Goal: Task Accomplishment & Management: Complete application form

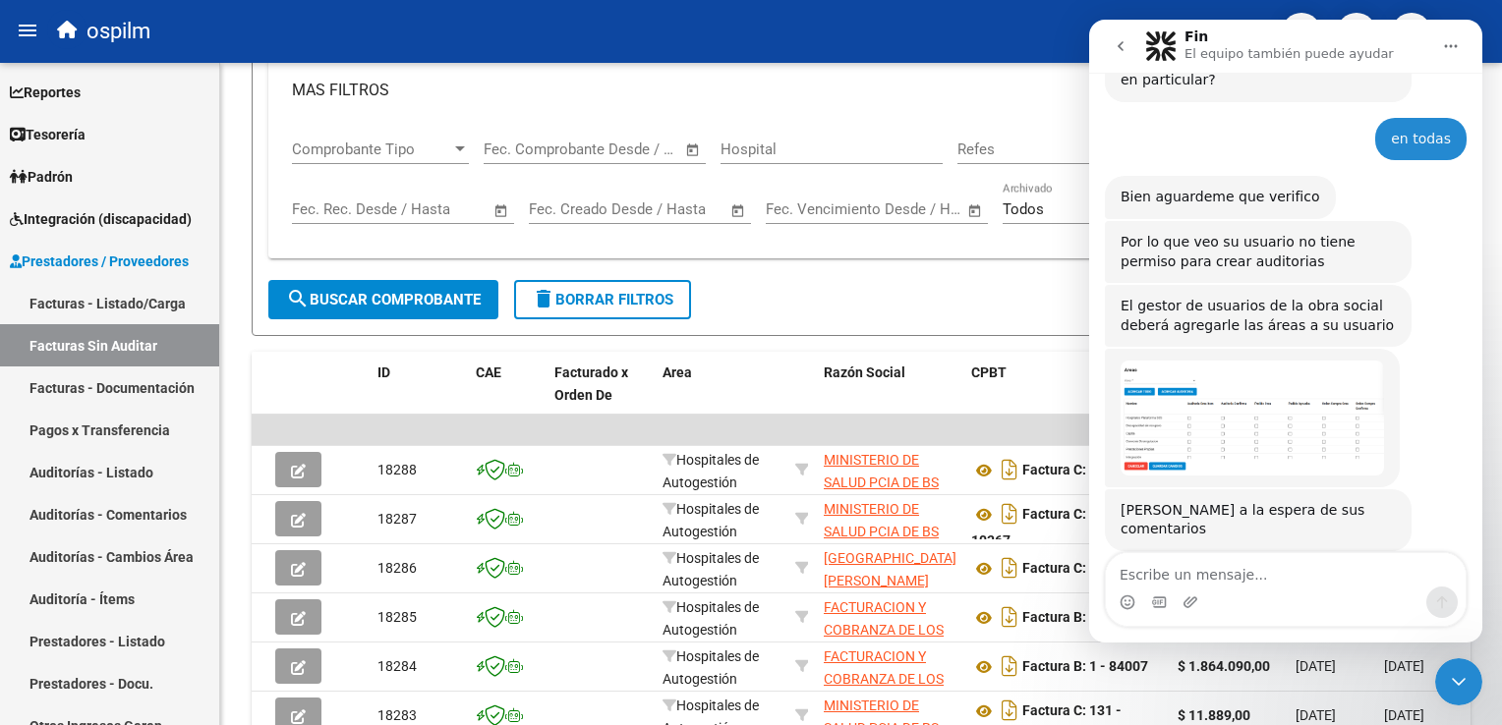
scroll to position [293, 0]
click at [47, 313] on link "Facturas - Listado/Carga" at bounding box center [109, 303] width 219 height 42
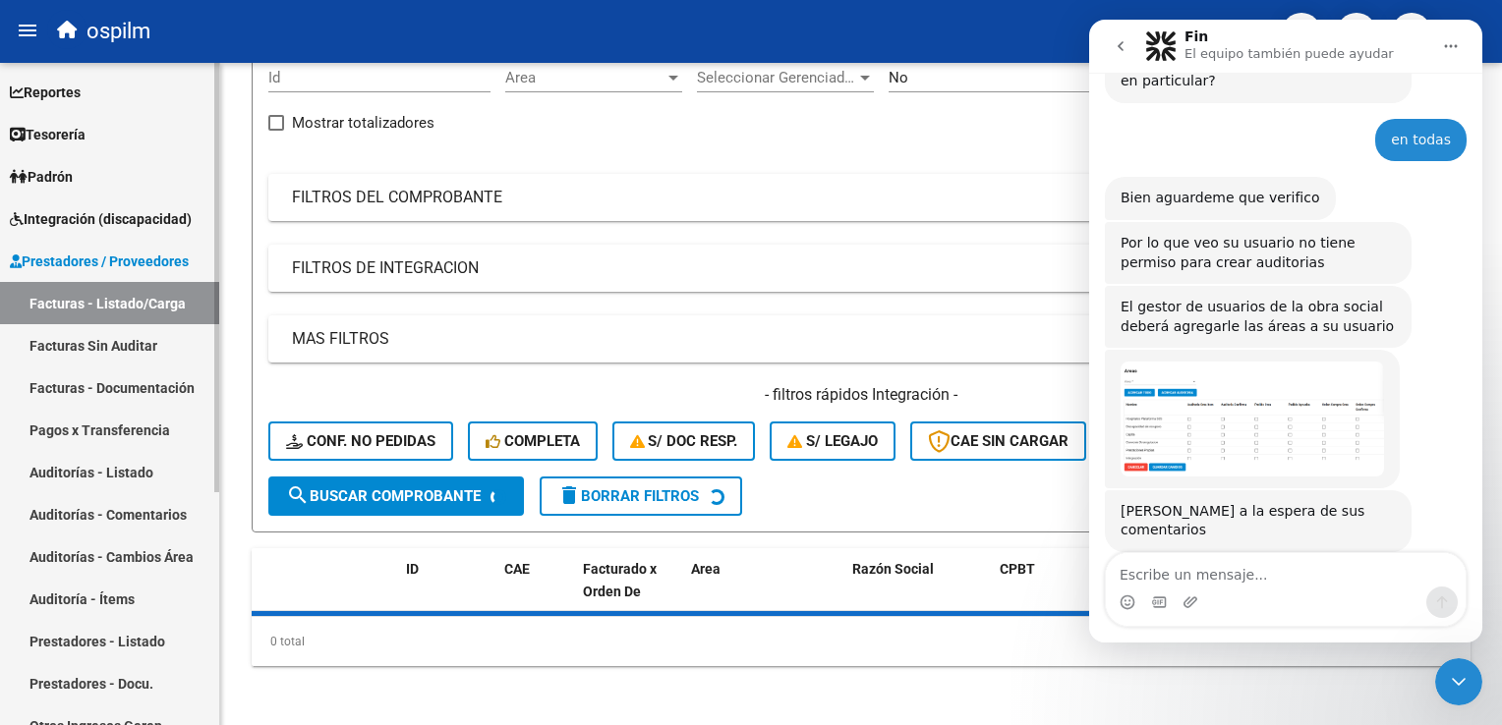
scroll to position [315, 0]
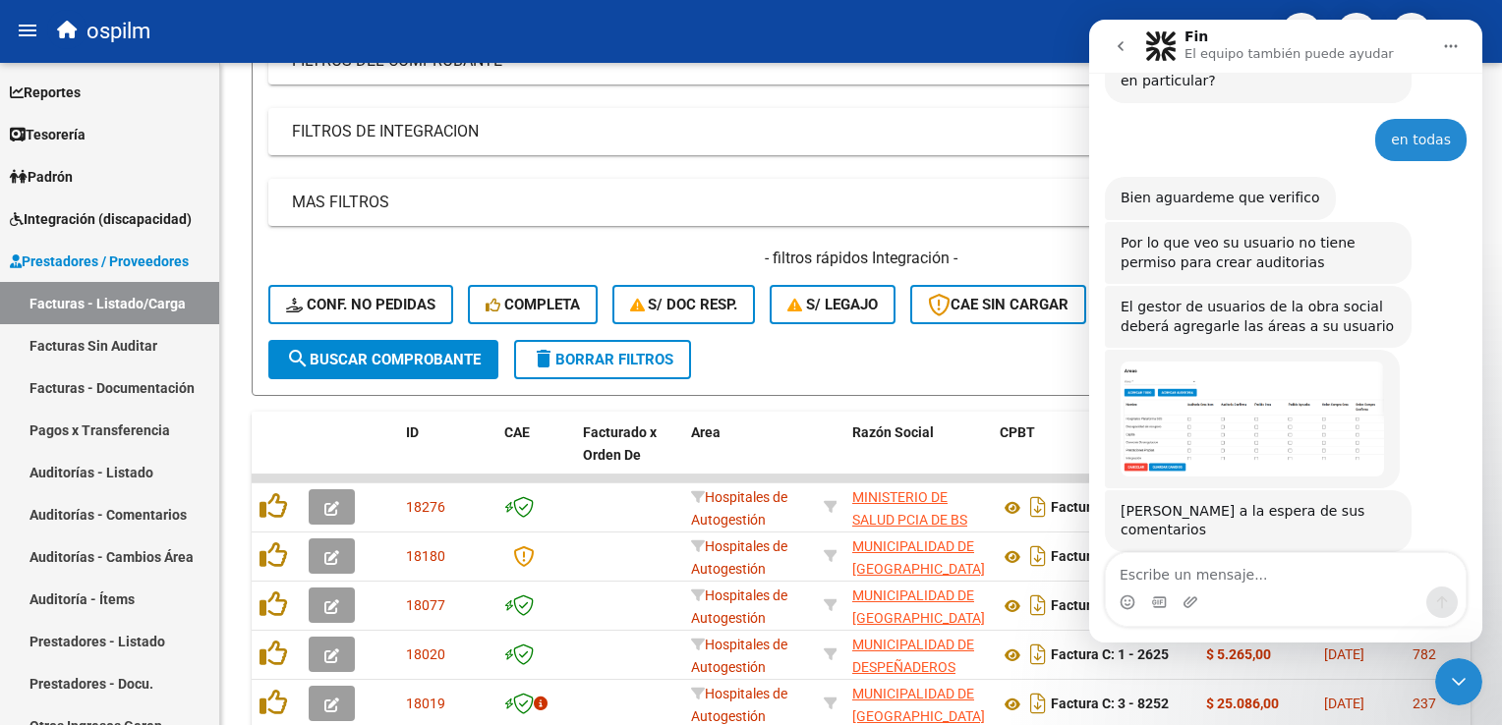
click at [1452, 53] on icon "Inicio" at bounding box center [1451, 46] width 16 height 16
click at [1119, 37] on button "go back" at bounding box center [1120, 46] width 37 height 37
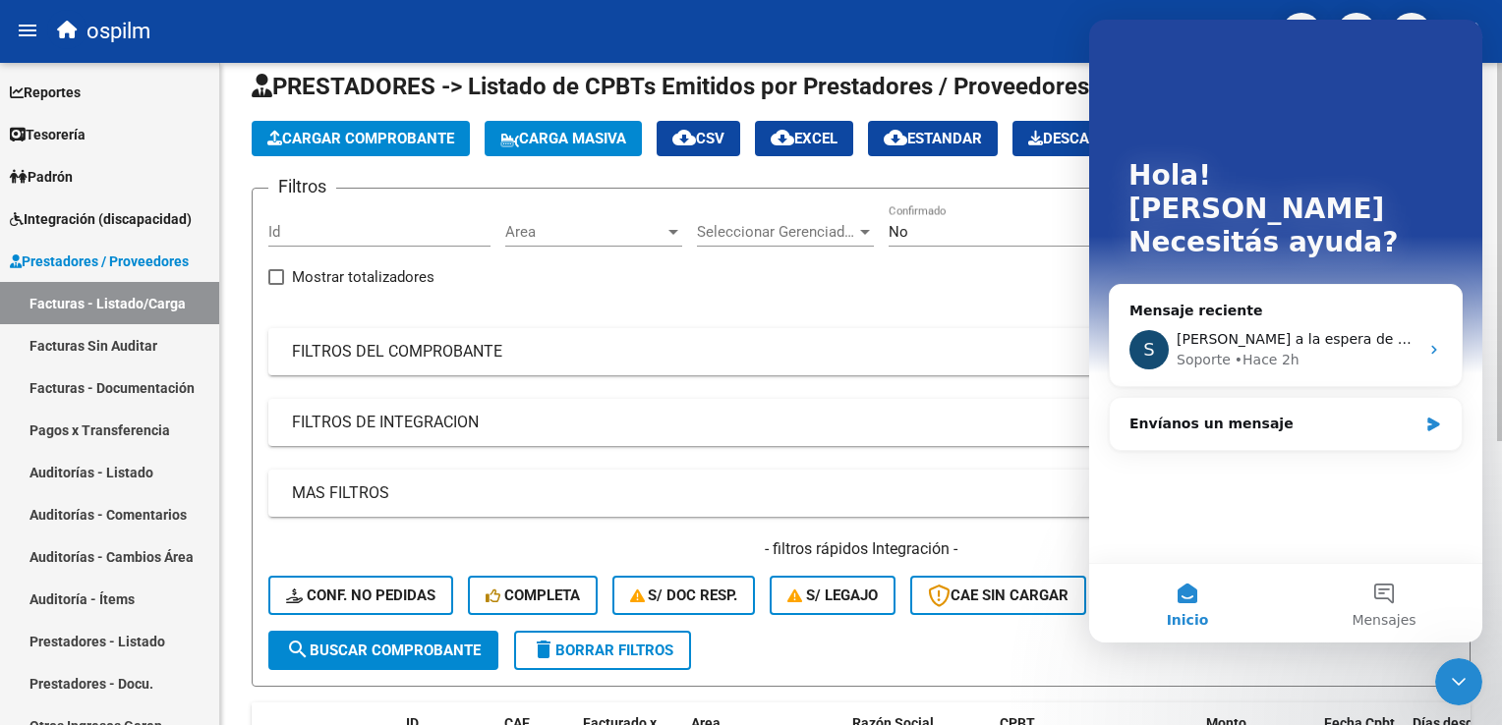
scroll to position [20, 0]
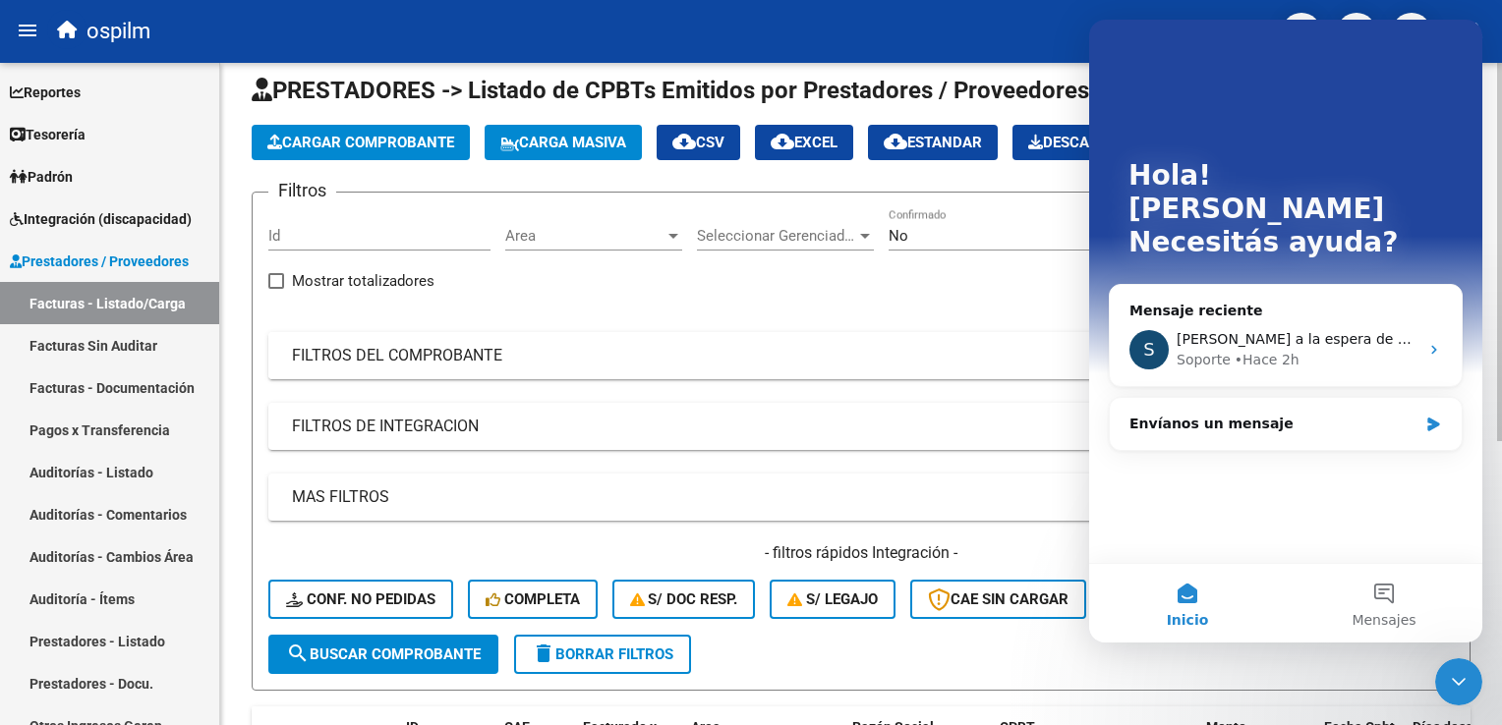
click at [452, 367] on mat-expansion-panel-header "FILTROS DEL COMPROBANTE" at bounding box center [860, 355] width 1185 height 47
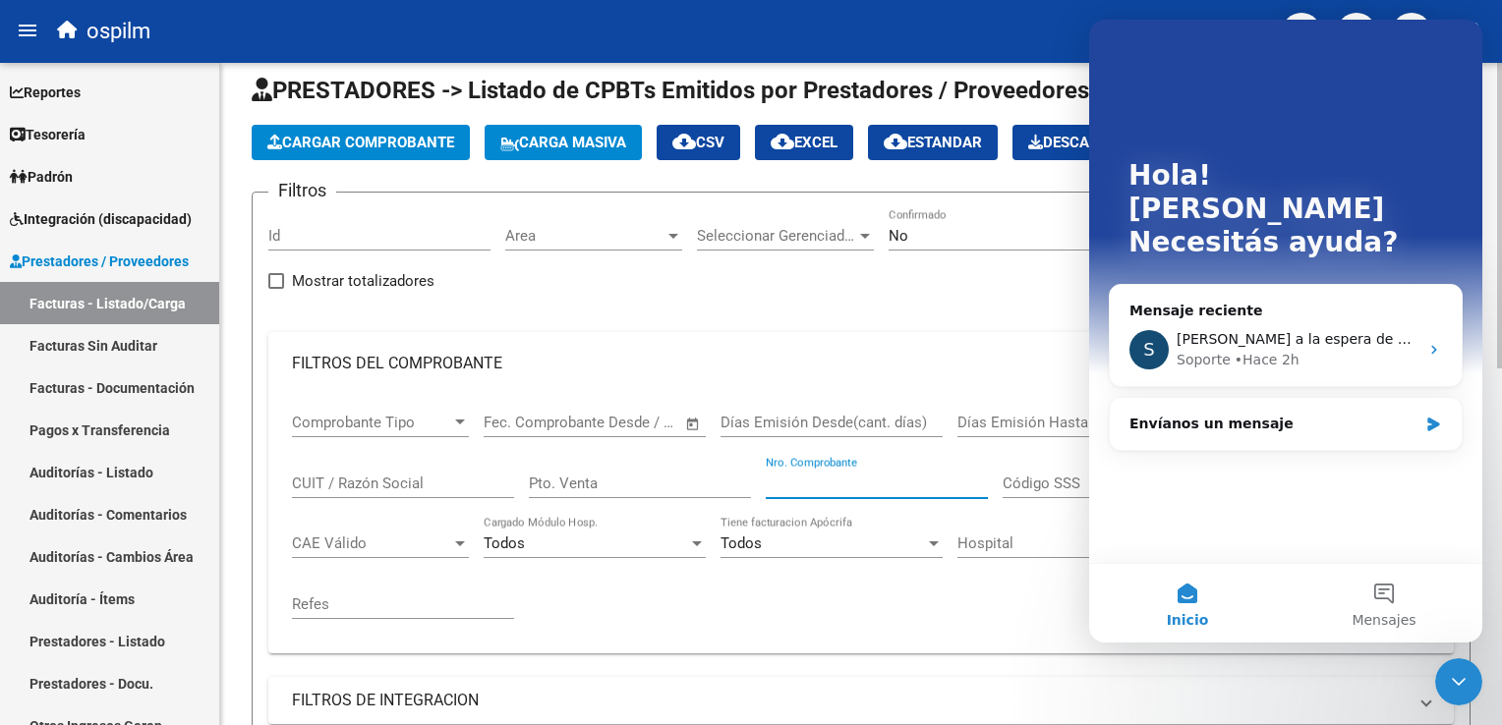
click at [809, 475] on input "Nro. Comprobante" at bounding box center [877, 484] width 222 height 18
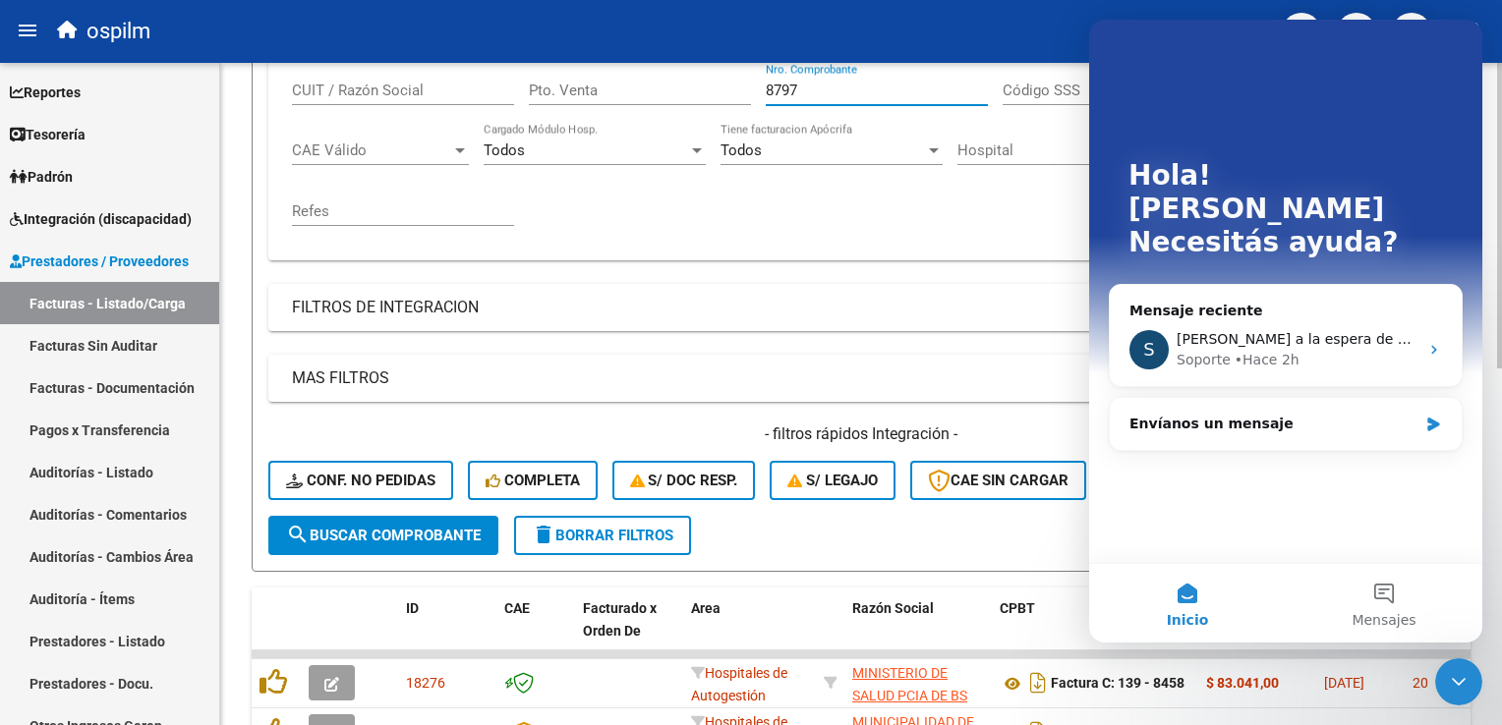
type input "8797"
click at [399, 527] on span "search Buscar Comprobante" at bounding box center [383, 536] width 195 height 18
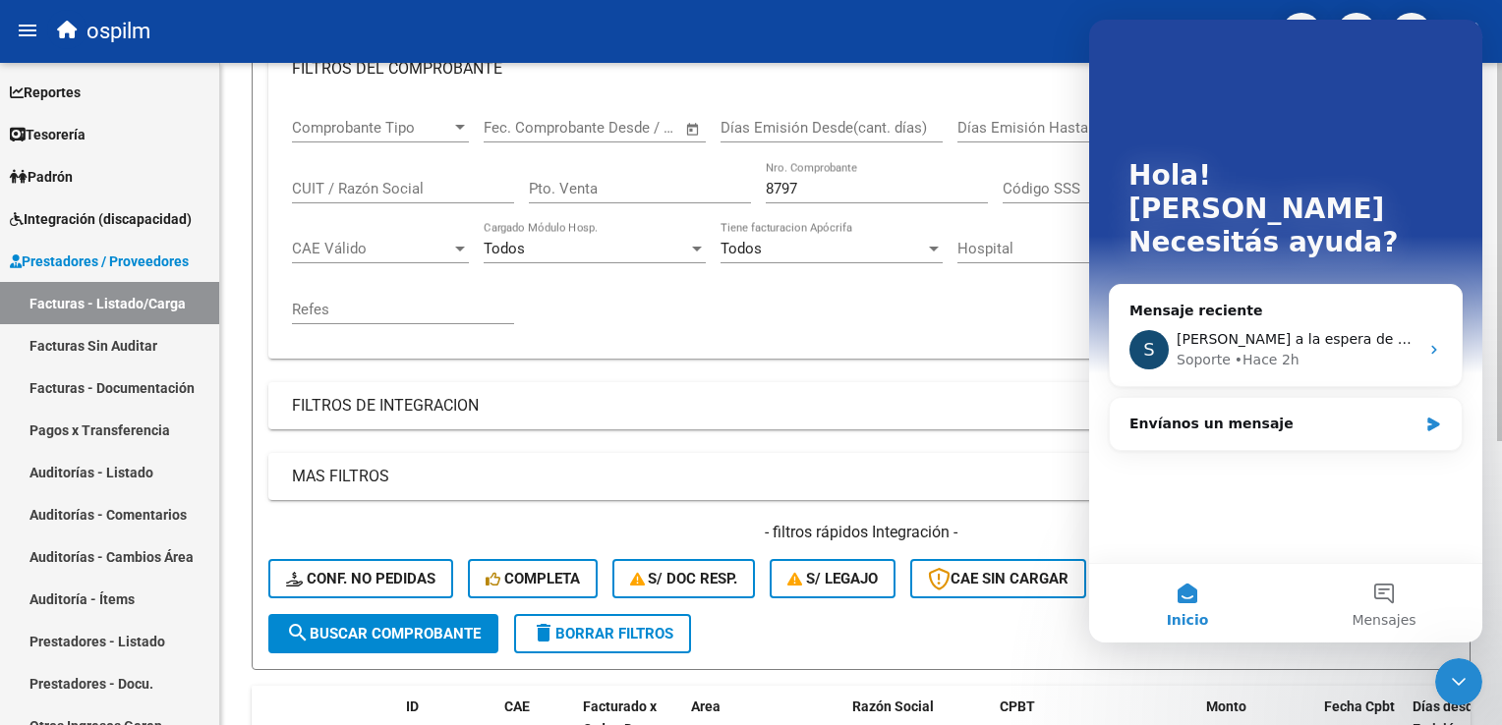
scroll to position [216, 0]
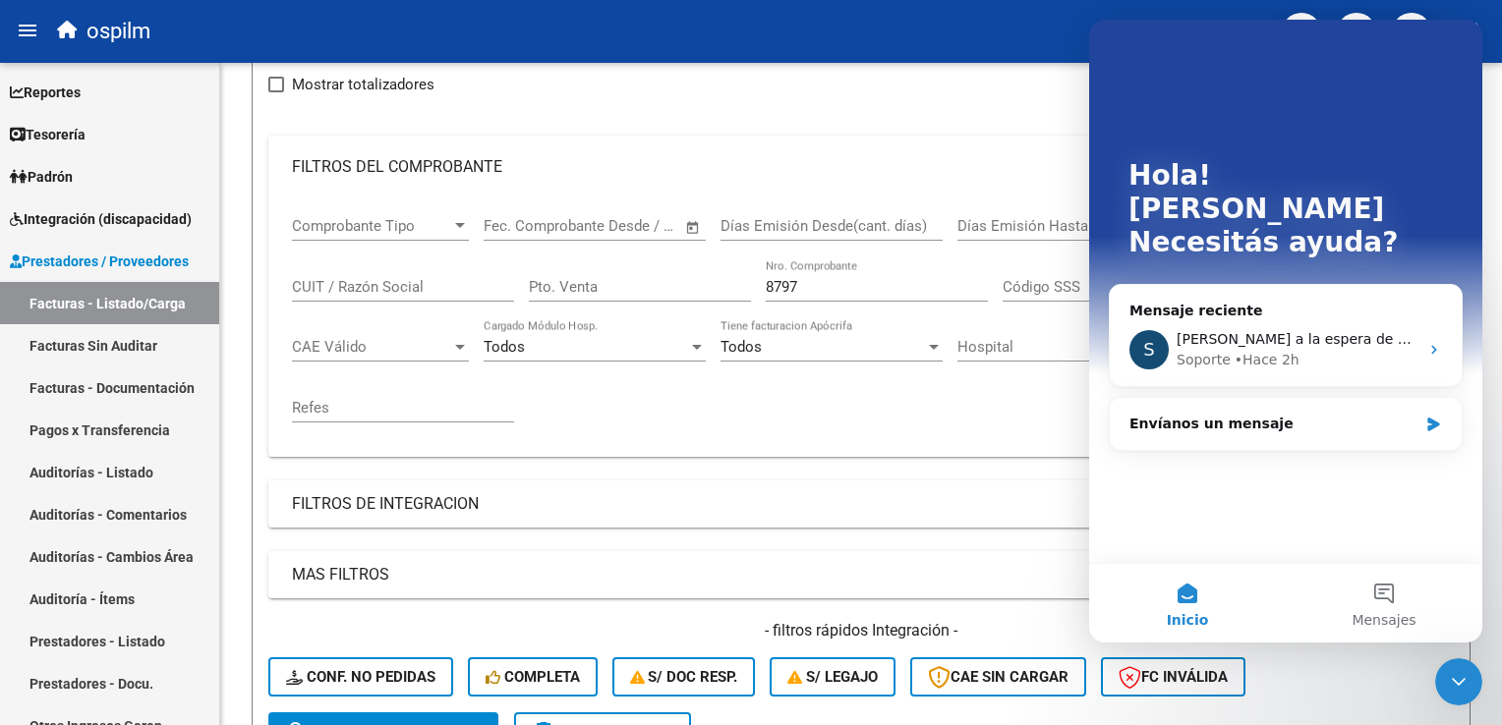
click at [1191, 615] on span "Inicio" at bounding box center [1188, 620] width 42 height 14
click at [981, 490] on mat-expansion-panel-header "FILTROS DE INTEGRACION" at bounding box center [860, 504] width 1185 height 47
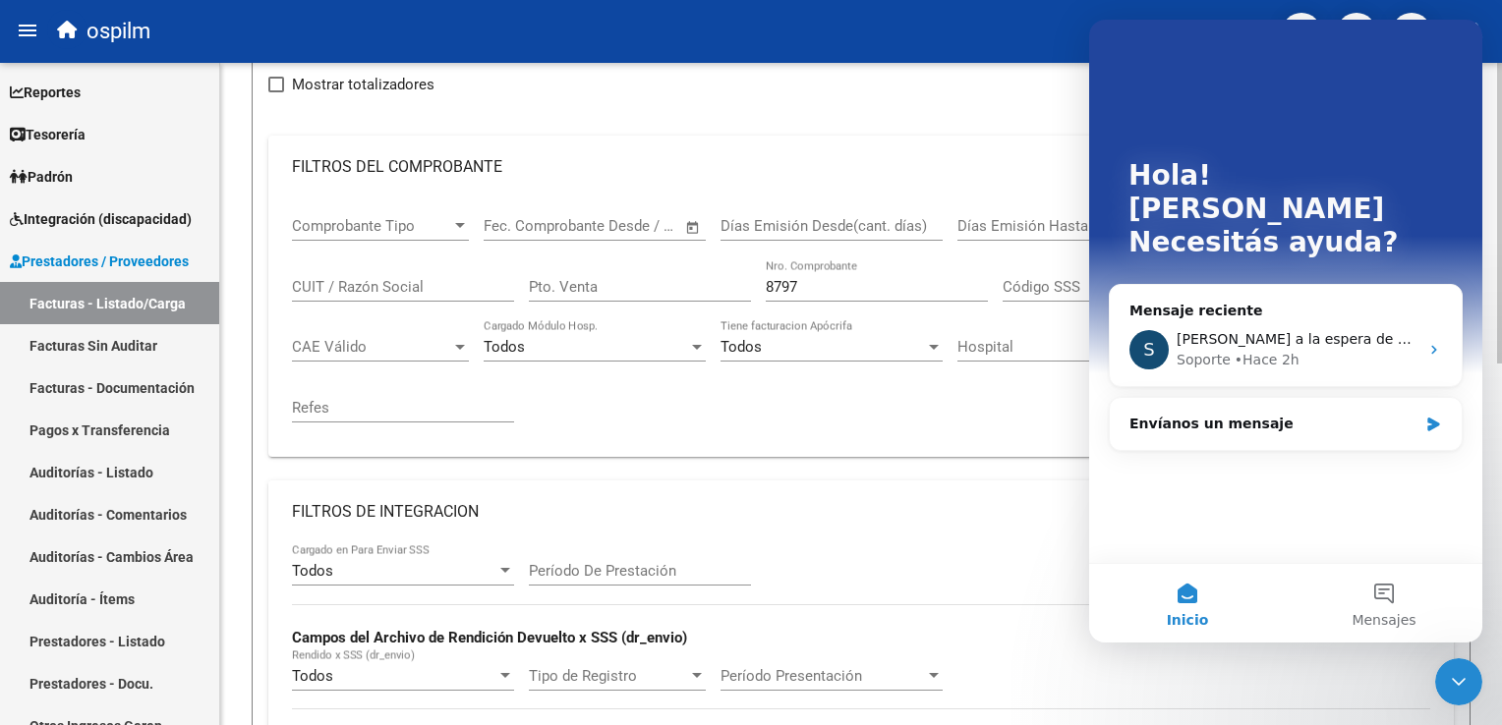
click at [981, 490] on mat-expansion-panel-header "FILTROS DE INTEGRACION" at bounding box center [860, 512] width 1185 height 63
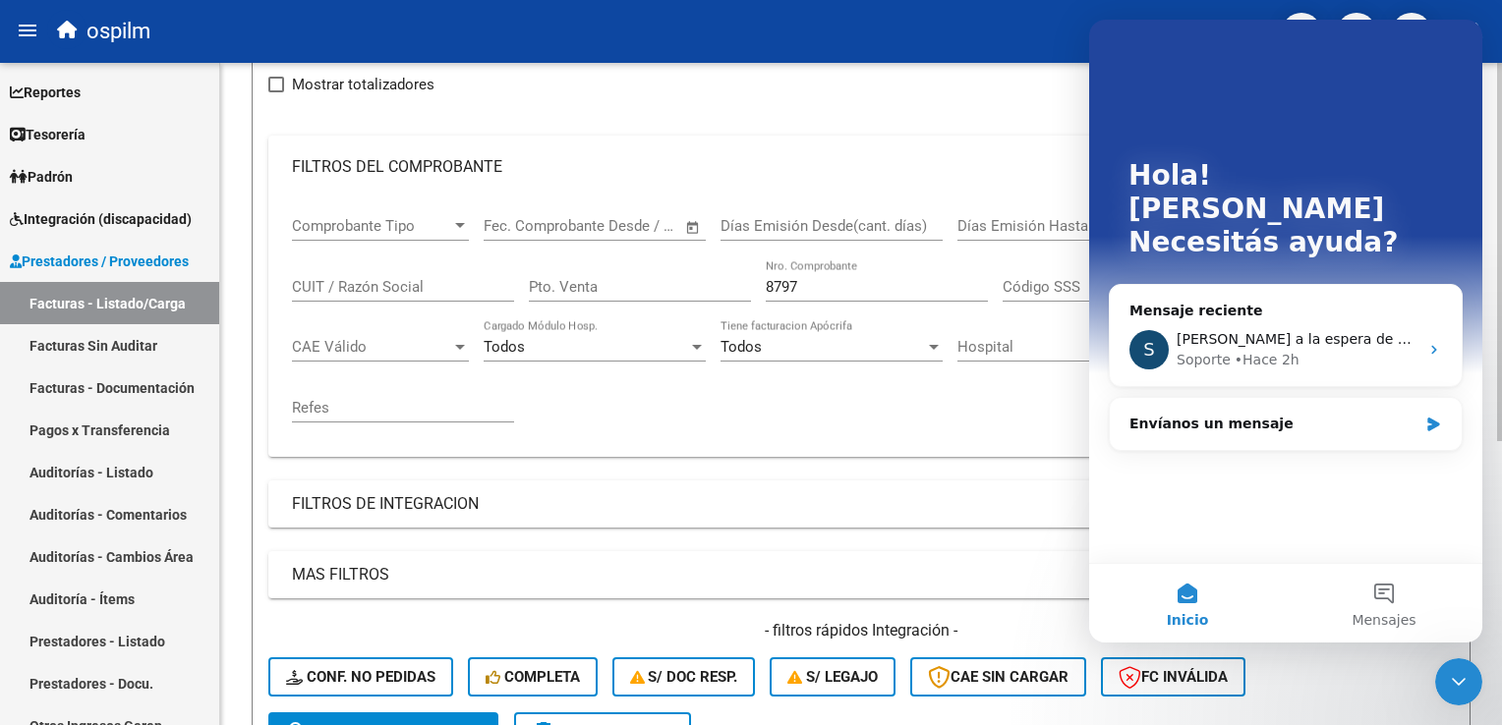
scroll to position [0, 0]
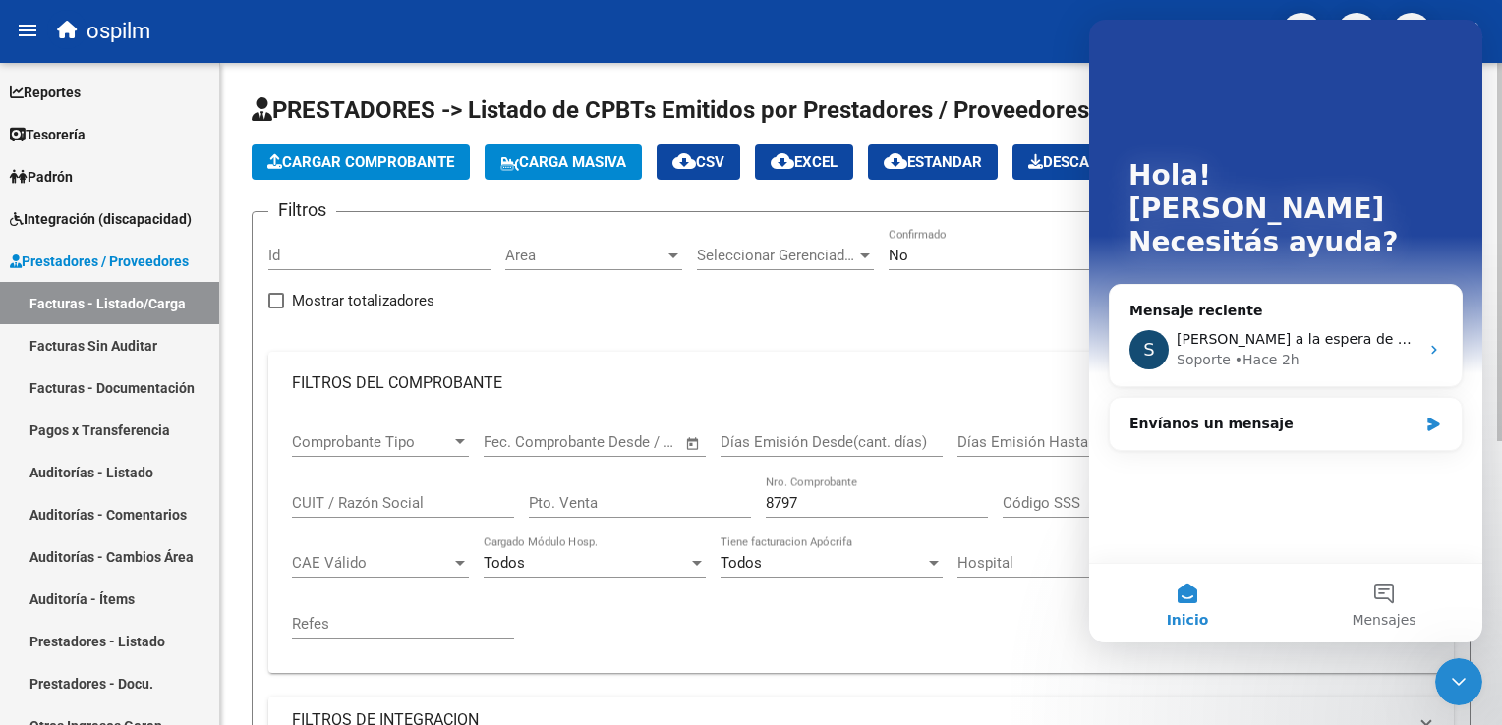
click at [1501, 105] on html "menu ospilm person Firma Express Reportes Egresos Devengados Comprobantes Recib…" at bounding box center [751, 362] width 1502 height 725
click at [920, 251] on div "No" at bounding box center [991, 256] width 204 height 18
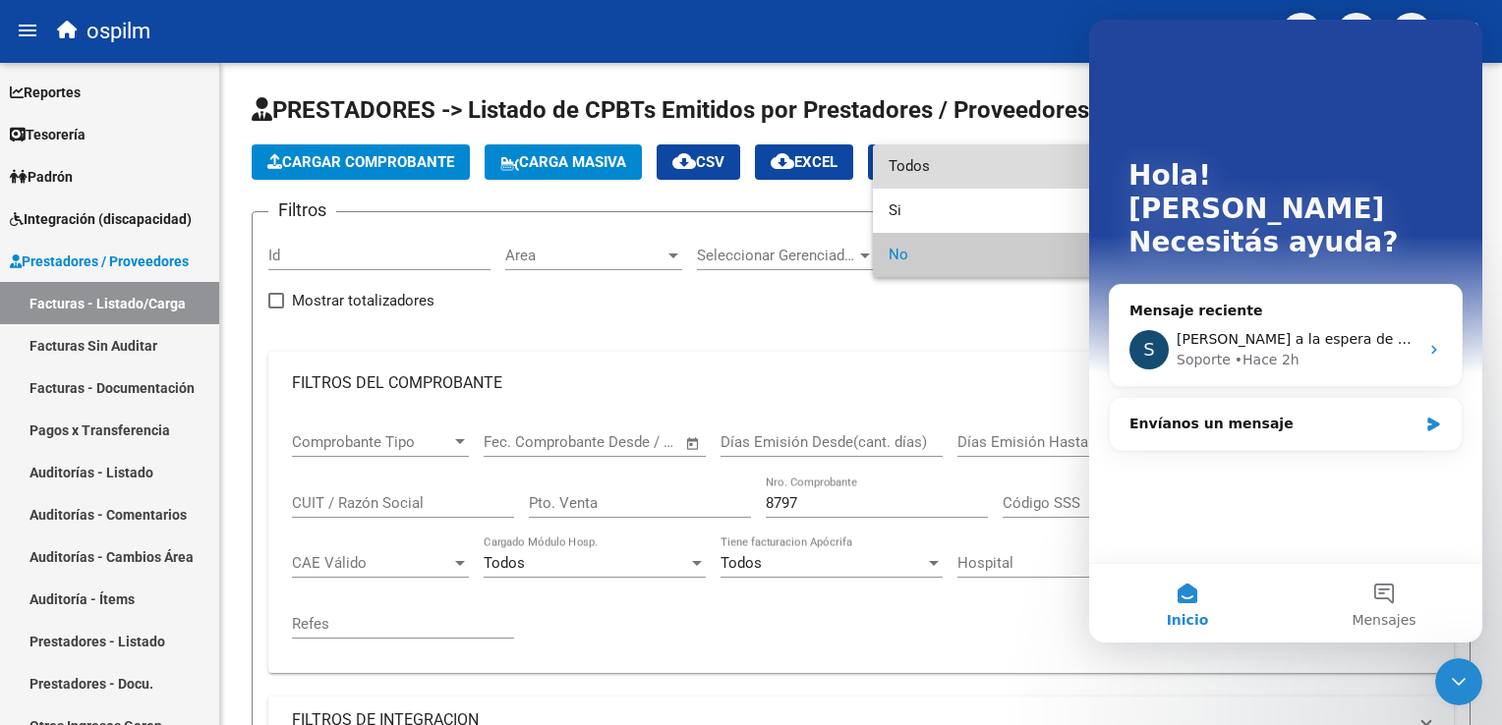
click at [907, 151] on span "Todos" at bounding box center [1000, 166] width 222 height 44
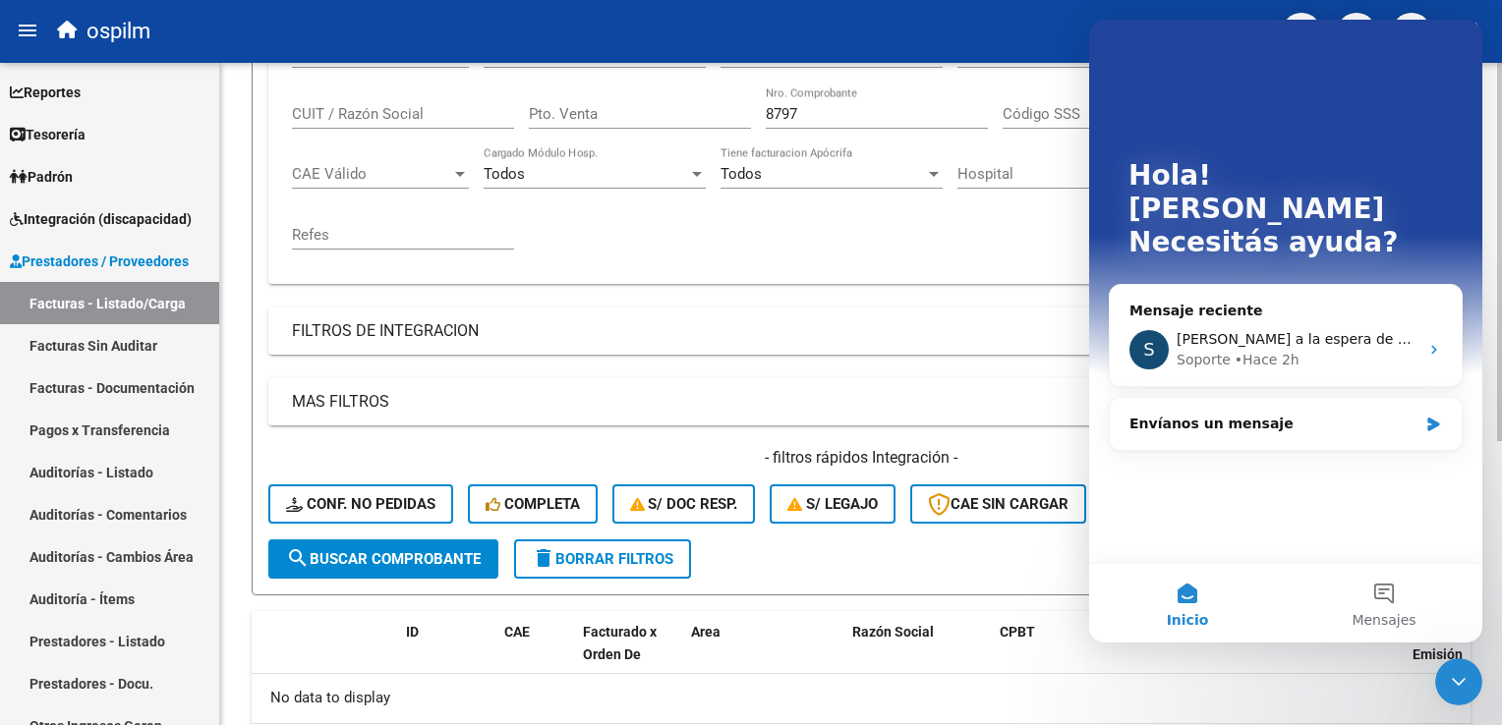
scroll to position [393, 0]
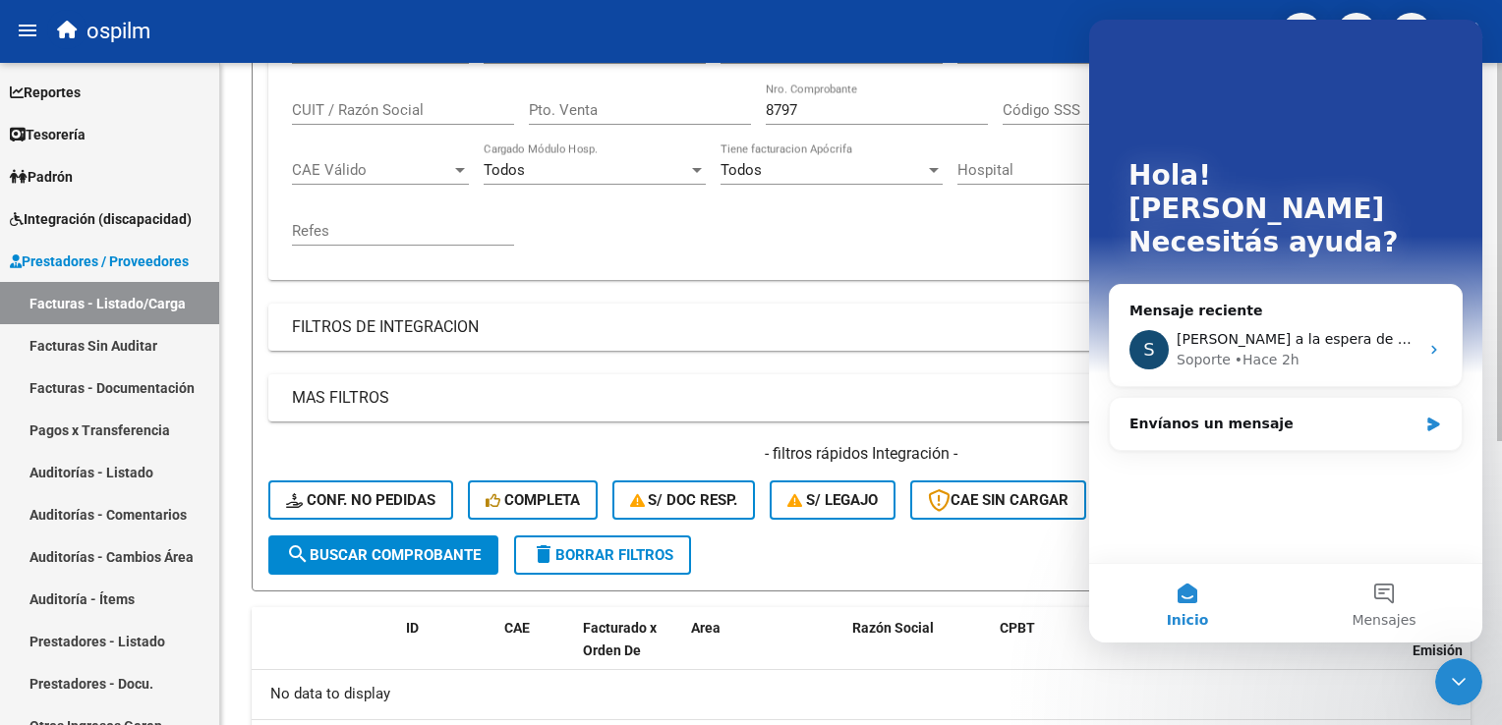
click at [393, 548] on span "search Buscar Comprobante" at bounding box center [383, 556] width 195 height 18
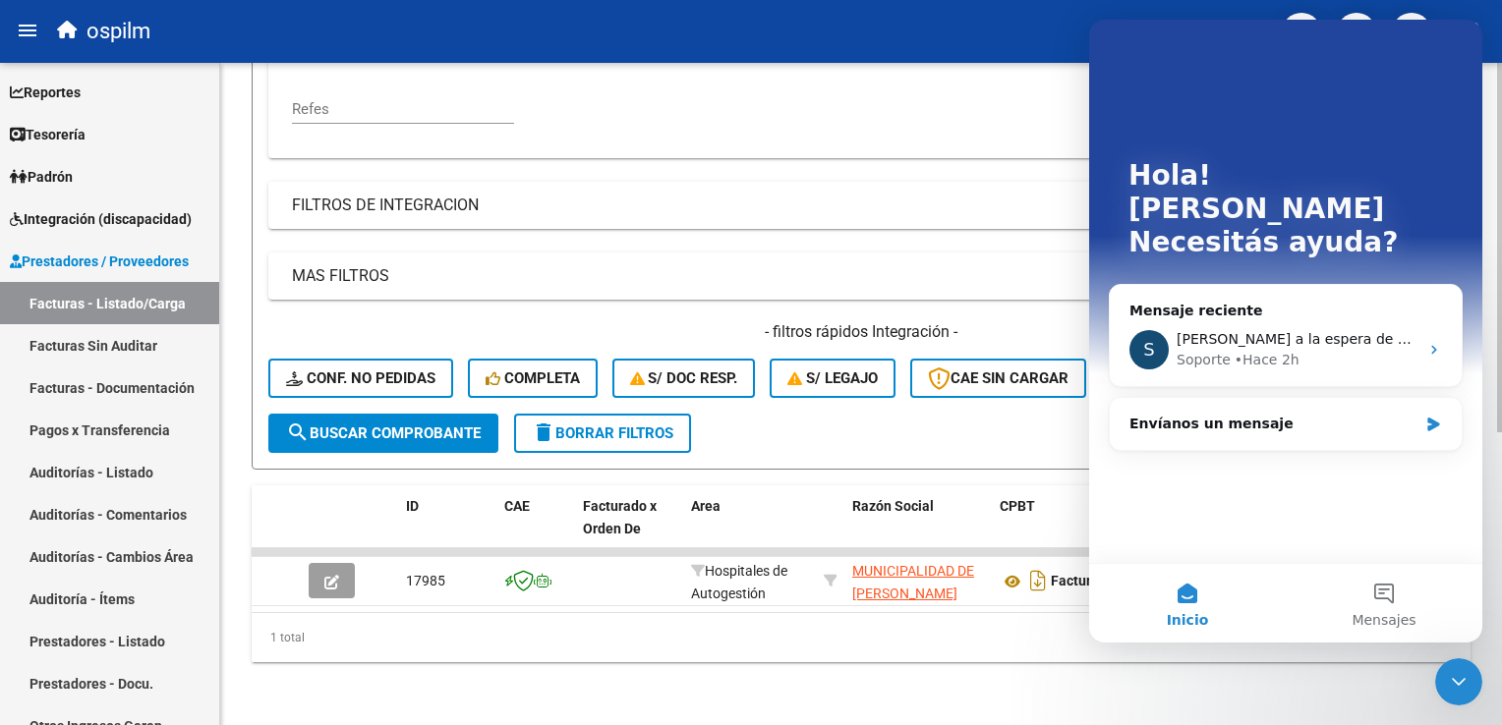
scroll to position [525, 0]
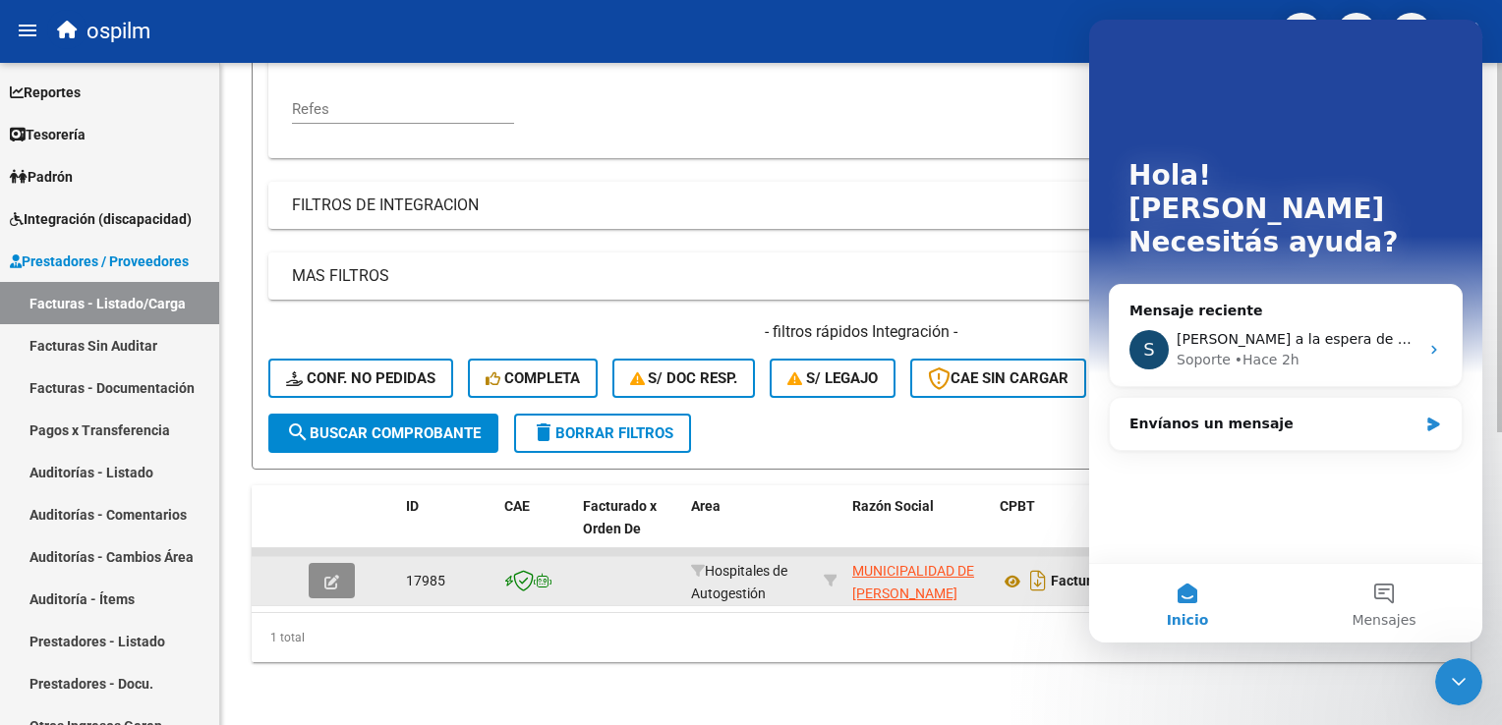
click at [325, 575] on icon "button" at bounding box center [331, 582] width 15 height 15
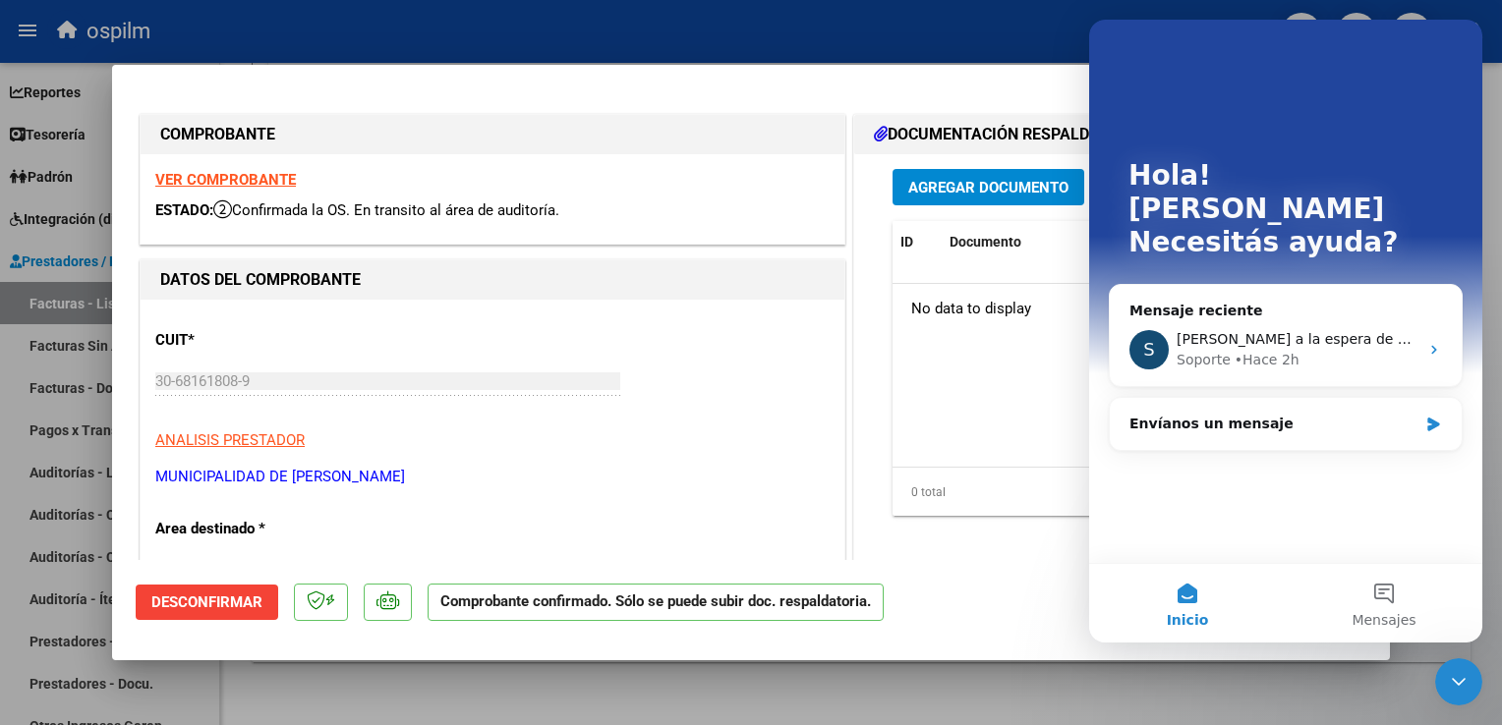
click at [833, 30] on div at bounding box center [751, 362] width 1502 height 725
type input "$ 0,00"
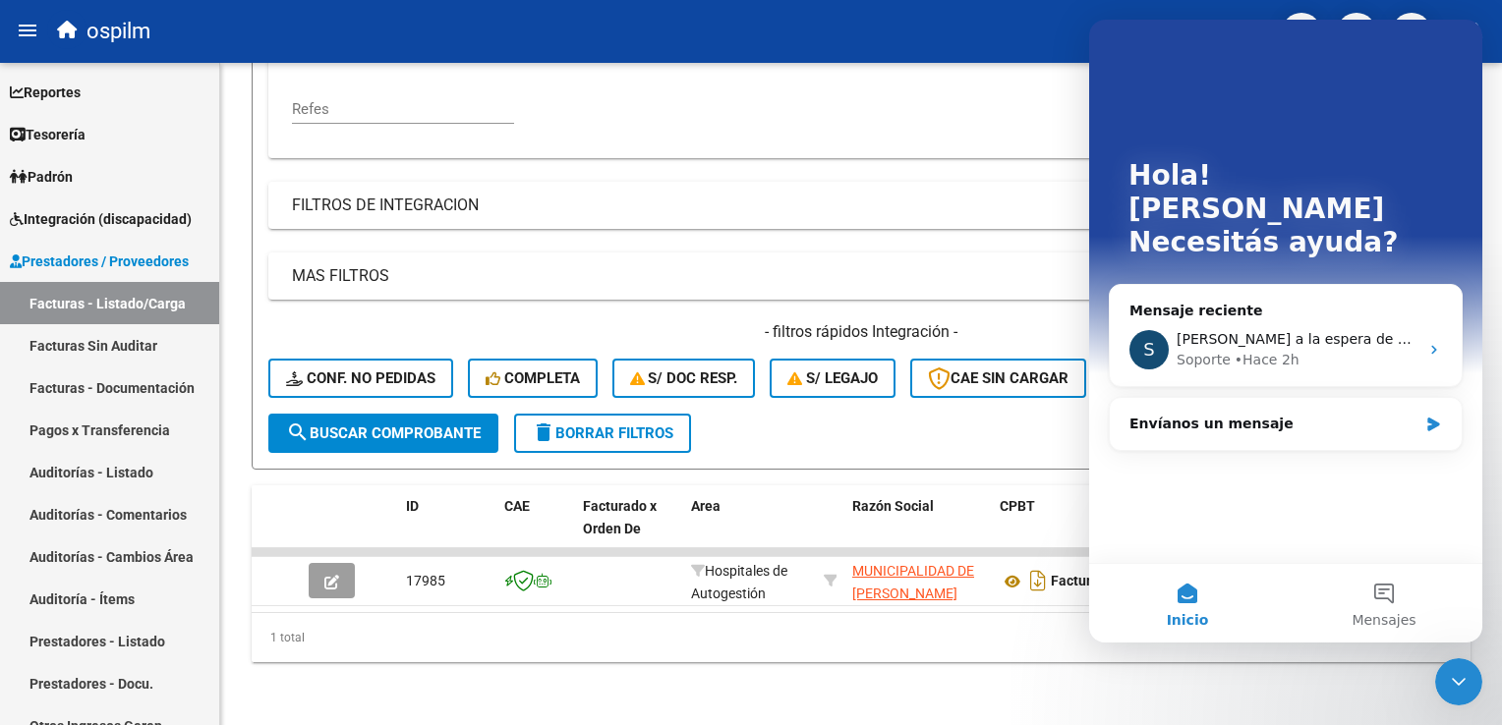
click at [1455, 676] on icon "Cerrar Intercom Messenger" at bounding box center [1459, 682] width 24 height 24
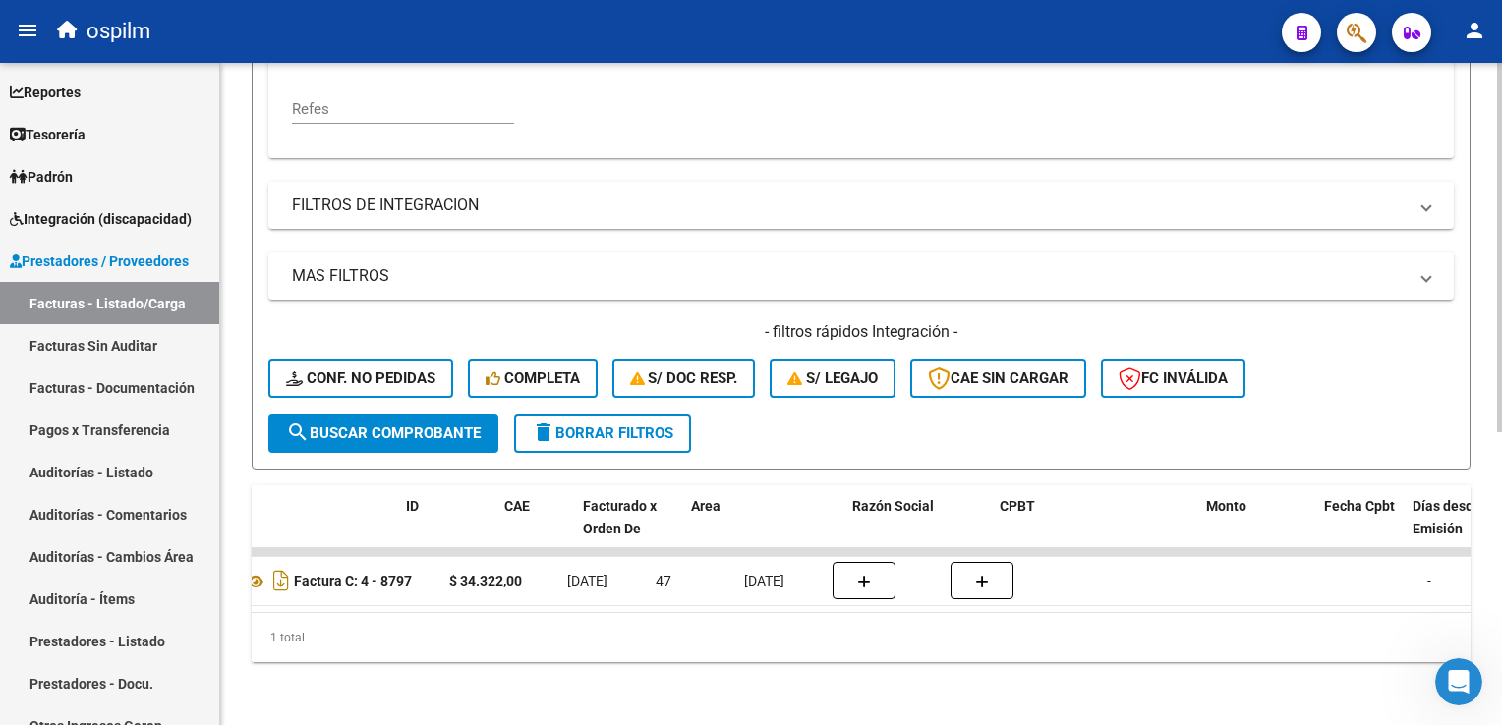
scroll to position [0, 0]
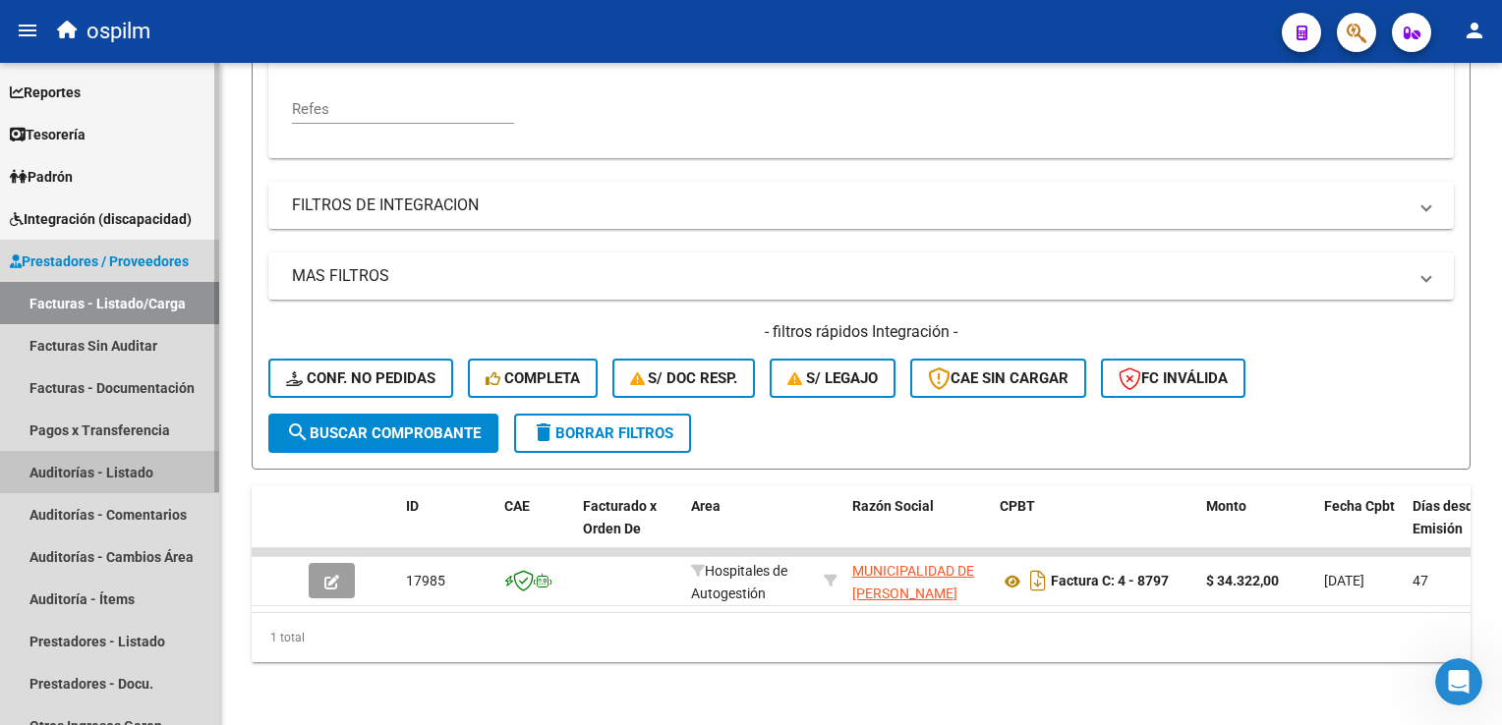
click at [124, 474] on link "Auditorías - Listado" at bounding box center [109, 472] width 219 height 42
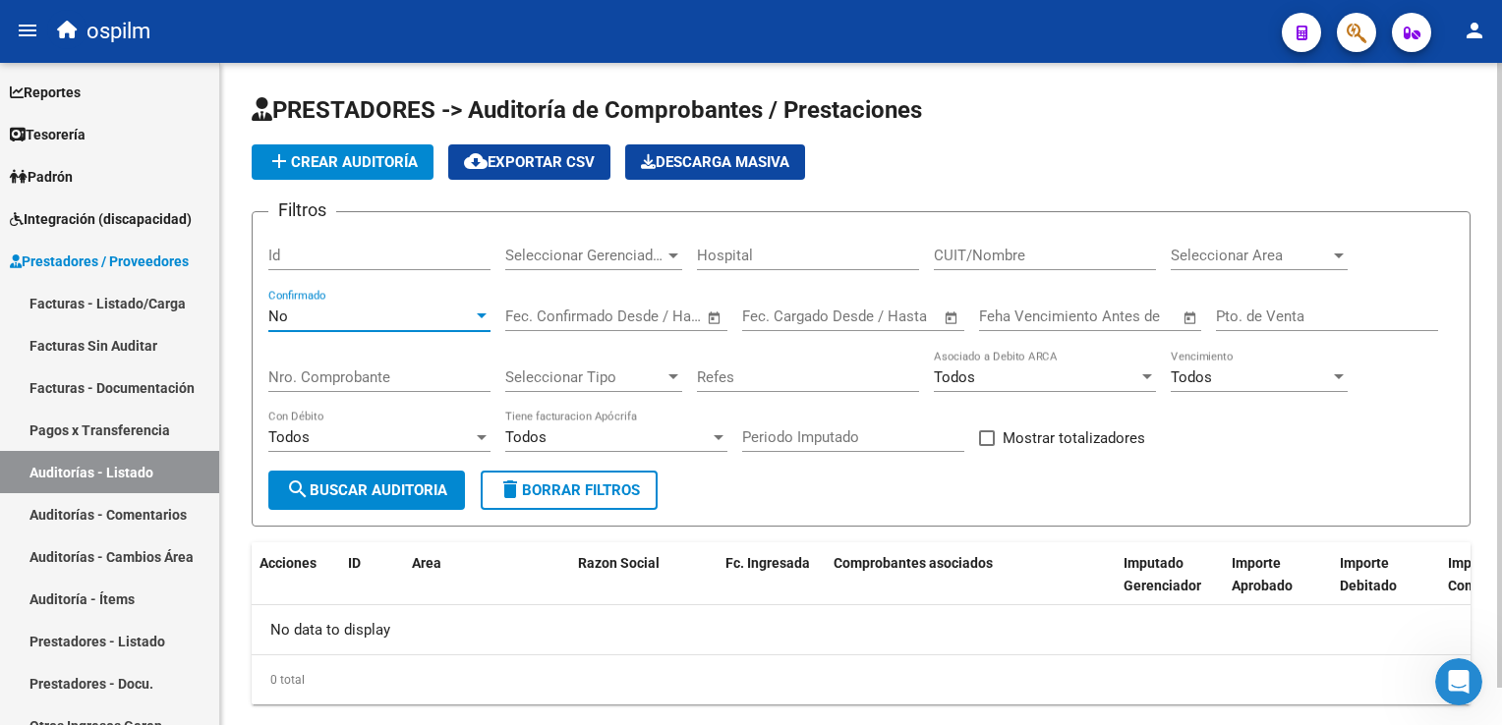
click at [330, 317] on div "No" at bounding box center [370, 317] width 204 height 18
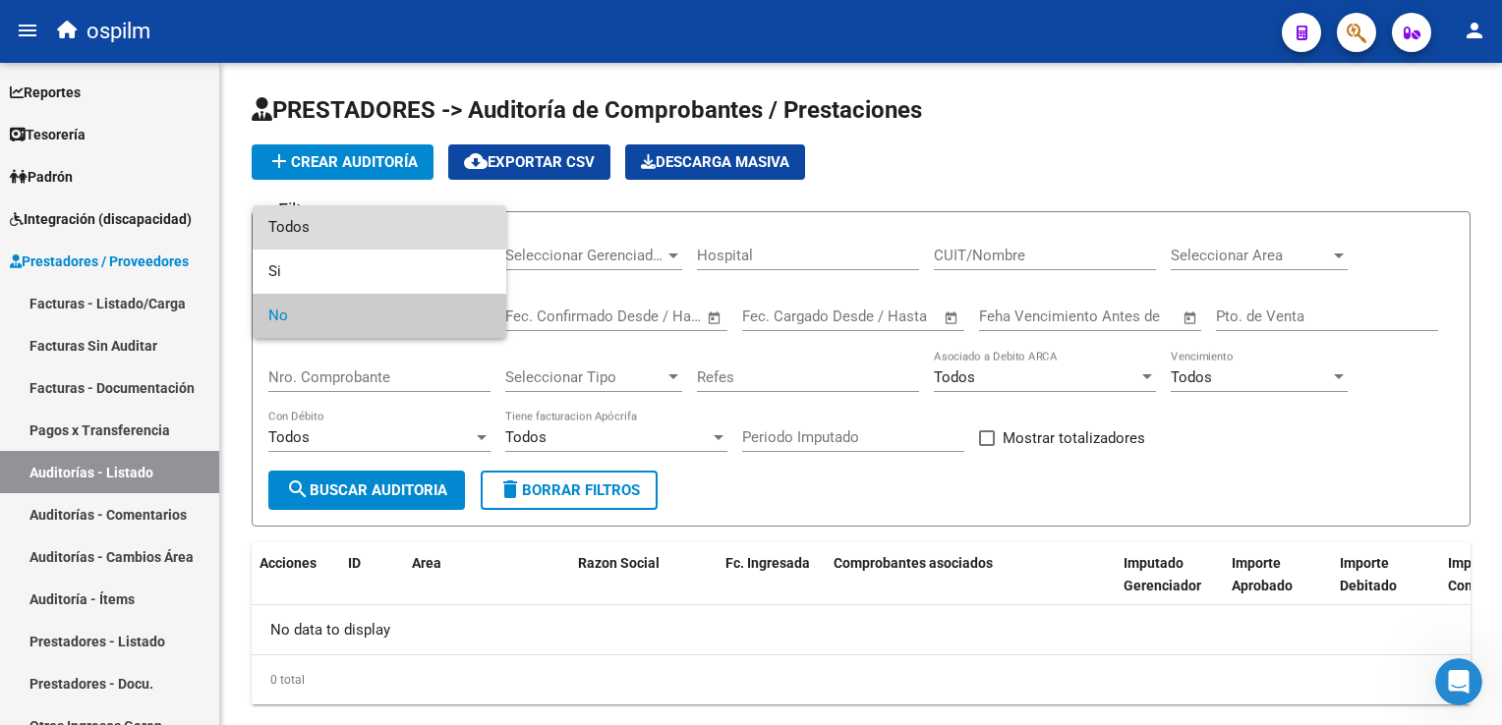
click at [334, 227] on span "Todos" at bounding box center [379, 227] width 222 height 44
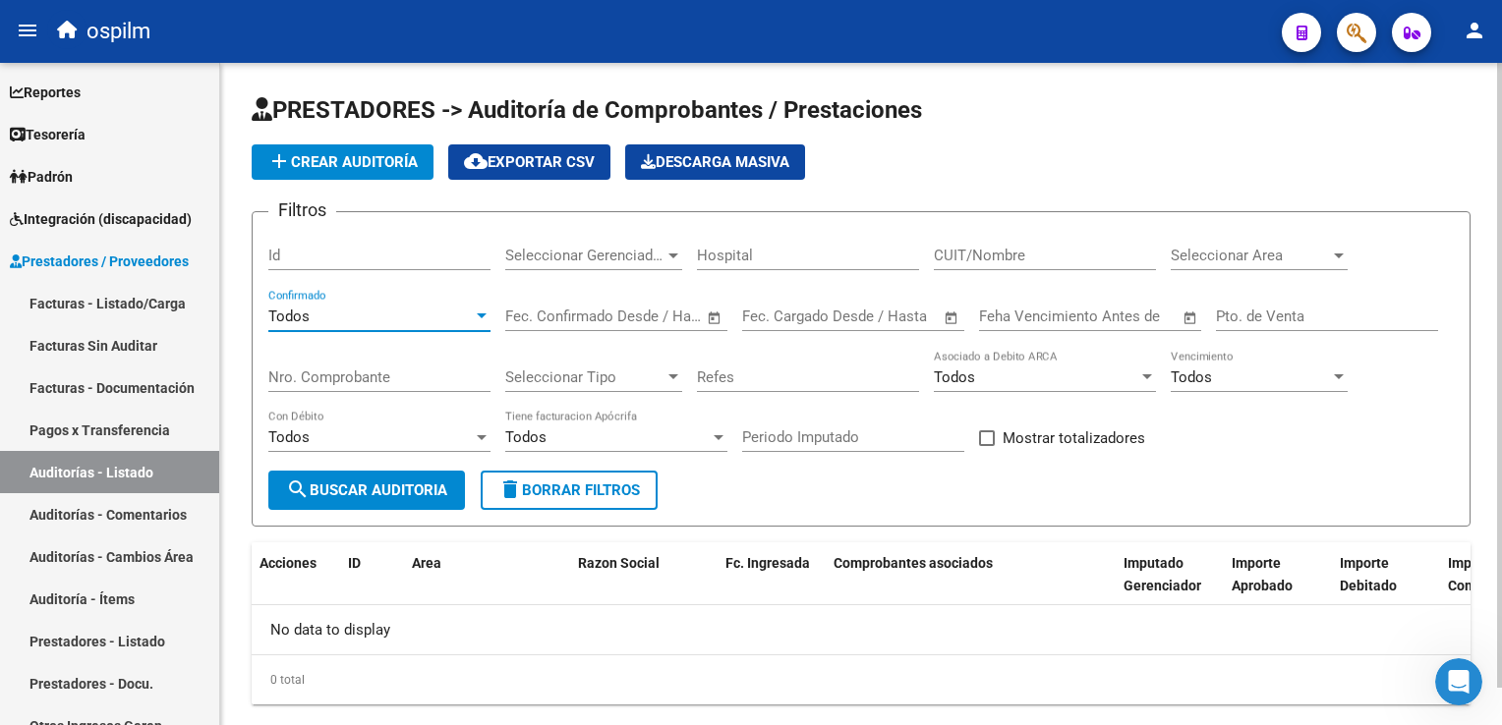
click at [389, 370] on input "Nro. Comprobante" at bounding box center [379, 378] width 222 height 18
type input "8797"
click at [381, 483] on span "search Buscar Auditoria" at bounding box center [366, 491] width 161 height 18
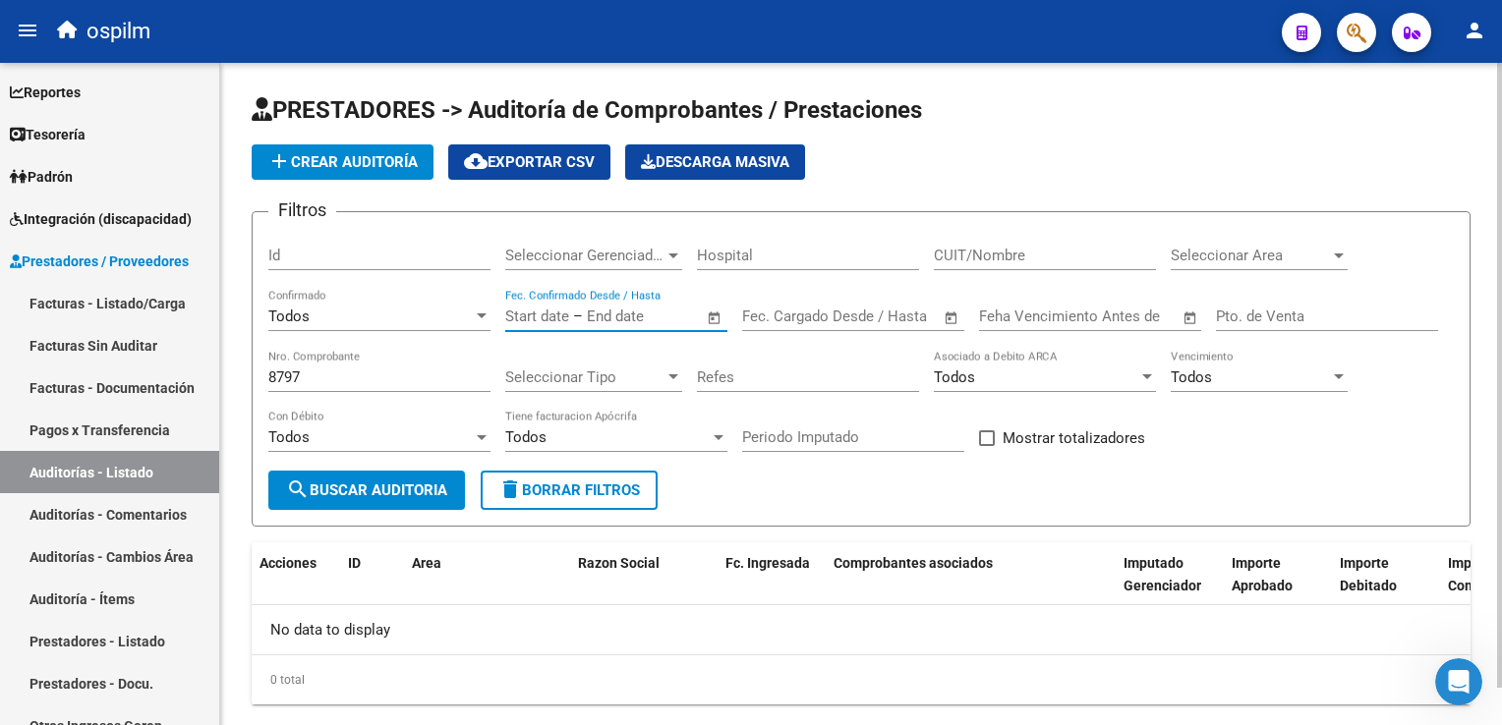
click at [549, 308] on input "text" at bounding box center [537, 317] width 64 height 18
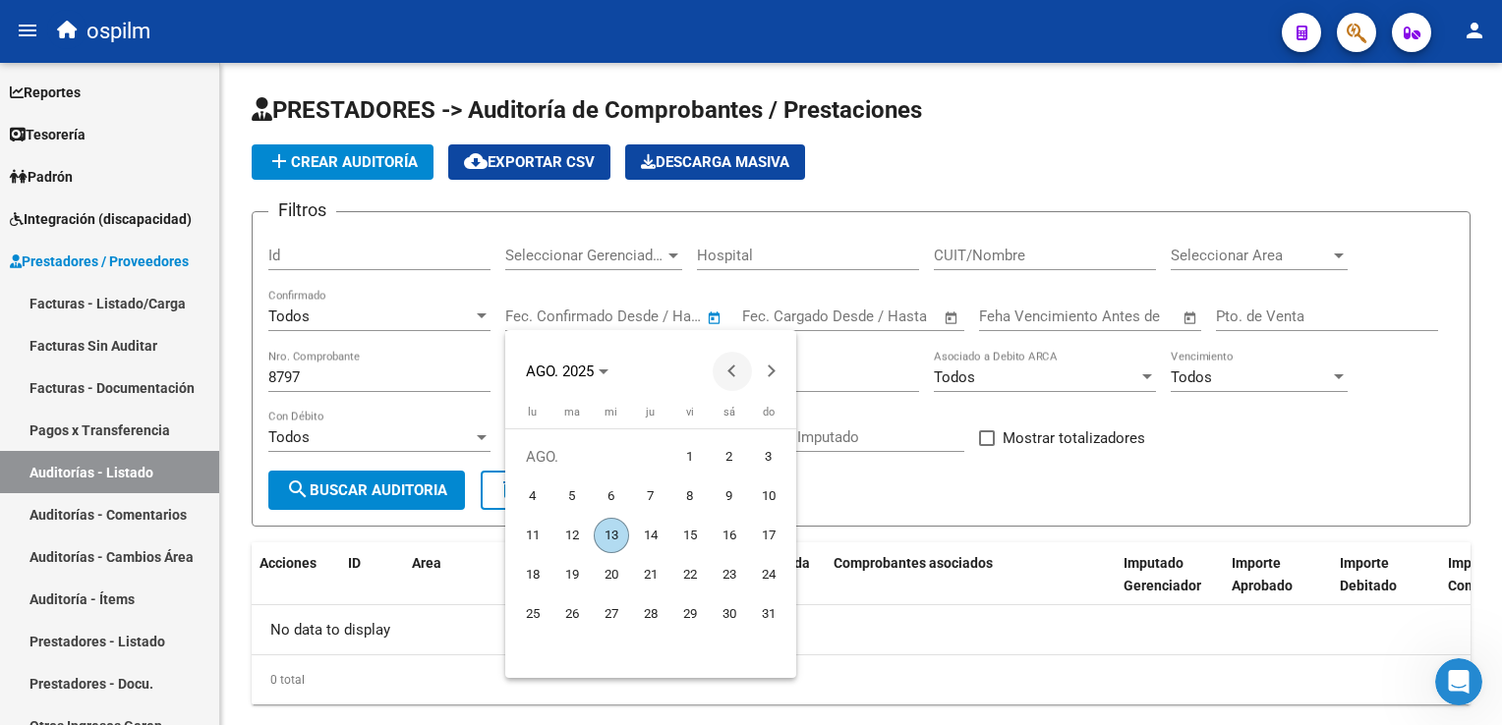
click at [731, 372] on button "Previous month" at bounding box center [732, 371] width 39 height 39
click at [702, 618] on span "27" at bounding box center [689, 614] width 35 height 35
type input "27/6/2025"
click at [323, 490] on div at bounding box center [751, 362] width 1502 height 725
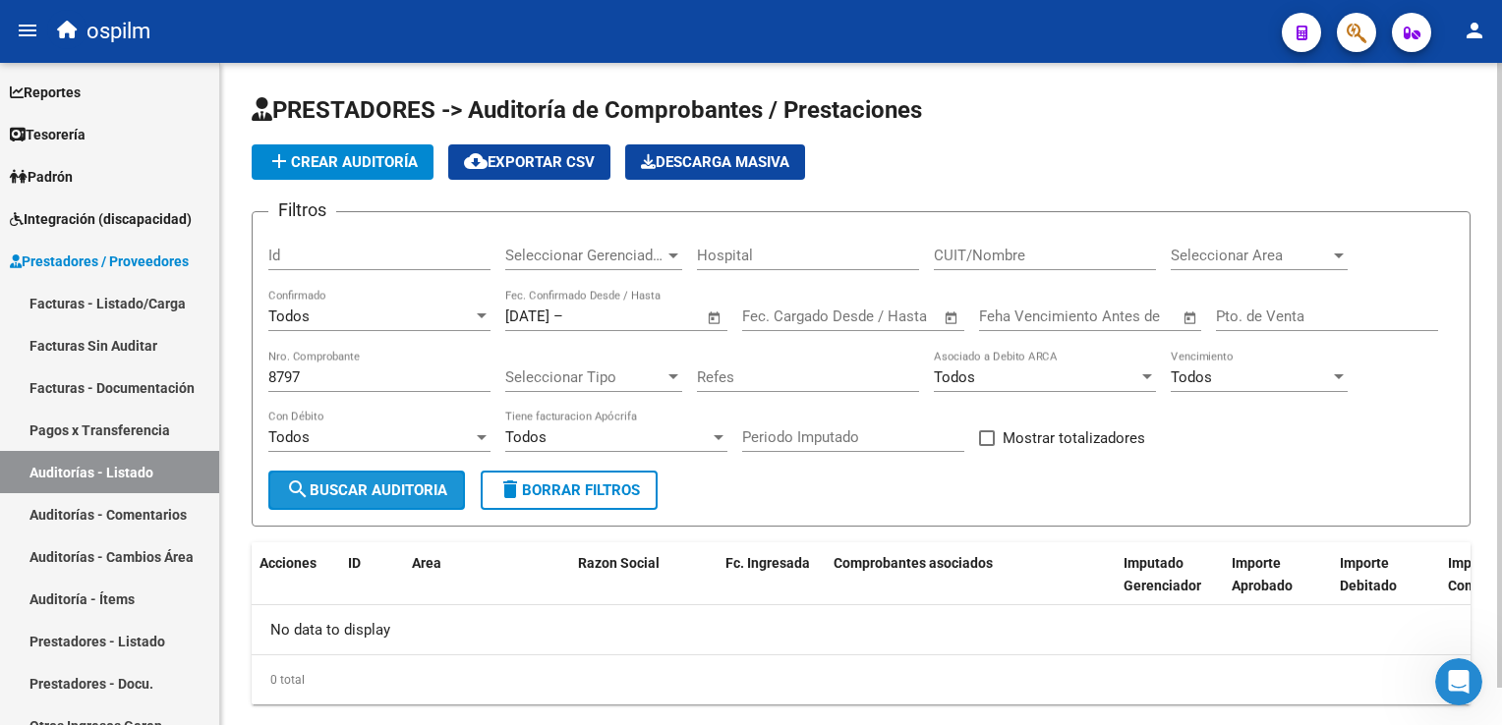
click at [447, 490] on span "search Buscar Auditoria" at bounding box center [366, 491] width 161 height 18
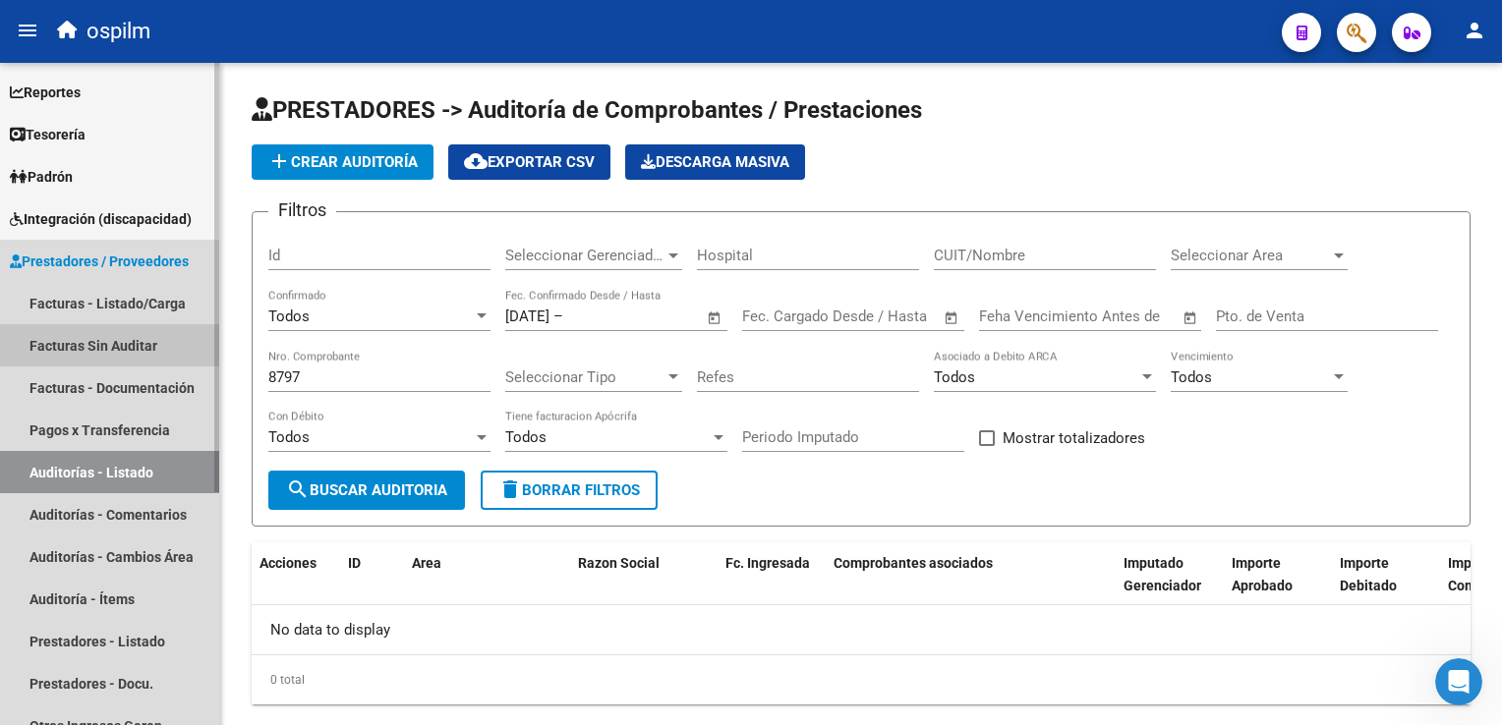
click at [152, 344] on link "Facturas Sin Auditar" at bounding box center [109, 345] width 219 height 42
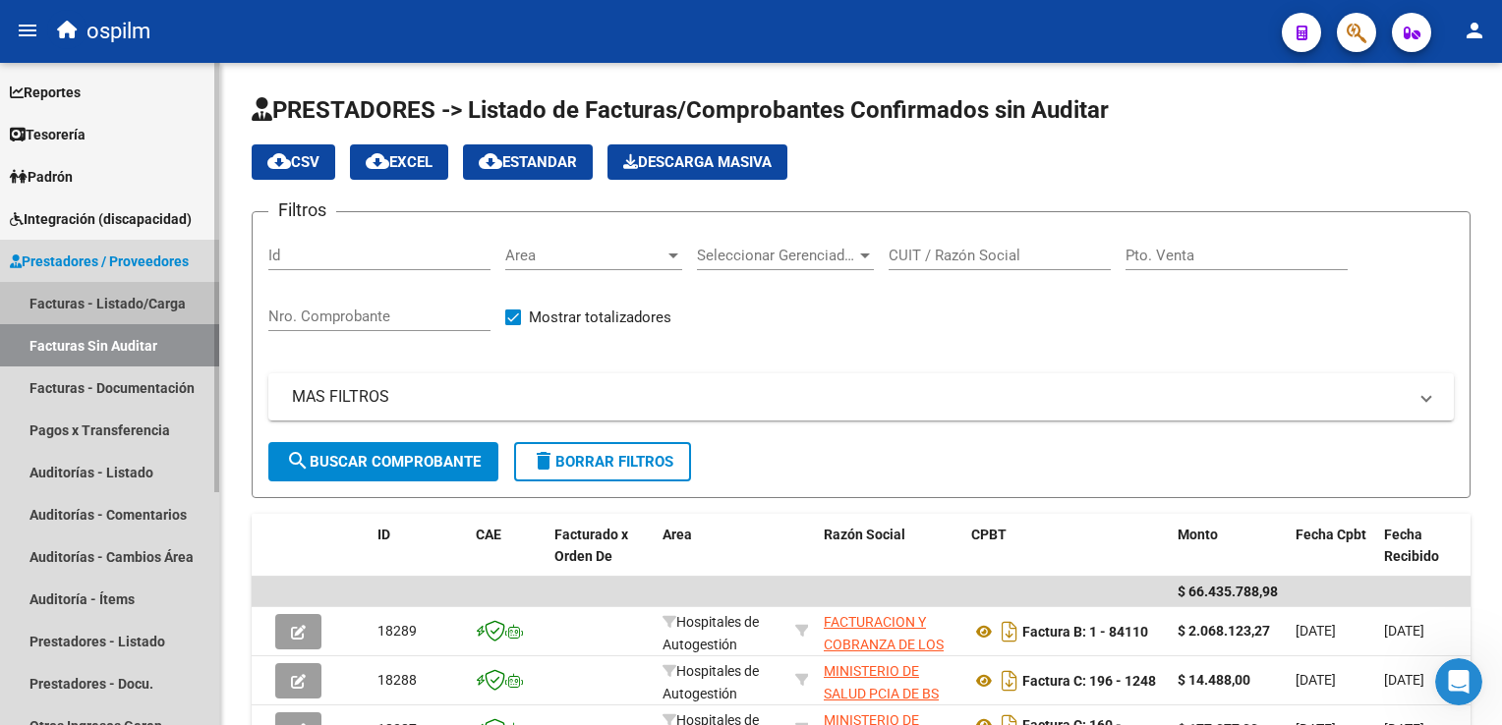
click at [150, 304] on link "Facturas - Listado/Carga" at bounding box center [109, 303] width 219 height 42
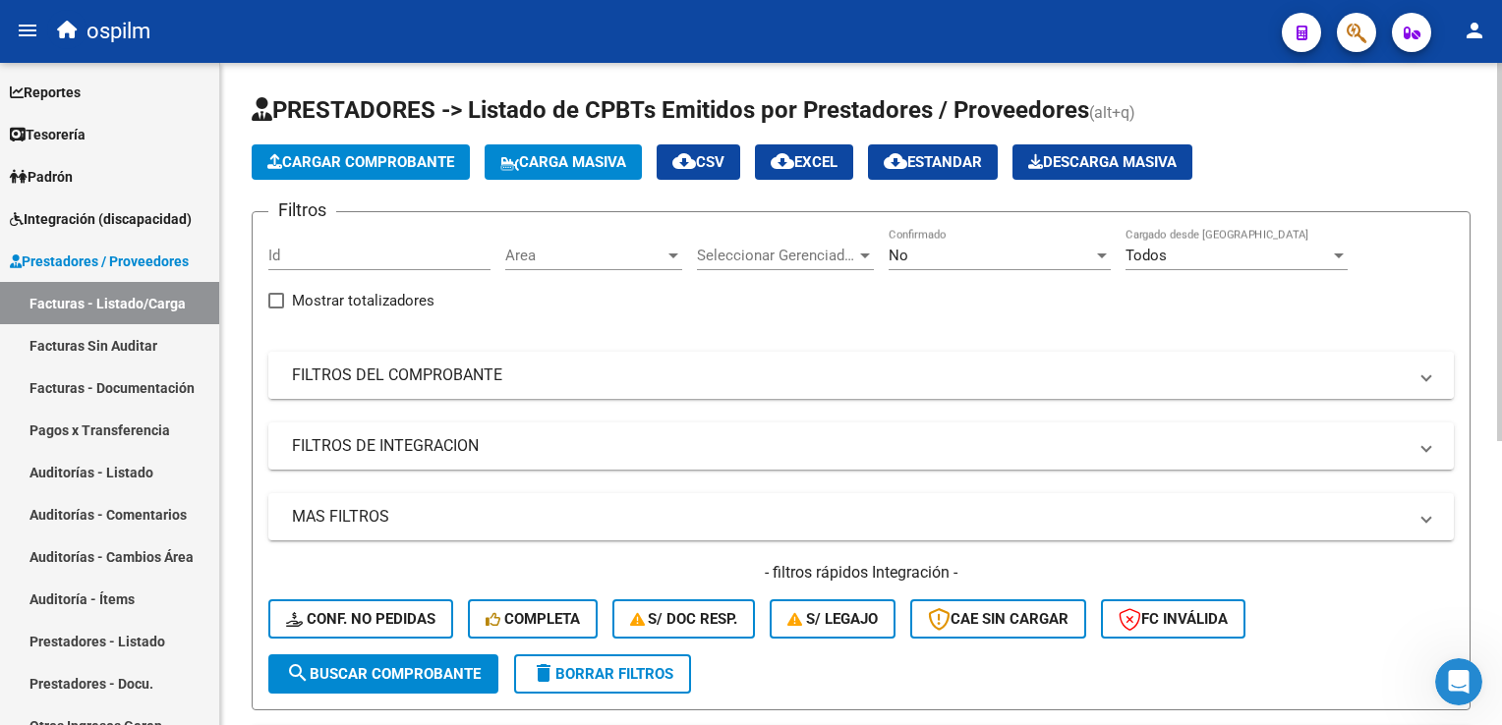
click at [503, 378] on mat-panel-title "FILTROS DEL COMPROBANTE" at bounding box center [849, 376] width 1115 height 22
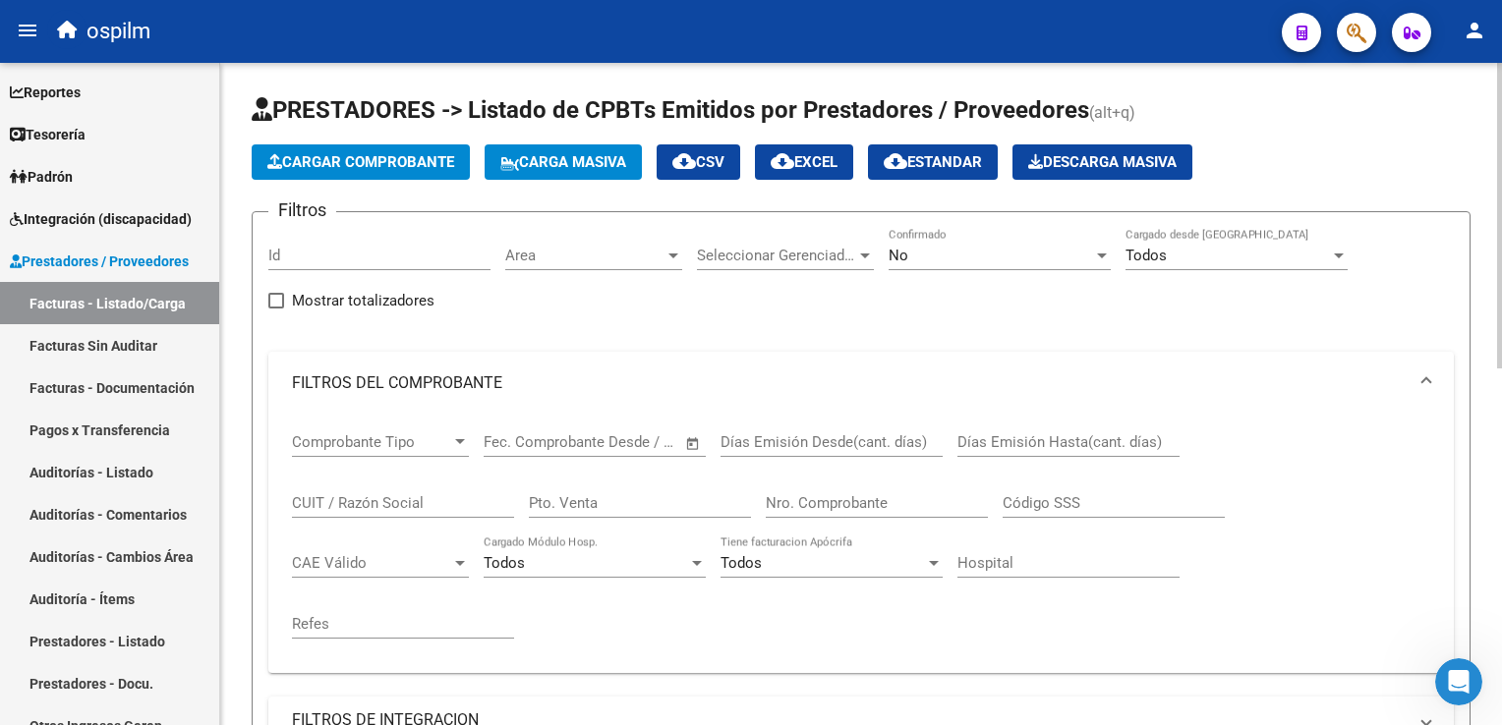
click at [887, 487] on div "Nro. Comprobante" at bounding box center [877, 497] width 222 height 42
type input "8797"
click at [955, 249] on div "No" at bounding box center [991, 256] width 204 height 18
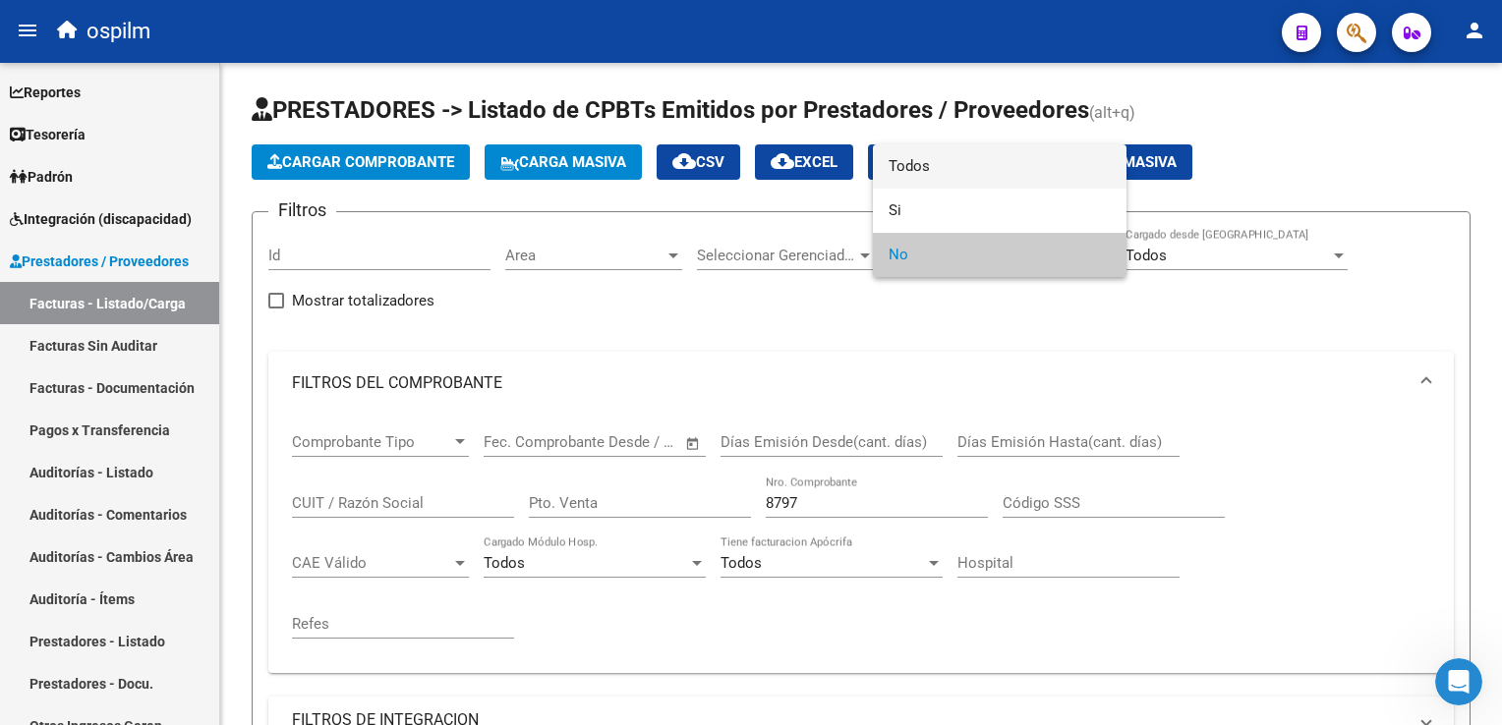
click at [976, 158] on span "Todos" at bounding box center [1000, 166] width 222 height 44
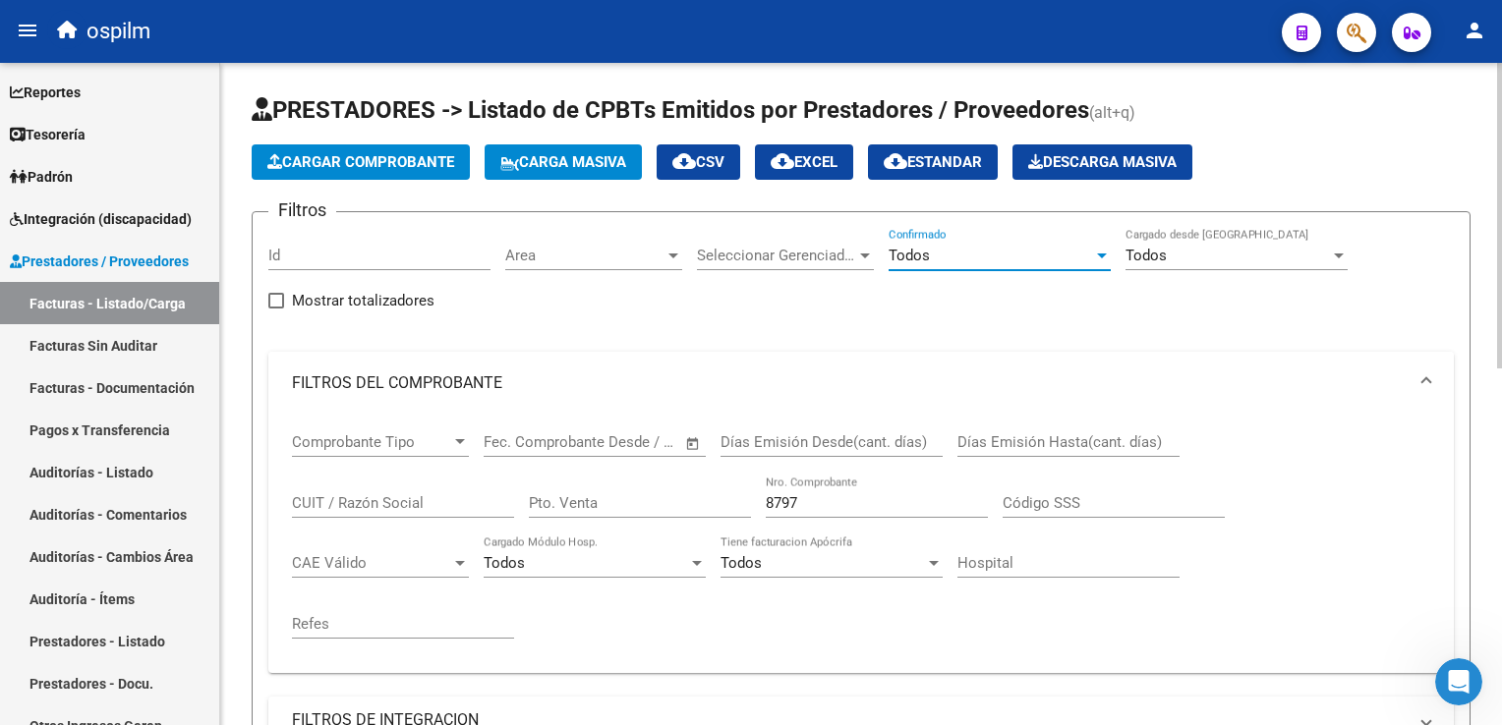
scroll to position [491, 0]
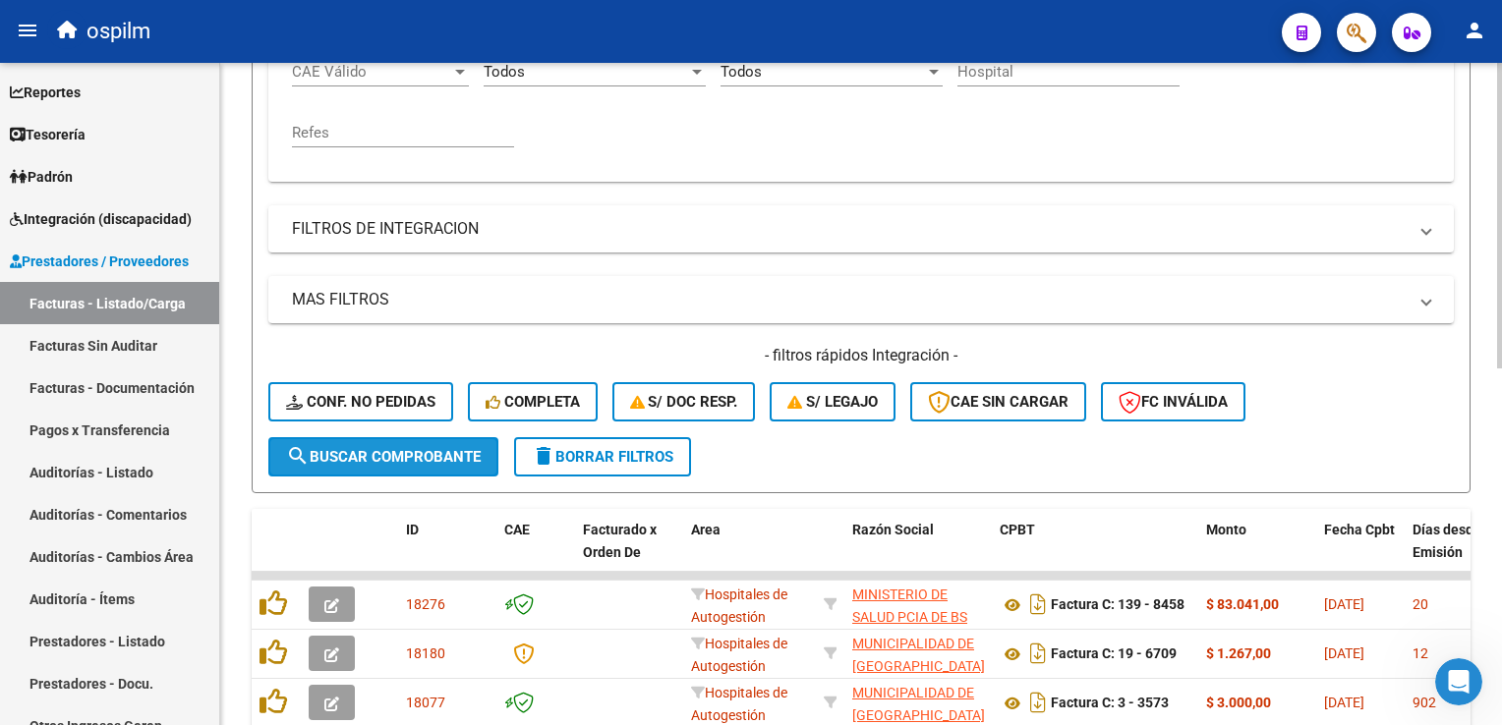
click at [413, 453] on span "search Buscar Comprobante" at bounding box center [383, 457] width 195 height 18
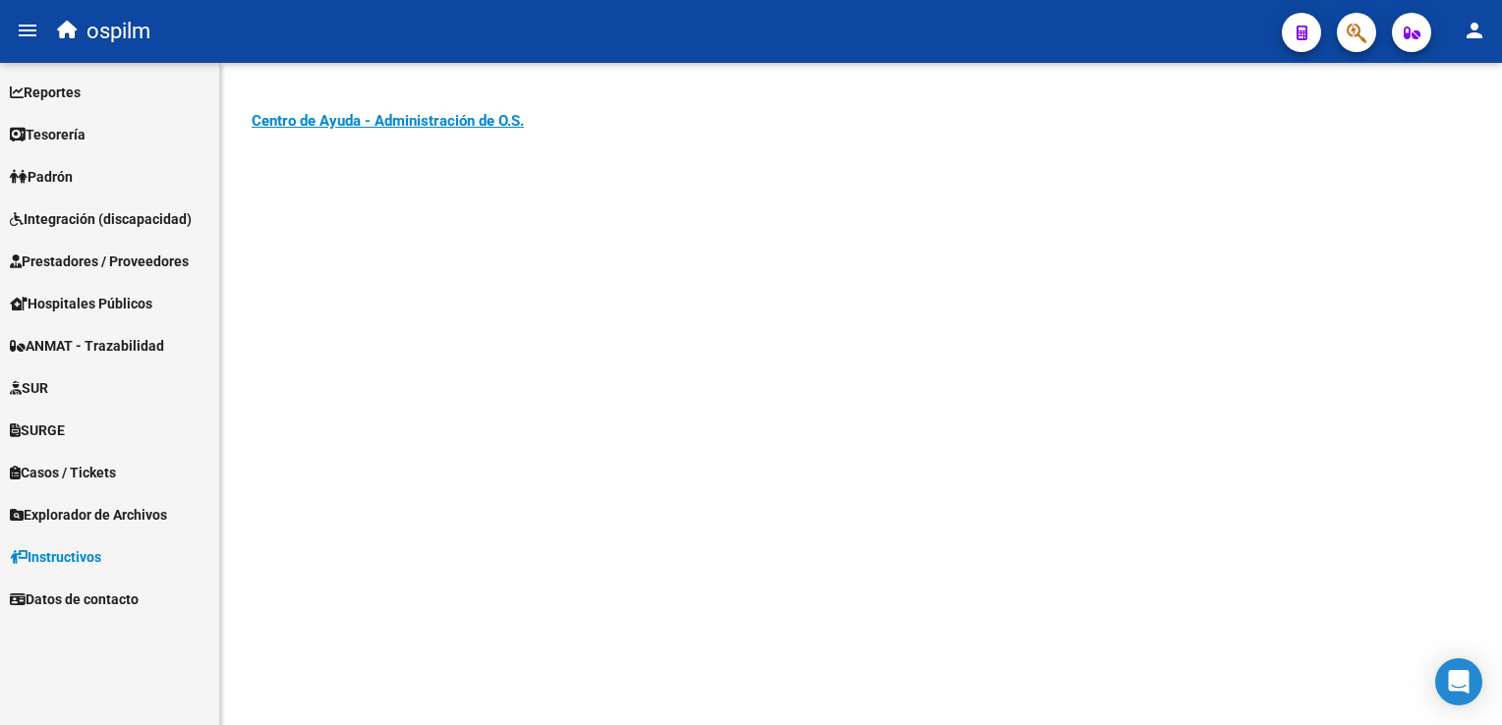
click at [78, 259] on span "Prestadores / Proveedores" at bounding box center [99, 262] width 179 height 22
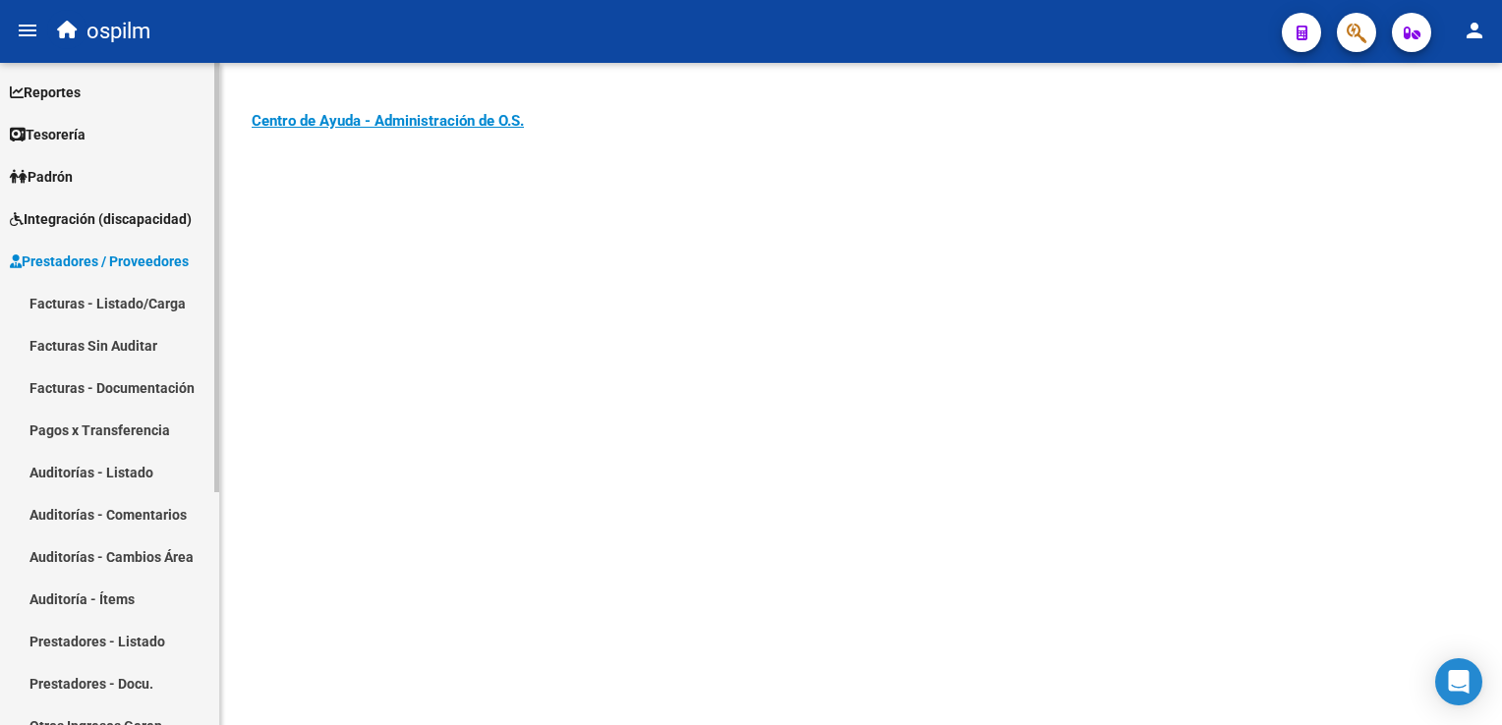
click at [82, 302] on link "Facturas - Listado/Carga" at bounding box center [109, 303] width 219 height 42
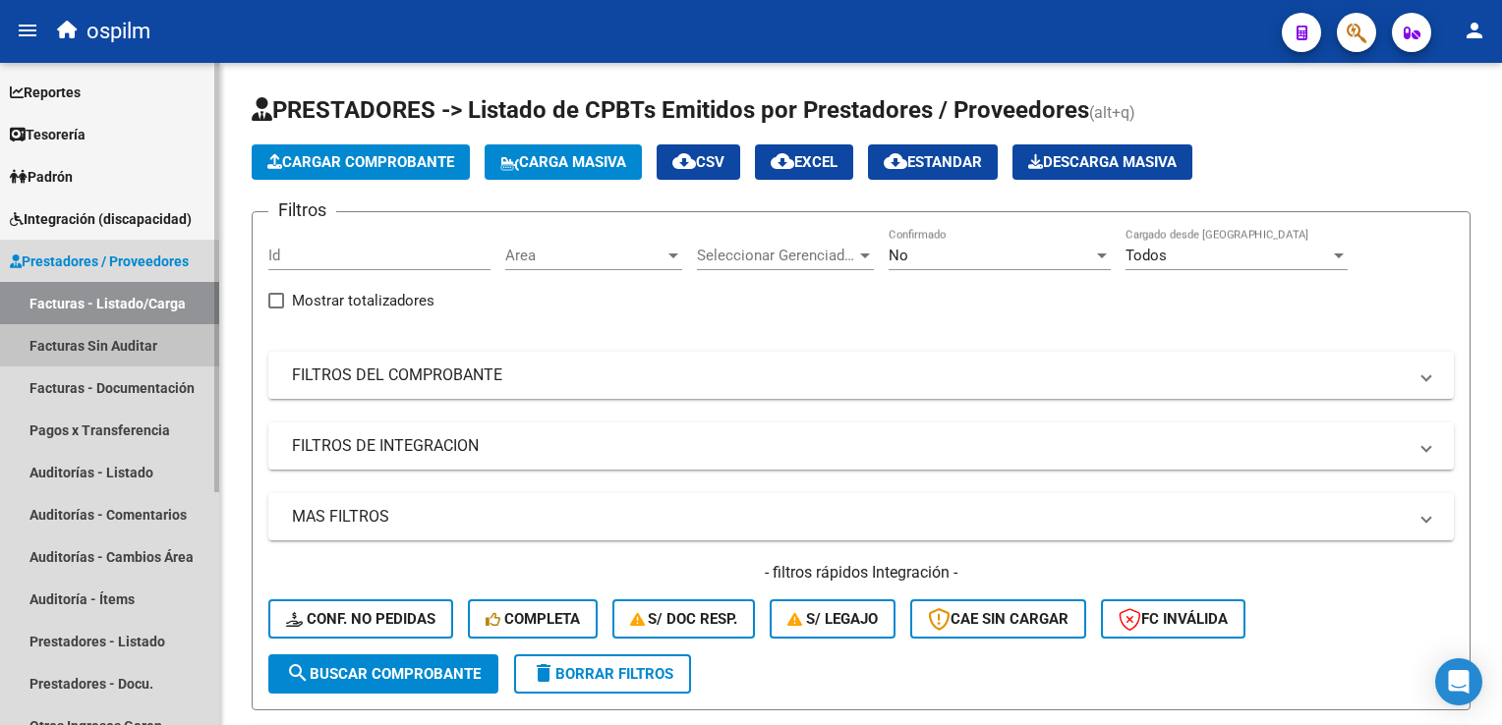
click at [84, 338] on link "Facturas Sin Auditar" at bounding box center [109, 345] width 219 height 42
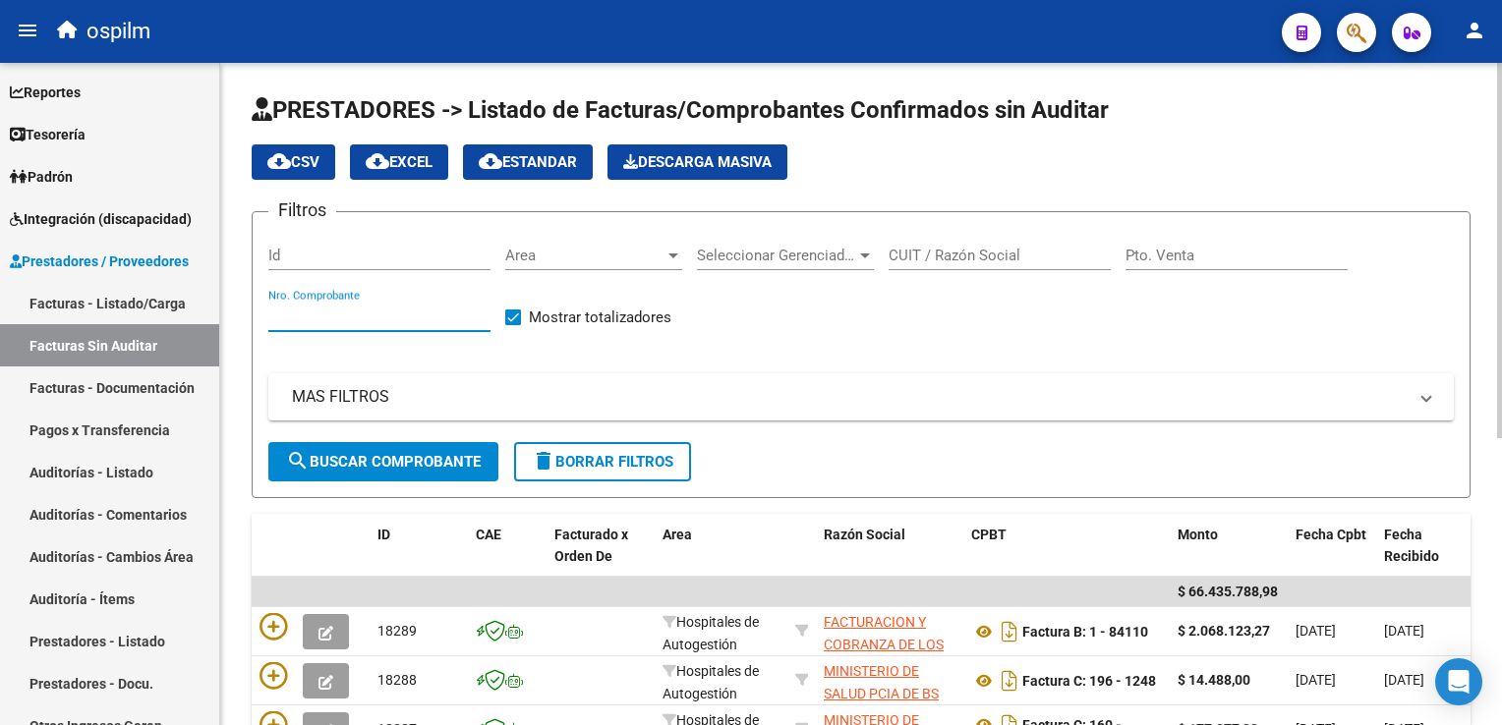
click at [358, 308] on input "Nro. Comprobante" at bounding box center [379, 317] width 222 height 18
type input "8797"
click at [317, 459] on span "search Buscar Comprobante" at bounding box center [383, 462] width 195 height 18
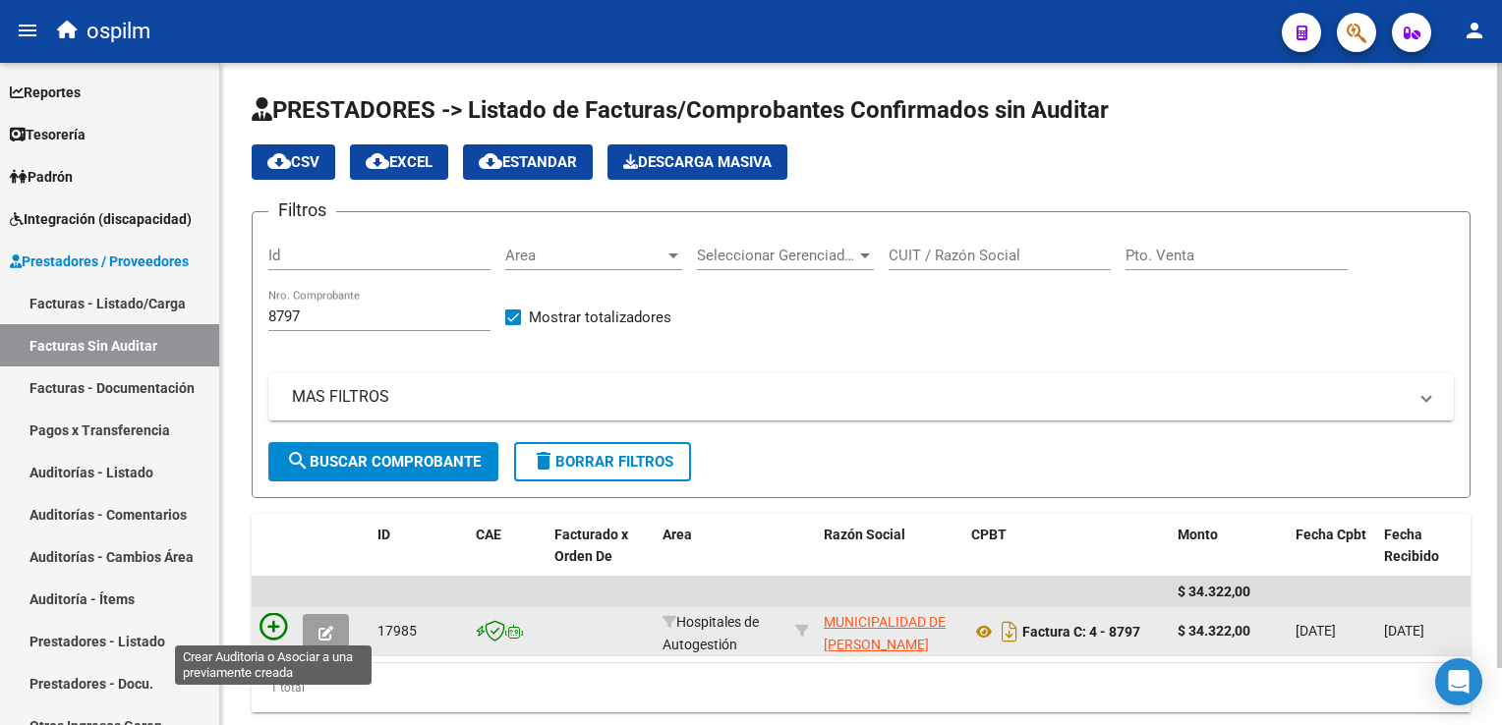
click at [275, 622] on icon at bounding box center [274, 627] width 28 height 28
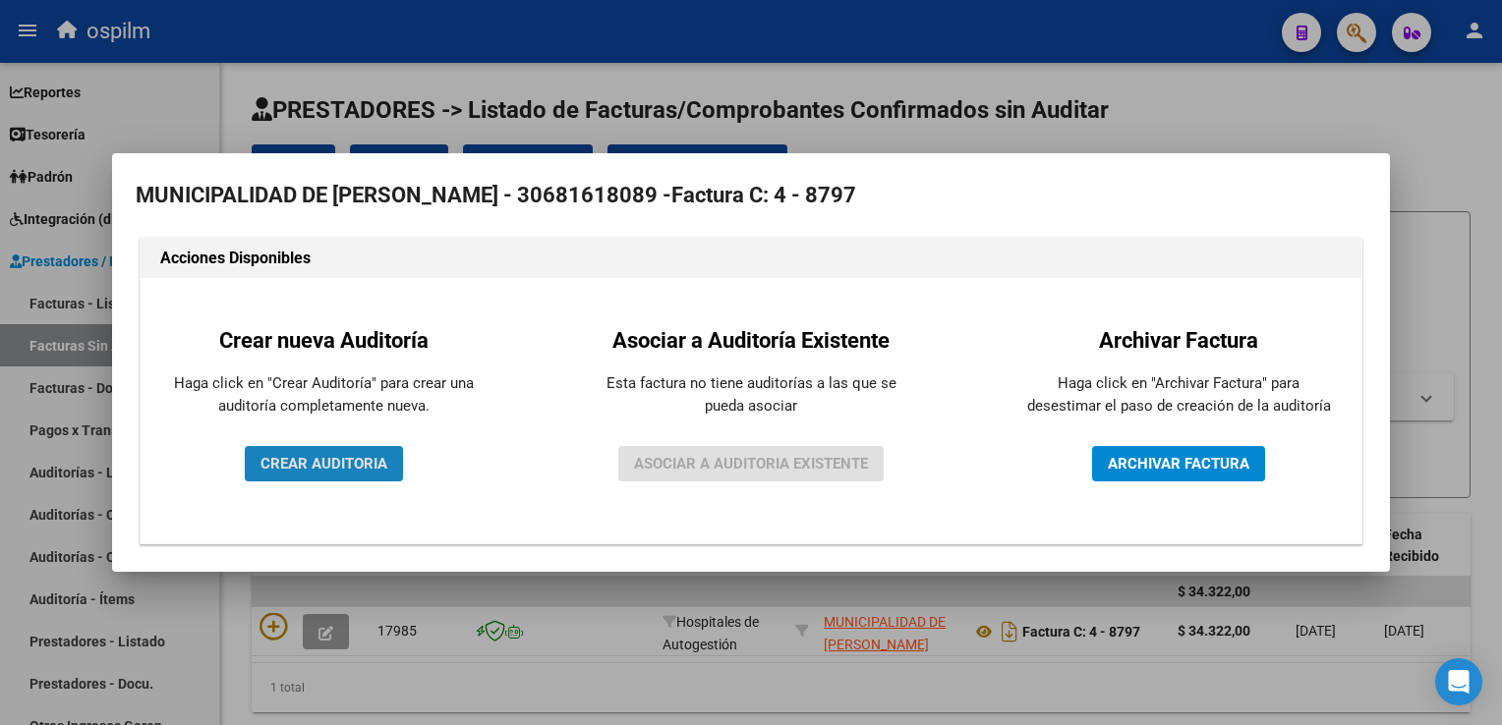
click at [294, 462] on span "CREAR AUDITORIA" at bounding box center [323, 464] width 127 height 18
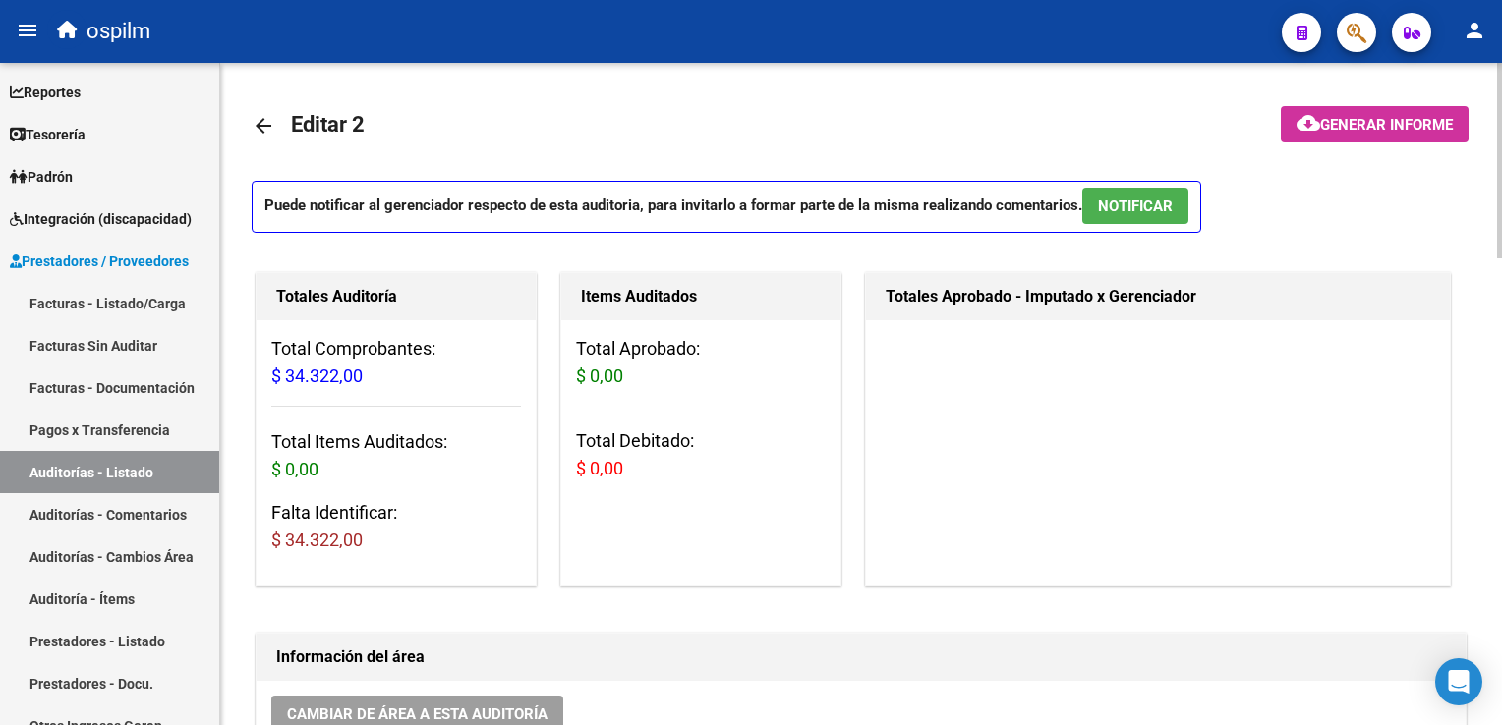
click at [294, 382] on span "$ 34.322,00" at bounding box center [316, 376] width 91 height 21
click at [405, 486] on div "Total Comprobantes: $ 34.322,00 Total Items Auditados: $ 0,00 Falta Identificar…" at bounding box center [396, 452] width 279 height 264
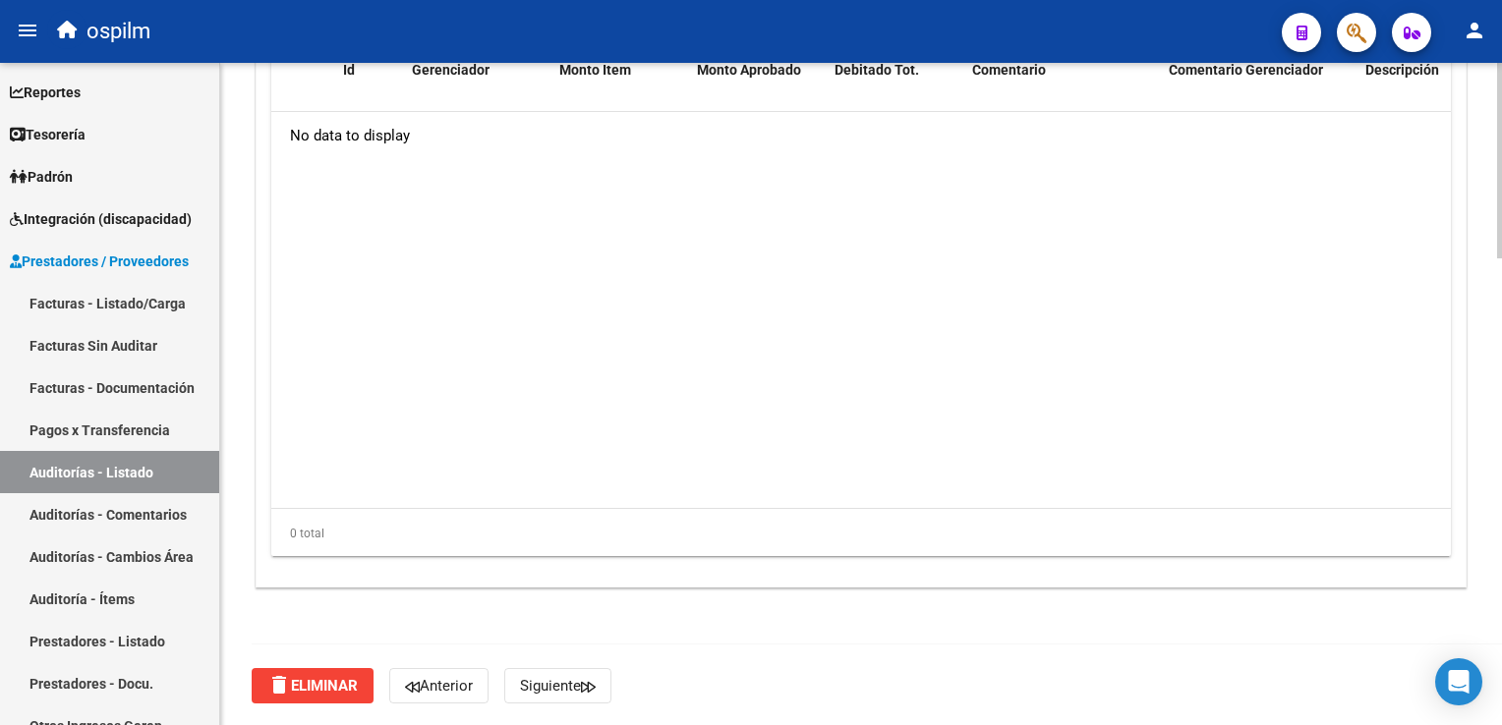
scroll to position [1086, 0]
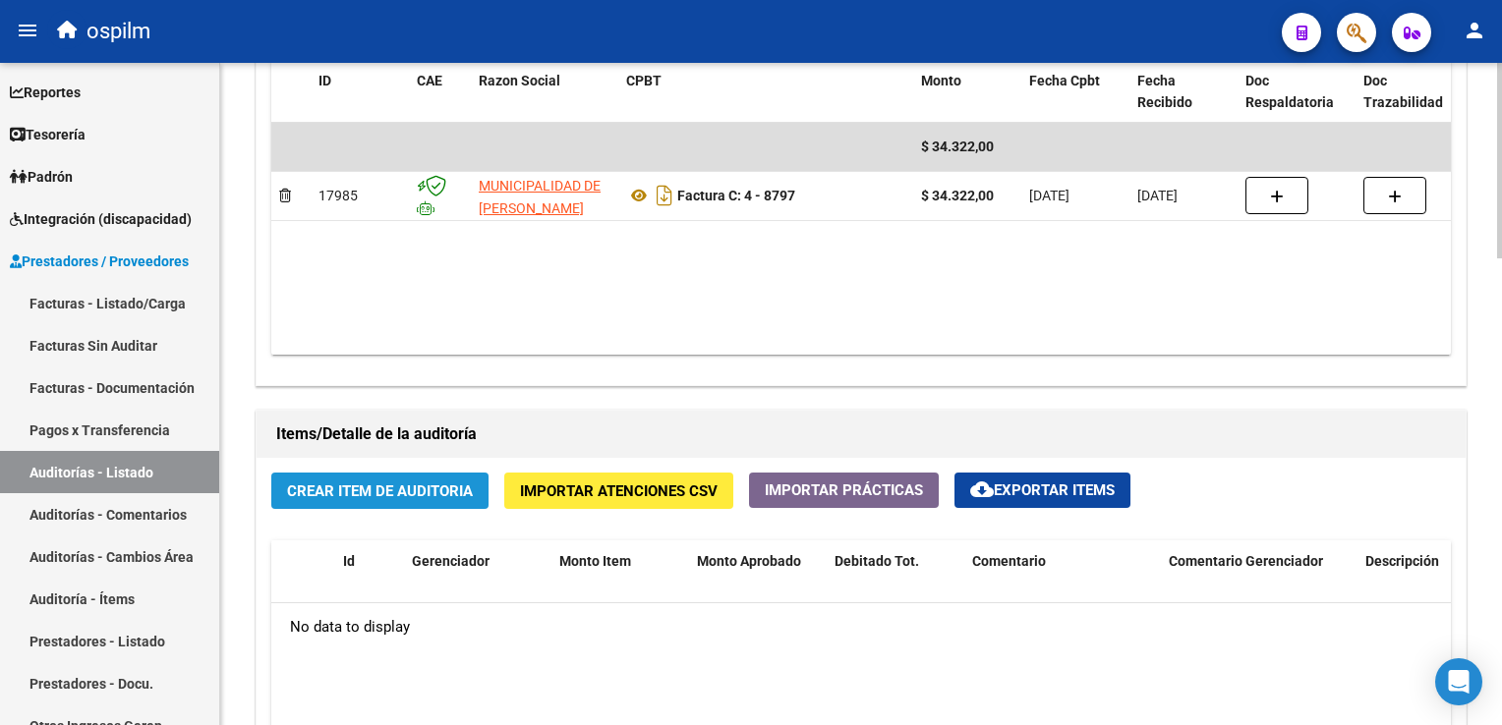
click at [409, 483] on span "Crear Item de Auditoria" at bounding box center [380, 492] width 186 height 18
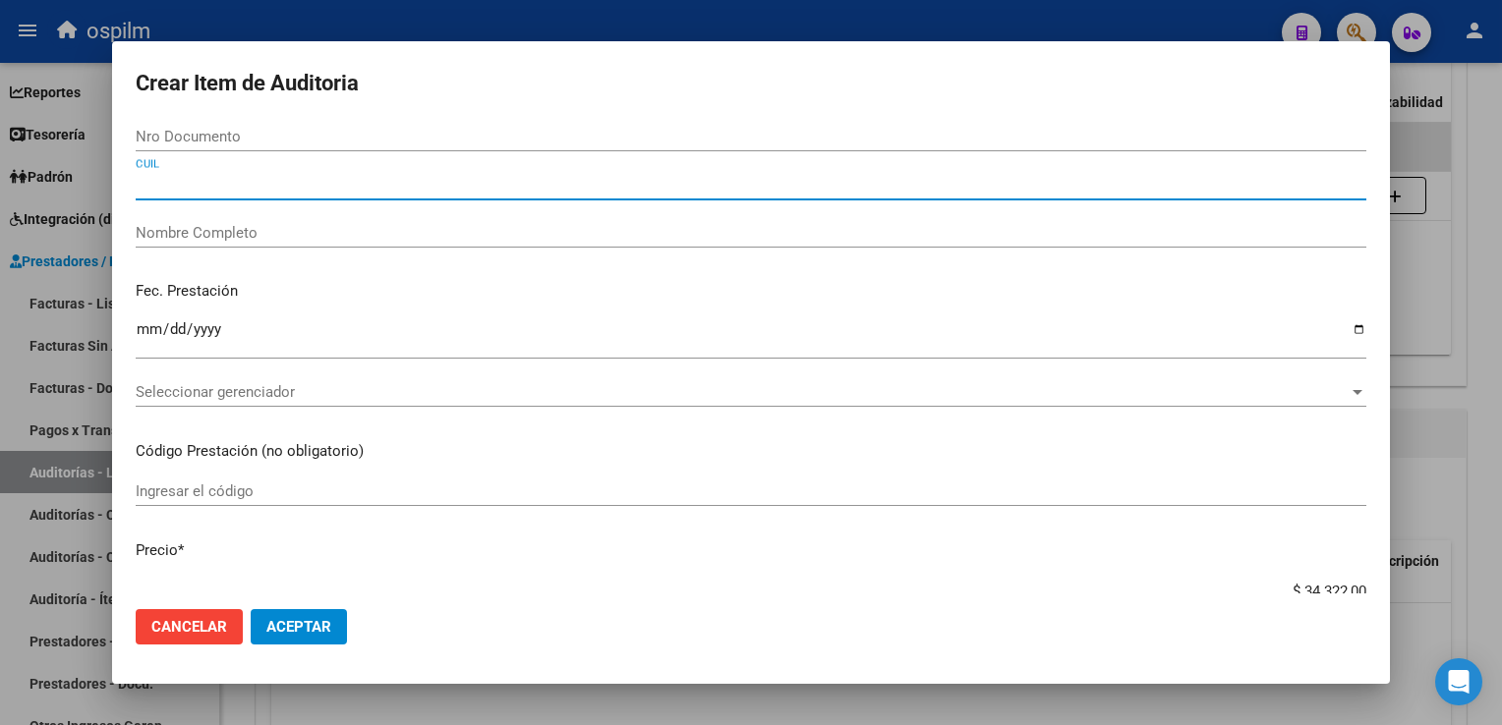
click at [236, 190] on input "CUIL" at bounding box center [751, 185] width 1231 height 18
type input "3"
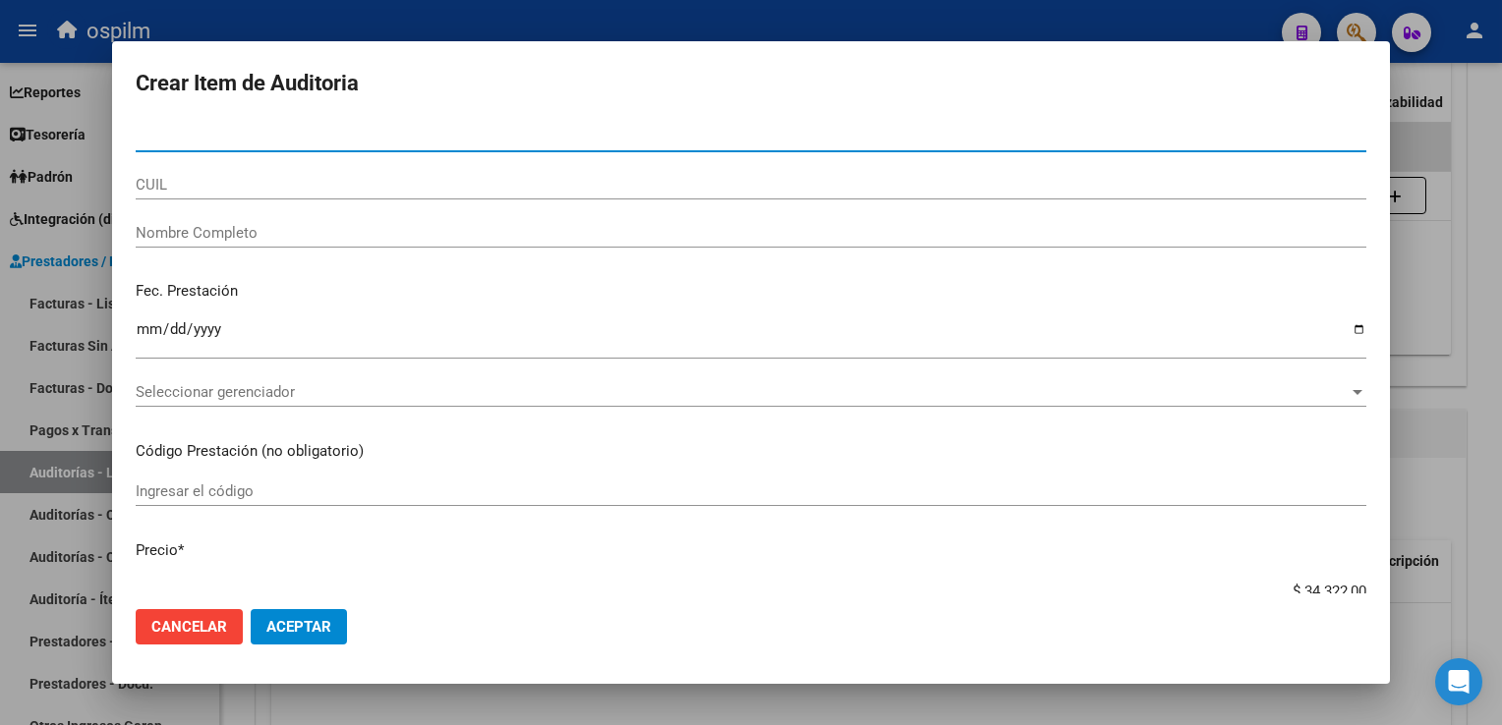
click at [216, 131] on input "Nro Documento" at bounding box center [751, 137] width 1231 height 18
type input "38545977"
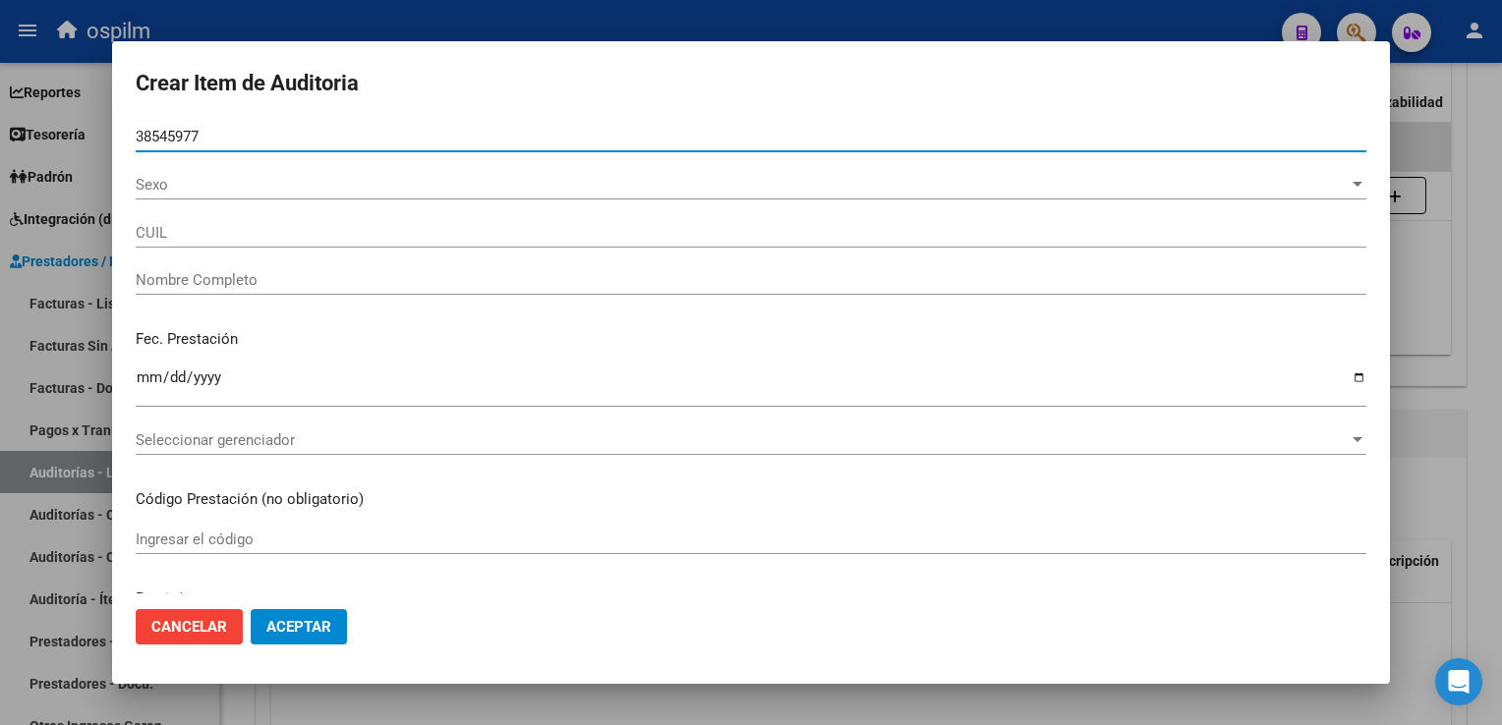
type input "20385459778"
type input "[PERSON_NAME] [PERSON_NAME]"
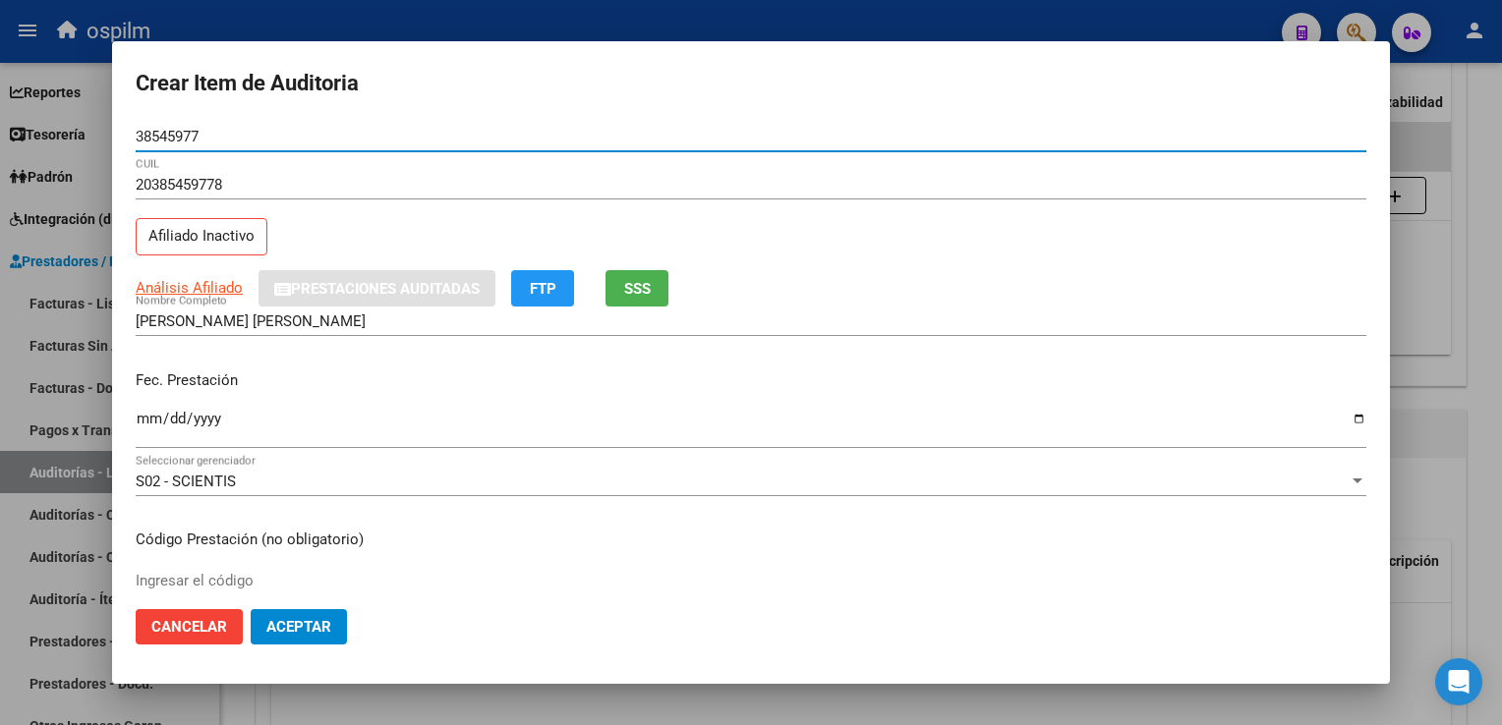
type input "38545977"
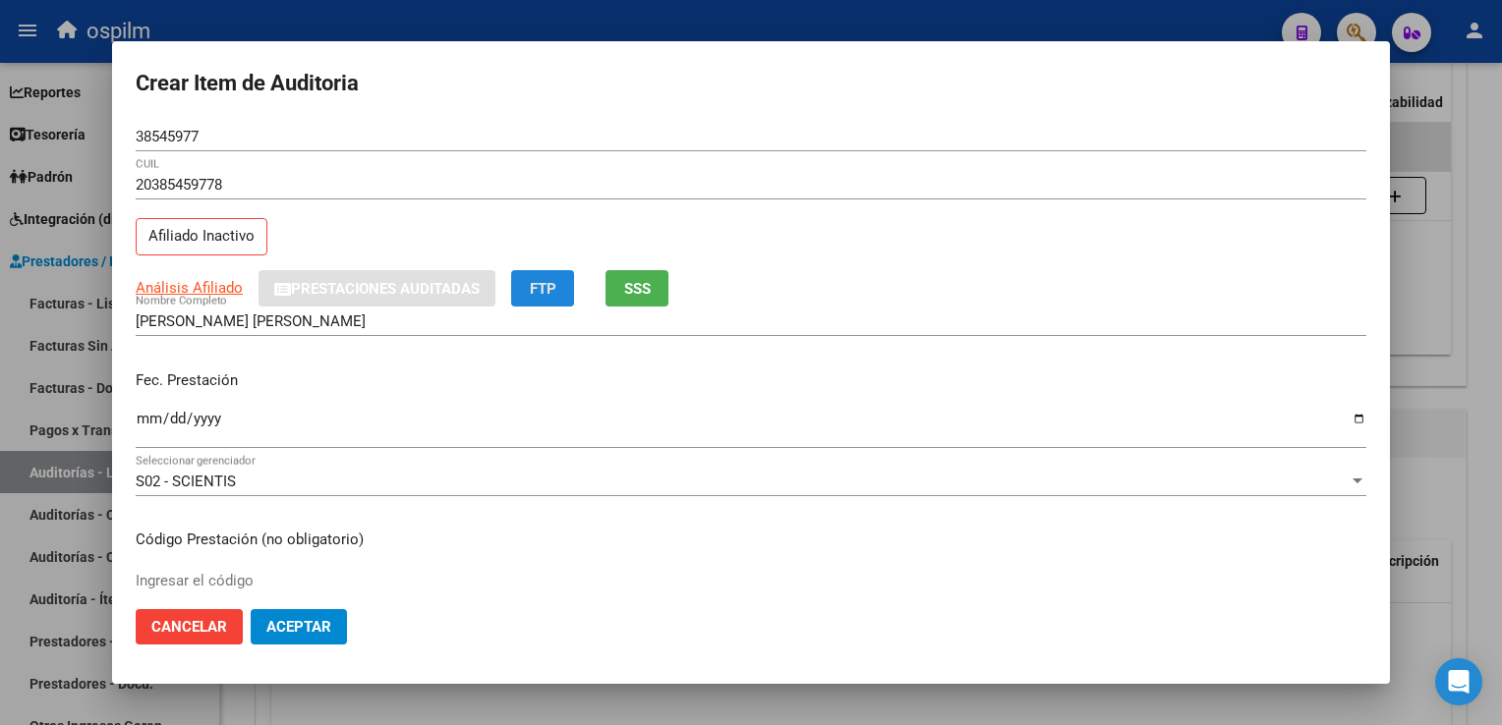
click at [563, 281] on button "FTP" at bounding box center [542, 288] width 63 height 36
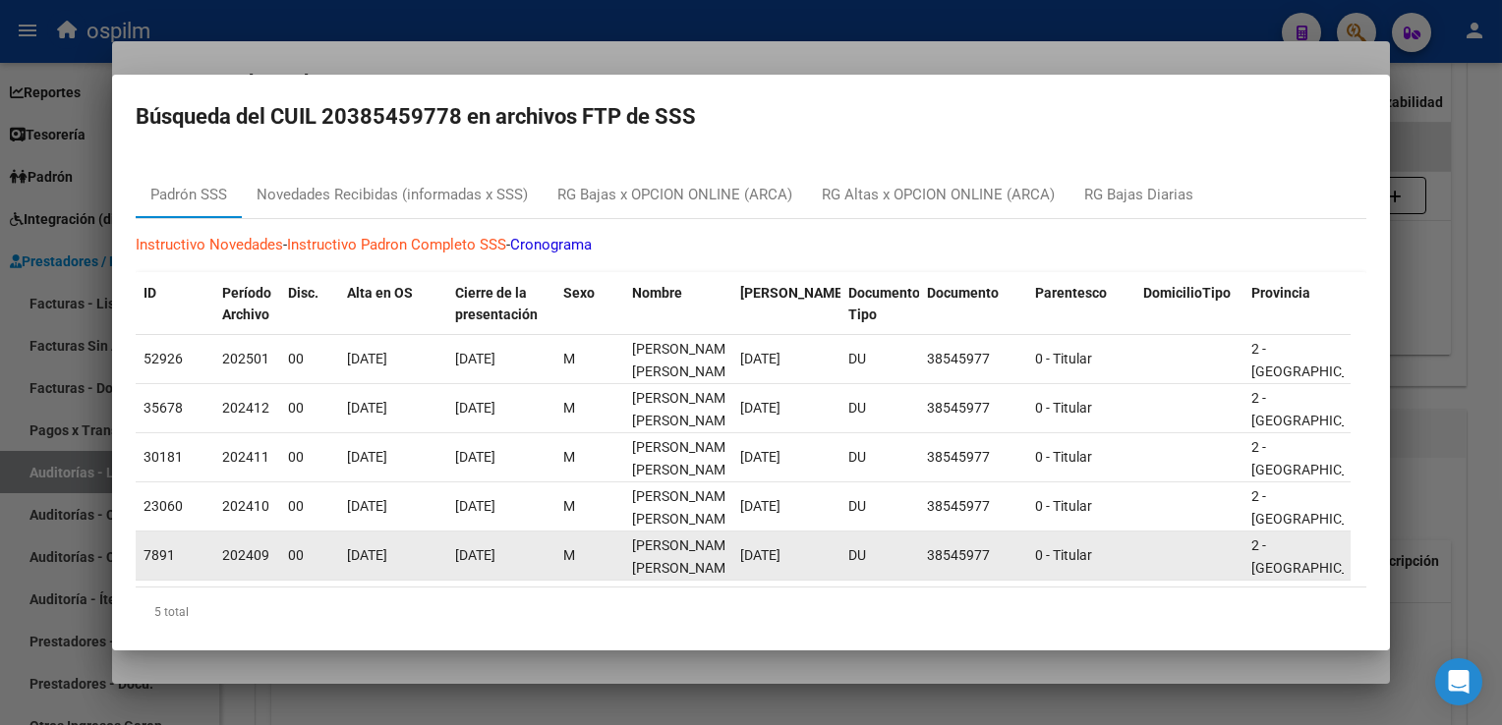
scroll to position [39, 0]
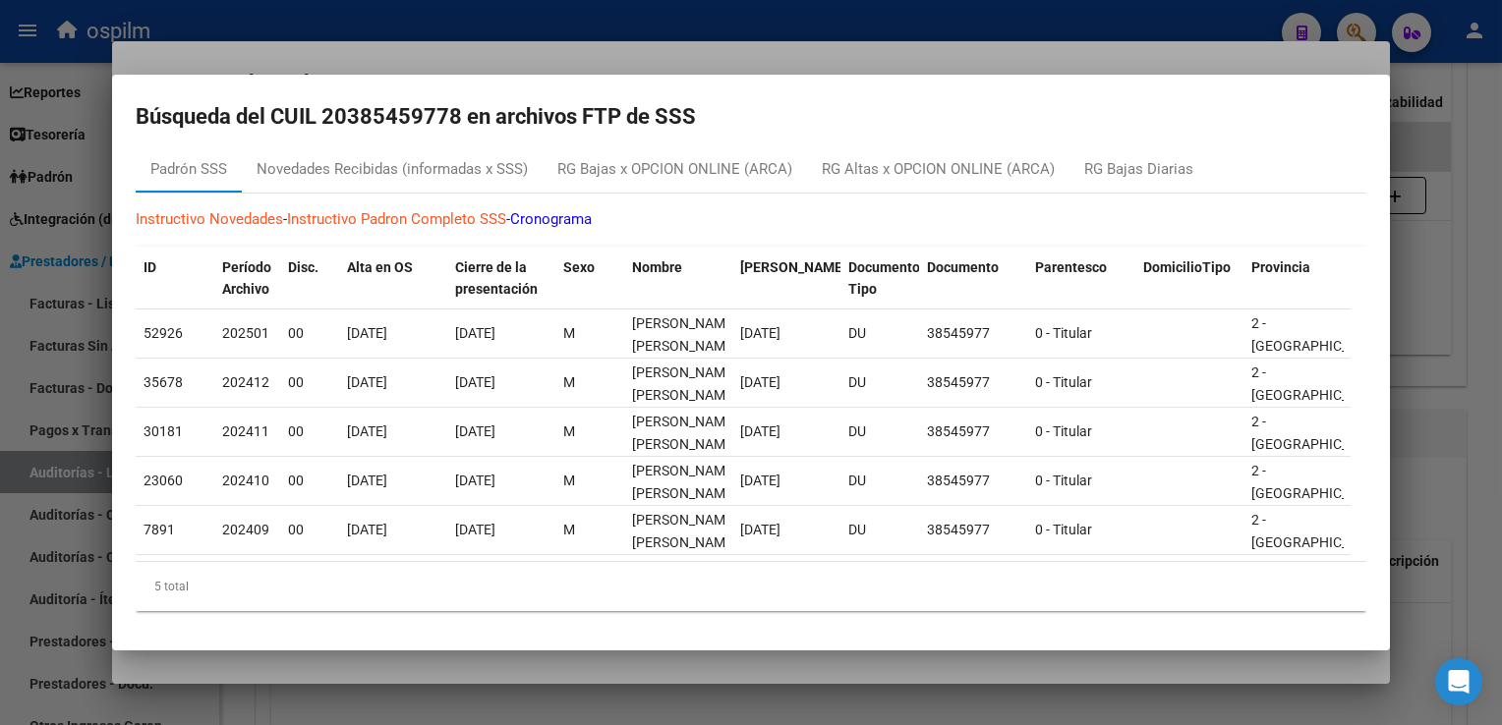
click at [1471, 207] on div at bounding box center [751, 362] width 1502 height 725
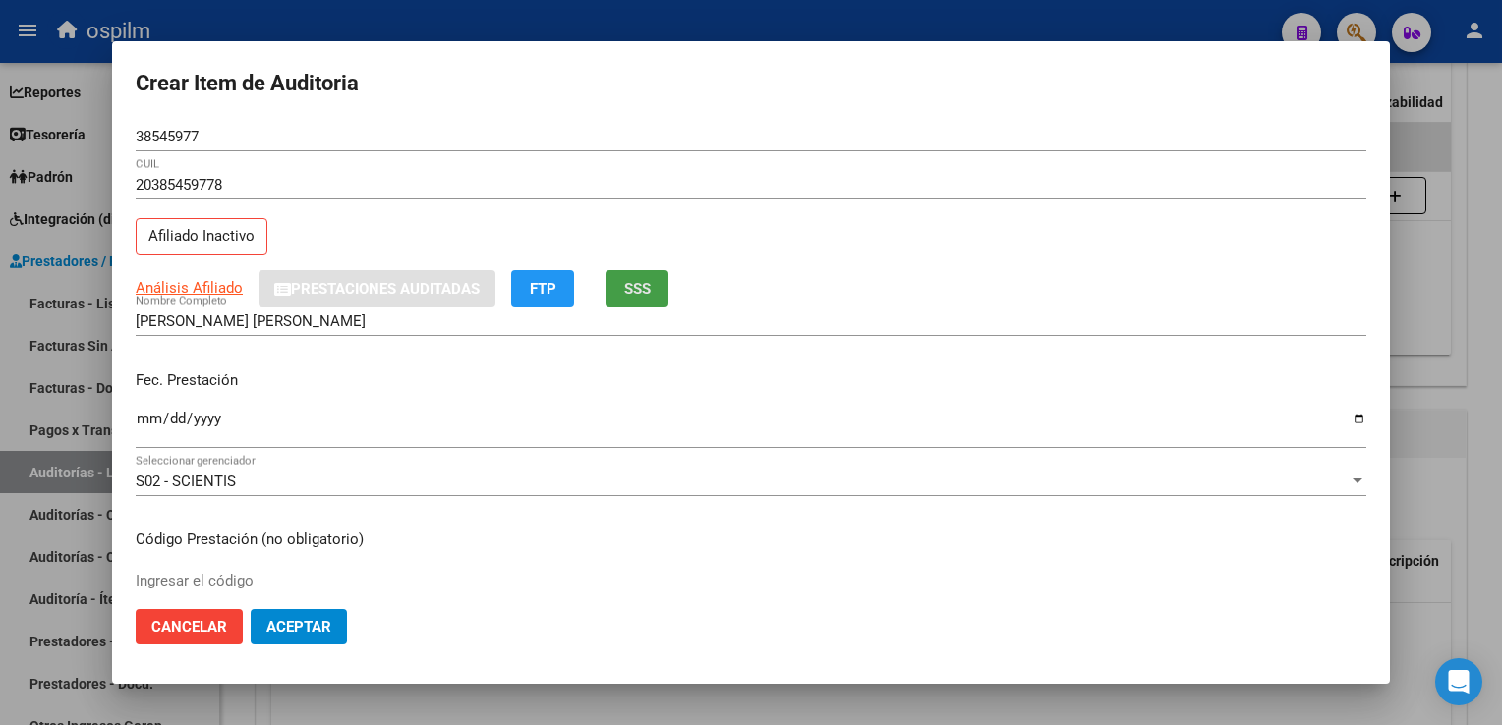
click at [644, 286] on span "SSS" at bounding box center [637, 289] width 27 height 18
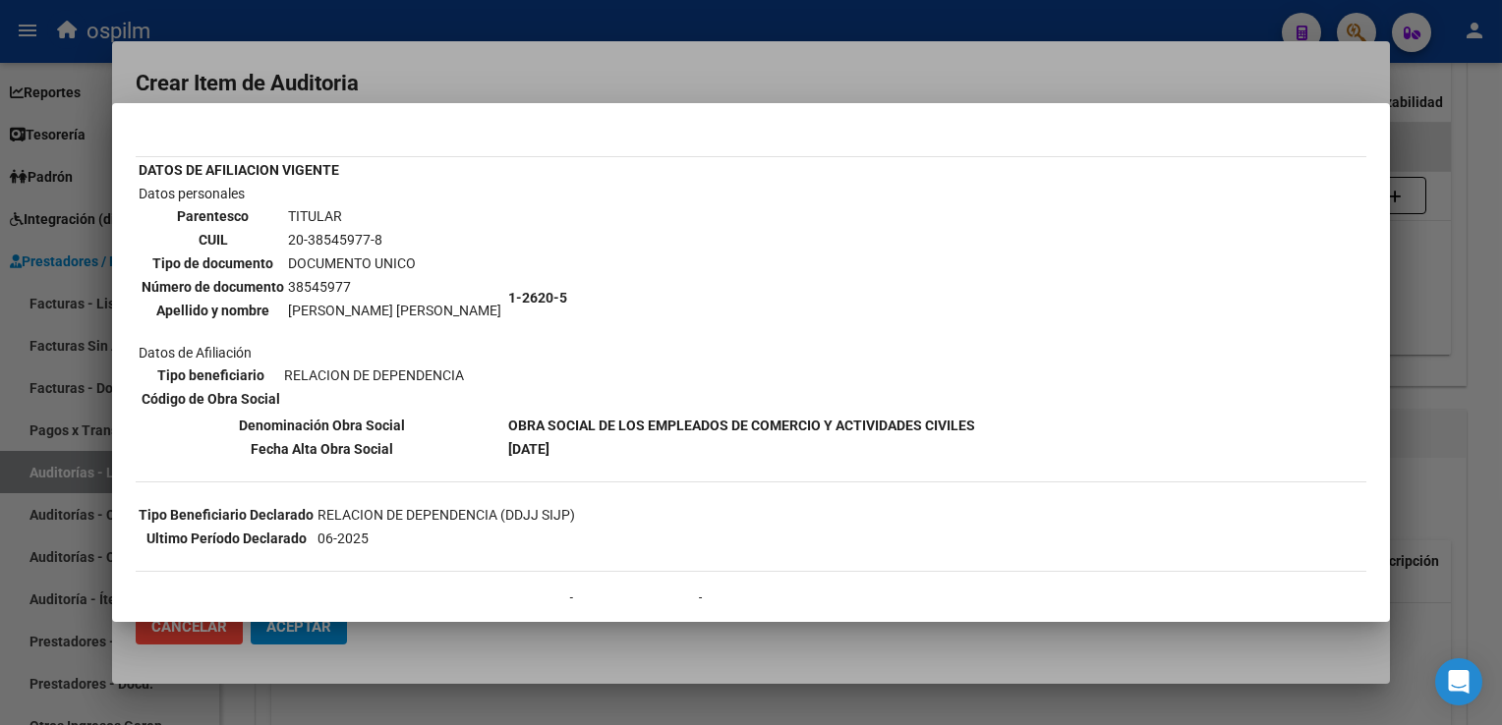
scroll to position [270, 0]
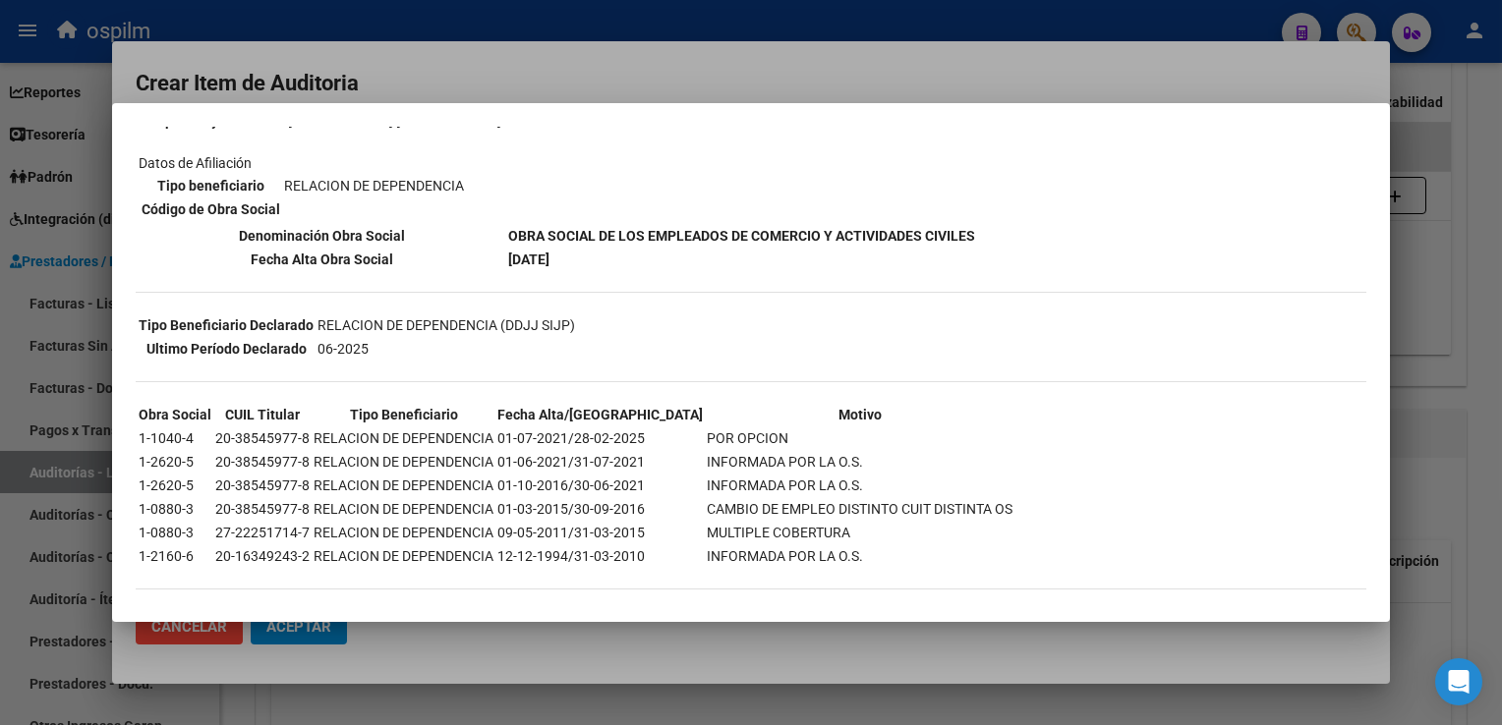
click at [1431, 226] on div at bounding box center [751, 362] width 1502 height 725
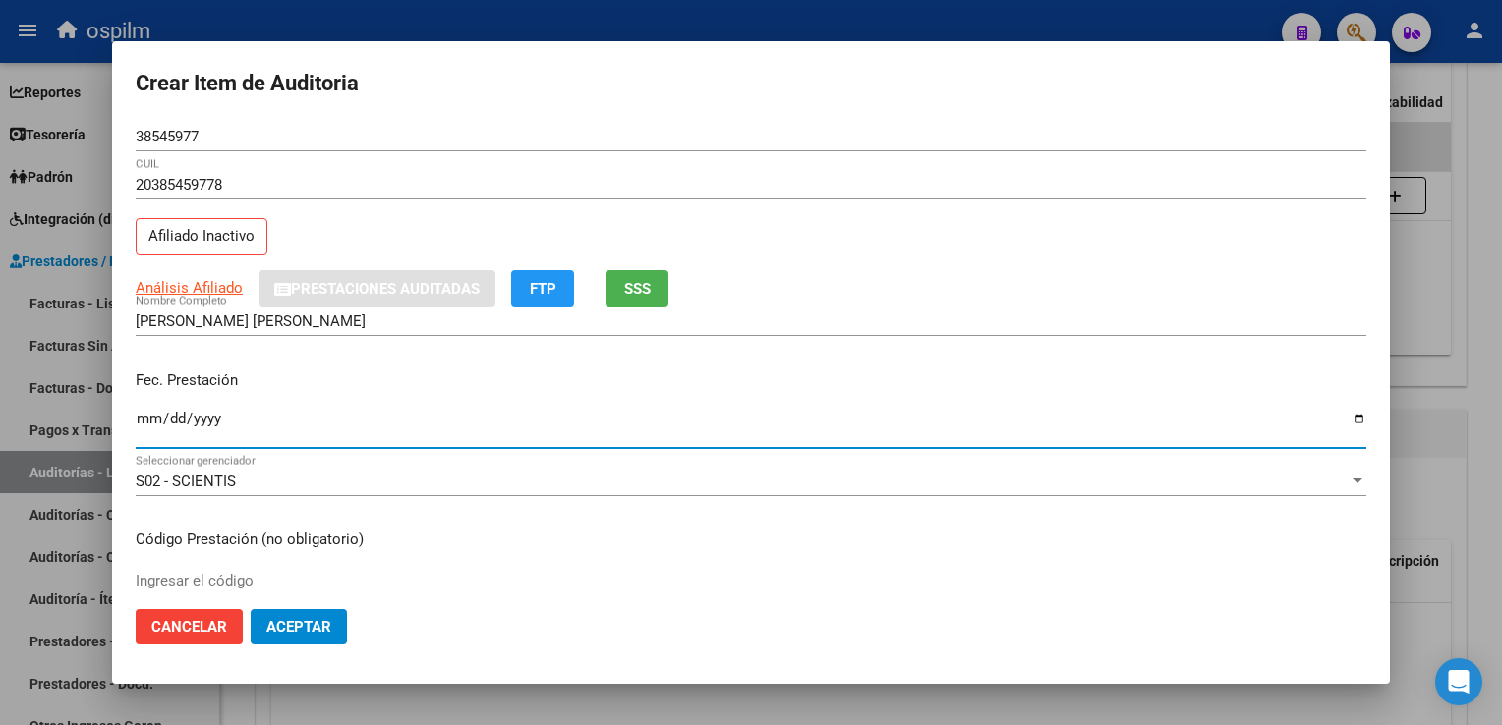
click at [142, 421] on input "Ingresar la fecha" at bounding box center [751, 426] width 1231 height 31
type input "[DATE]"
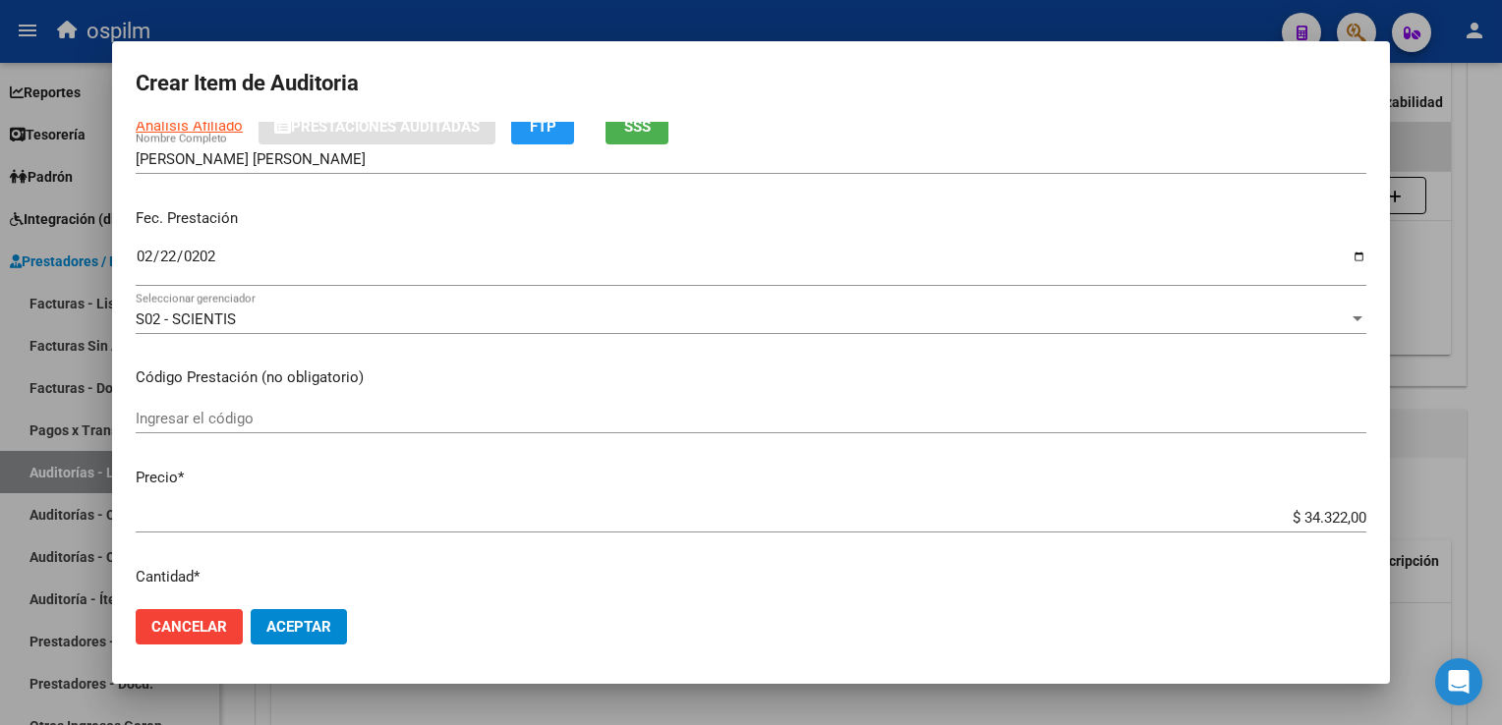
scroll to position [197, 0]
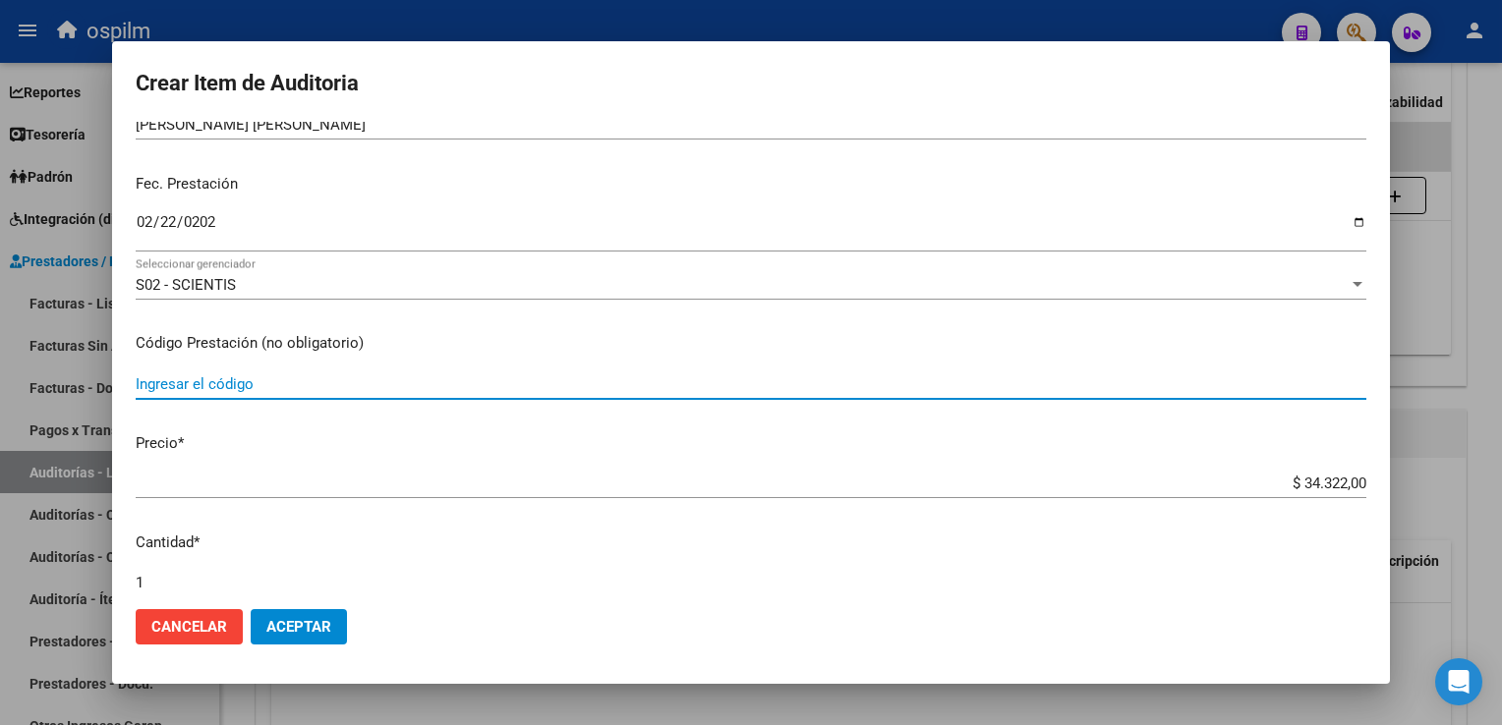
click at [167, 386] on input "Ingresar el código" at bounding box center [751, 384] width 1231 height 18
type input "40.04 1.07"
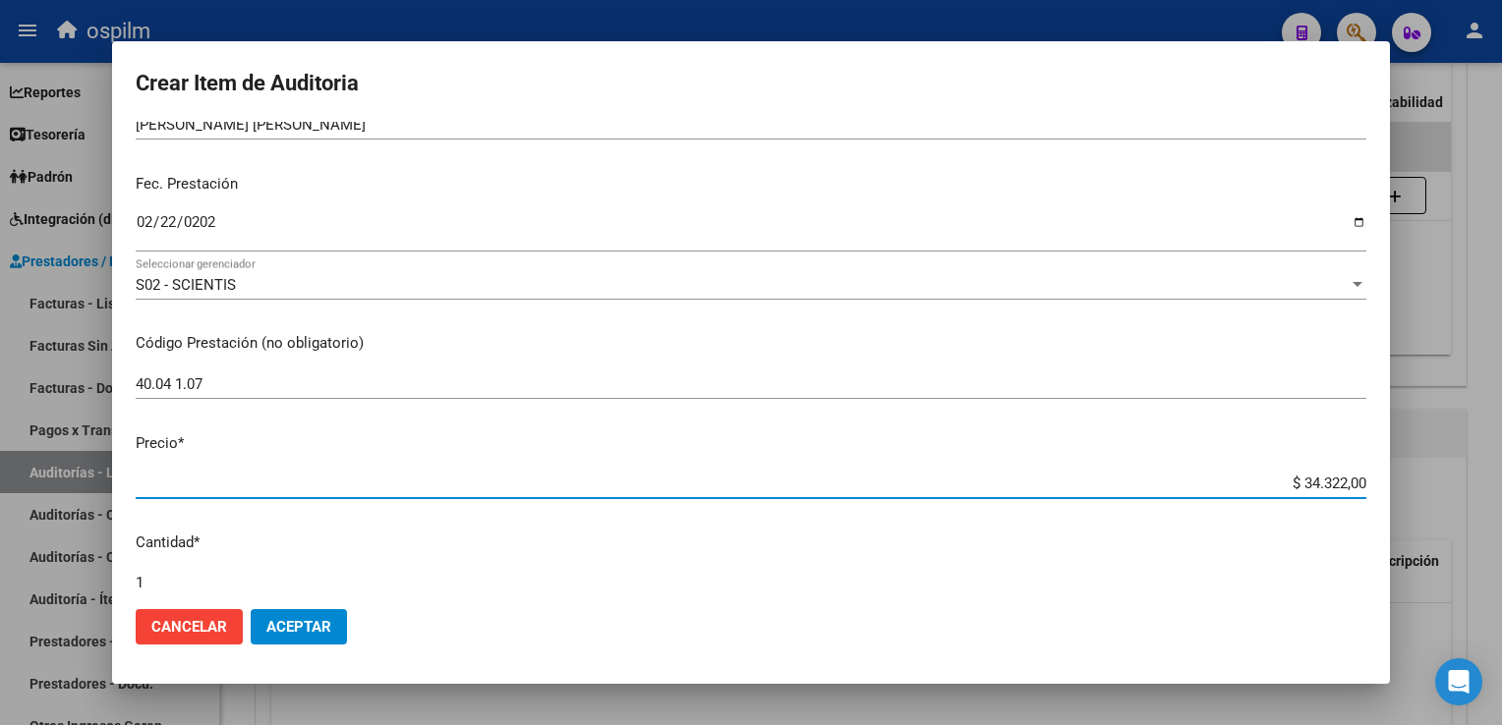
type input "$ 0,01"
type input "$ 0,11"
type input "$ 1,11"
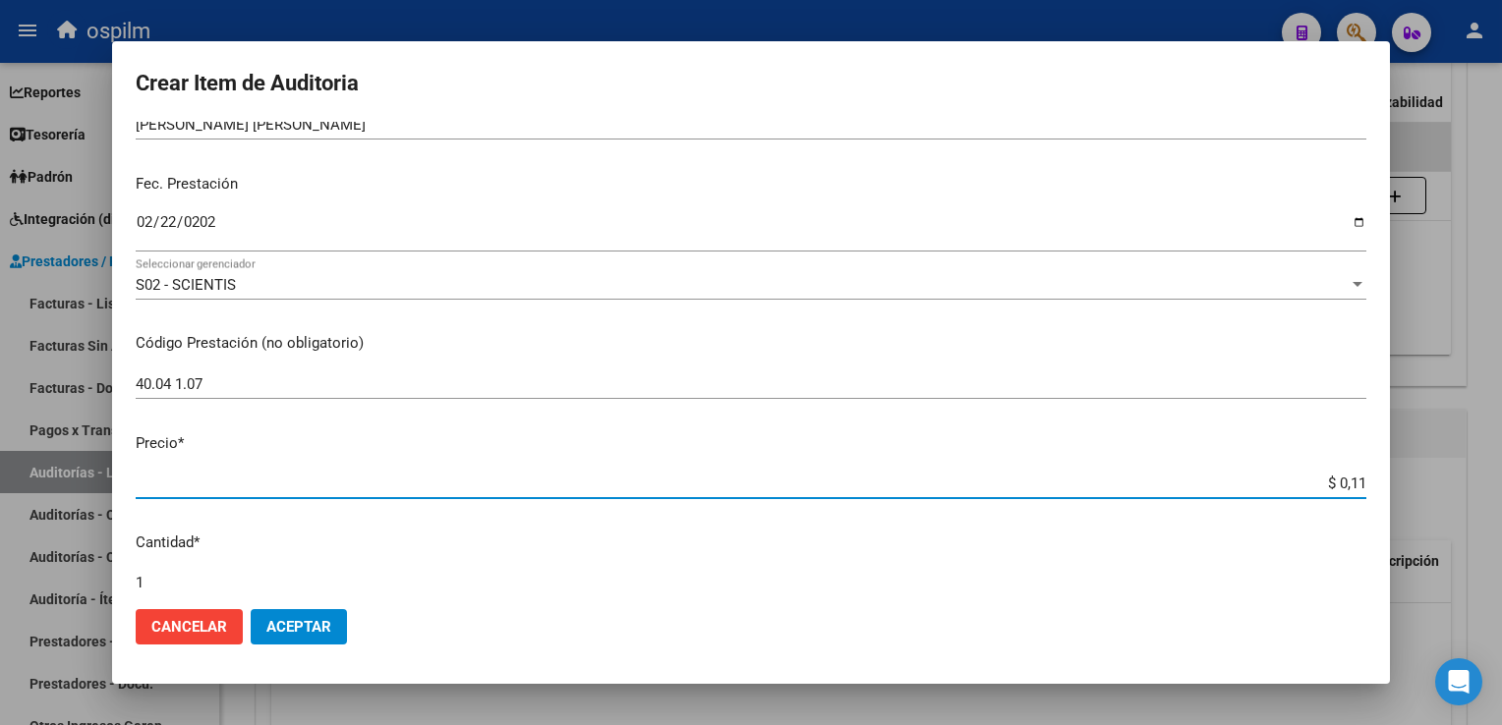
type input "$ 1,11"
type input "$ 11,16"
type input "$ 111,64"
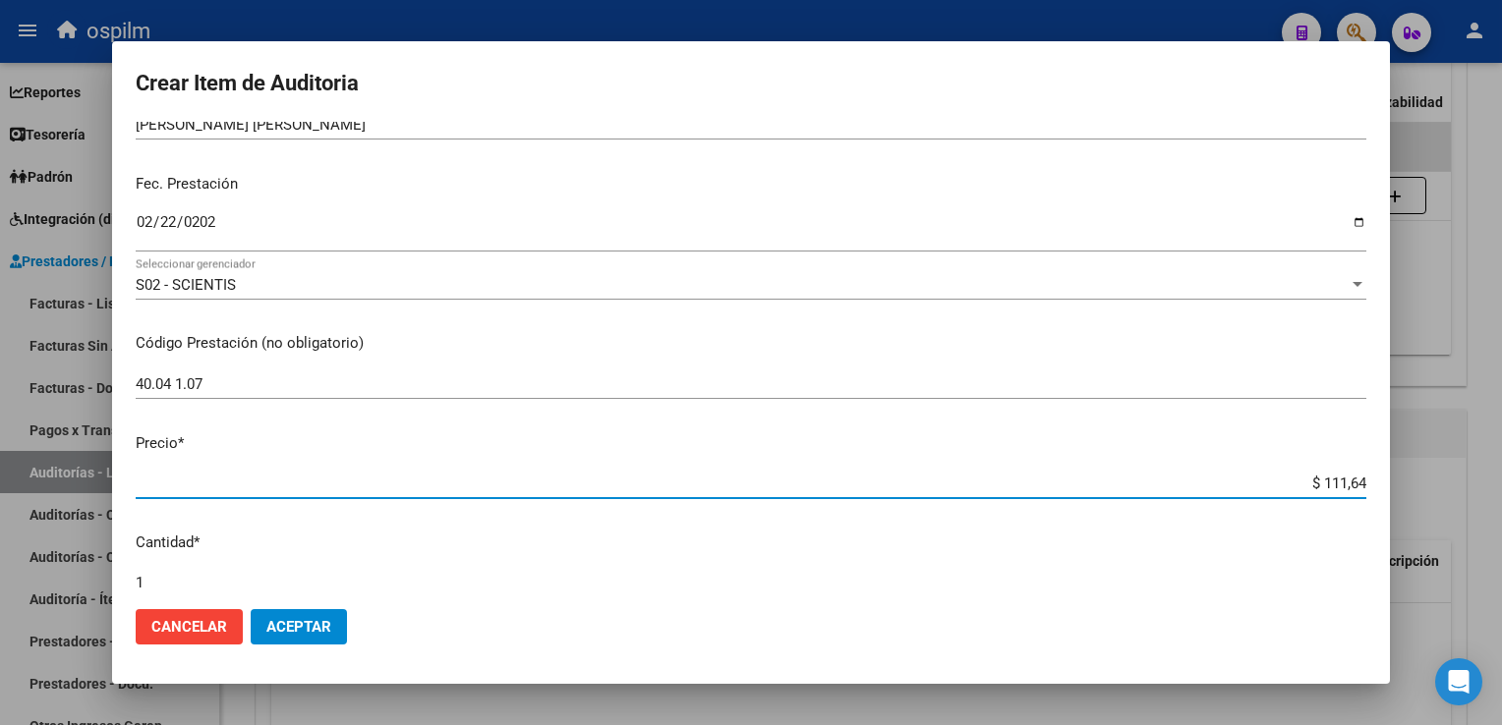
type input "$ 11,16"
type input "$ 1,11"
type input "$ 0,11"
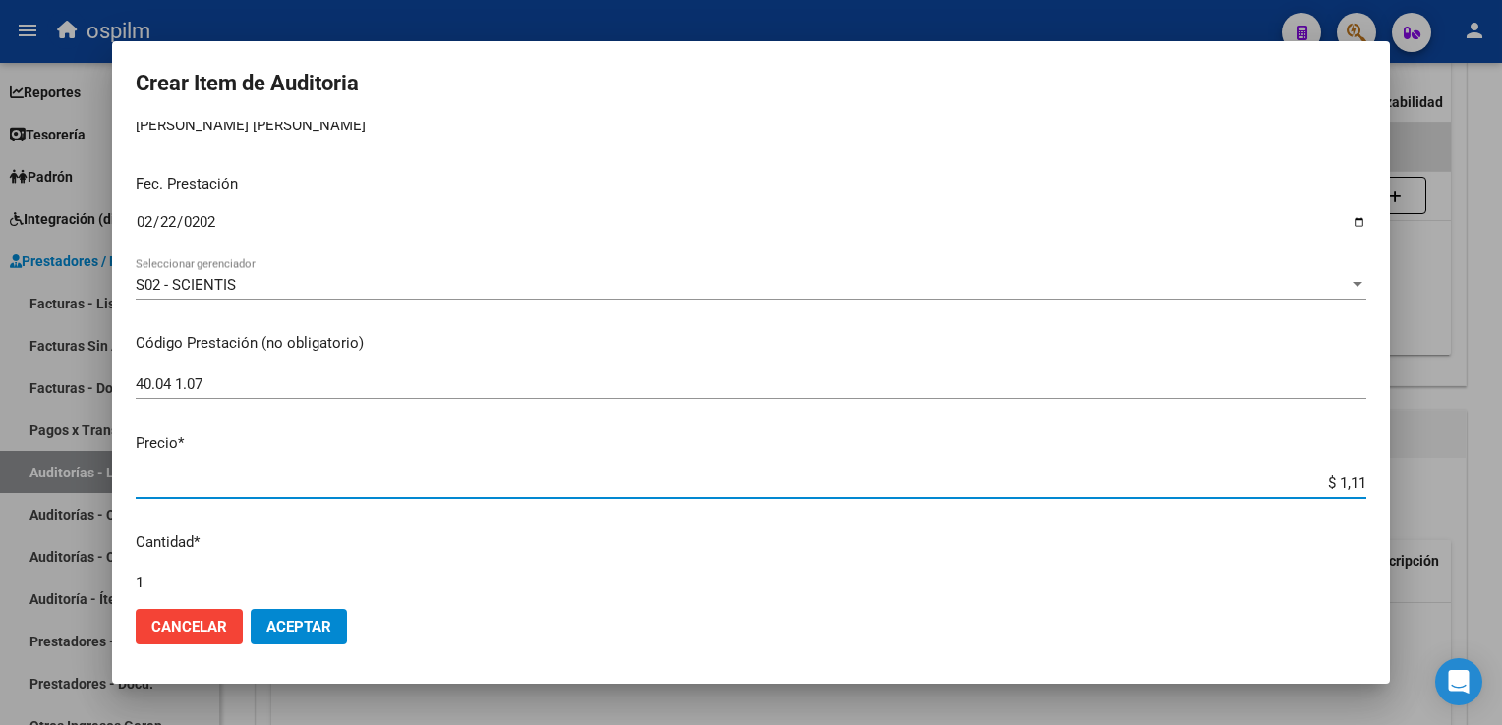
type input "$ 0,11"
type input "$ 0,01"
type input "$ 0,11"
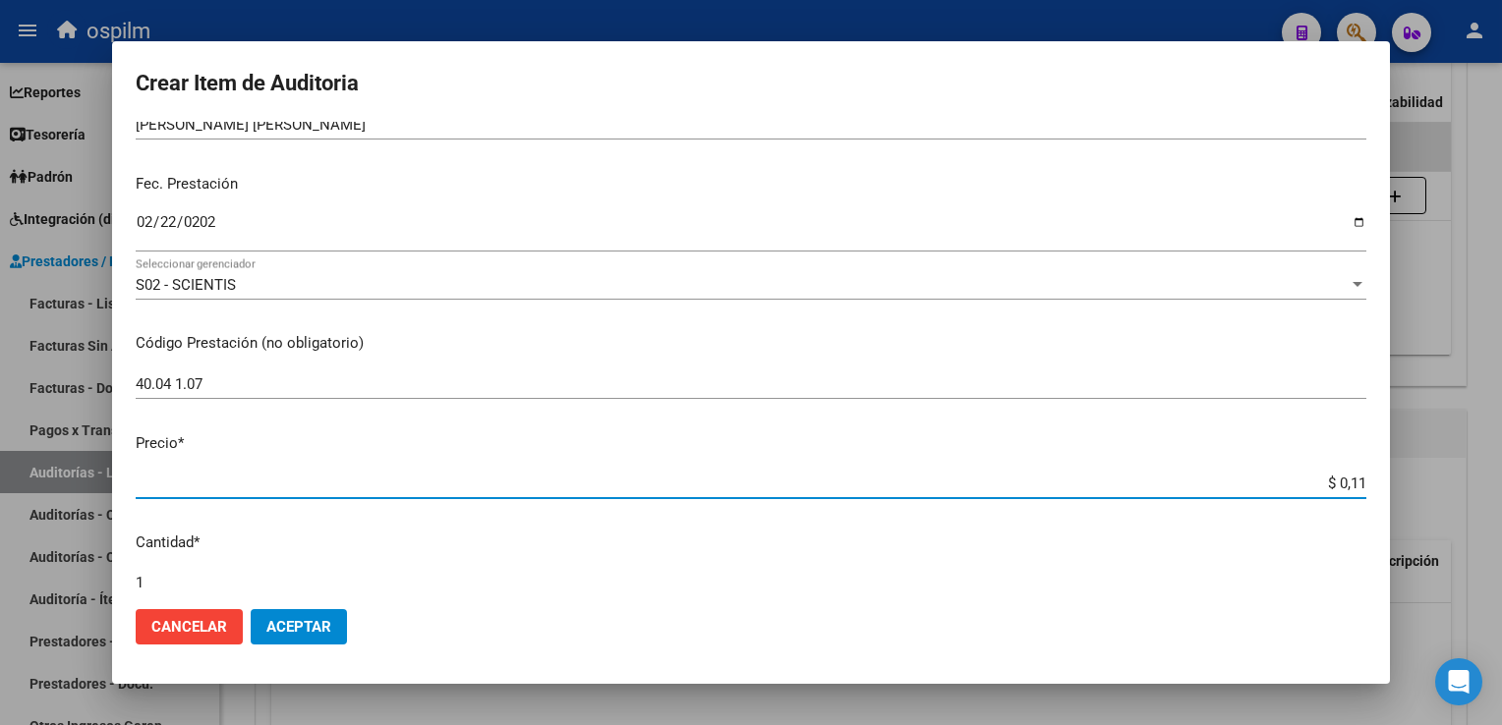
type input "$ 1,11"
type input "$ 11,16"
type input "$ 111,64"
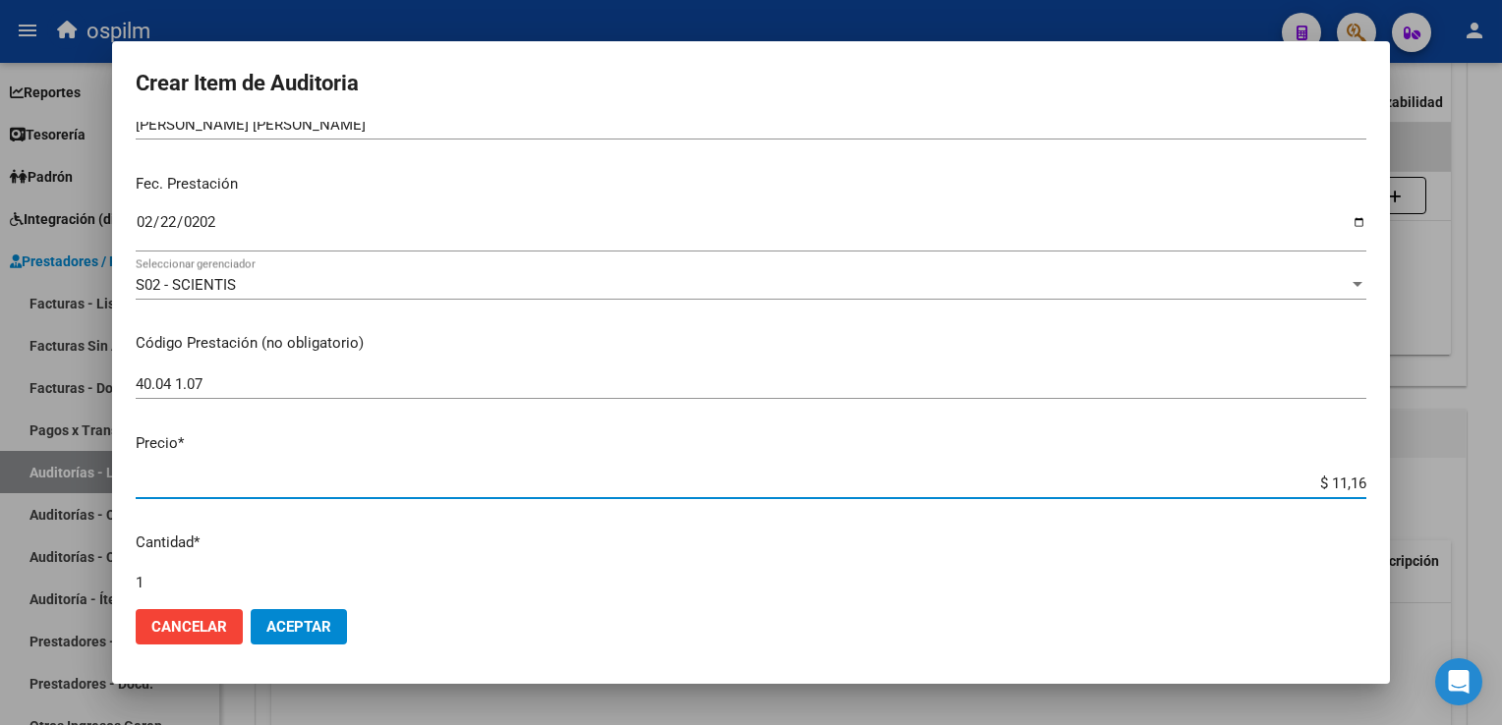
type input "$ 111,64"
type input "$ 1.116,40"
type input "$ 11.164,00"
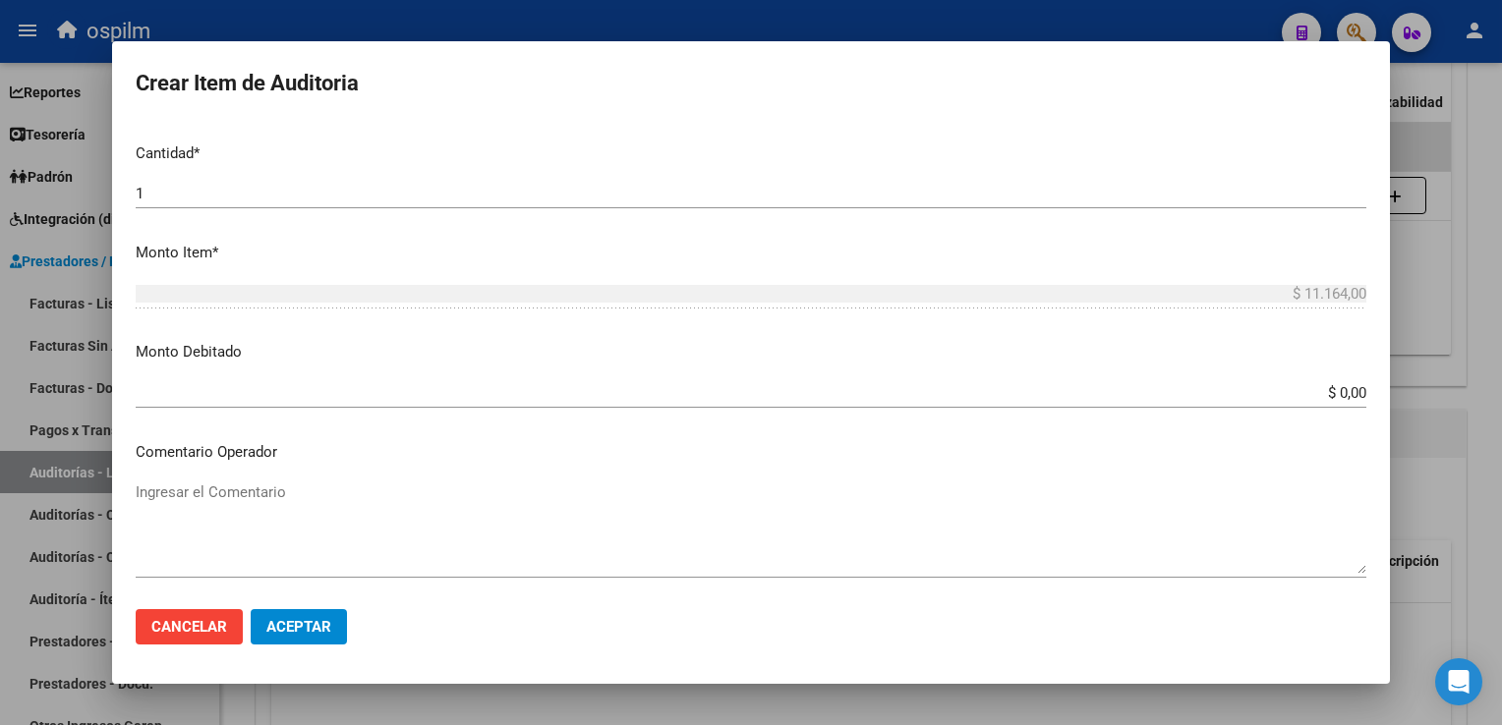
scroll to position [590, 0]
click at [272, 375] on div "$ 0,00 Ingresar el monto" at bounding box center [751, 389] width 1231 height 29
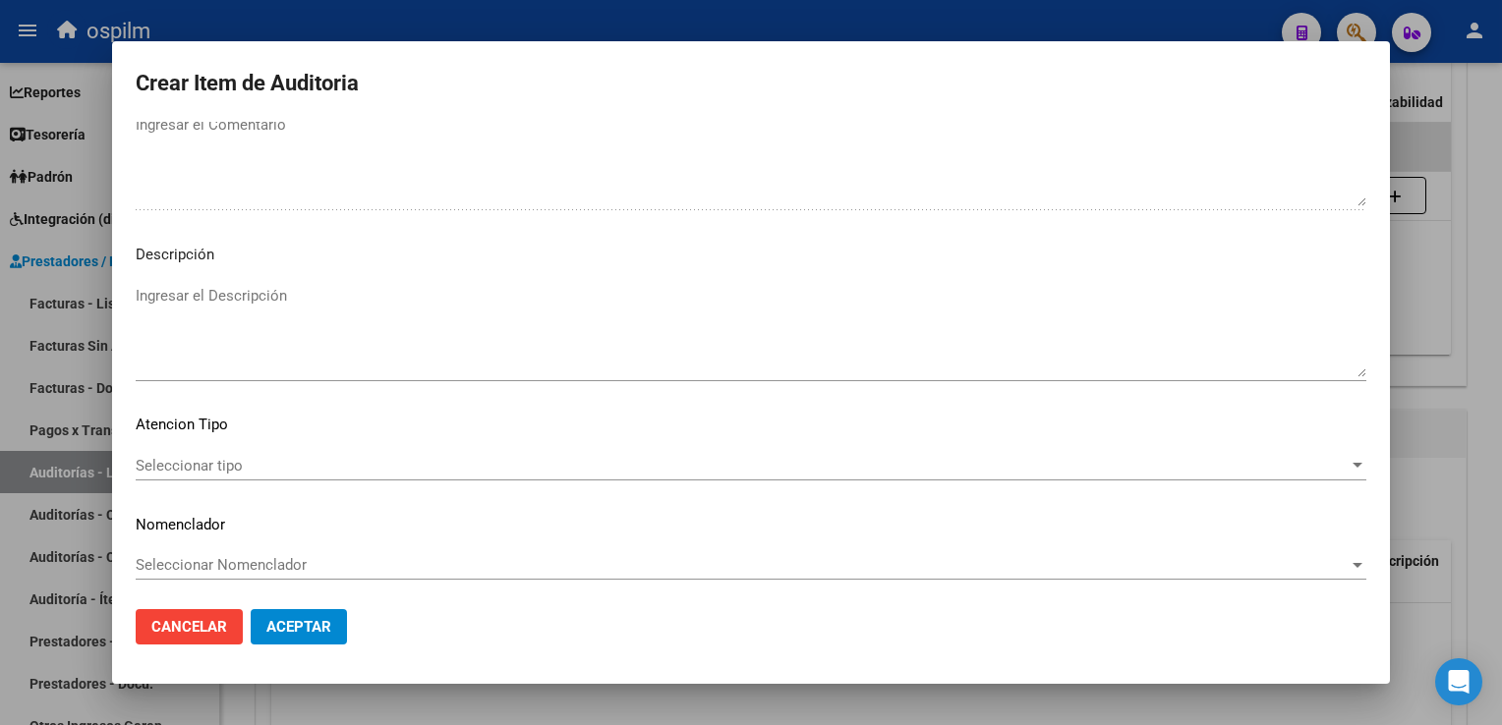
scroll to position [1127, 0]
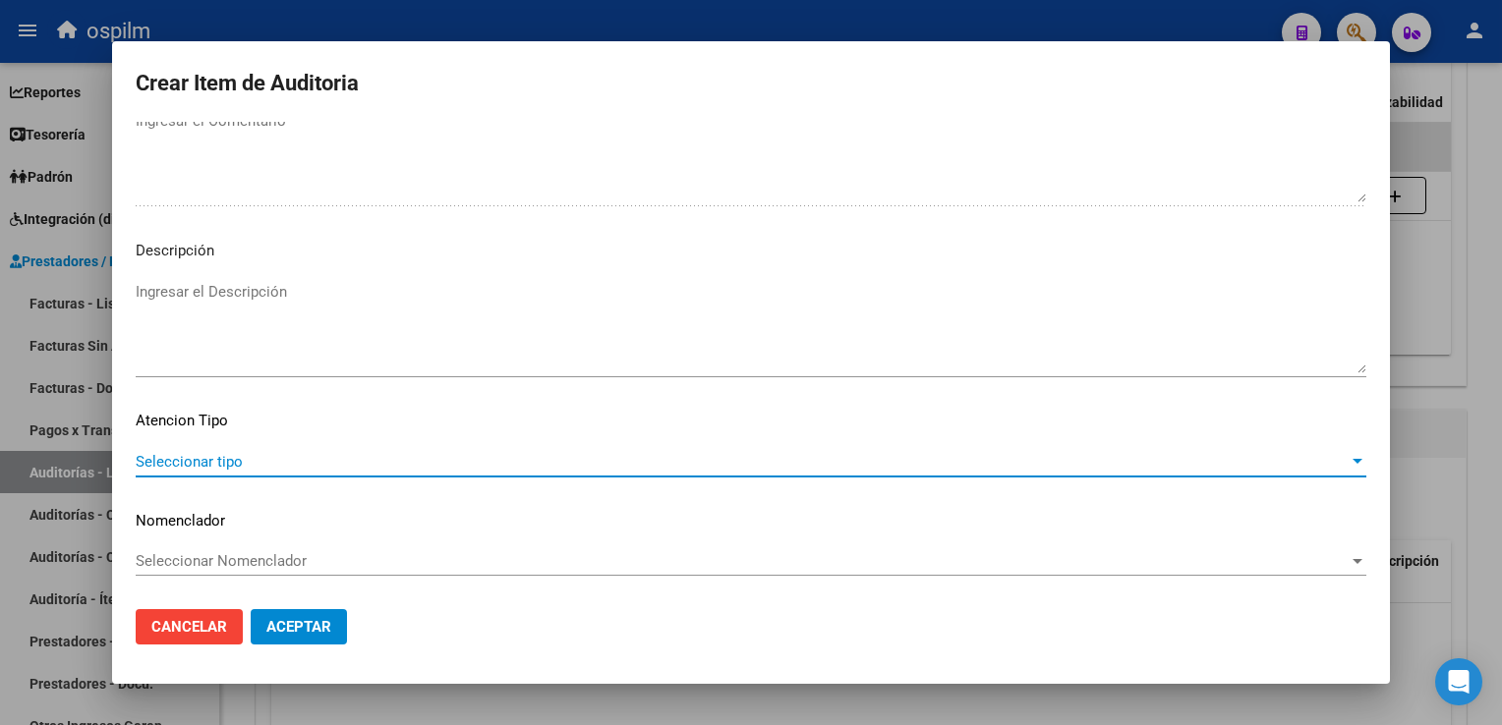
click at [247, 470] on span "Seleccionar tipo" at bounding box center [742, 462] width 1213 height 18
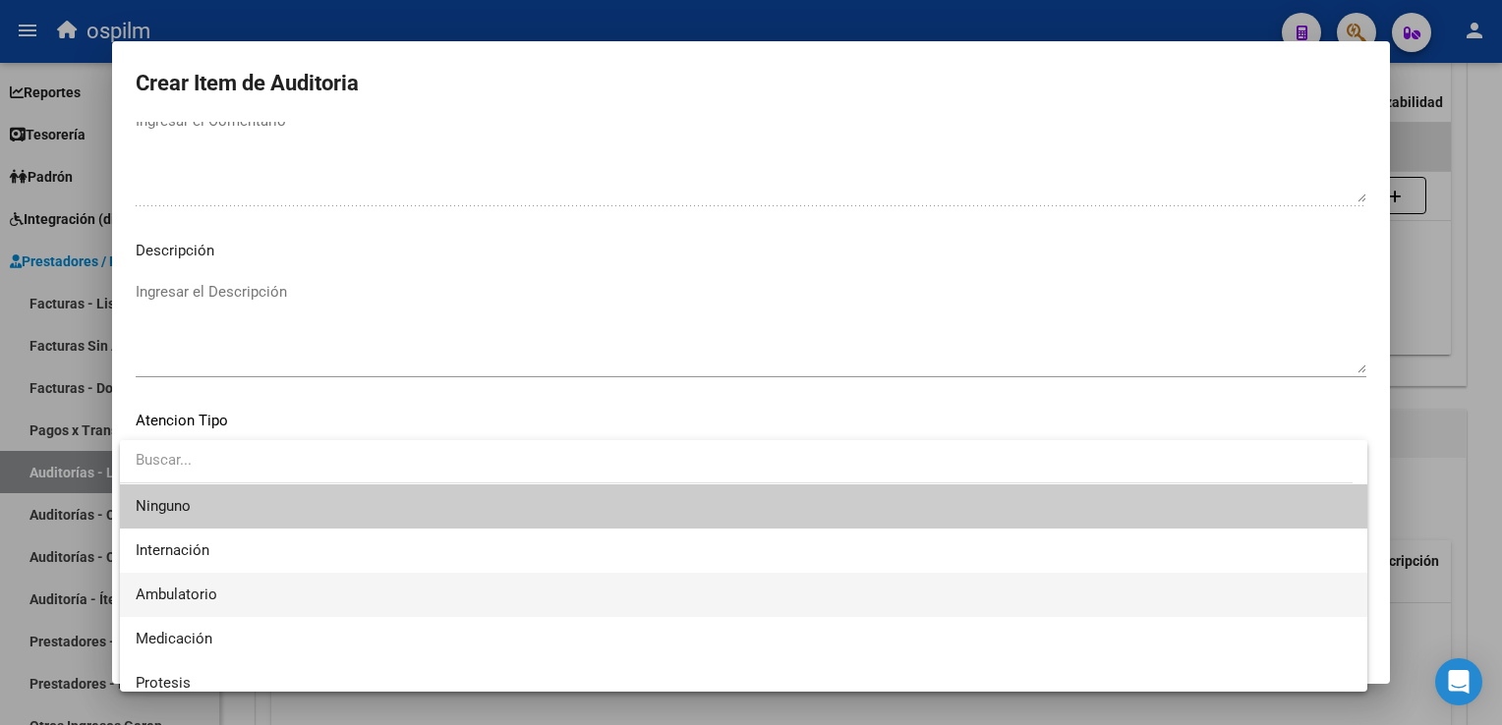
click at [247, 604] on span "Ambulatorio" at bounding box center [744, 595] width 1216 height 44
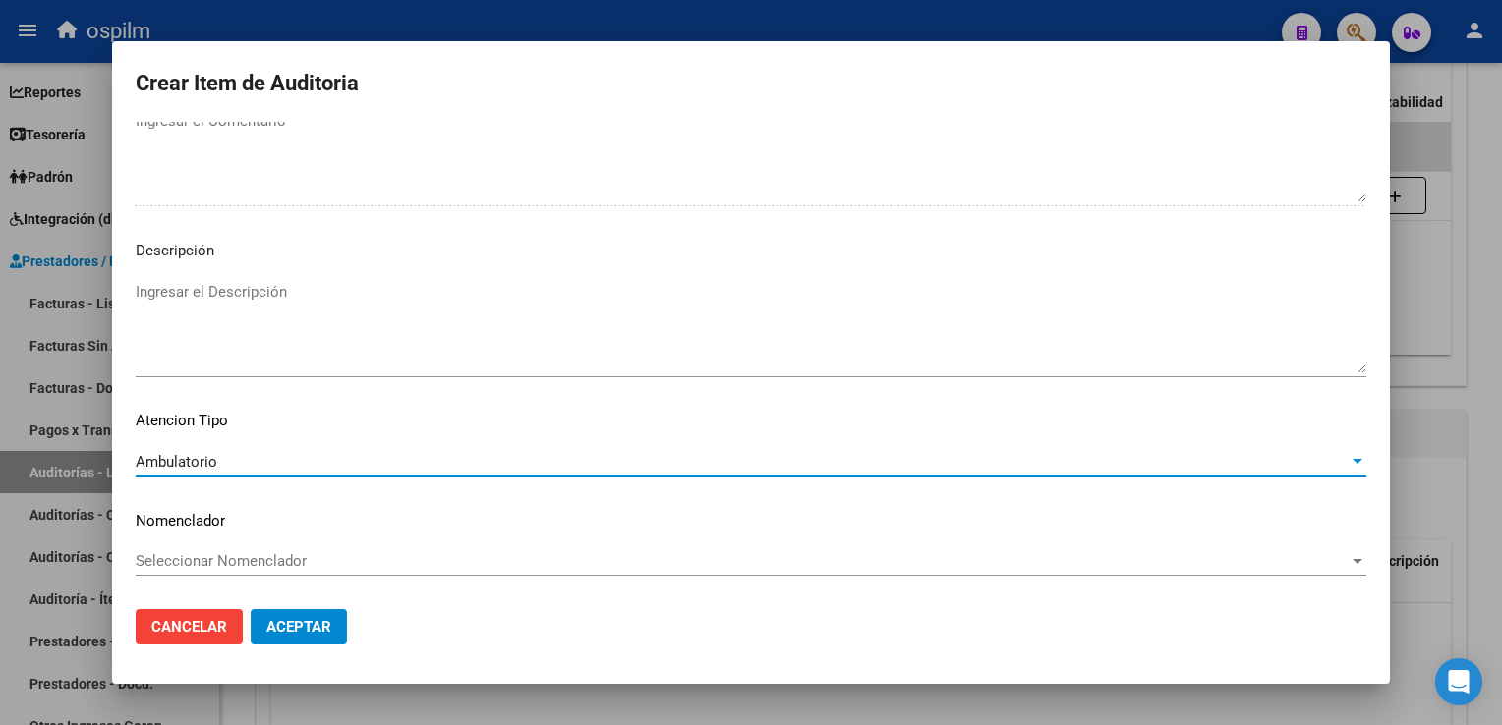
click at [249, 559] on span "Seleccionar Nomenclador" at bounding box center [742, 561] width 1213 height 18
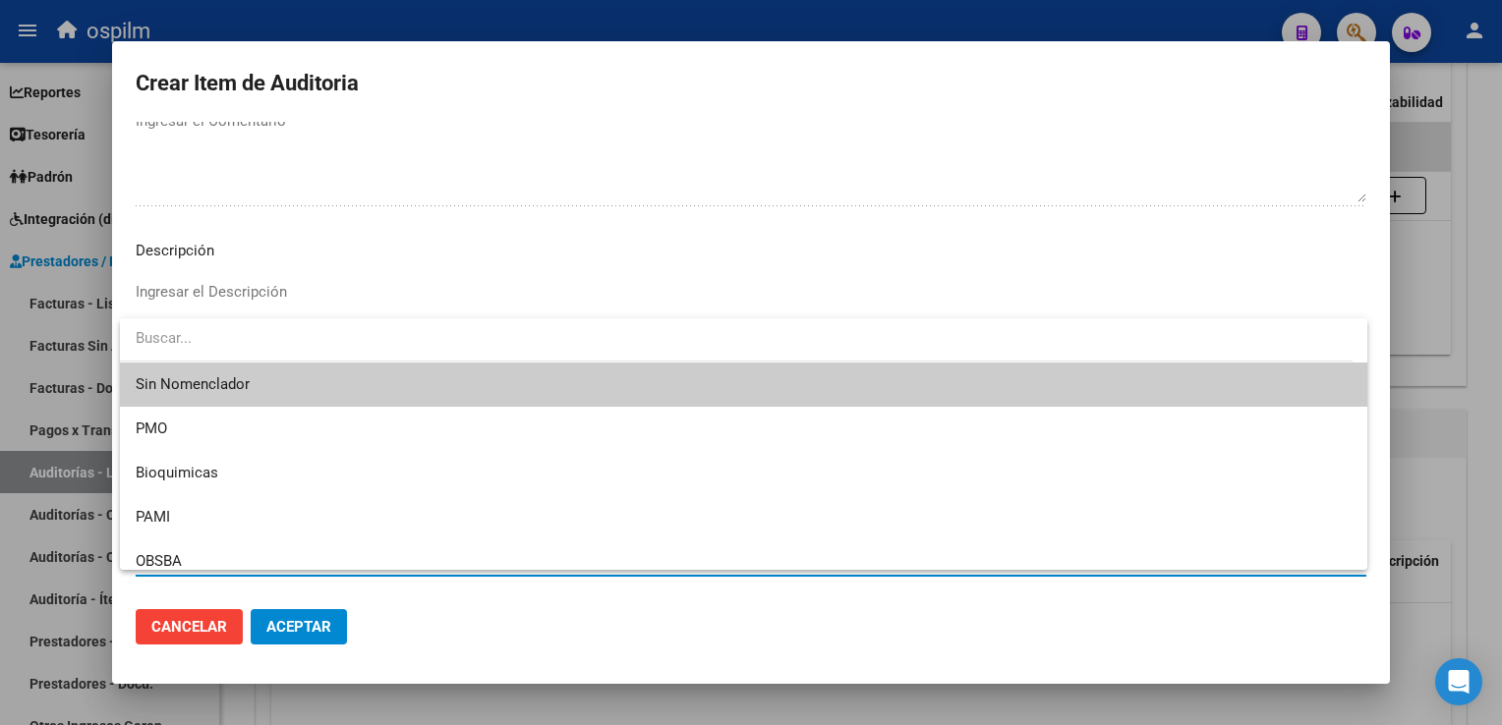
click at [586, 234] on div at bounding box center [751, 362] width 1502 height 725
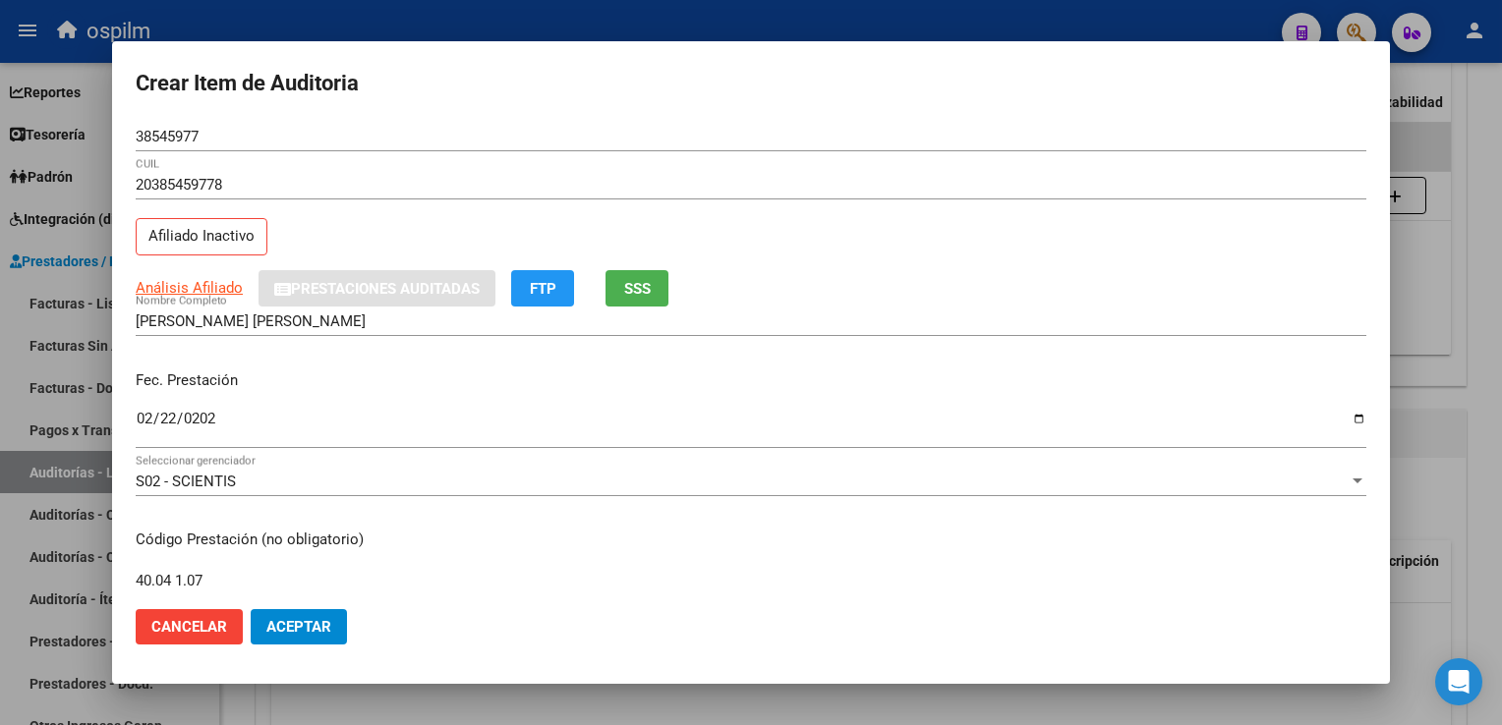
scroll to position [491, 0]
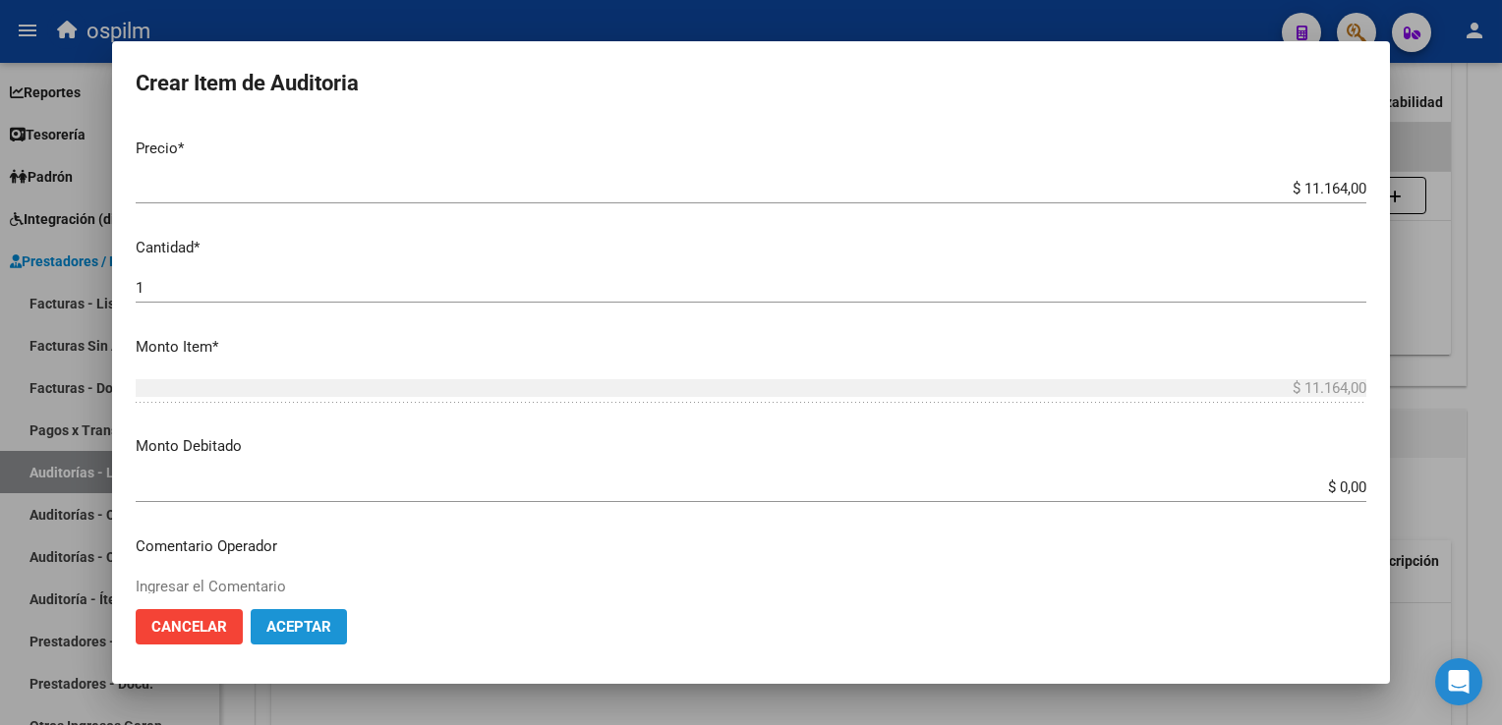
click at [313, 623] on span "Aceptar" at bounding box center [298, 627] width 65 height 18
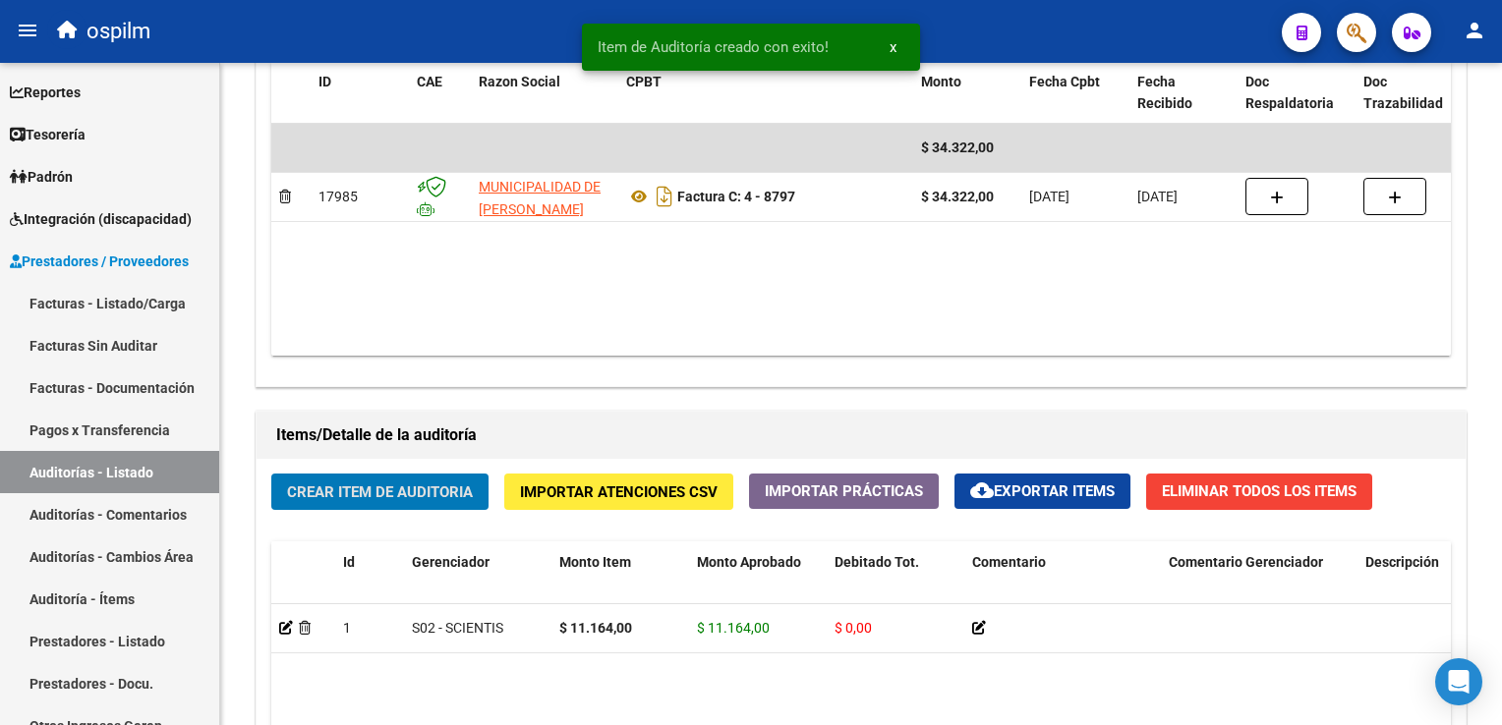
scroll to position [1087, 0]
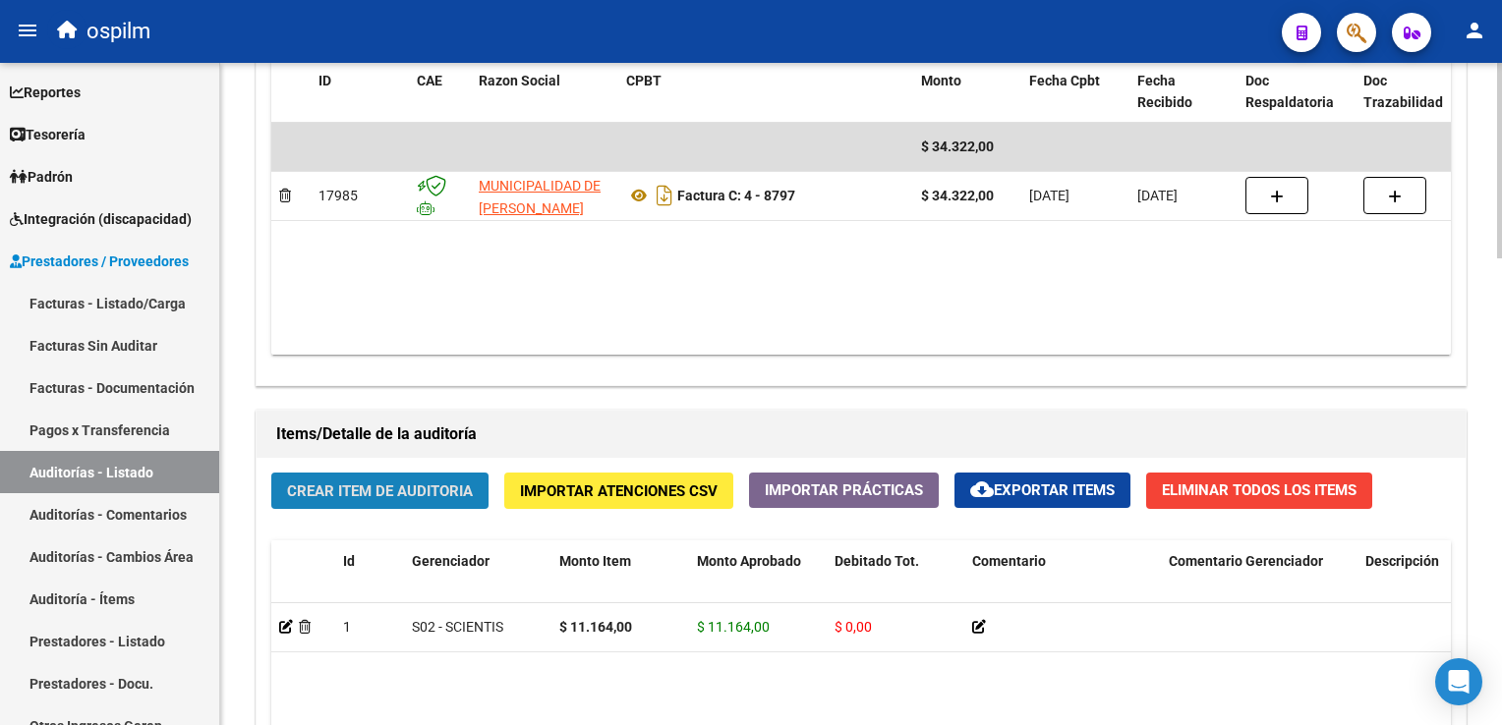
click at [356, 485] on span "Crear Item de Auditoria" at bounding box center [380, 492] width 186 height 18
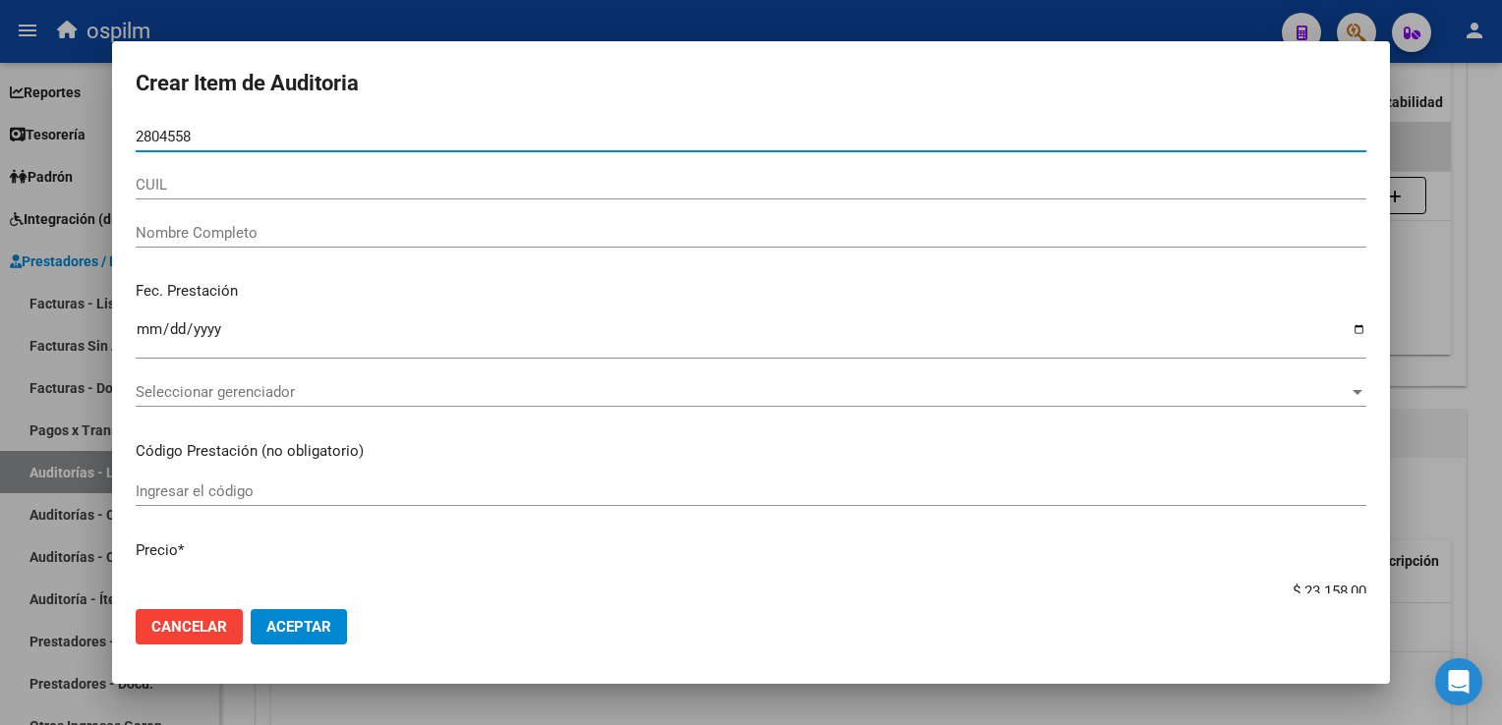
type input "28045585"
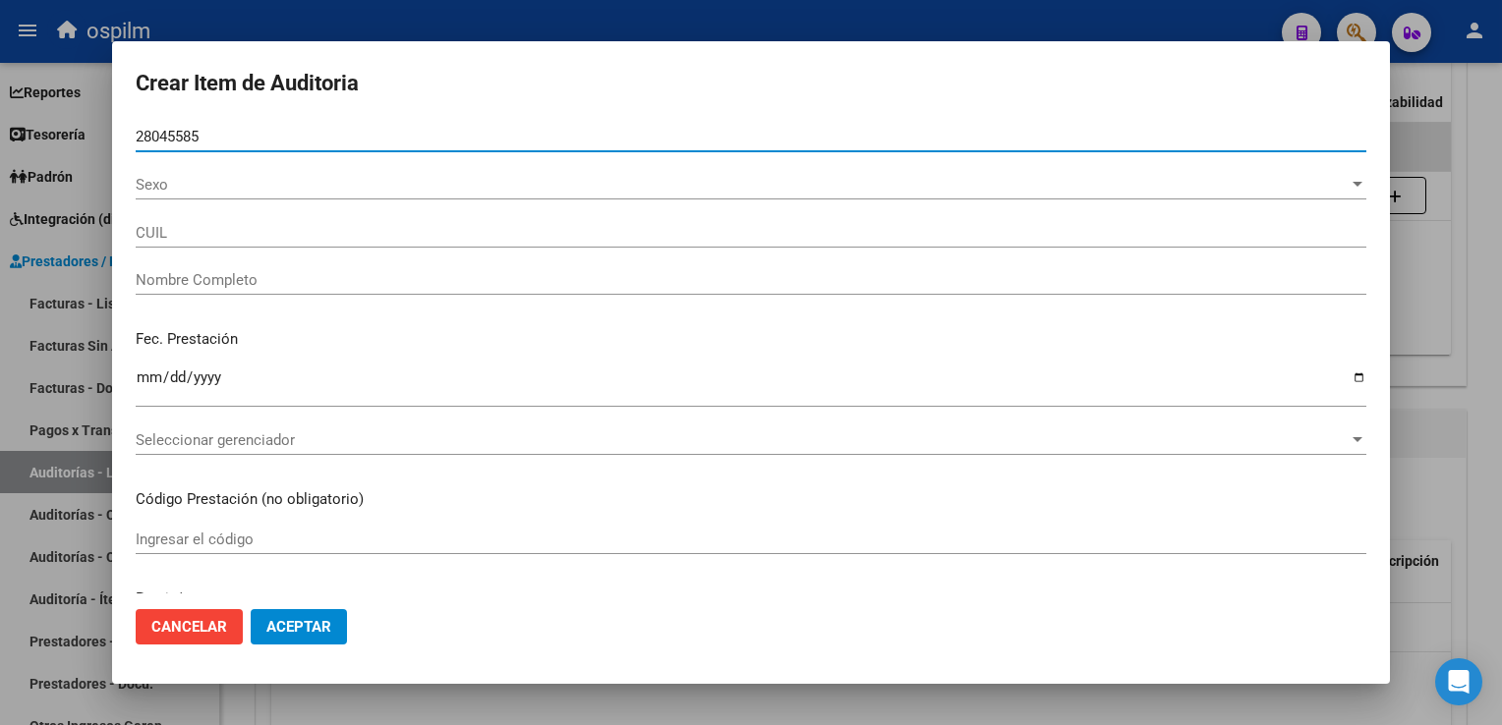
type input "20280455858"
type input "[PERSON_NAME] [PERSON_NAME] Á"
type input "28045585"
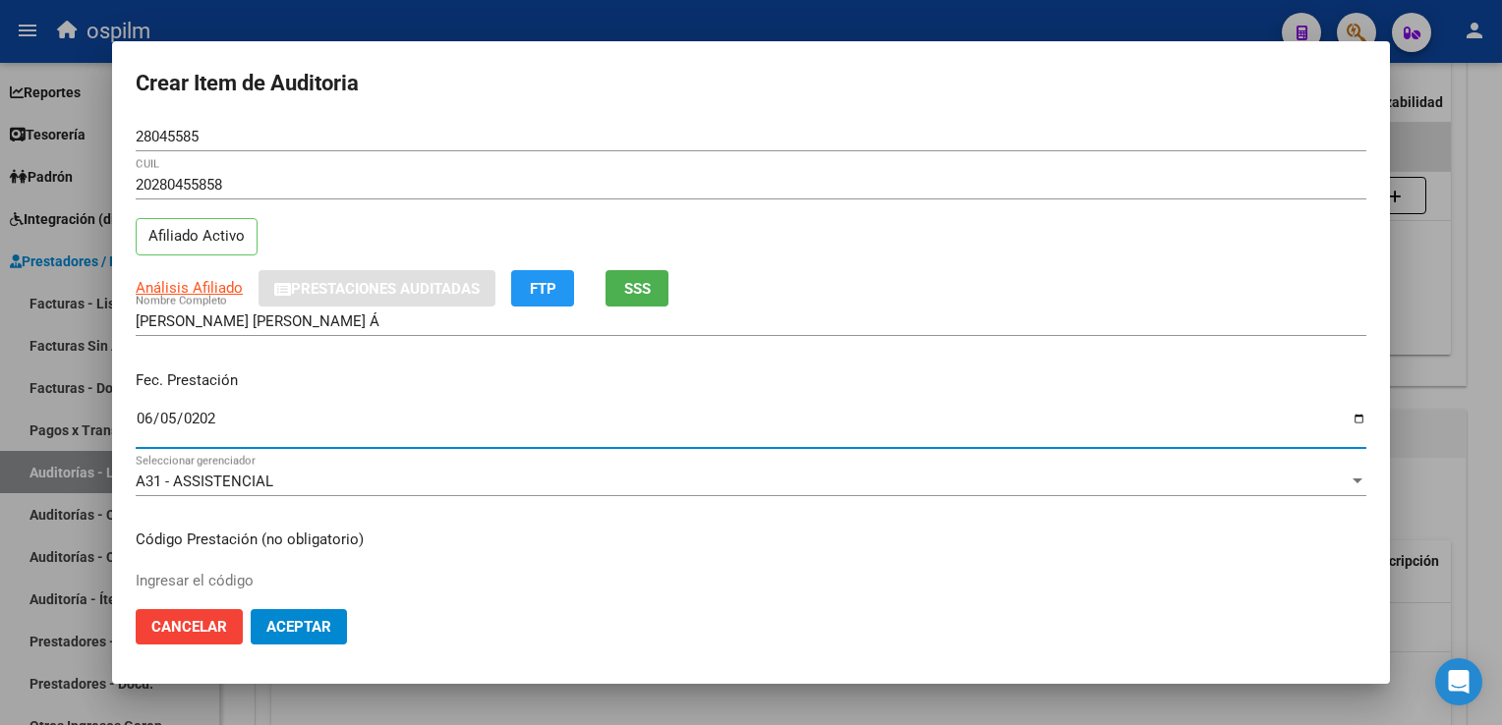
type input "[DATE]"
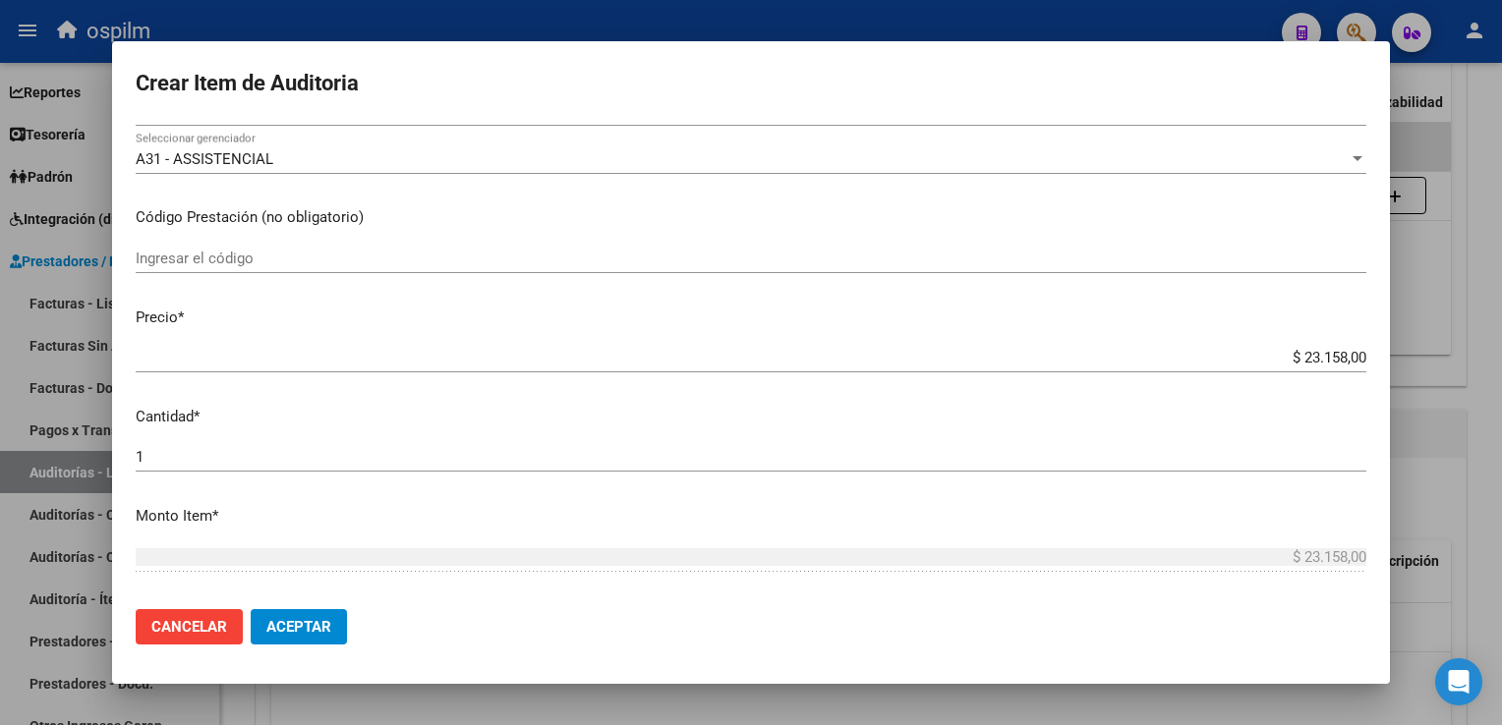
scroll to position [621, 0]
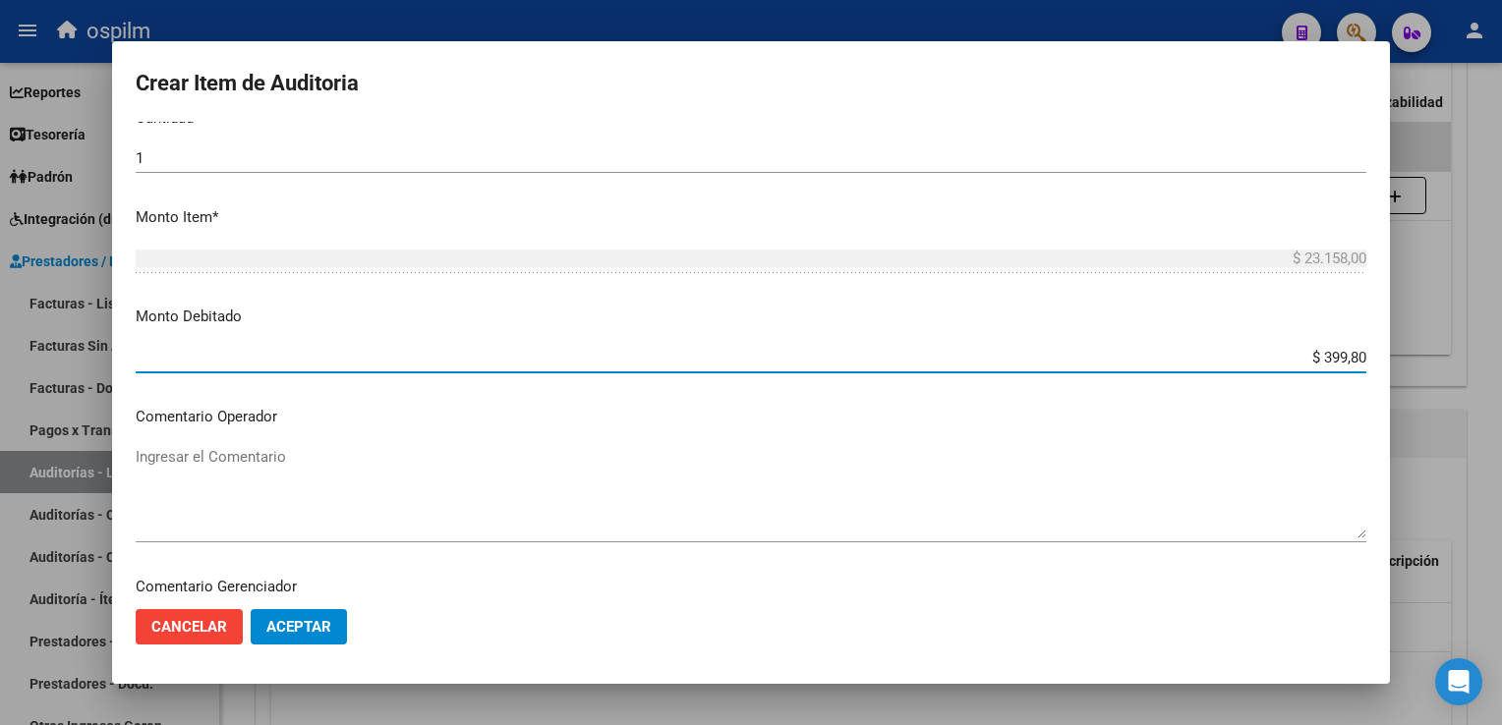
type input "$ 3.998,00"
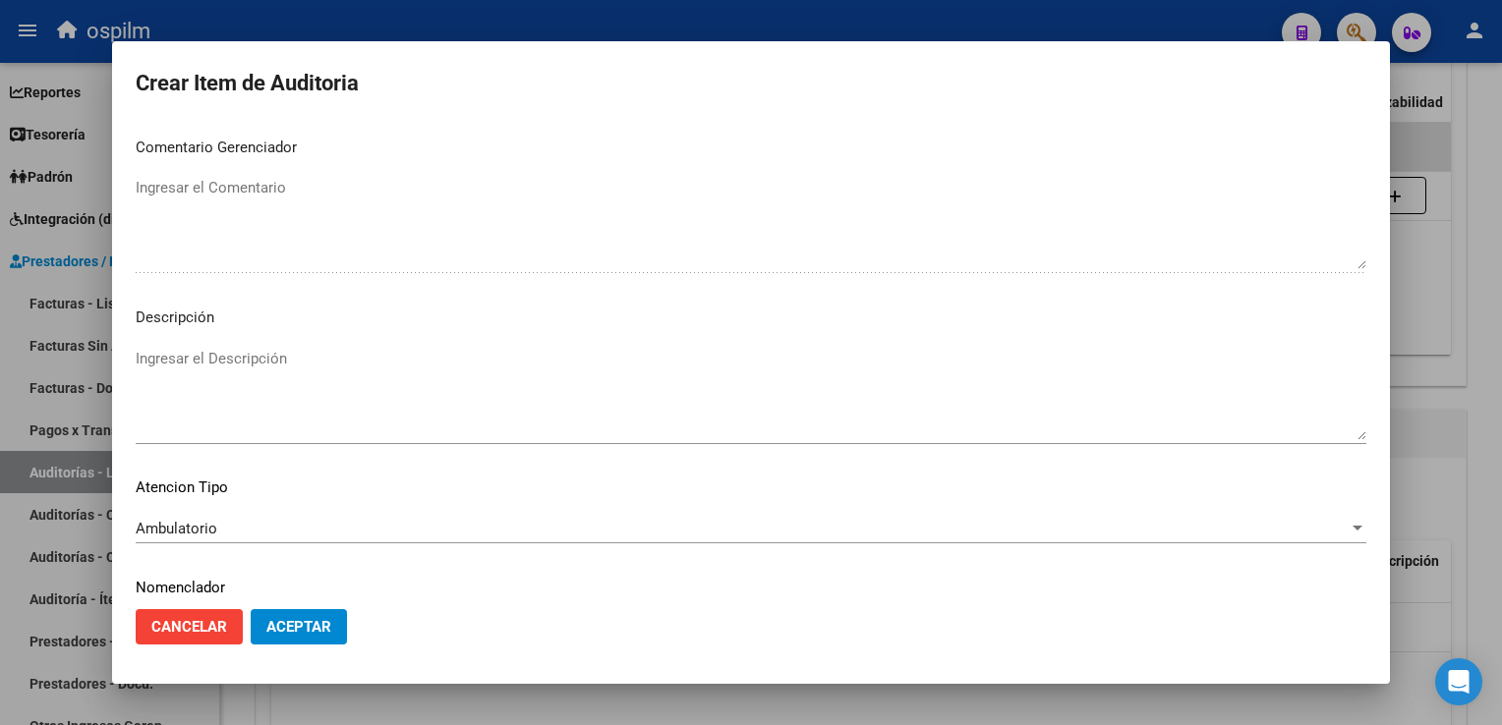
scroll to position [1127, 0]
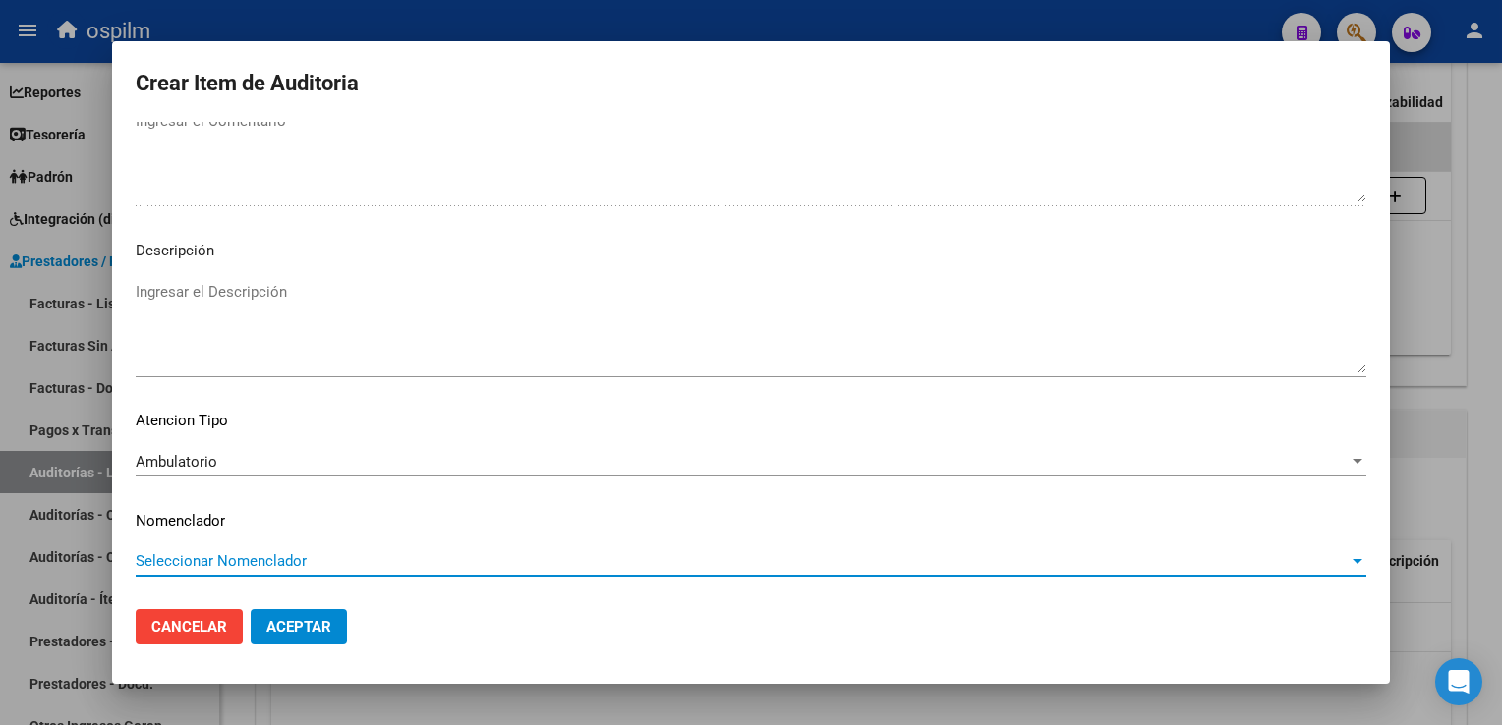
click at [255, 552] on span "Seleccionar Nomenclador" at bounding box center [742, 561] width 1213 height 18
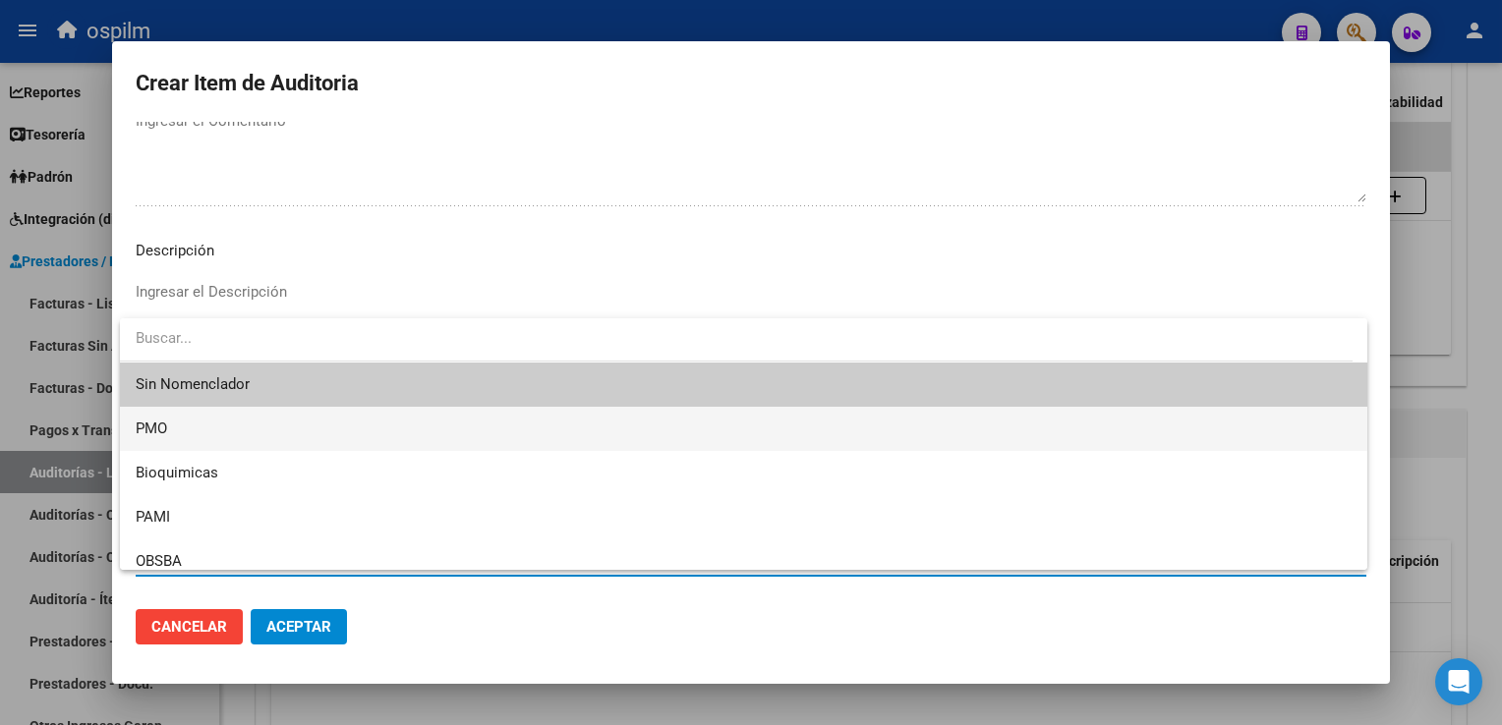
click at [252, 434] on span "PMO" at bounding box center [744, 429] width 1216 height 44
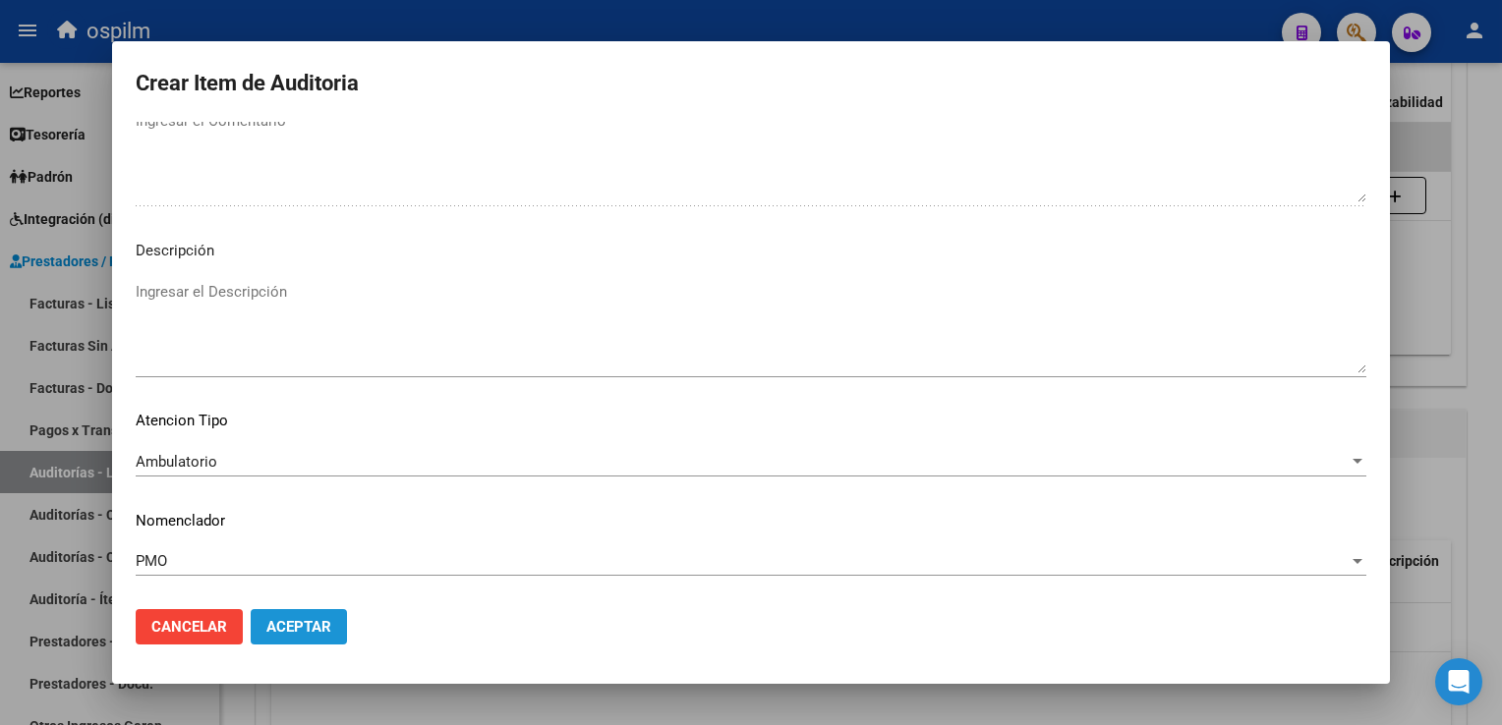
click at [317, 615] on button "Aceptar" at bounding box center [299, 626] width 96 height 35
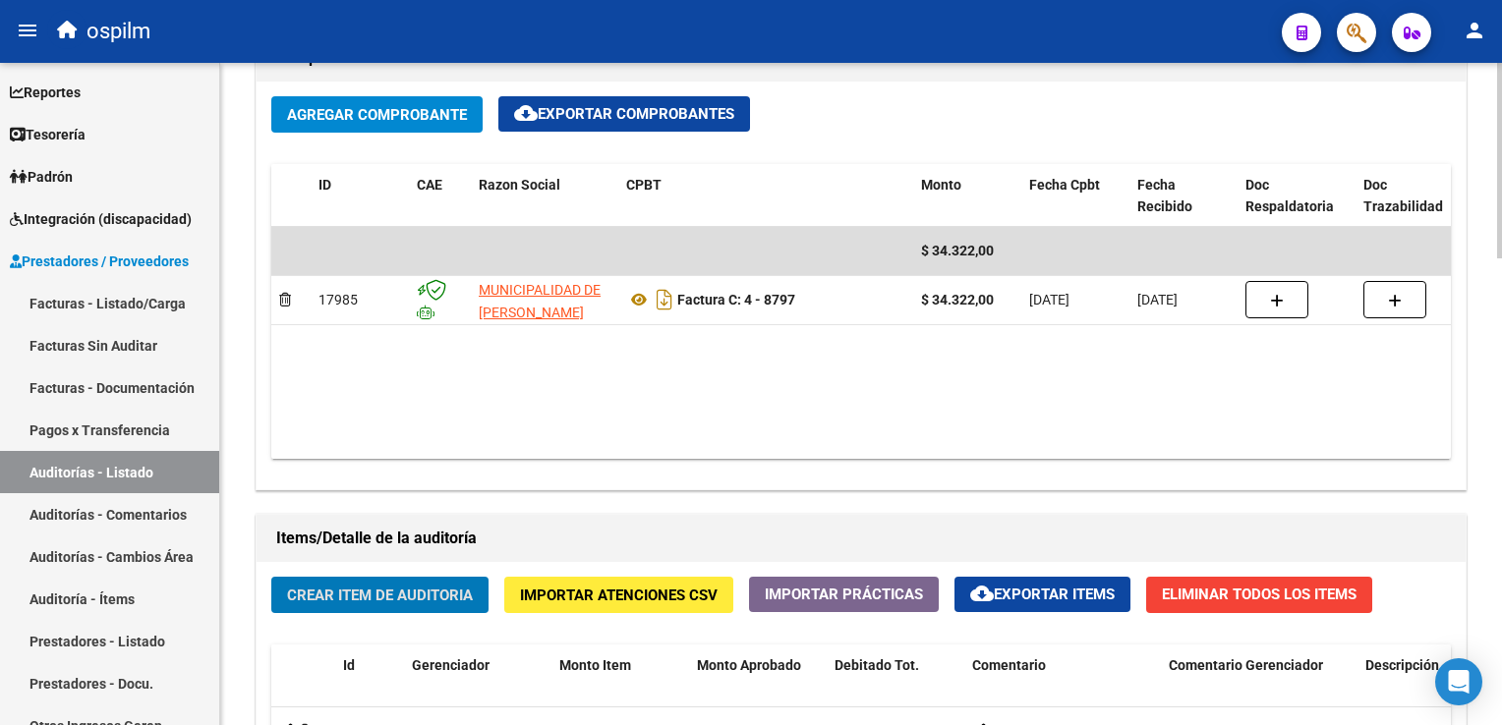
scroll to position [1278, 0]
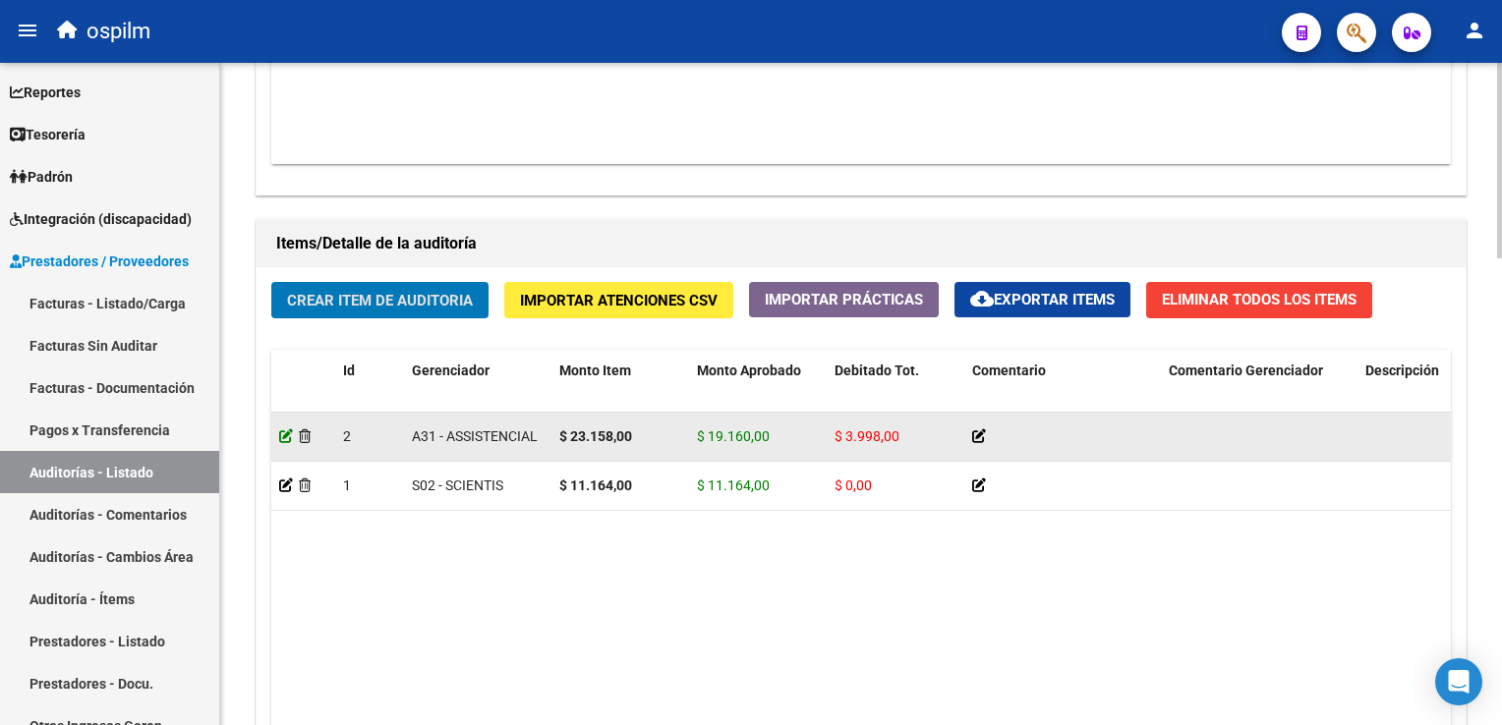
click at [286, 437] on icon at bounding box center [286, 437] width 14 height 14
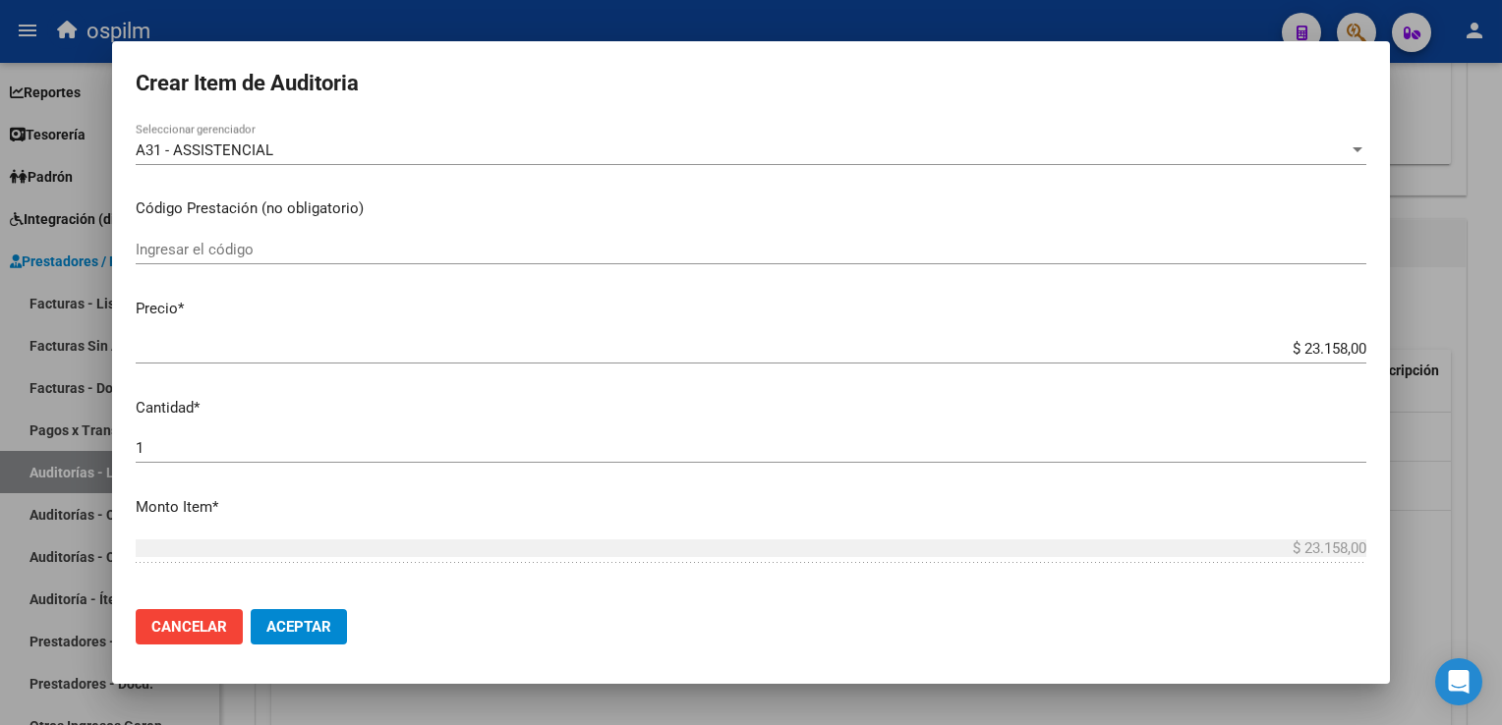
scroll to position [491, 0]
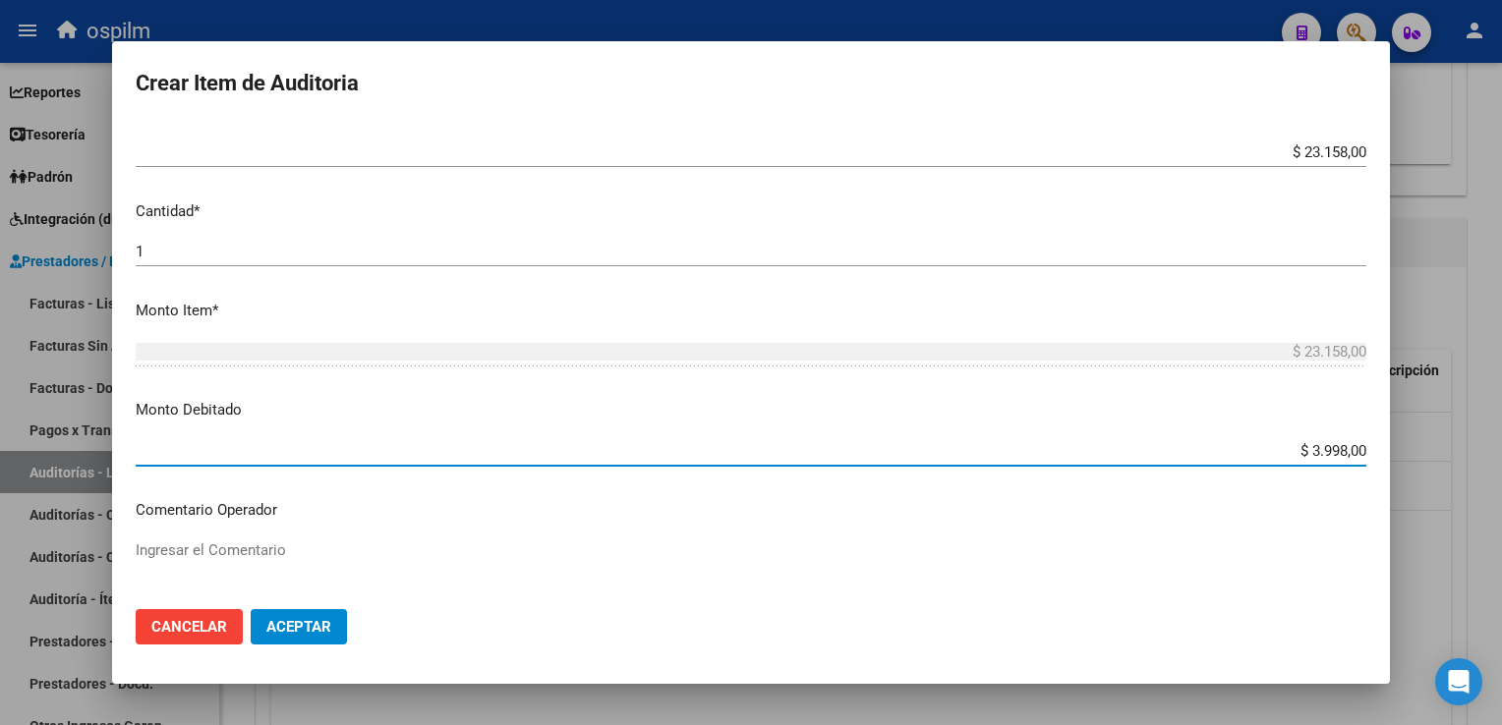
drag, startPoint x: 1287, startPoint y: 447, endPoint x: 1505, endPoint y: 466, distance: 219.0
click at [1501, 466] on html "menu ospilm person Firma Express Reportes Egresos Devengados Comprobantes Recib…" at bounding box center [751, 362] width 1502 height 725
type input "$ 0,00"
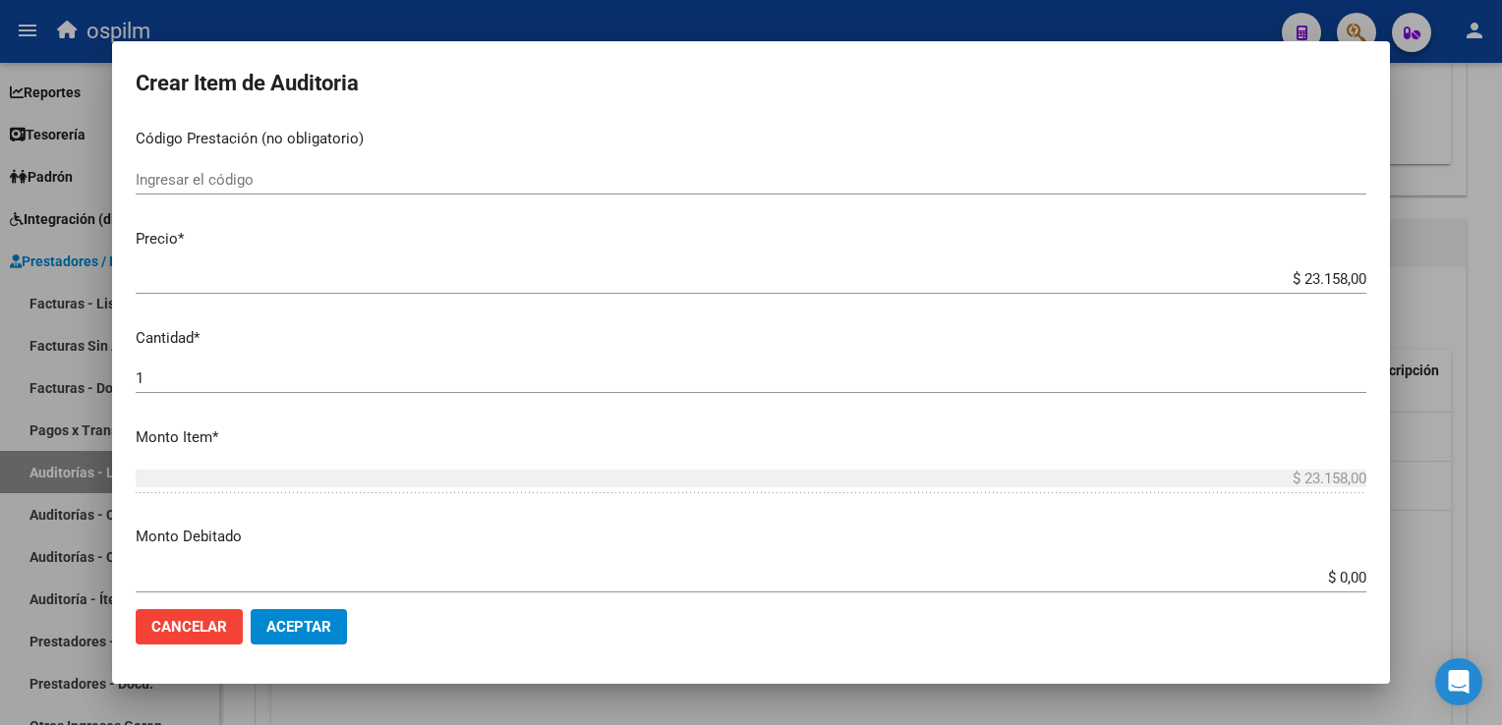
scroll to position [295, 0]
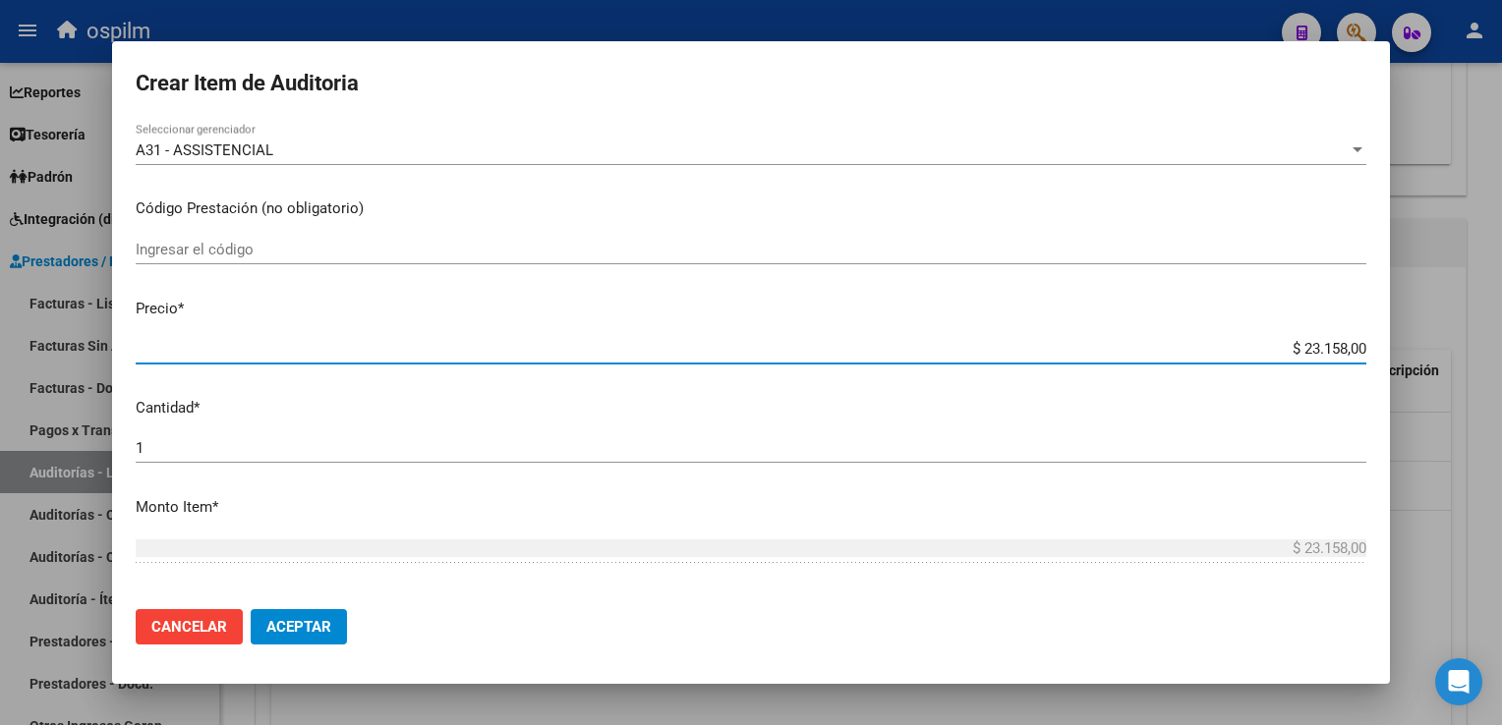
drag, startPoint x: 1282, startPoint y: 341, endPoint x: 1505, endPoint y: 352, distance: 223.4
click at [1501, 352] on html "menu ospilm person Firma Express Reportes Egresos Devengados Comprobantes Recib…" at bounding box center [751, 362] width 1502 height 725
type input "$ 0,03"
type input "$ 0,39"
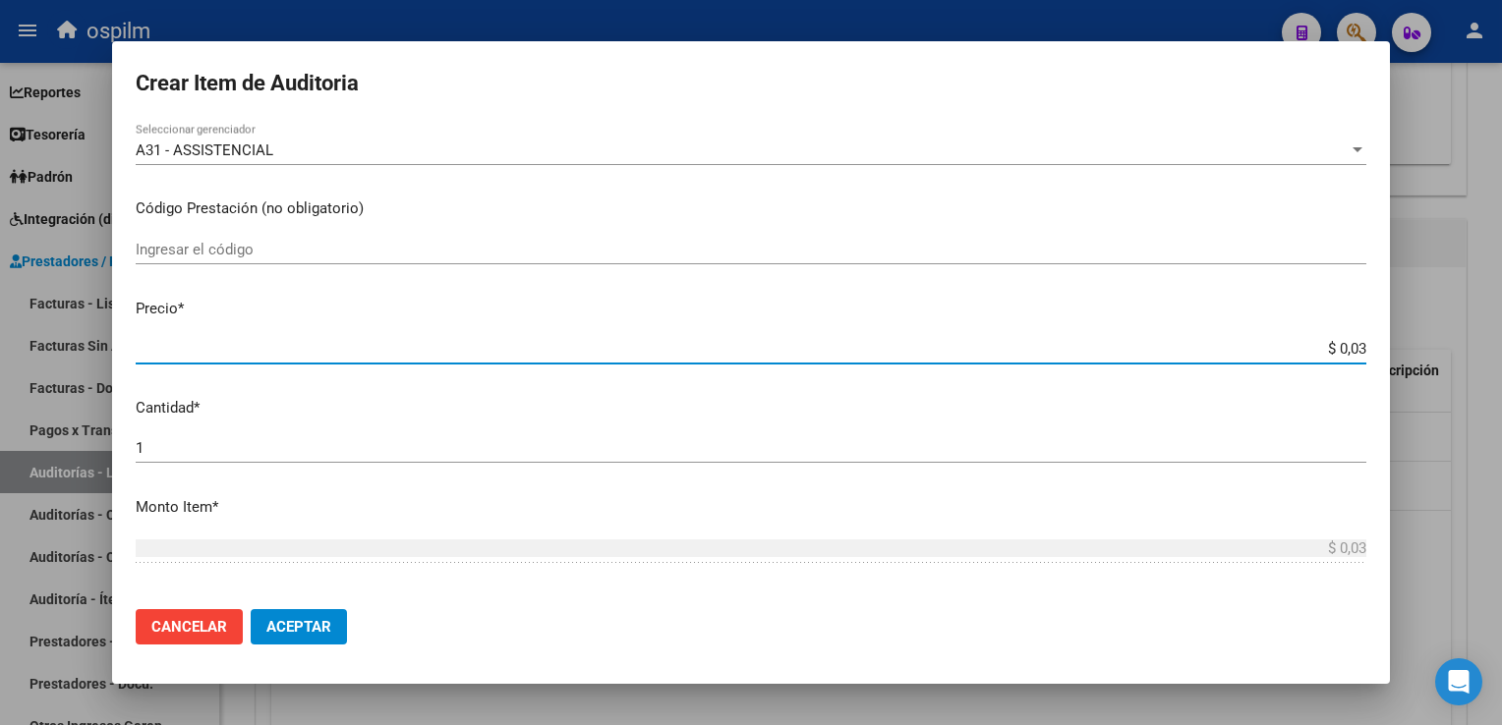
type input "$ 0,39"
type input "$ 3,99"
type input "$ 39,98"
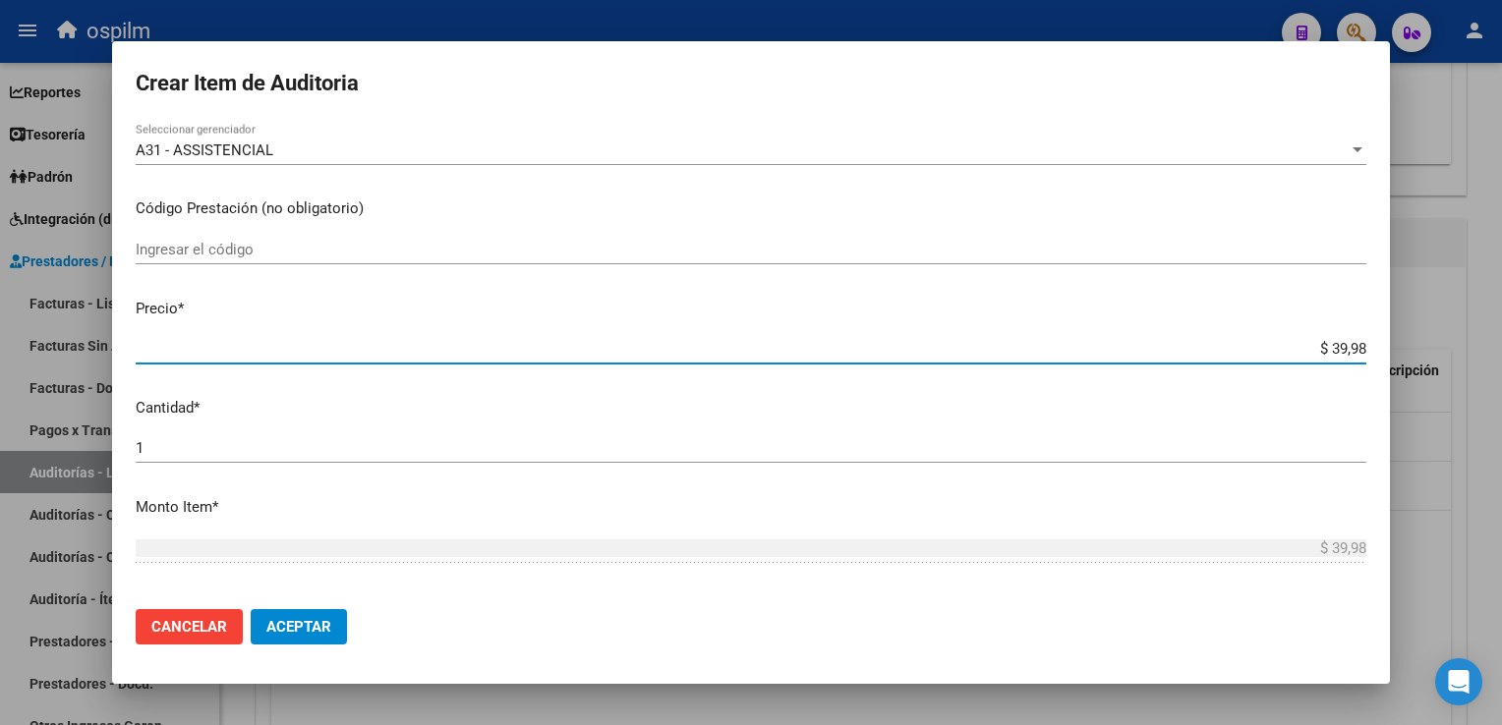
type input "$ 399,80"
type input "$ 3.998,00"
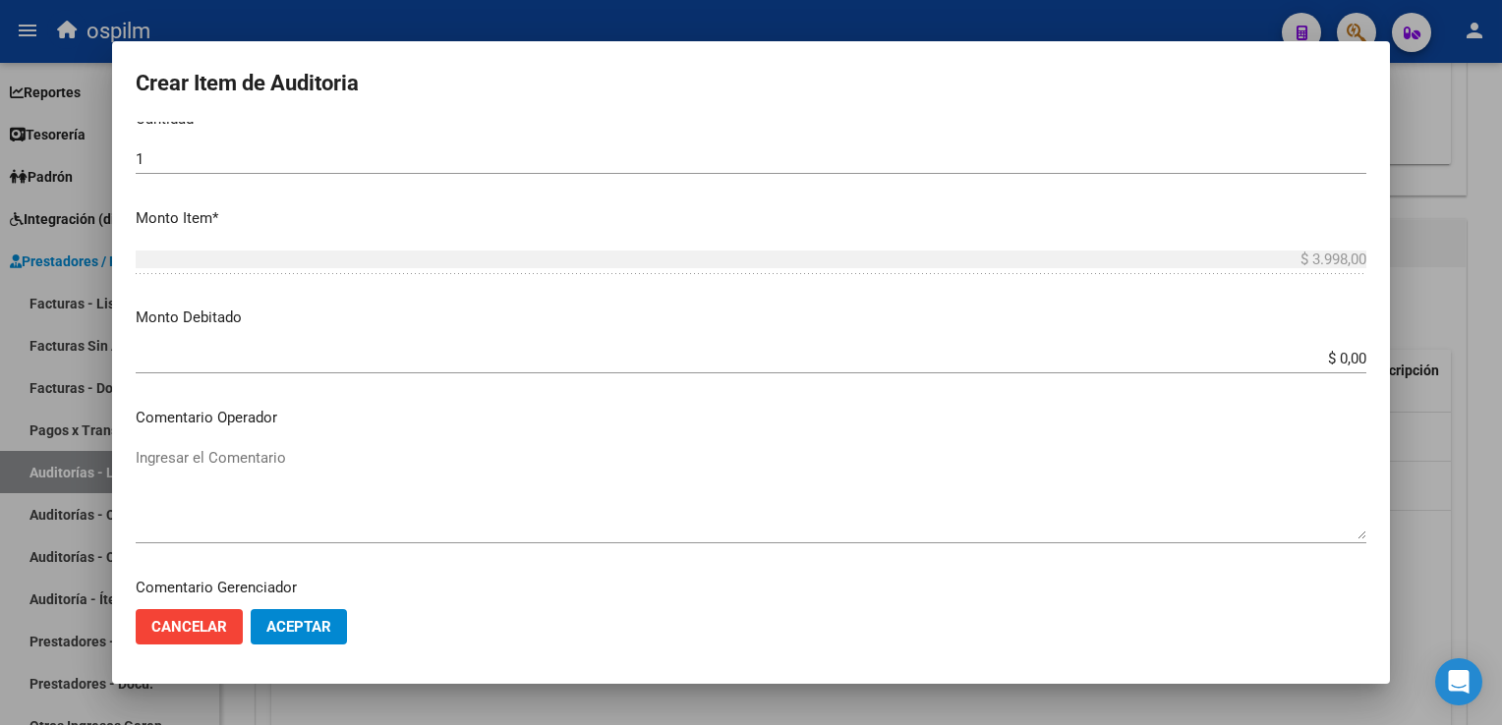
scroll to position [1024, 0]
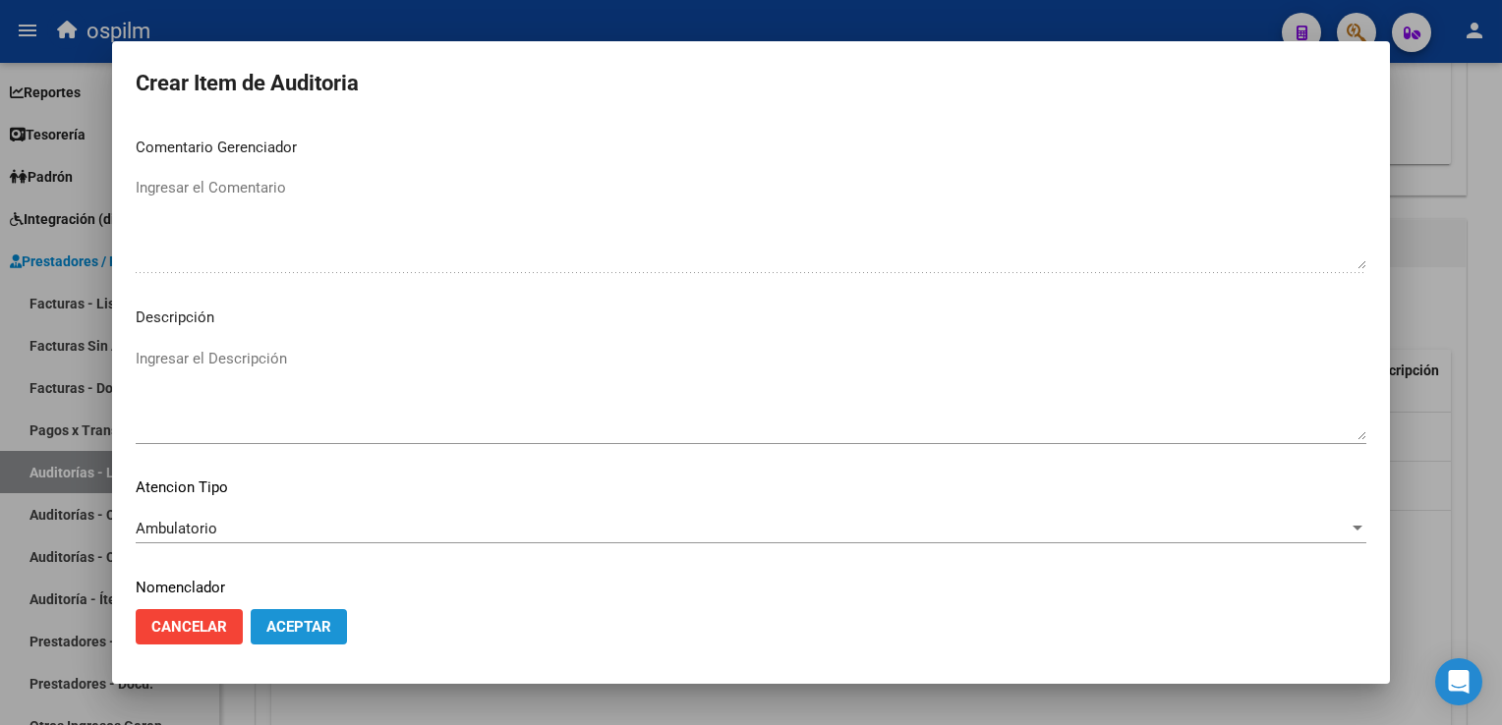
click at [287, 621] on span "Aceptar" at bounding box center [298, 627] width 65 height 18
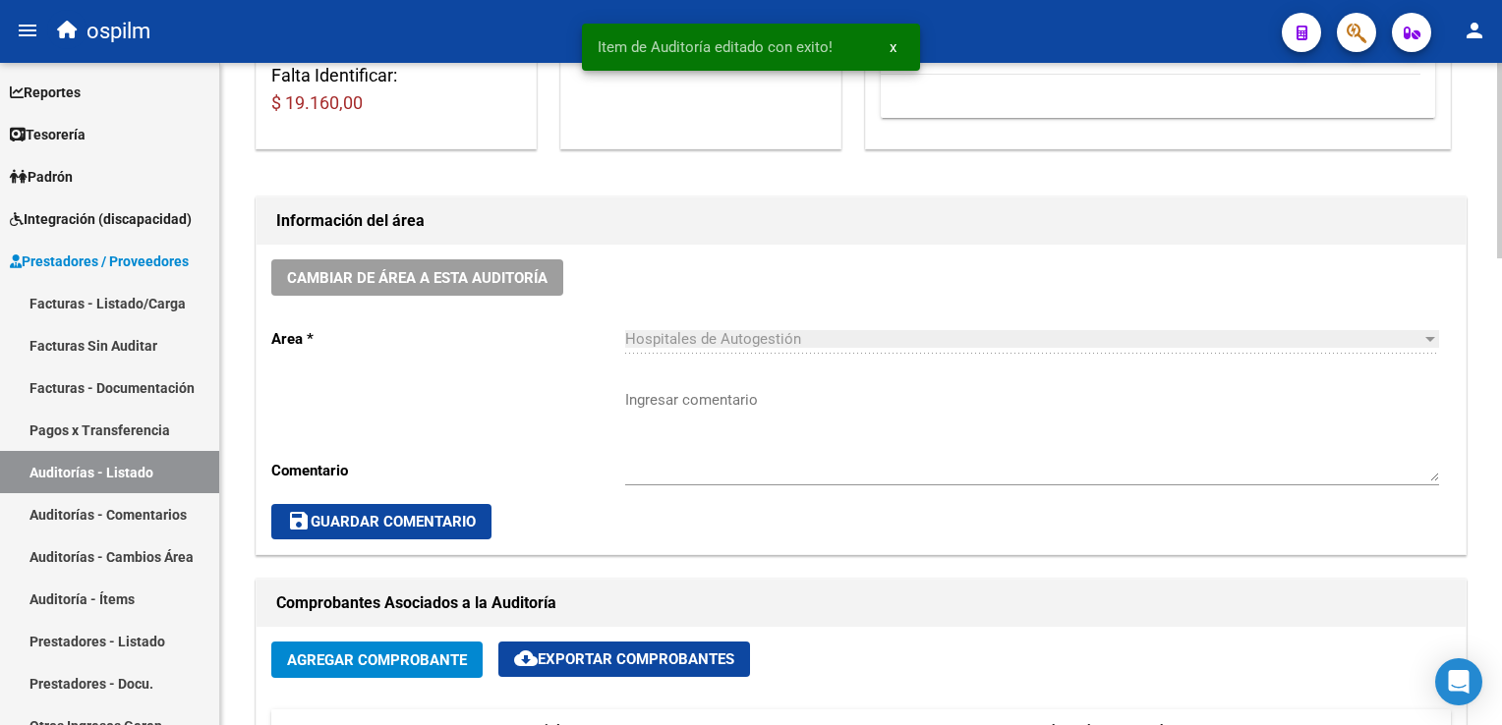
scroll to position [590, 0]
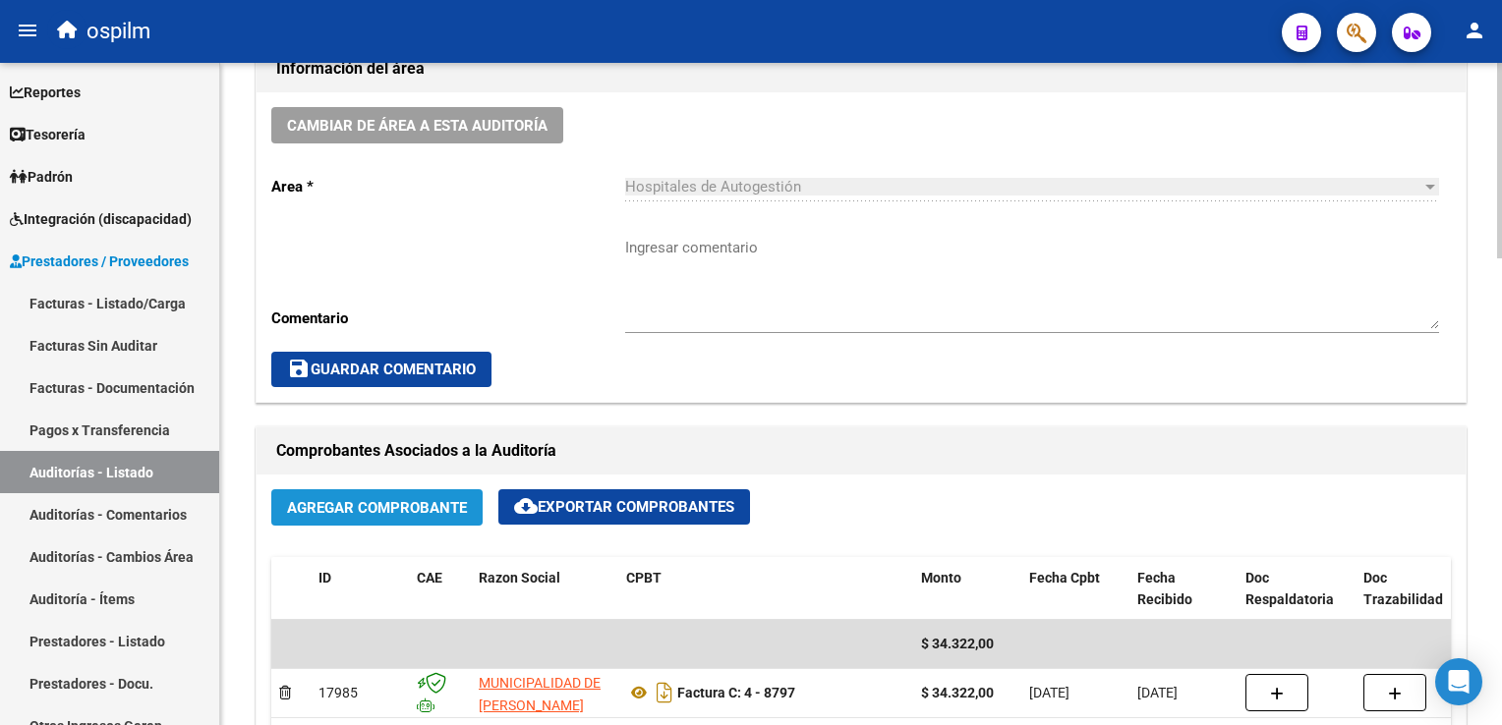
click at [417, 509] on span "Agregar Comprobante" at bounding box center [377, 508] width 180 height 18
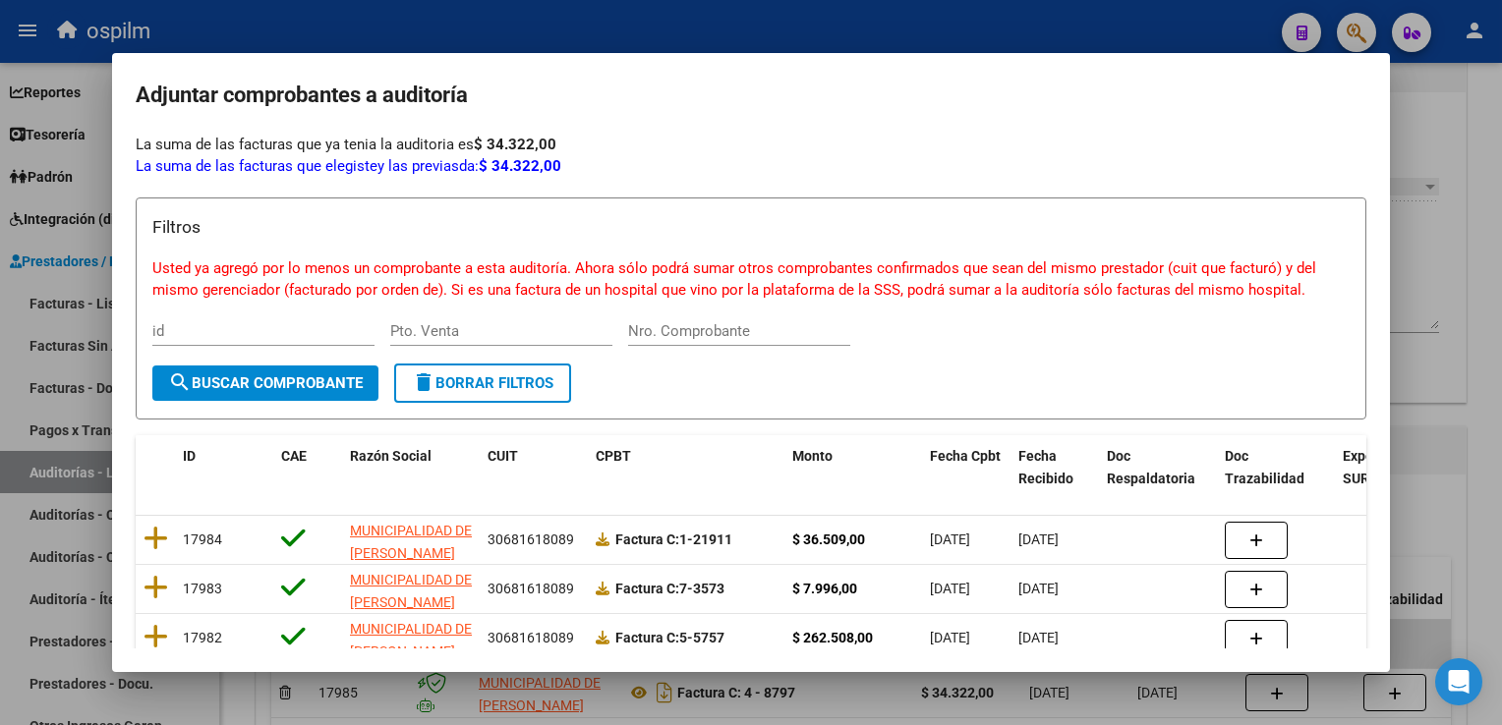
click at [1443, 139] on div at bounding box center [751, 362] width 1502 height 725
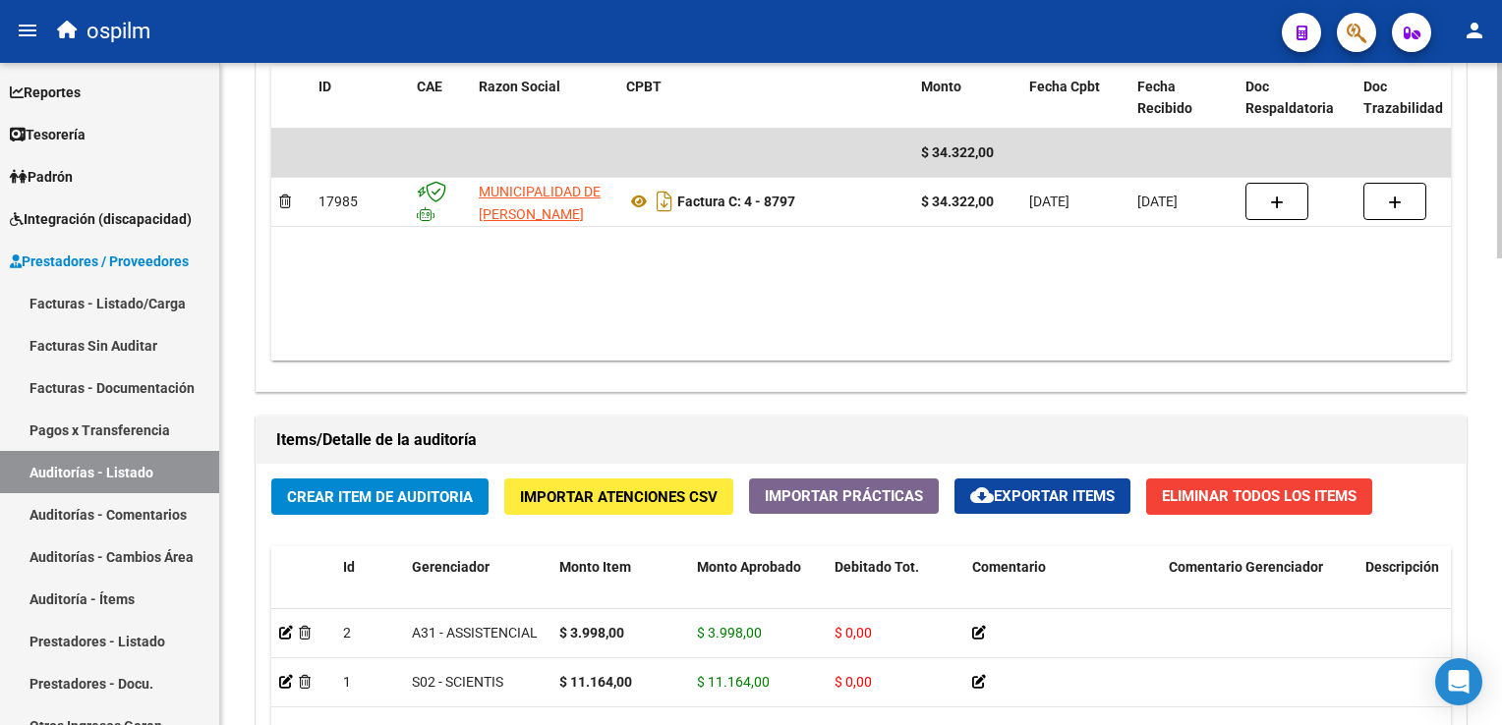
scroll to position [1278, 0]
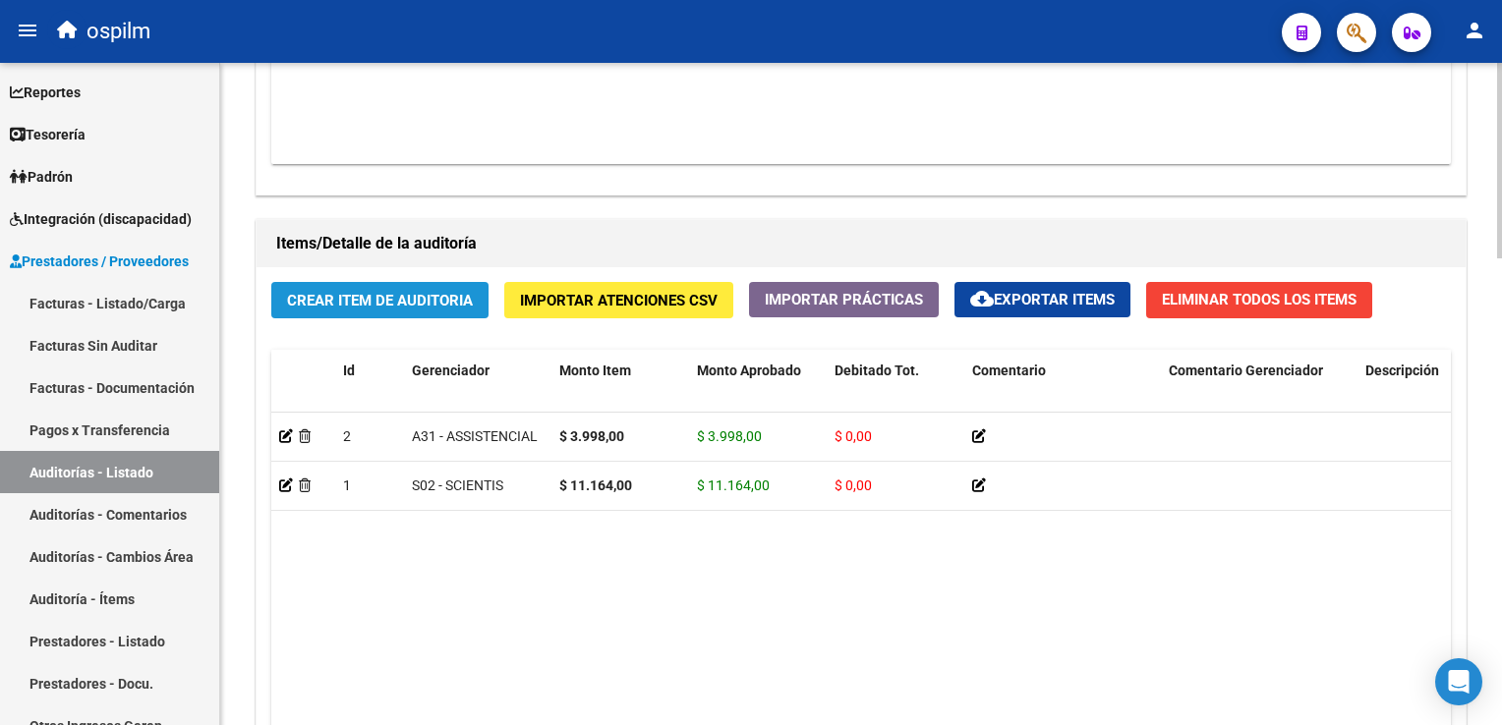
click at [423, 301] on span "Crear Item de Auditoria" at bounding box center [380, 301] width 186 height 18
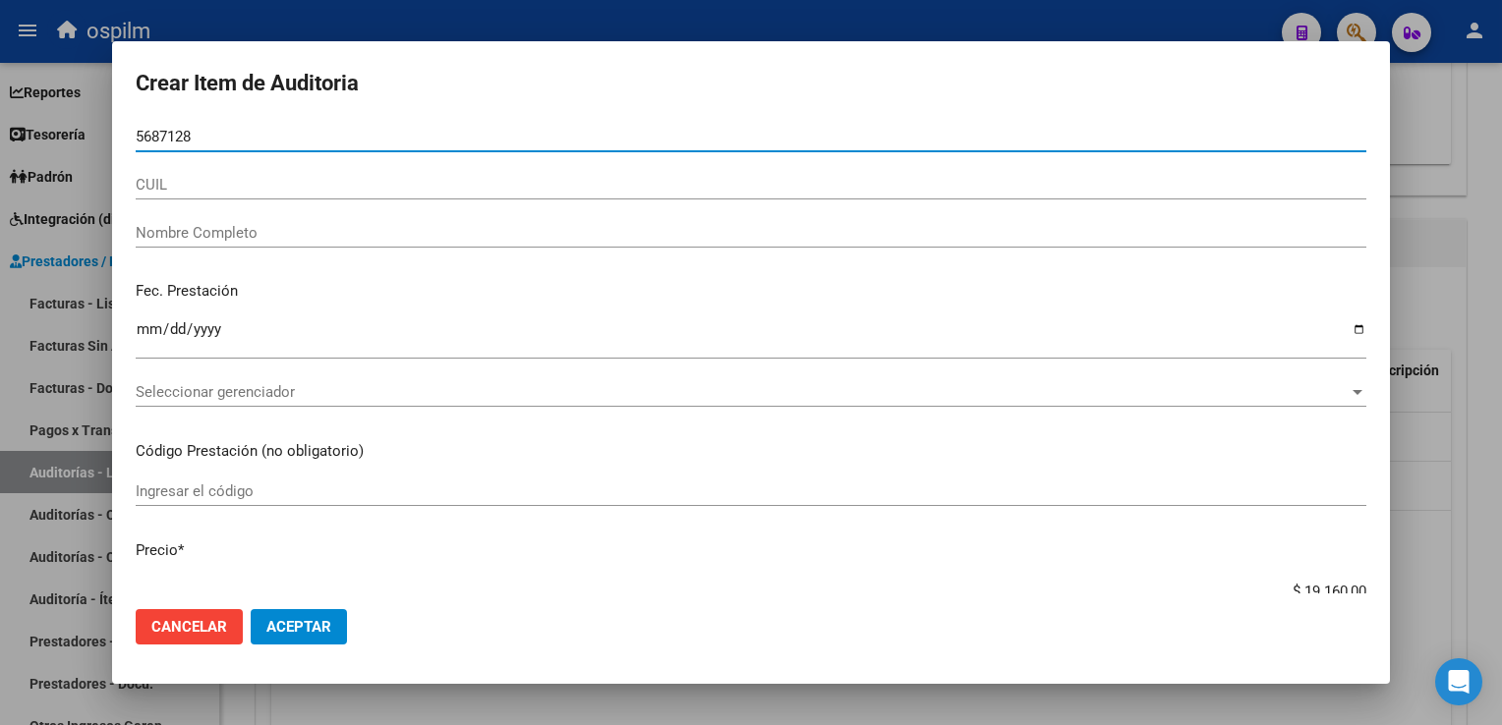
type input "56871289"
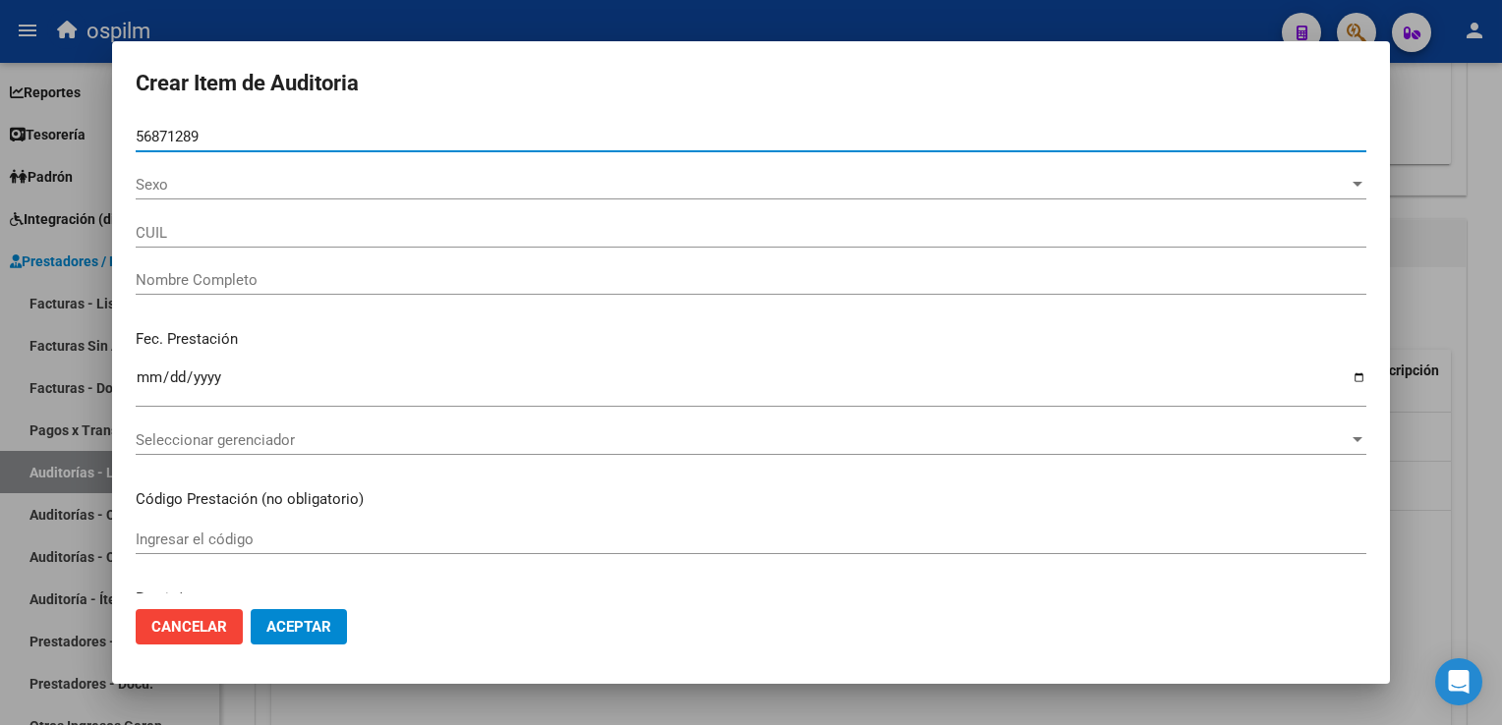
type input "27568712892"
type input "YBA#EZ [PERSON_NAME] -"
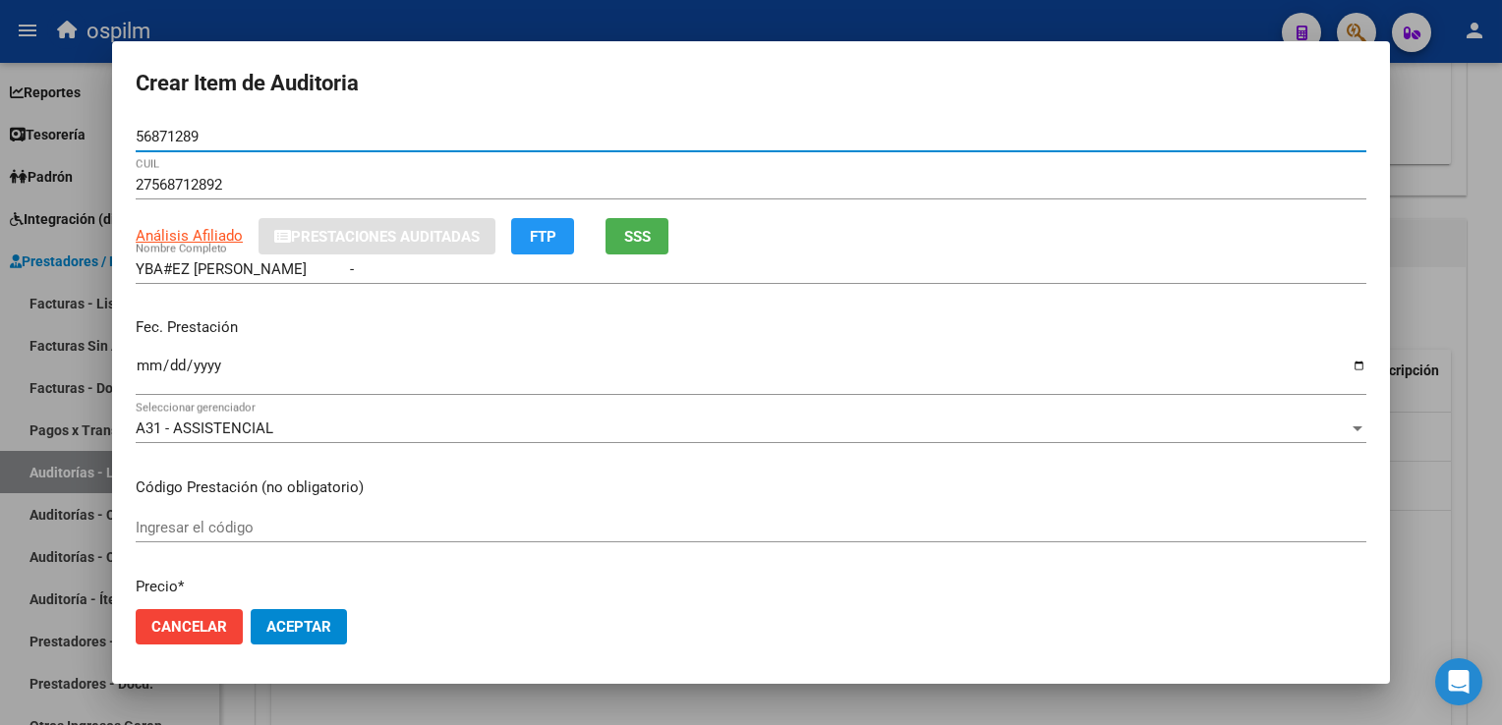
type input "56871289"
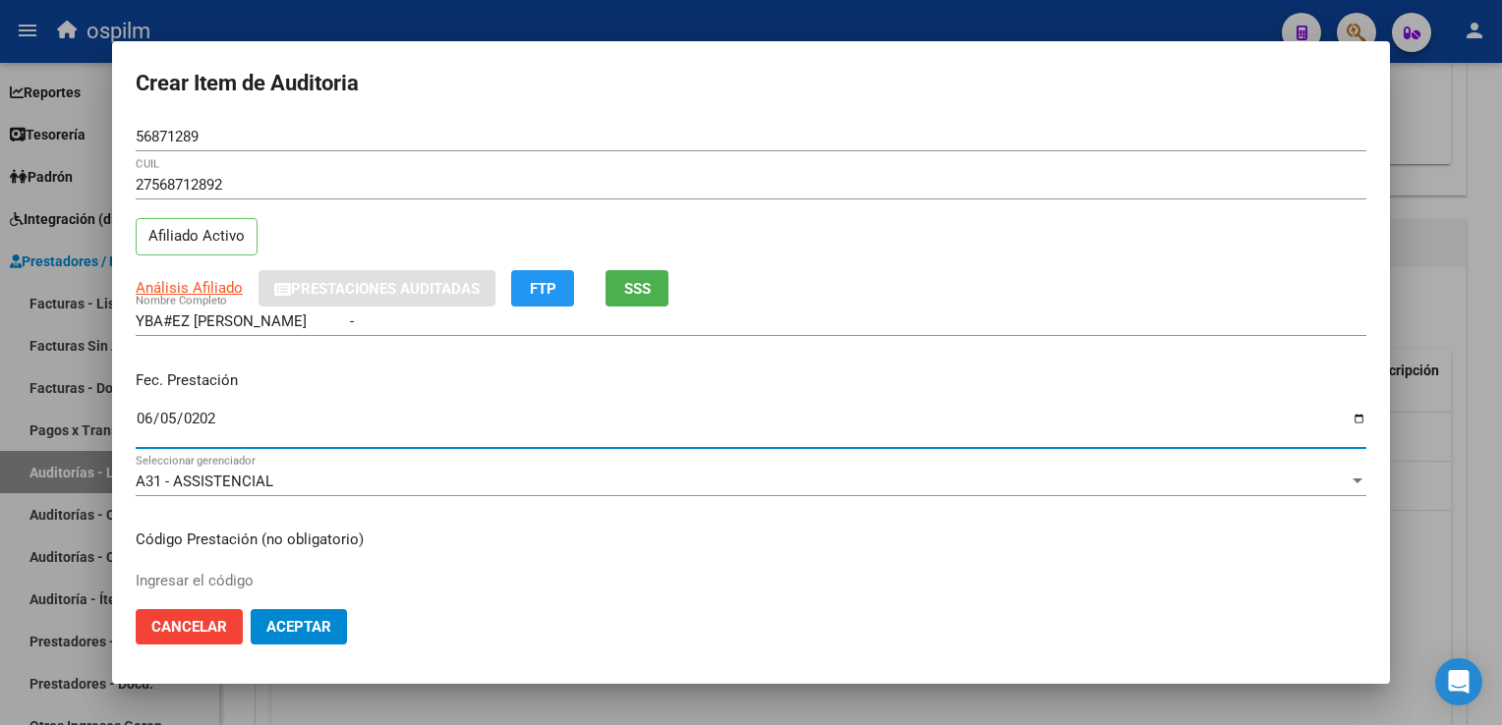
type input "[DATE]"
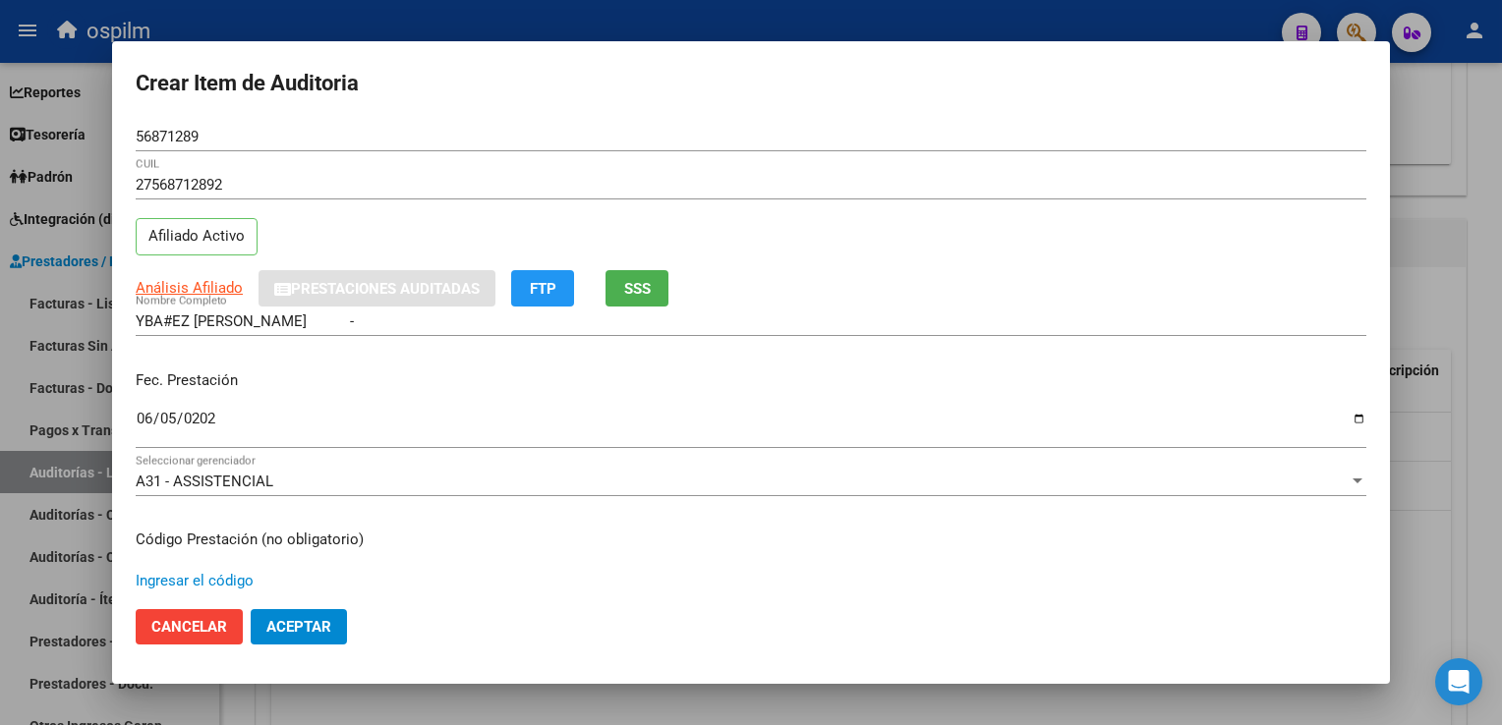
scroll to position [322, 0]
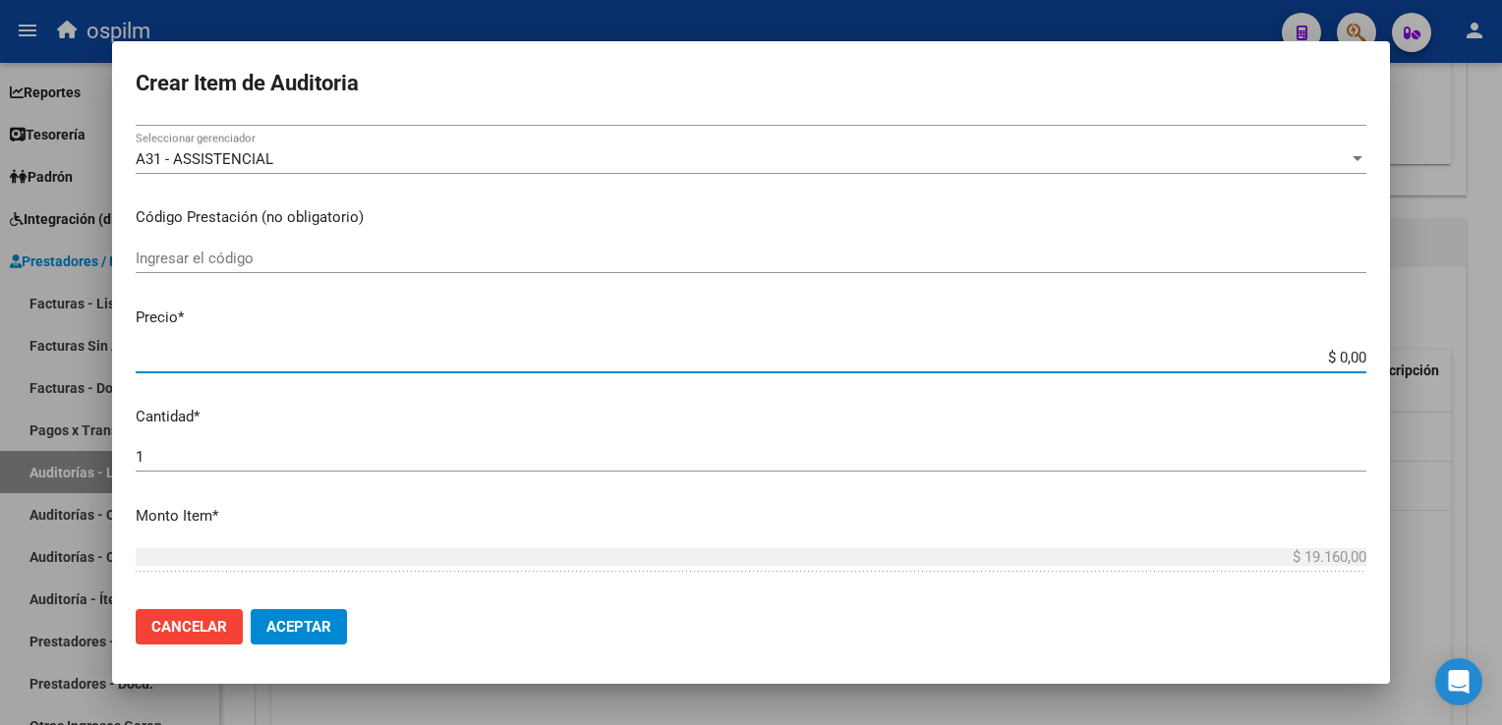
type input "$ 0,03"
type input "$ 0,39"
type input "$ 3,99"
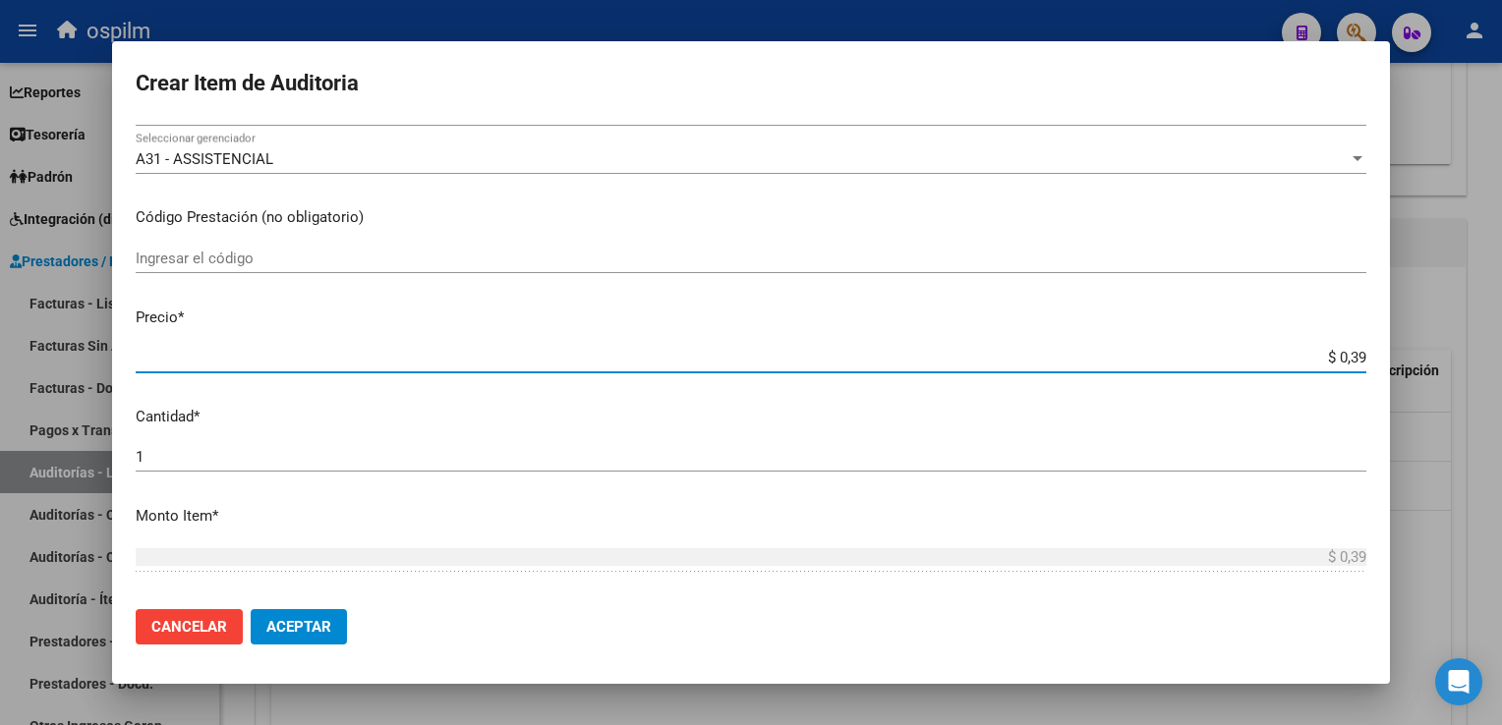
type input "$ 3,99"
type input "$ 39,98"
drag, startPoint x: 1315, startPoint y: 356, endPoint x: 1501, endPoint y: 415, distance: 194.9
click at [1501, 415] on html "menu ospilm person Firma Express Reportes Egresos Devengados Comprobantes Recib…" at bounding box center [751, 362] width 1502 height 725
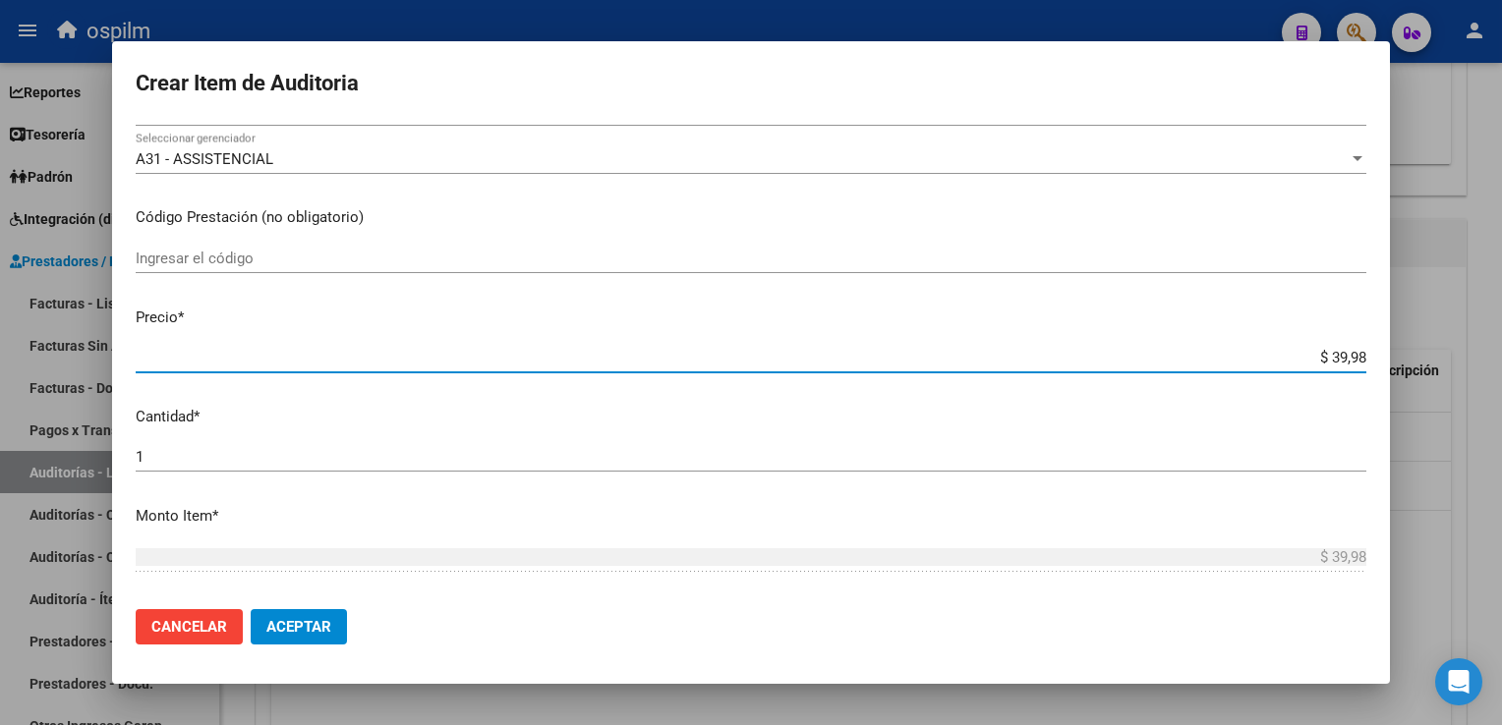
type input "$ 0,03"
type input "$ 0,39"
type input "$ 3,99"
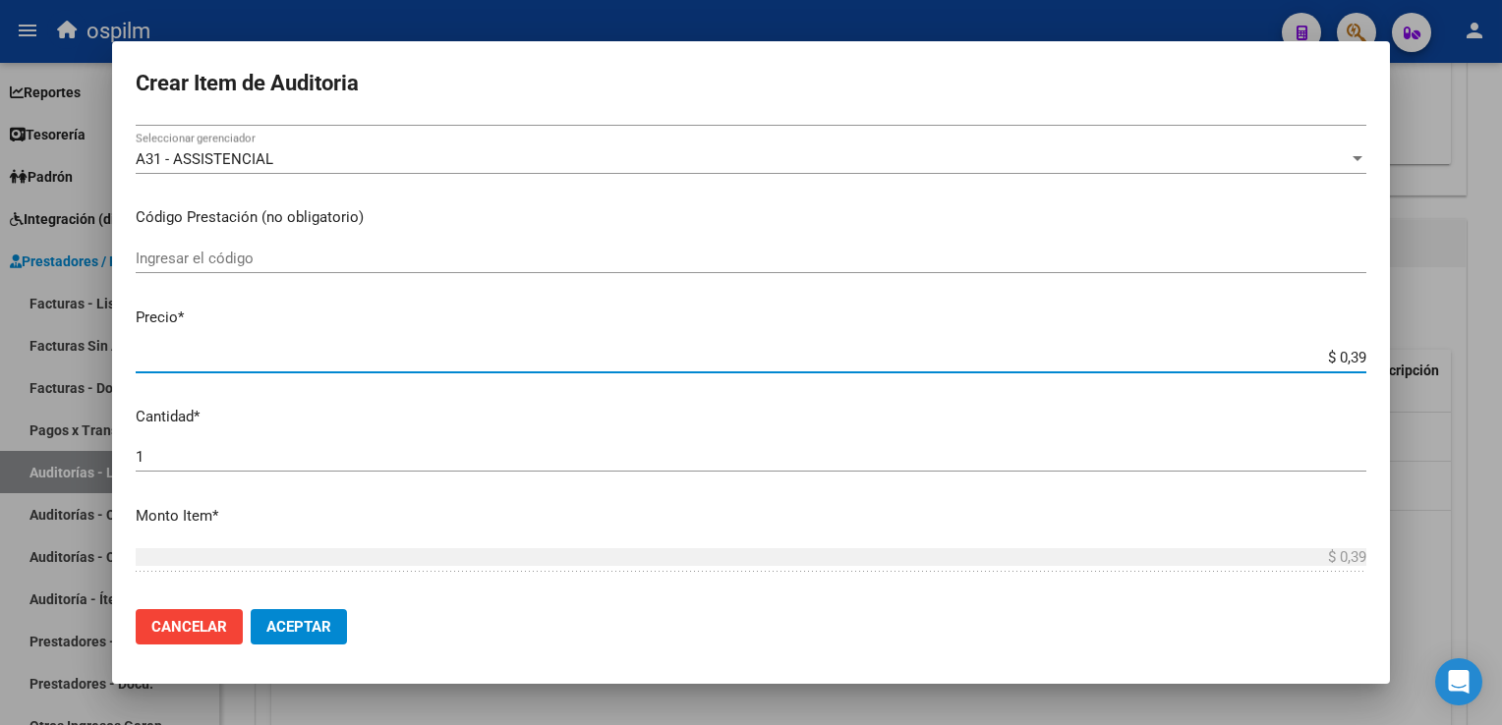
type input "$ 3,99"
type input "$ 39,98"
type input "$ 399,80"
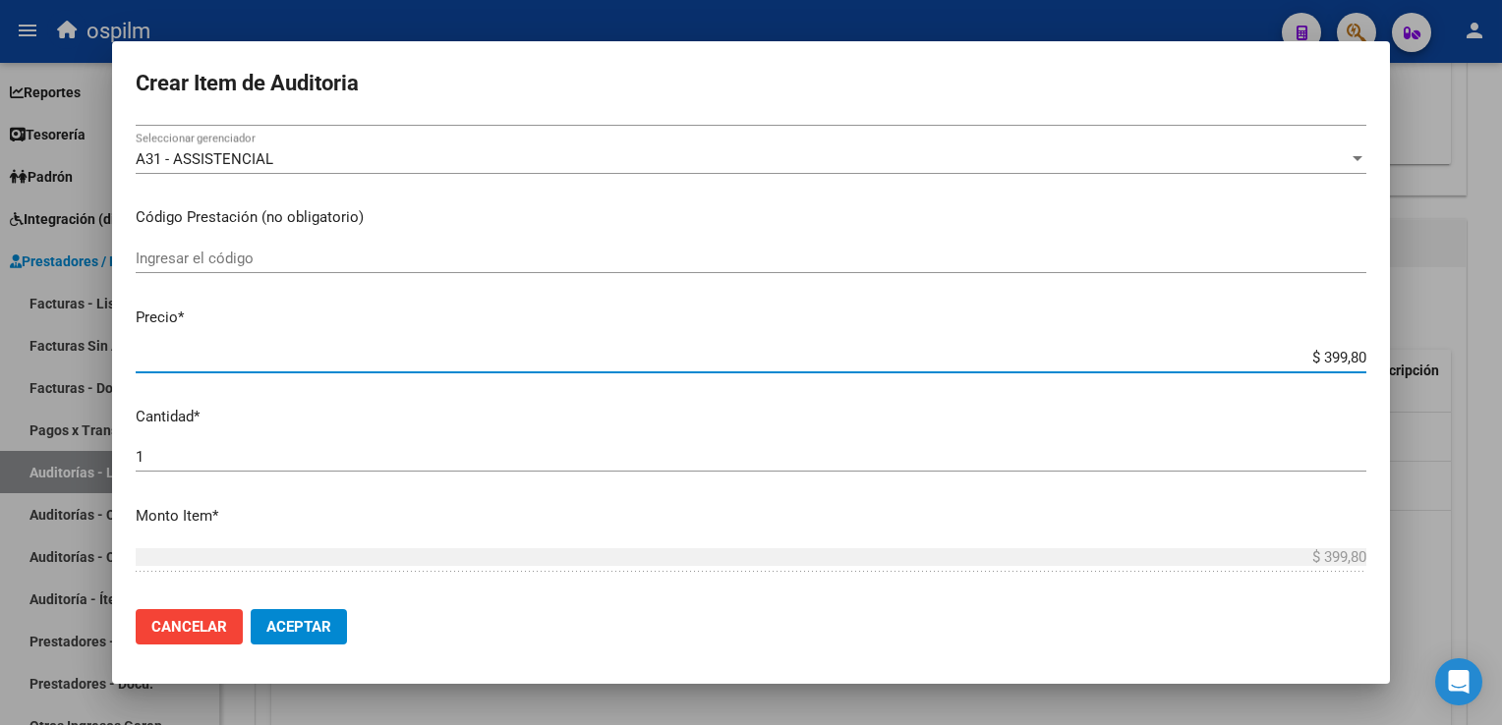
type input "$ 3.998,00"
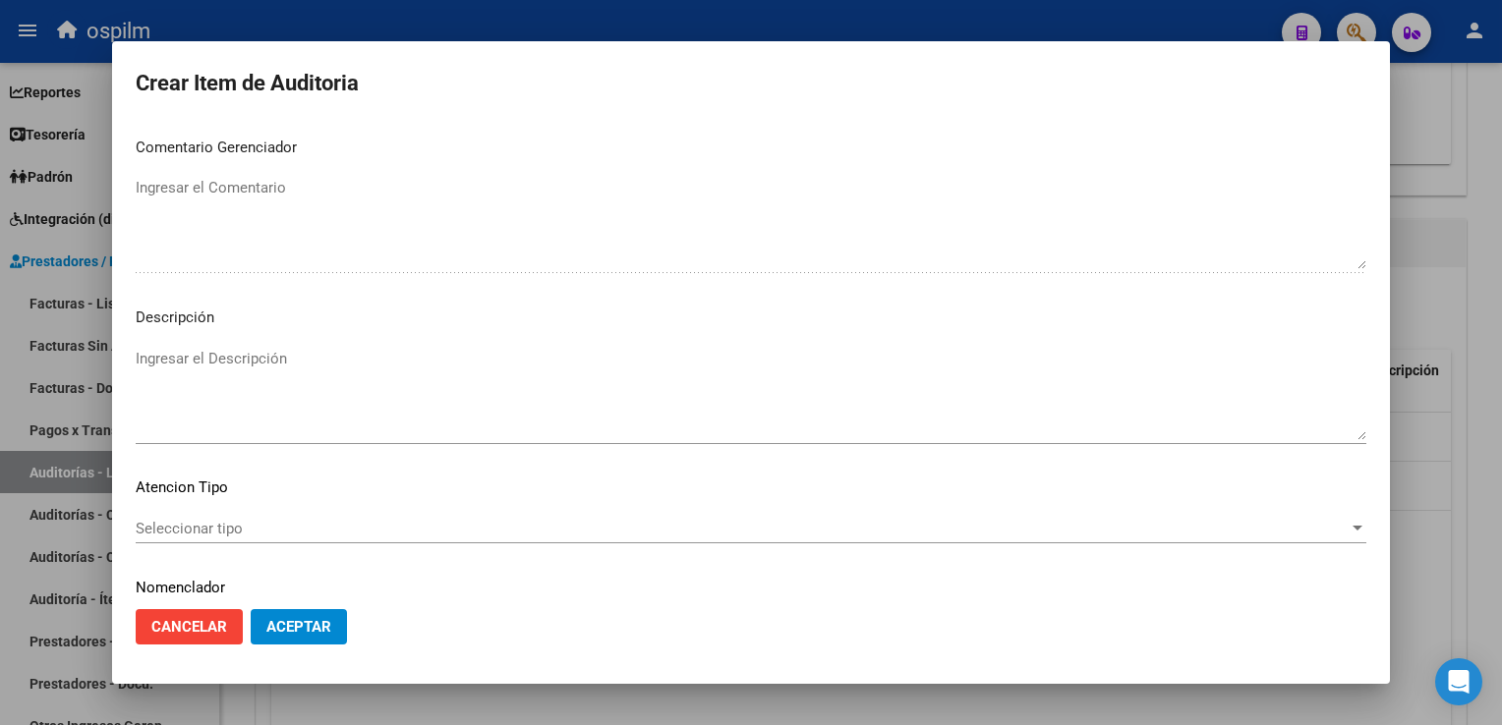
scroll to position [1127, 0]
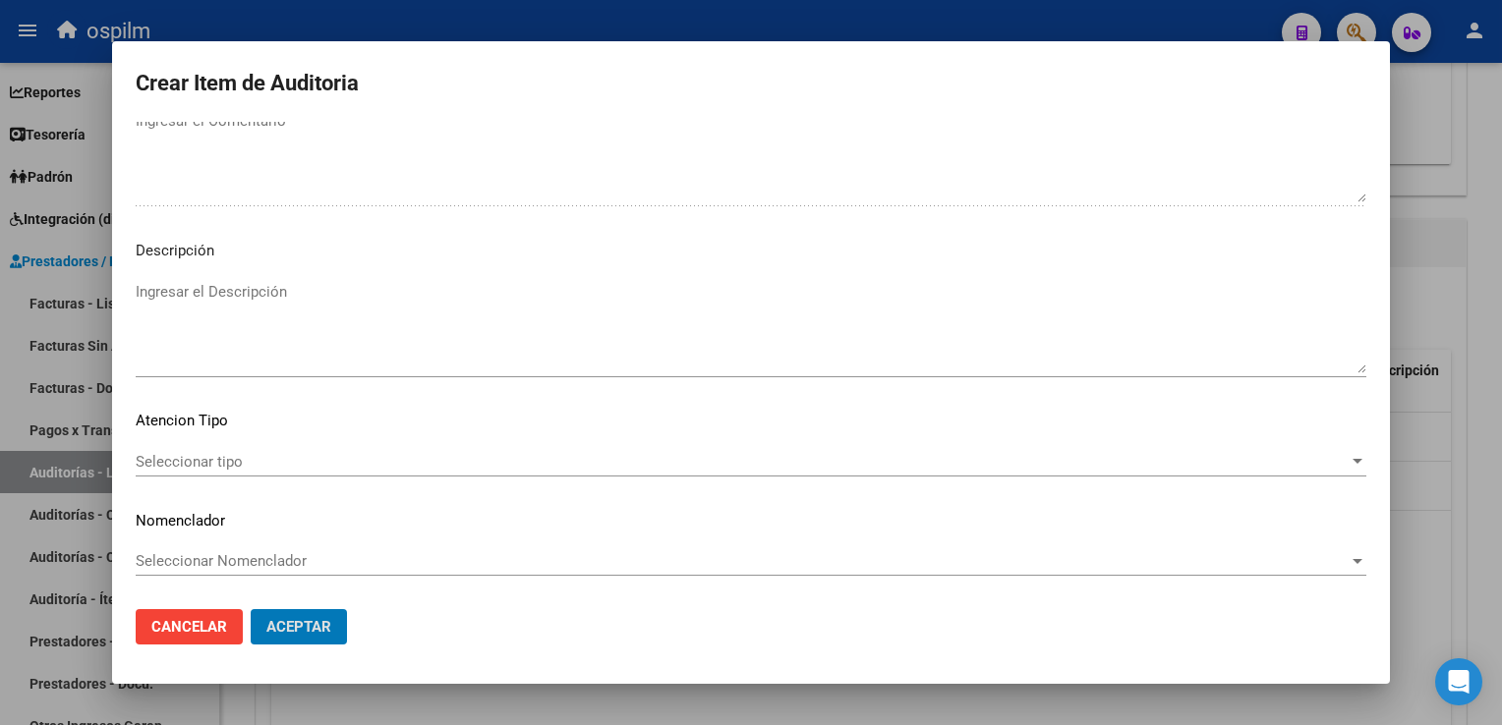
click at [619, 447] on div "Seleccionar tipo Seleccionar tipo" at bounding box center [751, 461] width 1231 height 29
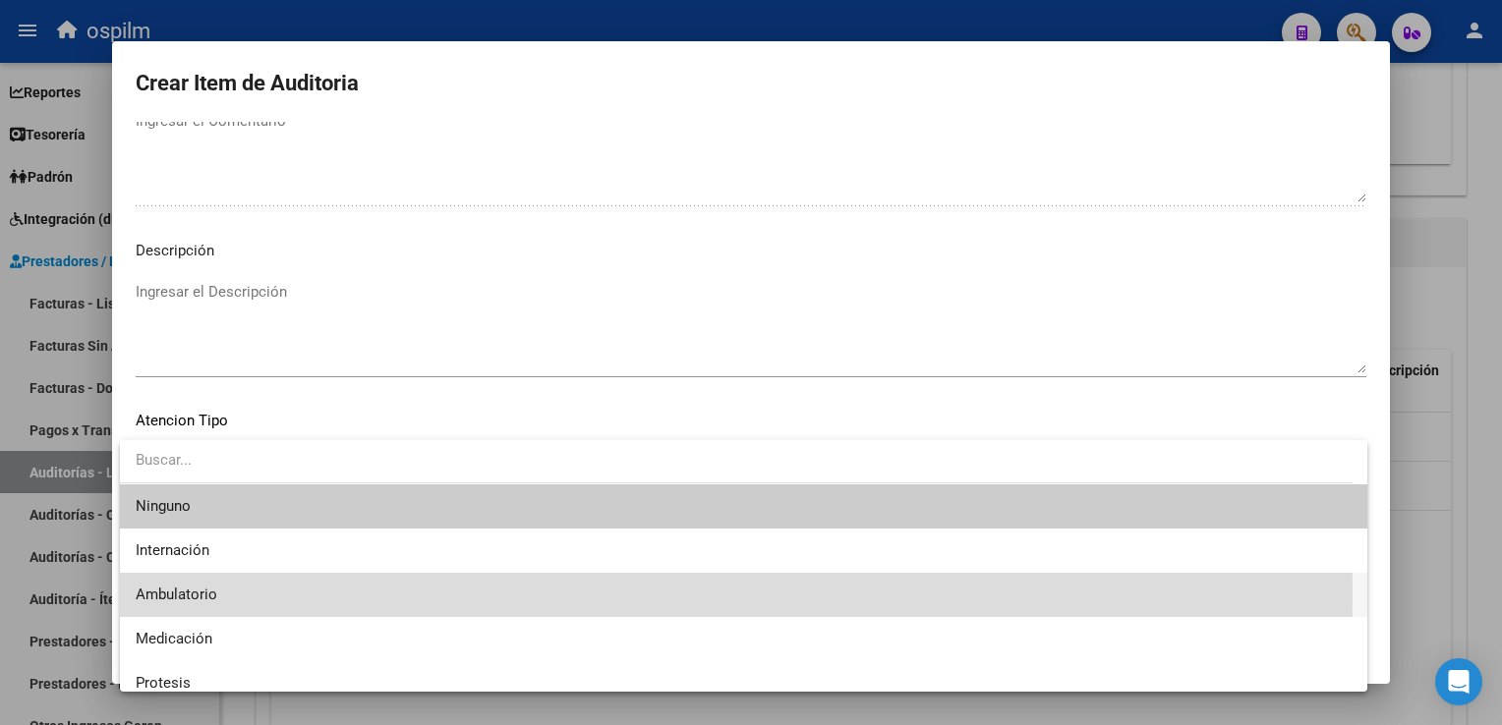
click at [334, 596] on span "Ambulatorio" at bounding box center [744, 595] width 1216 height 44
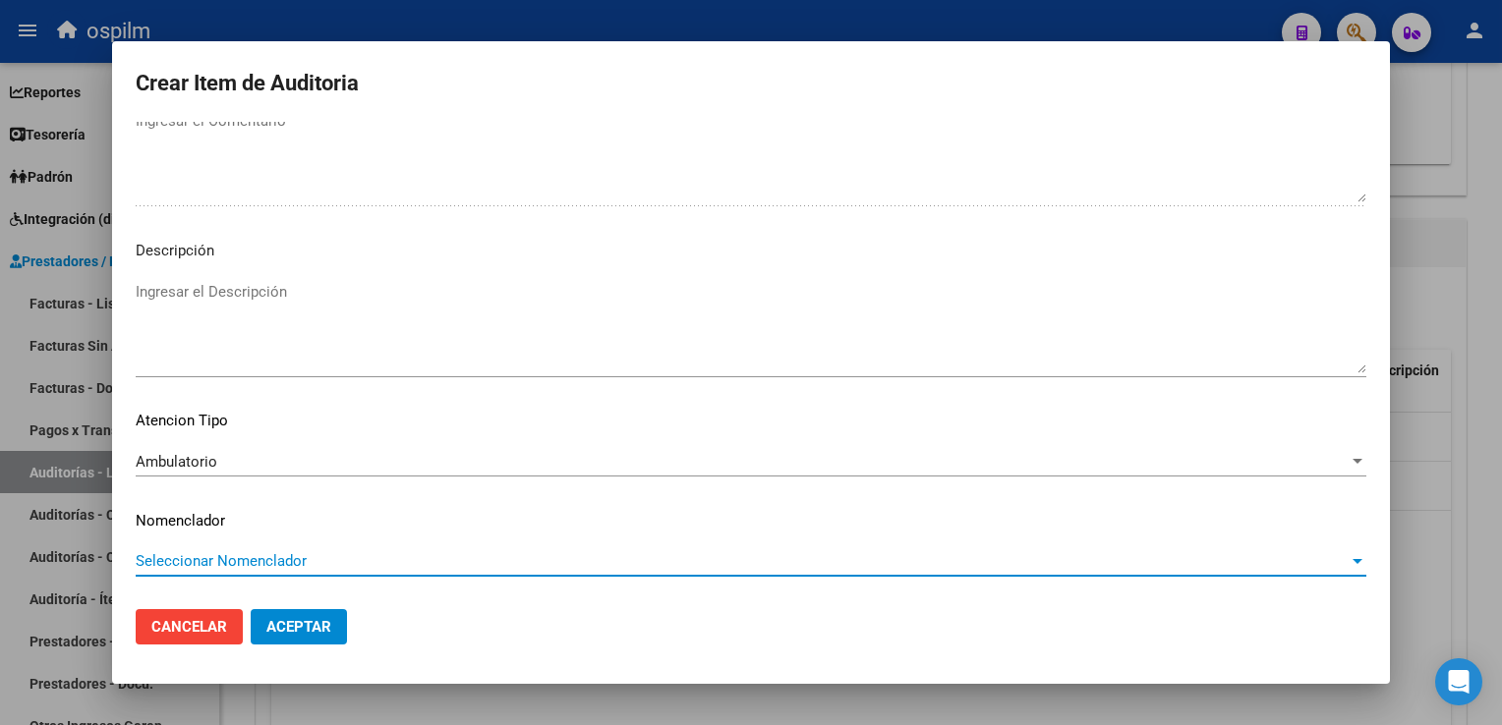
click at [334, 553] on span "Seleccionar Nomenclador" at bounding box center [742, 561] width 1213 height 18
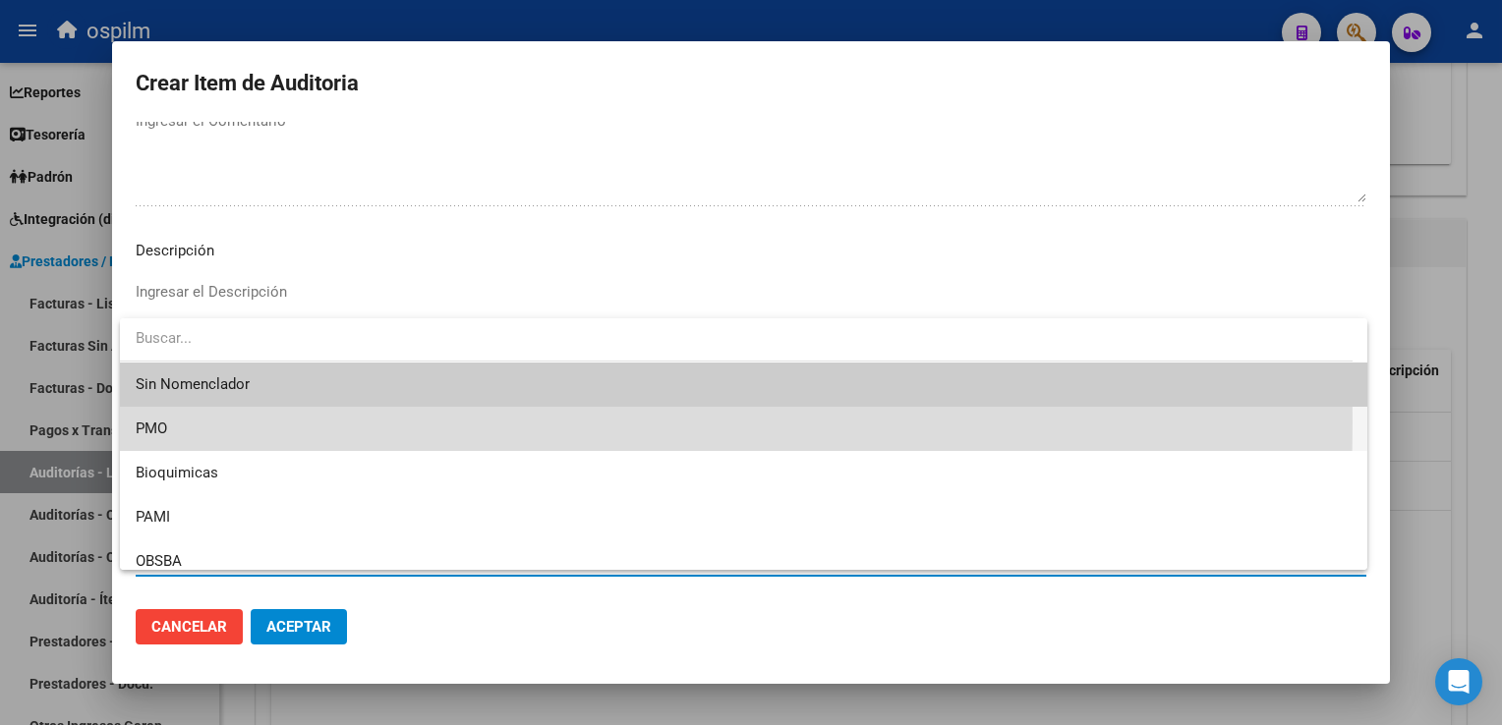
click at [318, 423] on span "PMO" at bounding box center [744, 429] width 1216 height 44
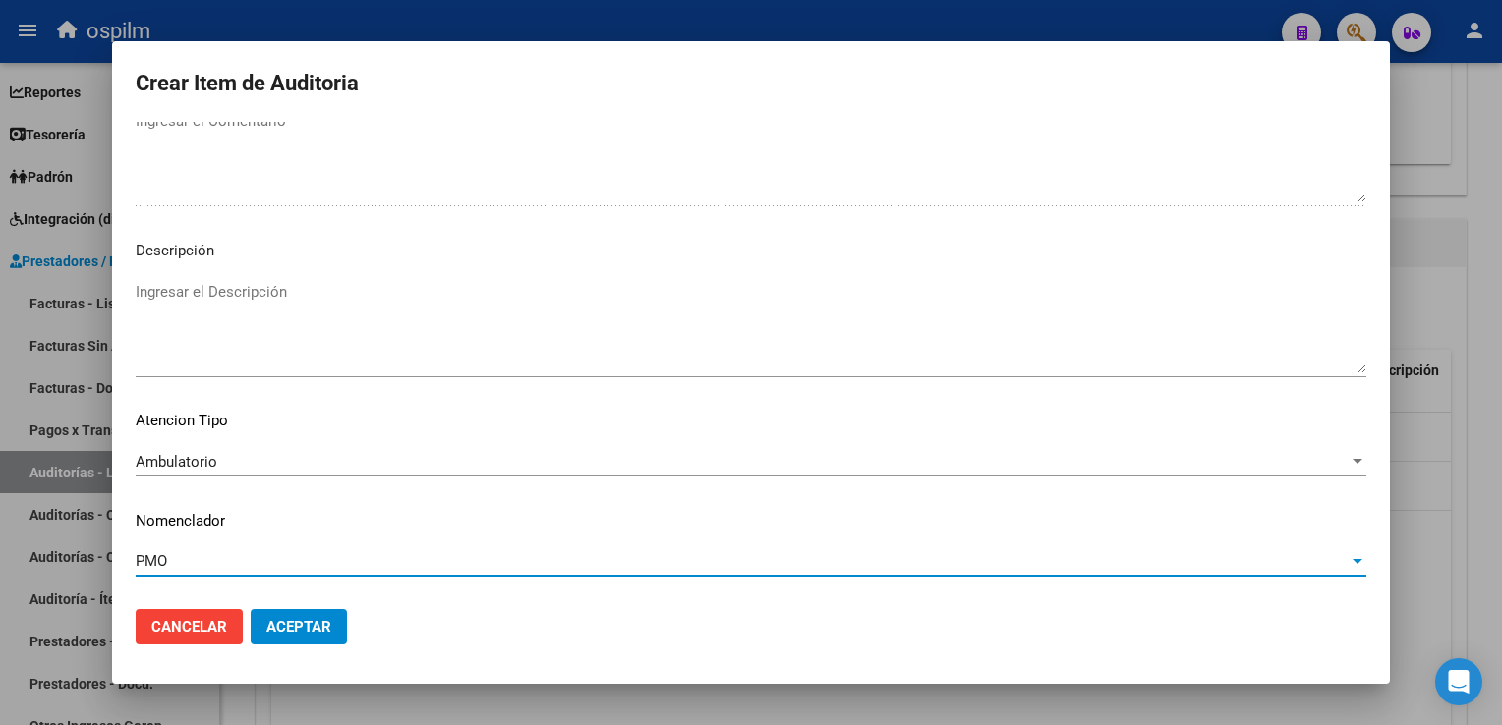
click at [303, 611] on button "Aceptar" at bounding box center [299, 626] width 96 height 35
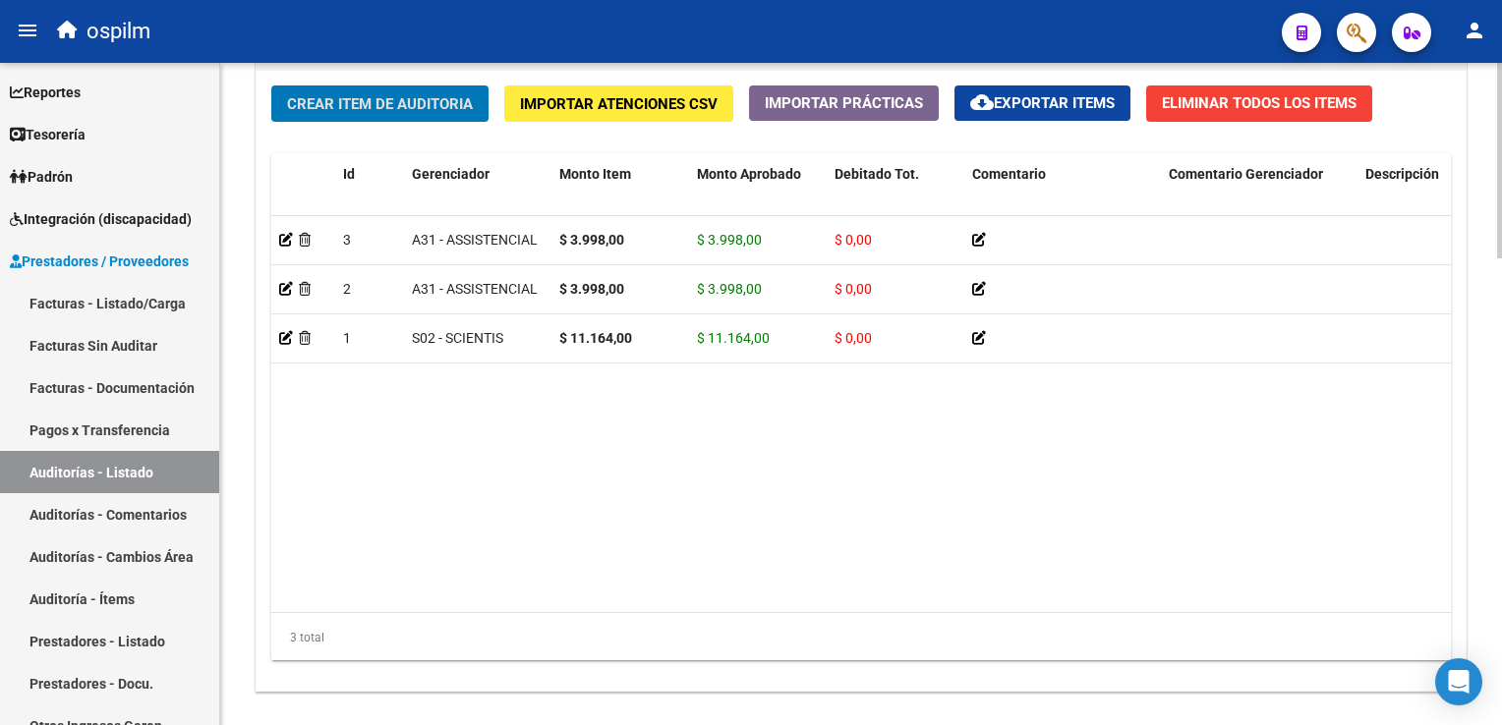
scroll to position [1278, 0]
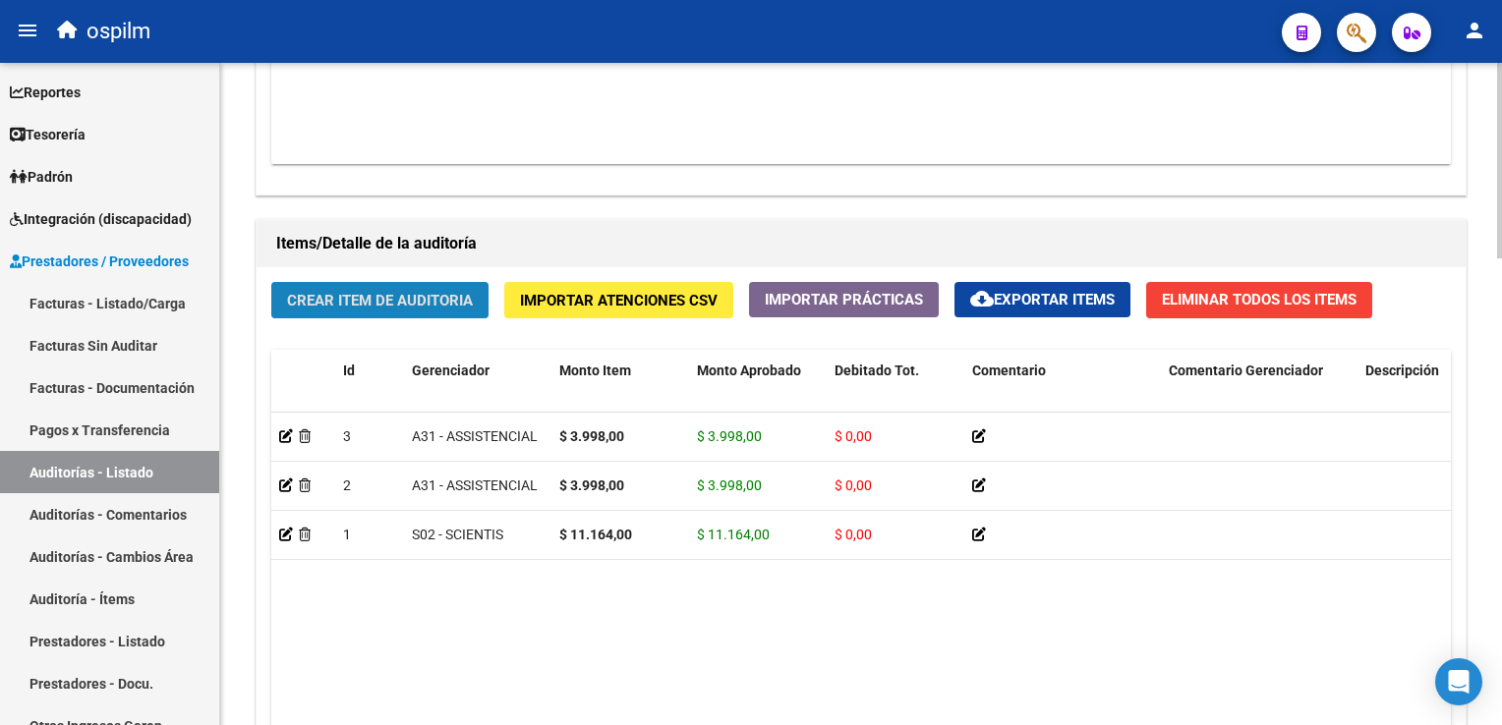
click at [445, 292] on span "Crear Item de Auditoria" at bounding box center [380, 301] width 186 height 18
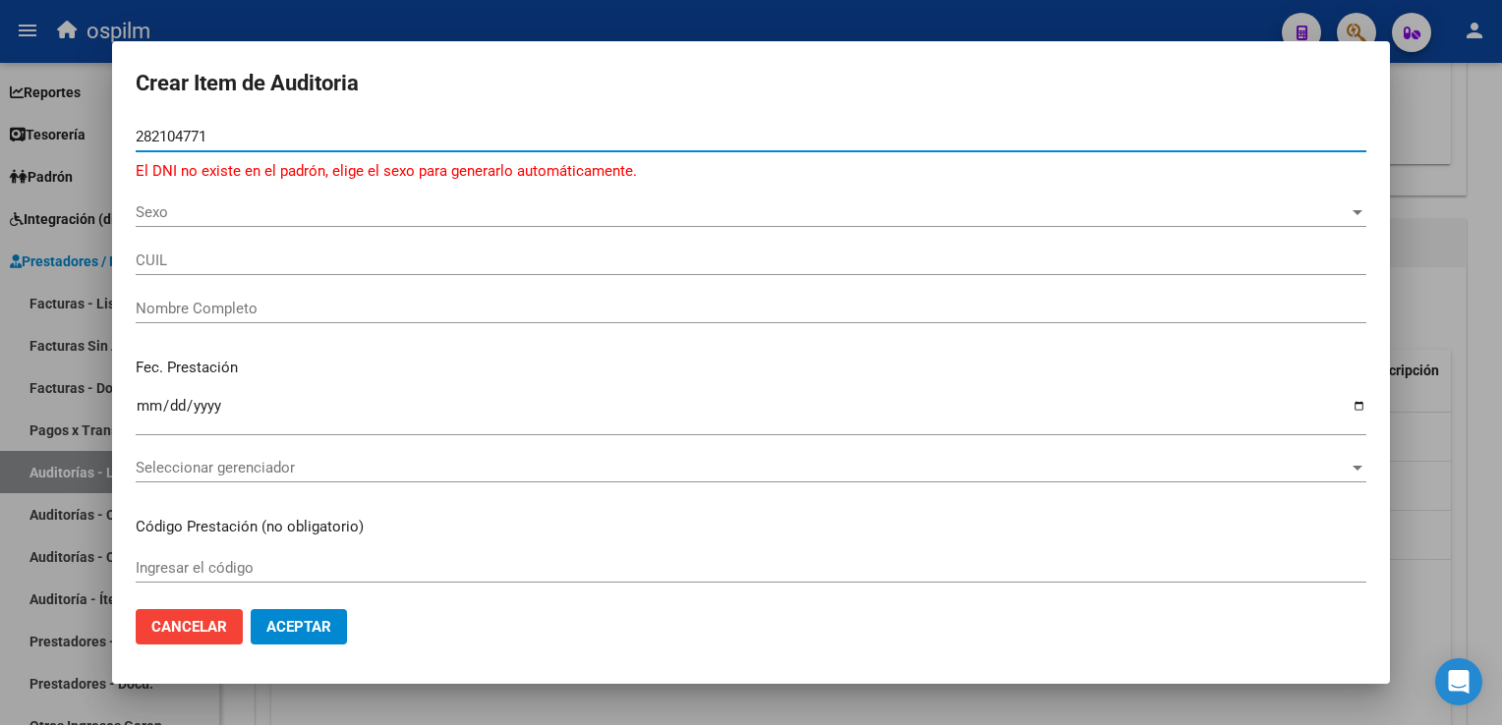
click at [197, 134] on input "282104771" at bounding box center [751, 137] width 1231 height 18
type input "28210471"
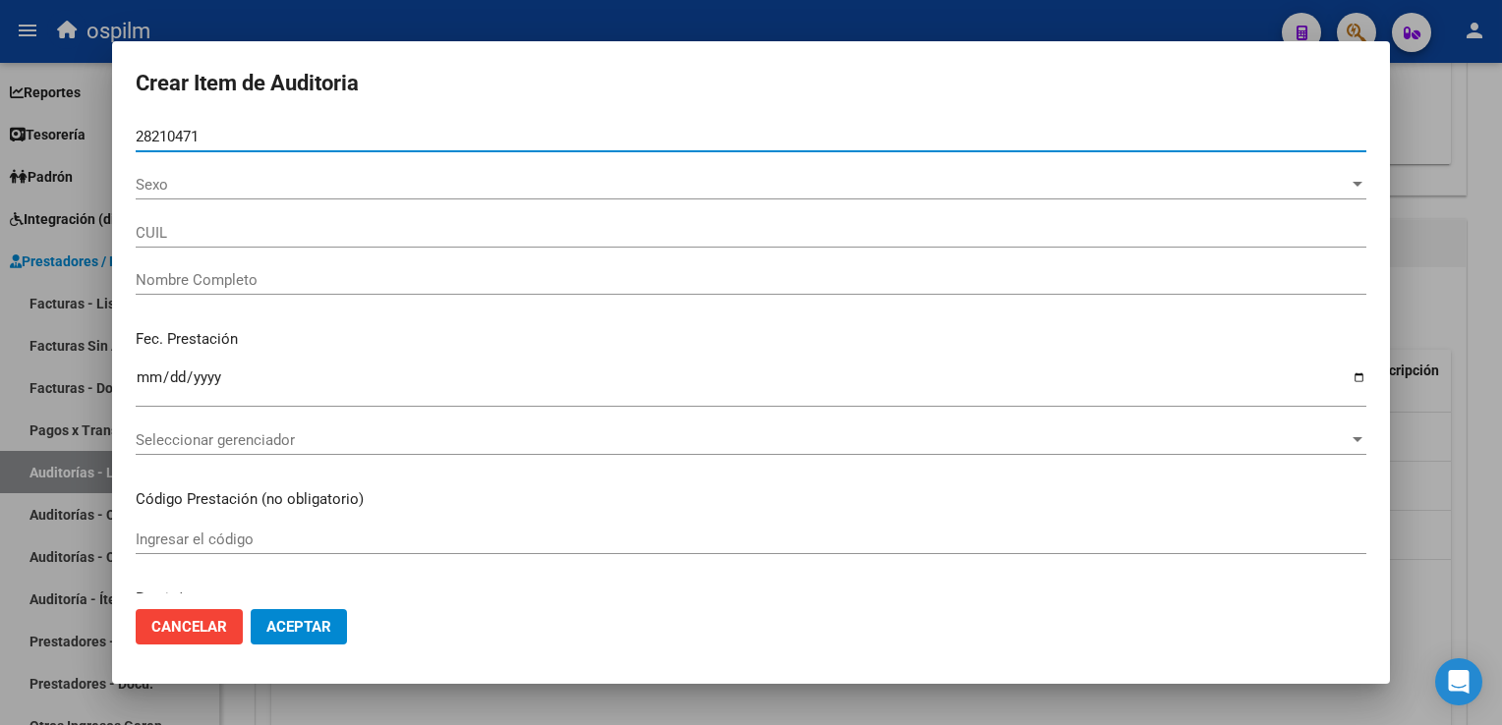
type input "20282104718"
type input "QUAGLIA, [PERSON_NAME]"
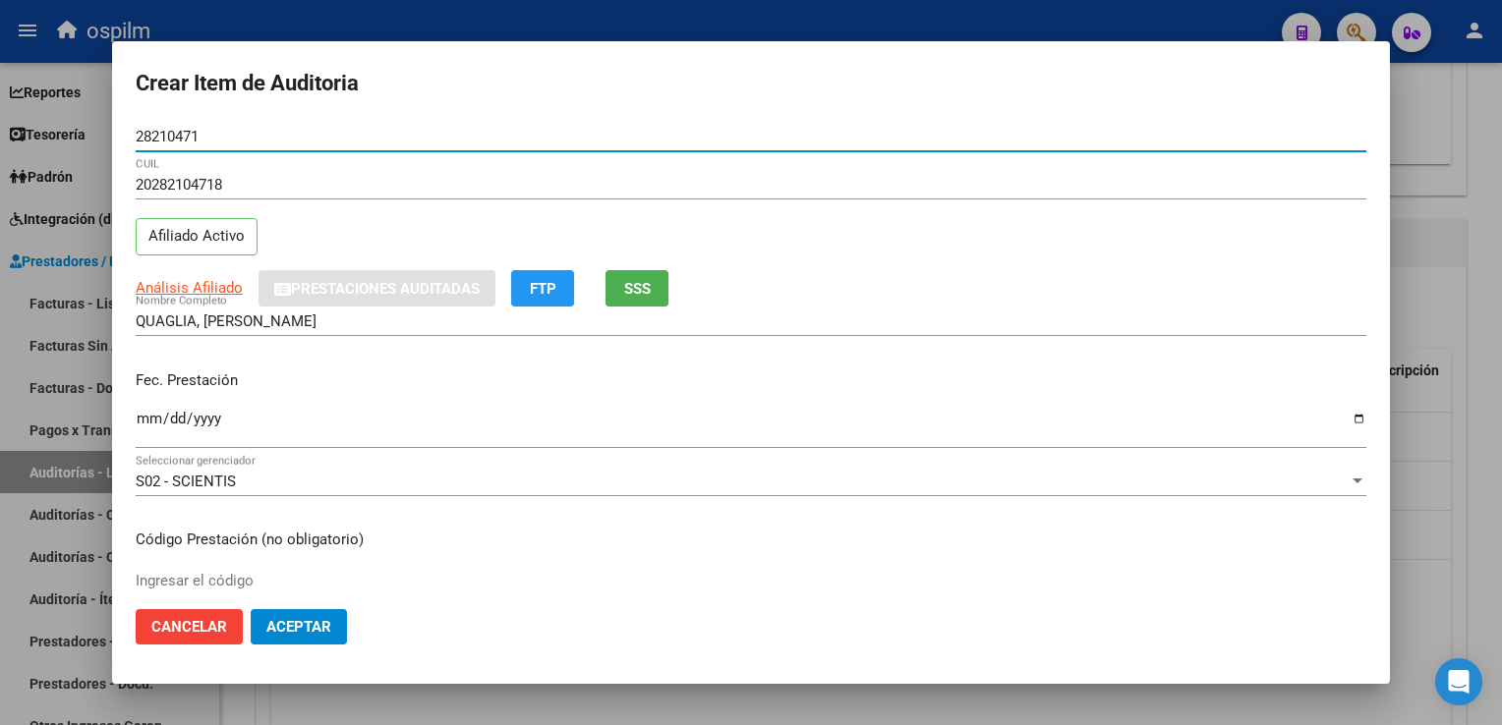
type input "28210471"
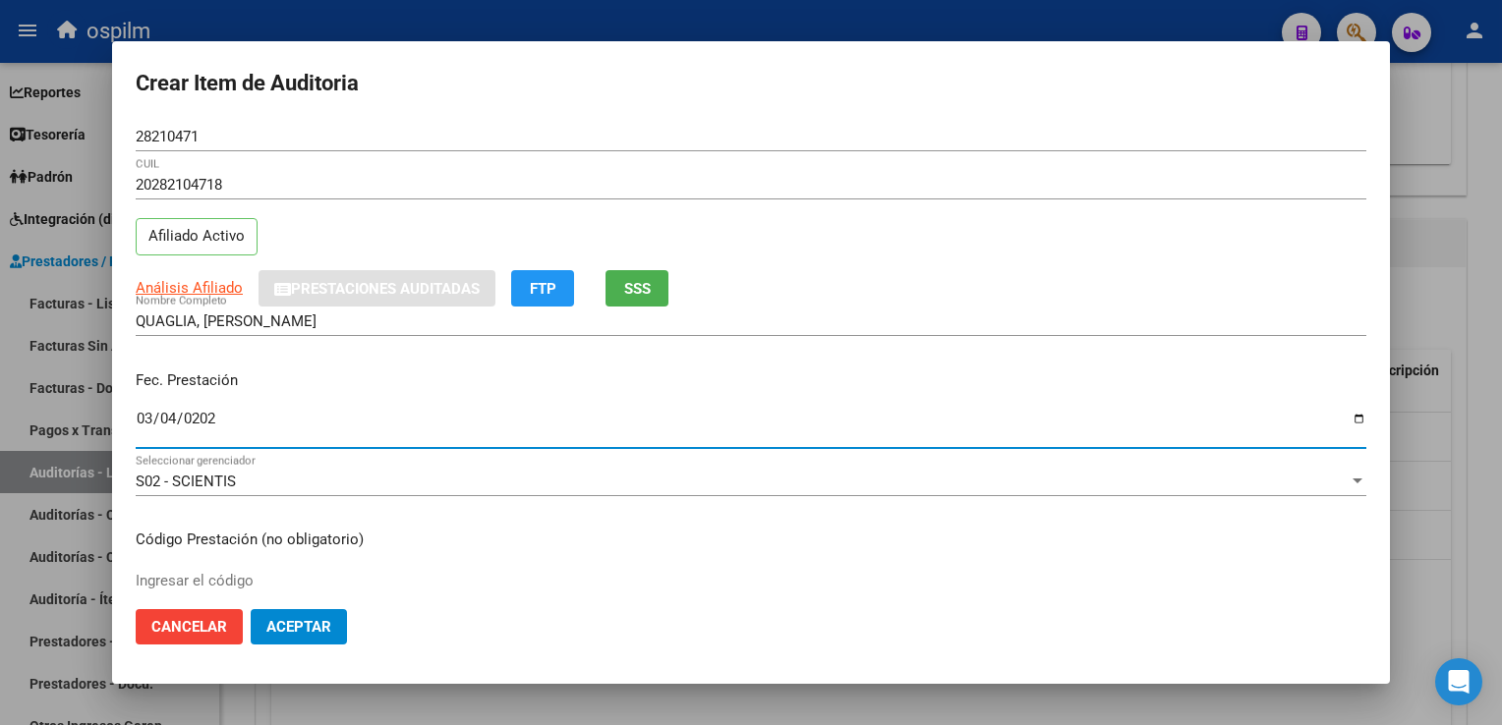
type input "[DATE]"
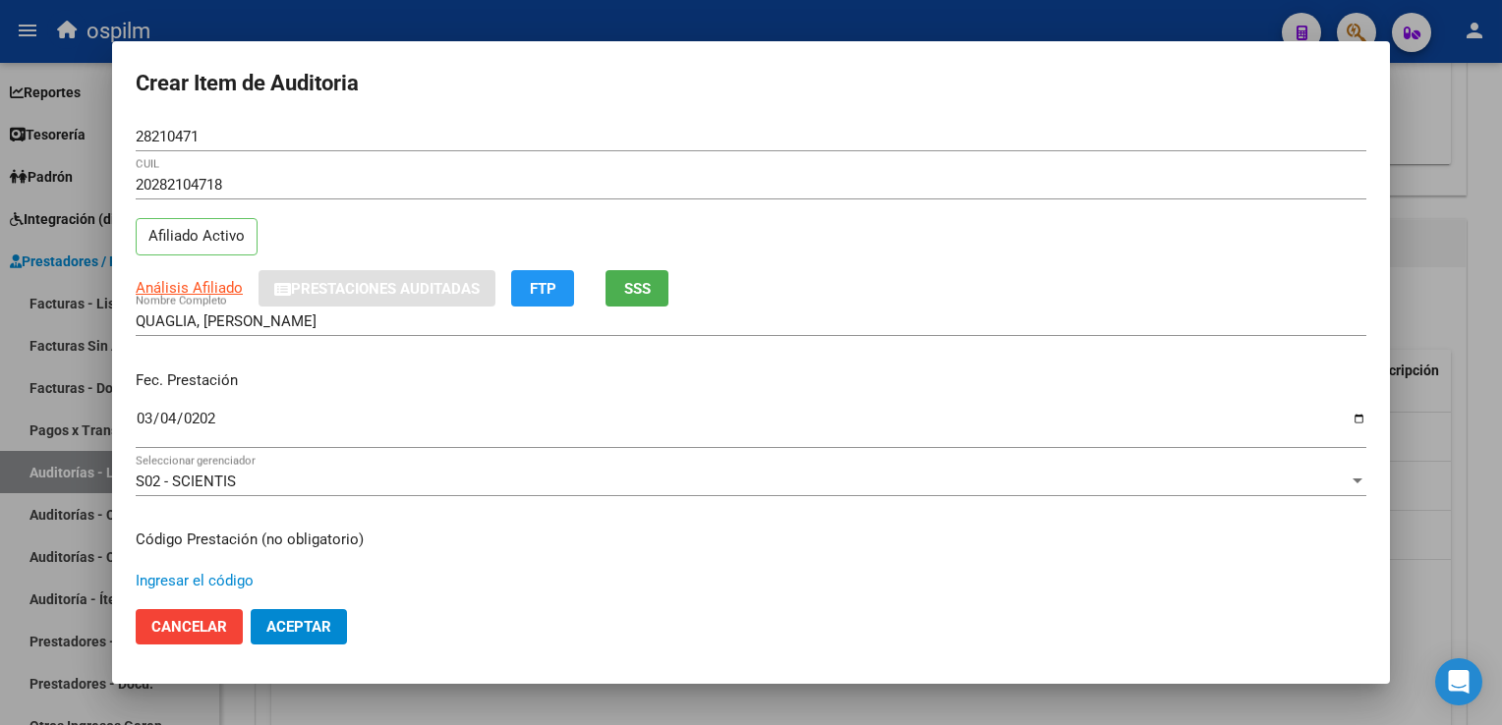
scroll to position [322, 0]
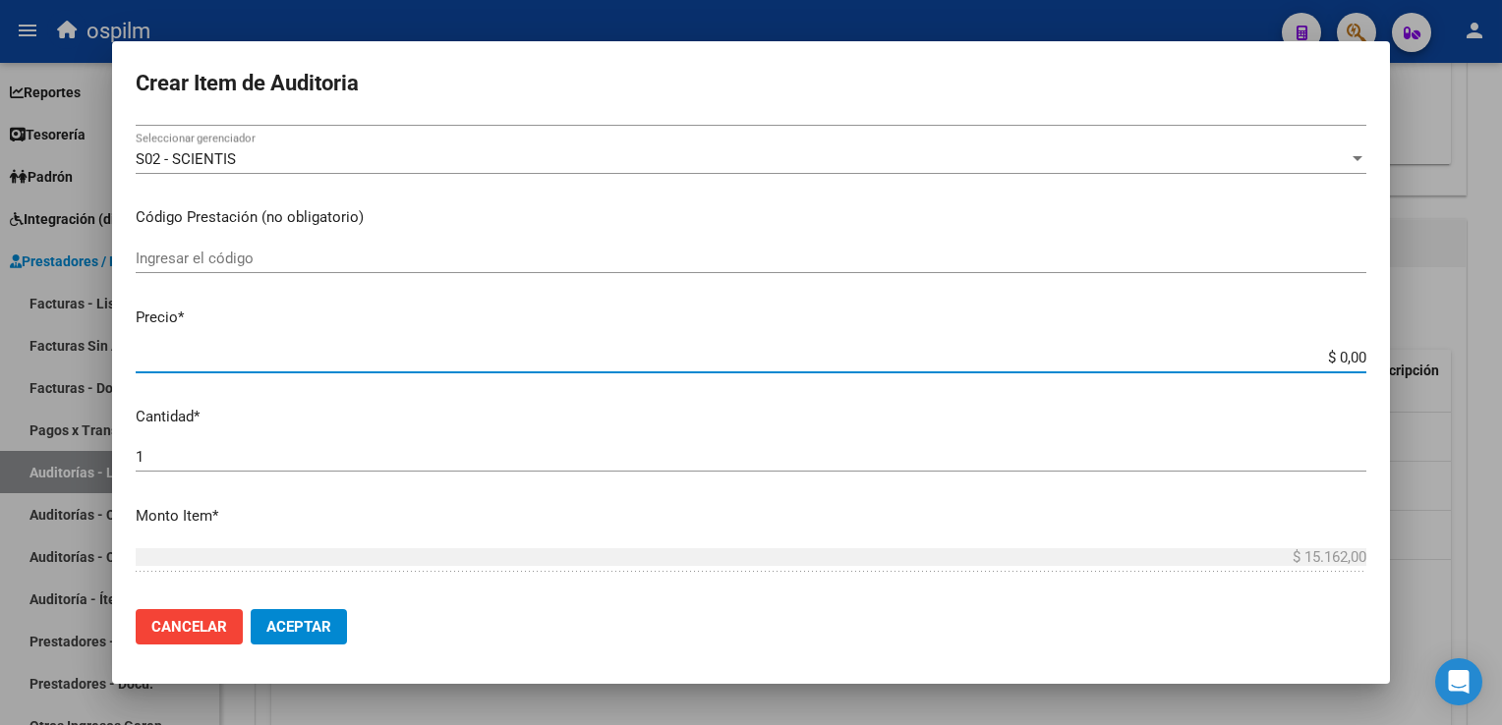
type input "$ 0,01"
type input "$ 0,11"
type input "$ 1,11"
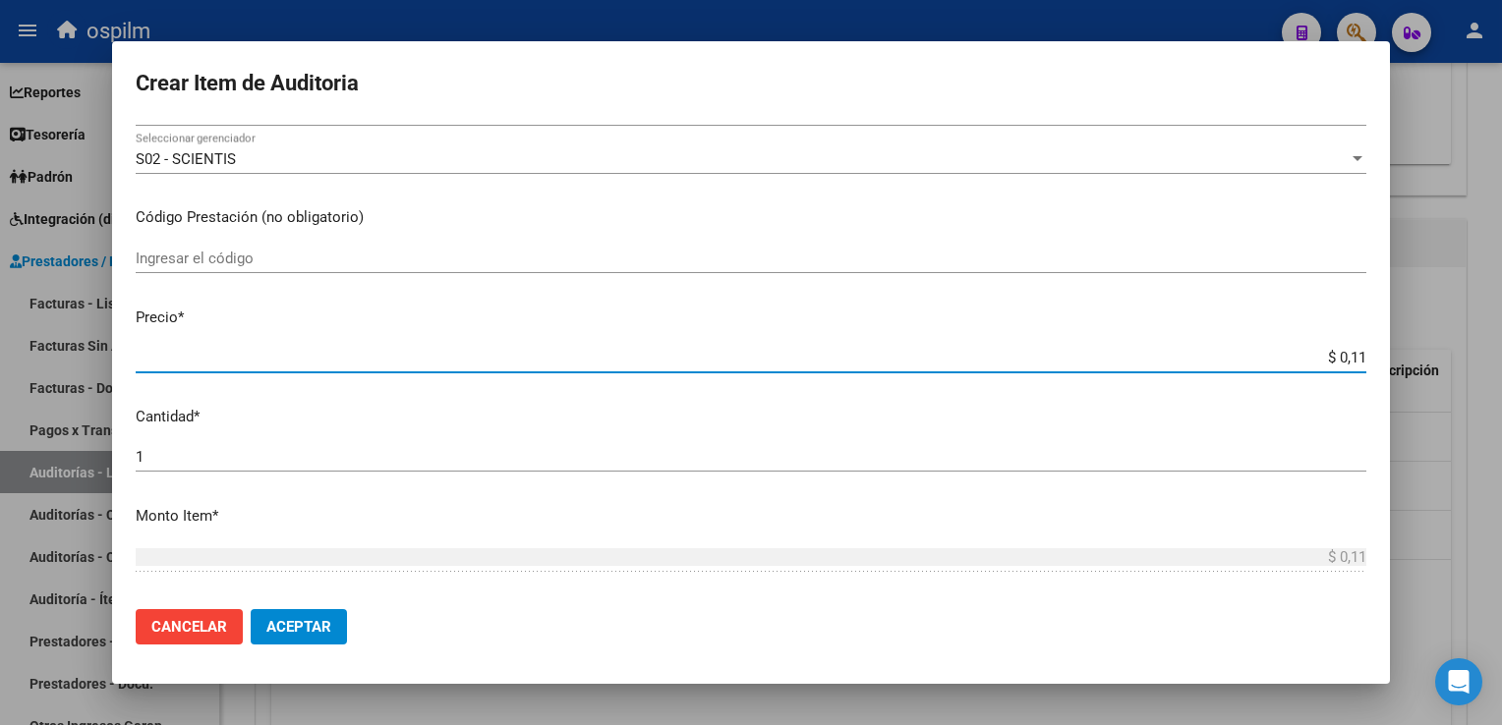
type input "$ 1,11"
type input "$ 11,16"
type input "$ 111,64"
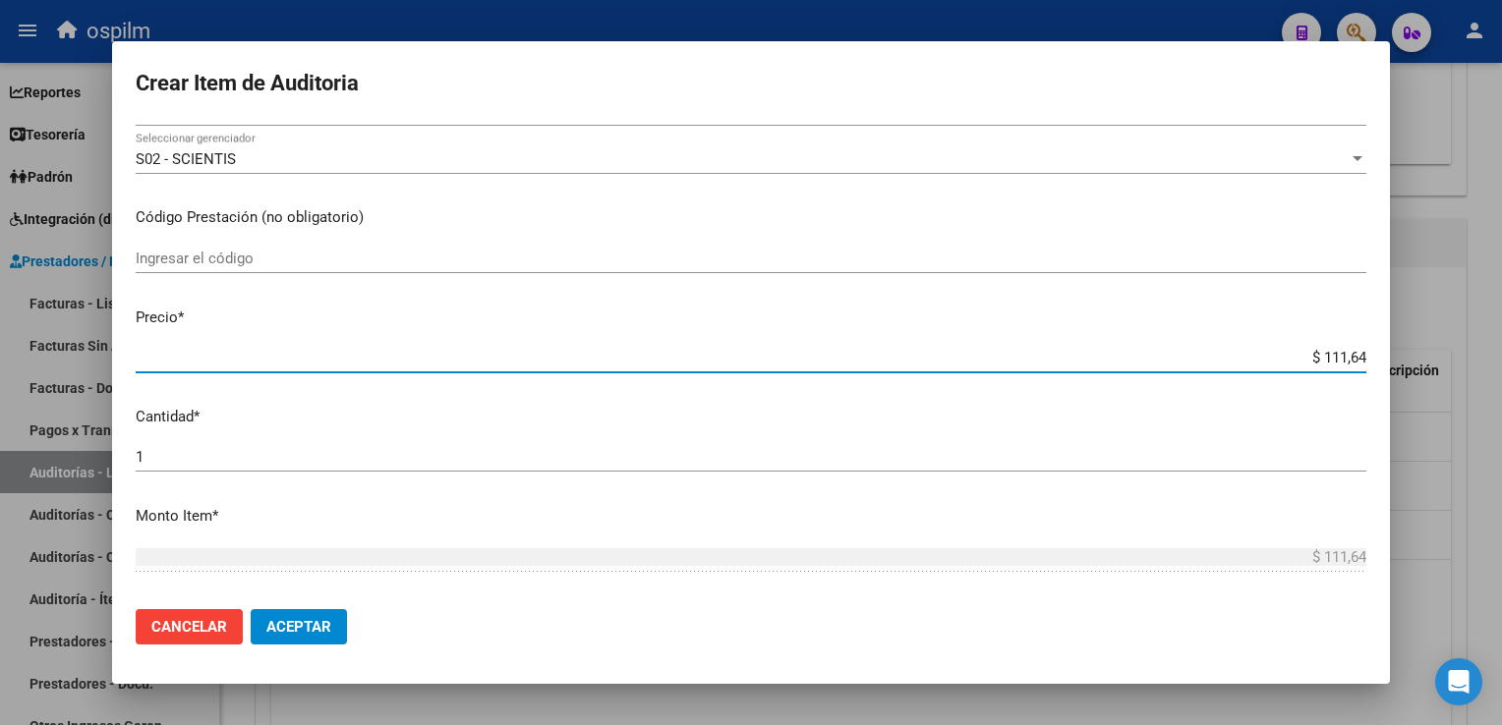
type input "$ 1.116,40"
type input "$ 11.164,00"
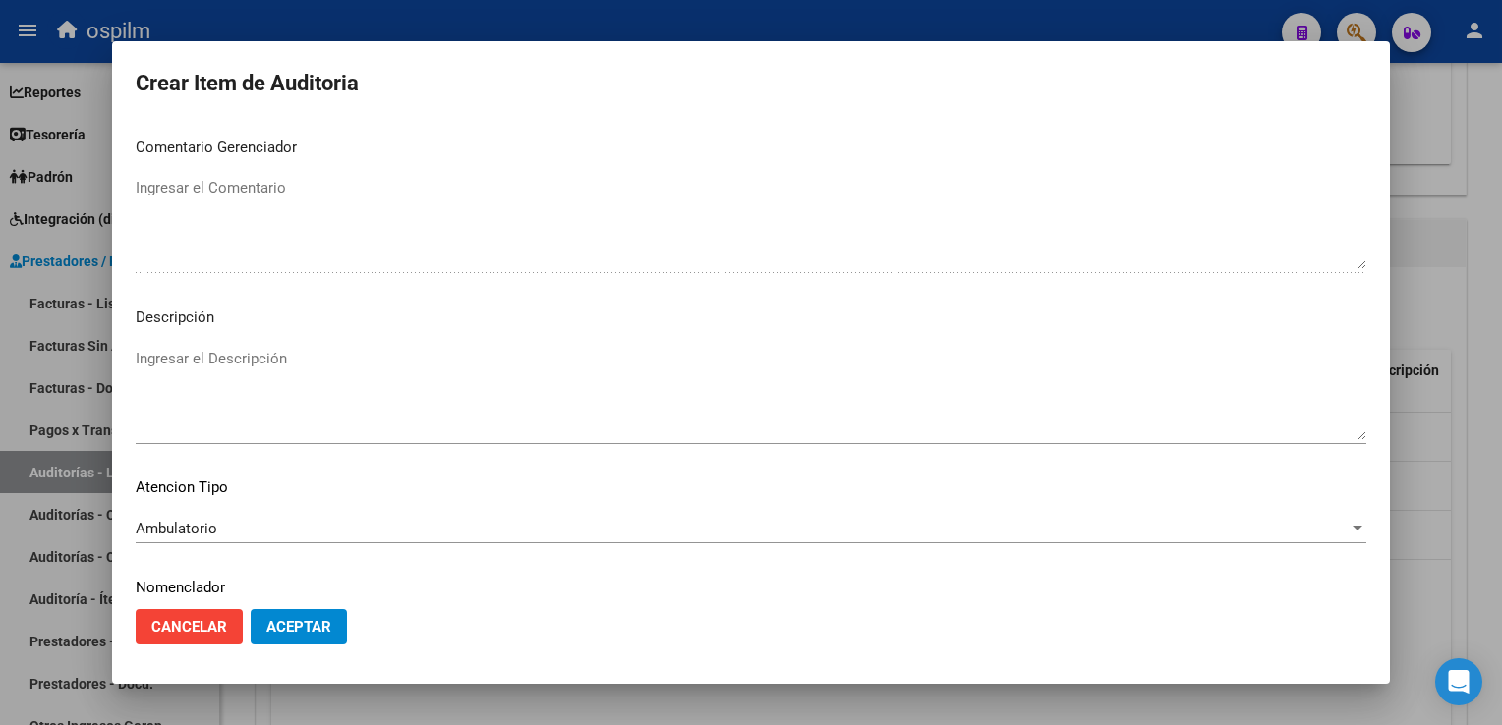
scroll to position [1127, 0]
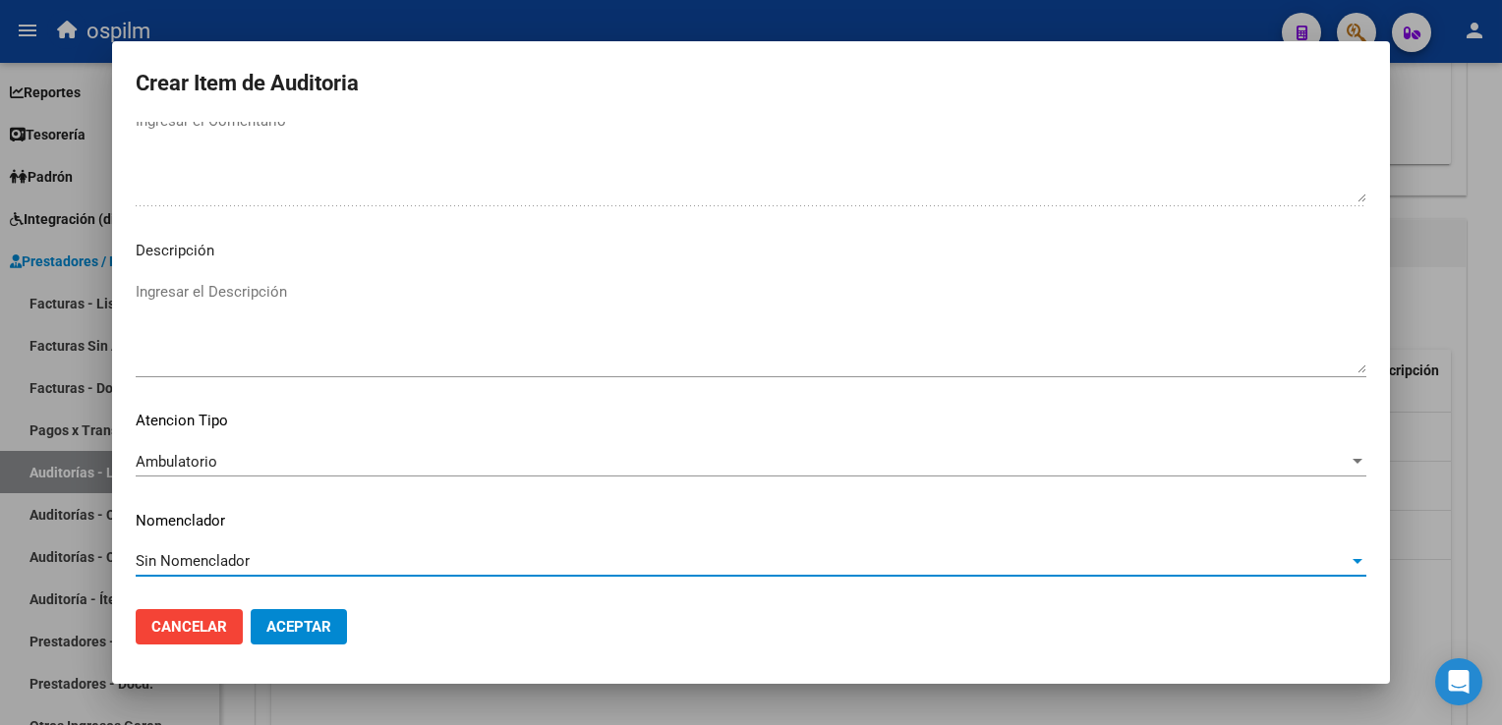
click at [437, 558] on div "Sin Nomenclador" at bounding box center [742, 561] width 1213 height 18
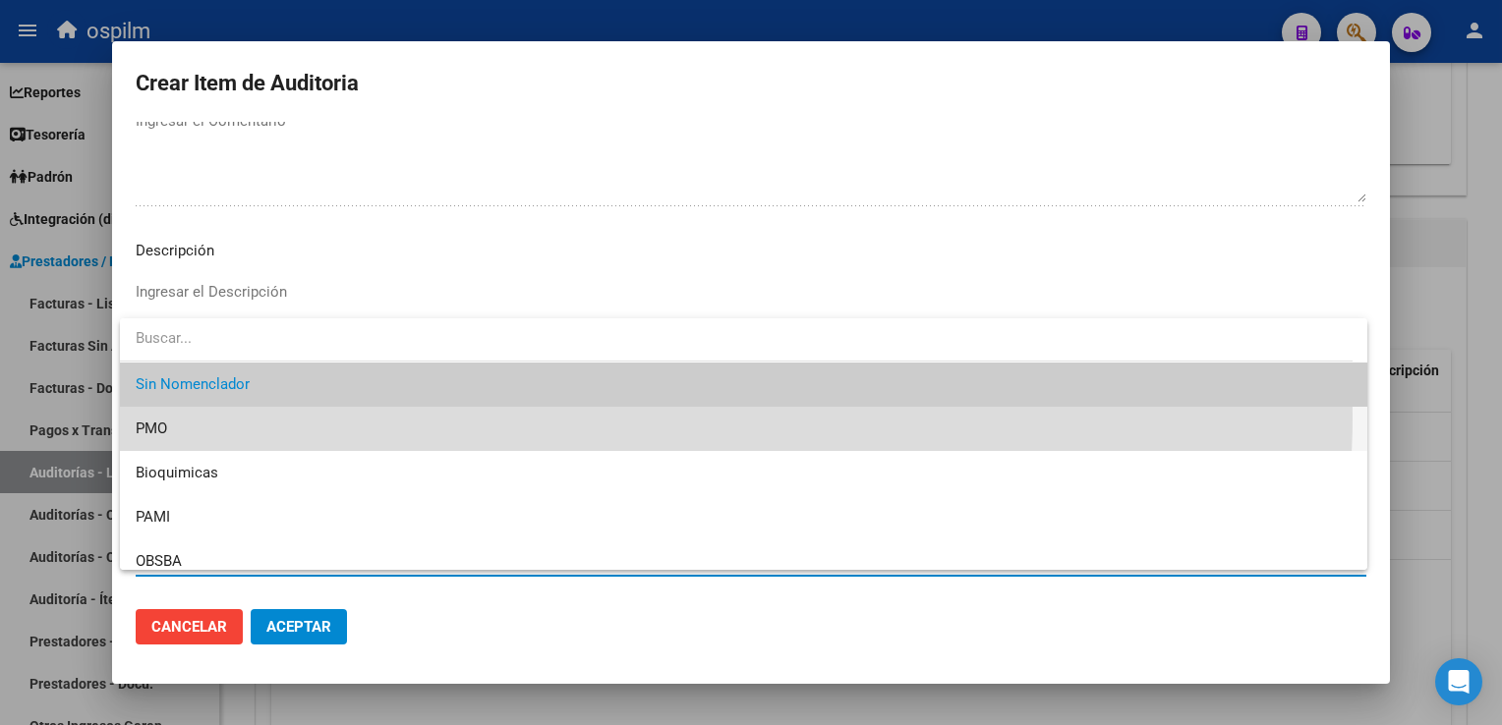
click at [371, 416] on span "PMO" at bounding box center [744, 429] width 1216 height 44
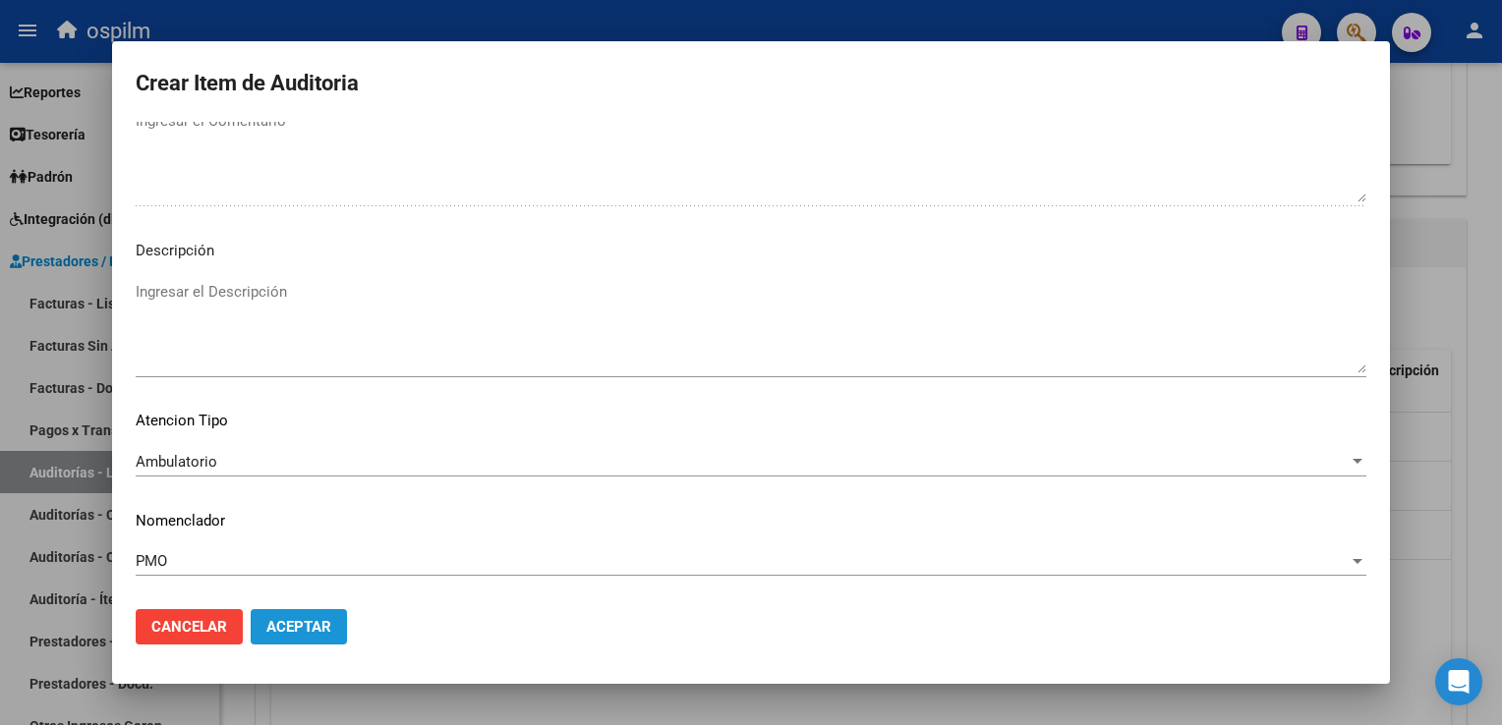
click at [296, 627] on span "Aceptar" at bounding box center [298, 627] width 65 height 18
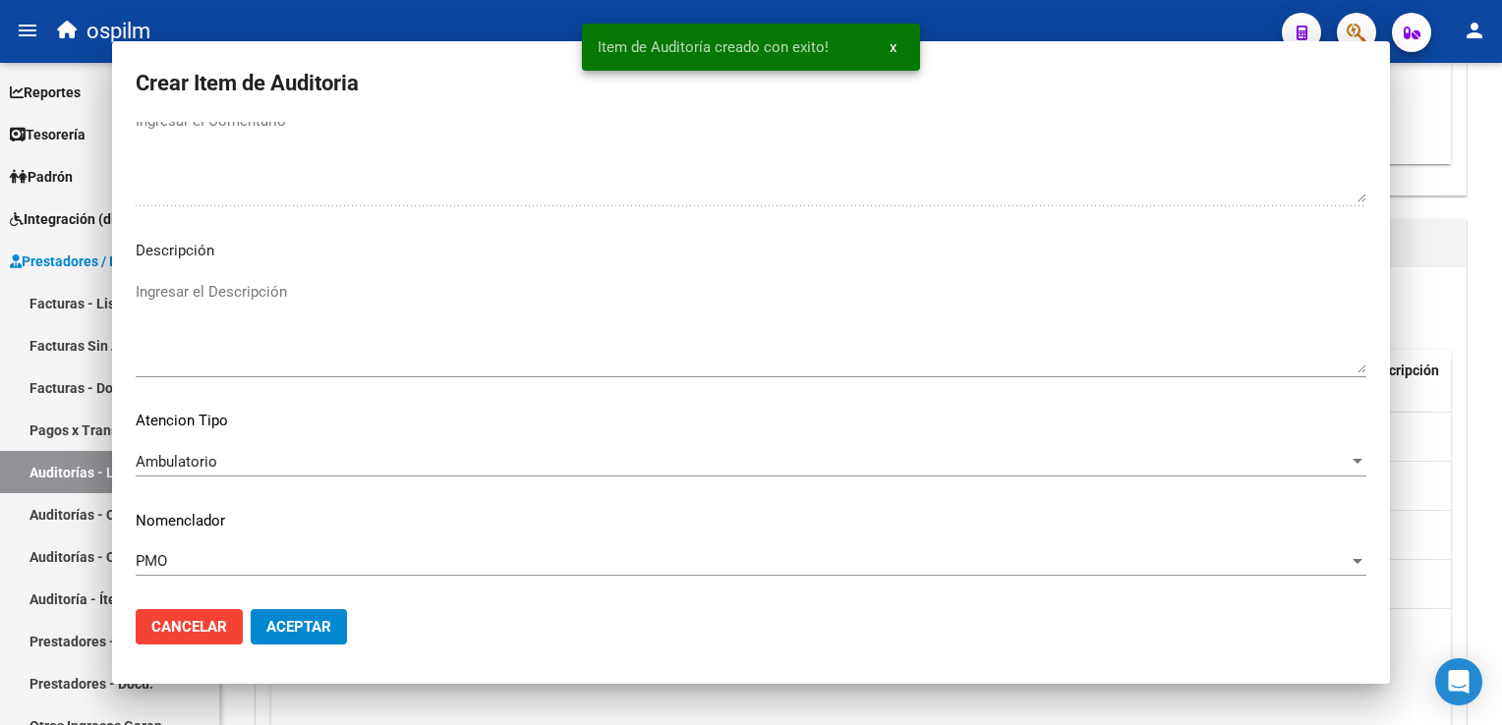
scroll to position [0, 0]
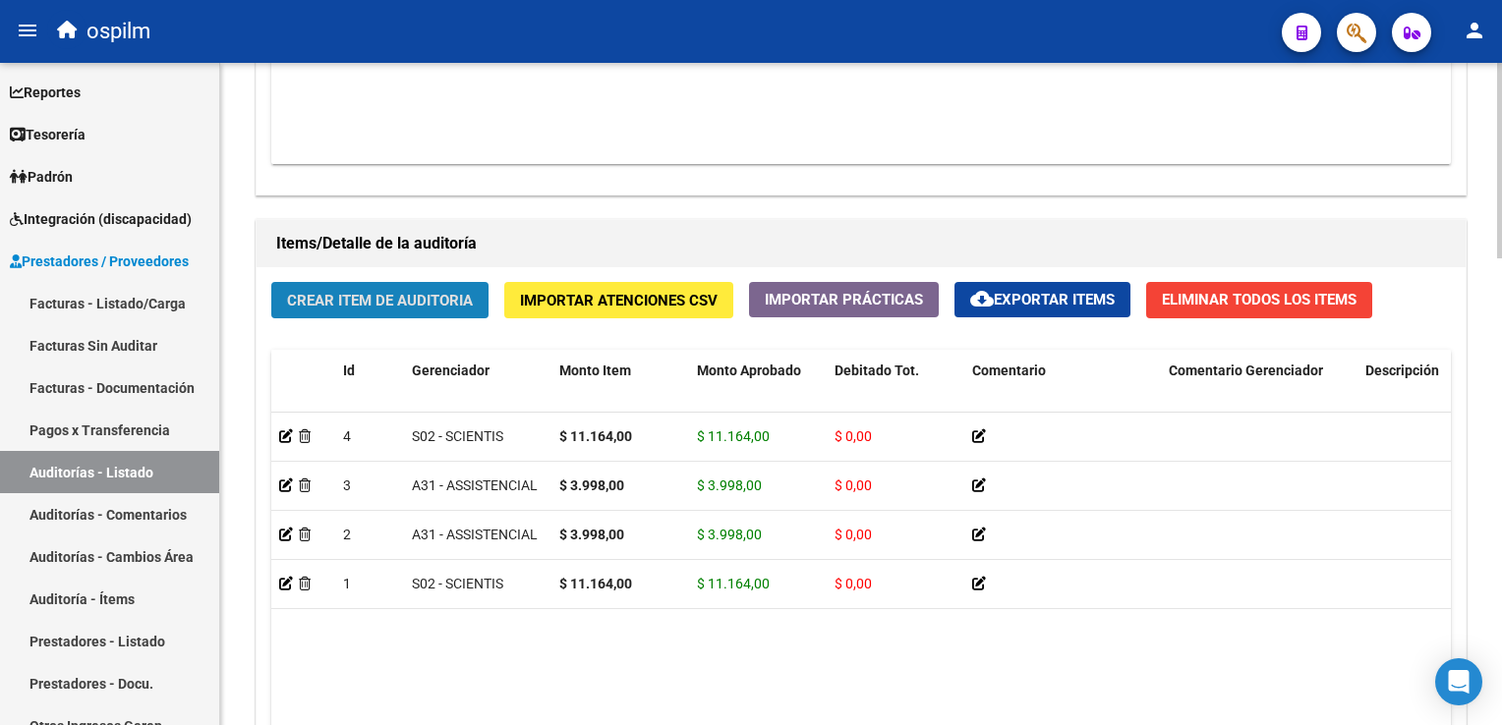
click at [357, 301] on span "Crear Item de Auditoria" at bounding box center [380, 301] width 186 height 18
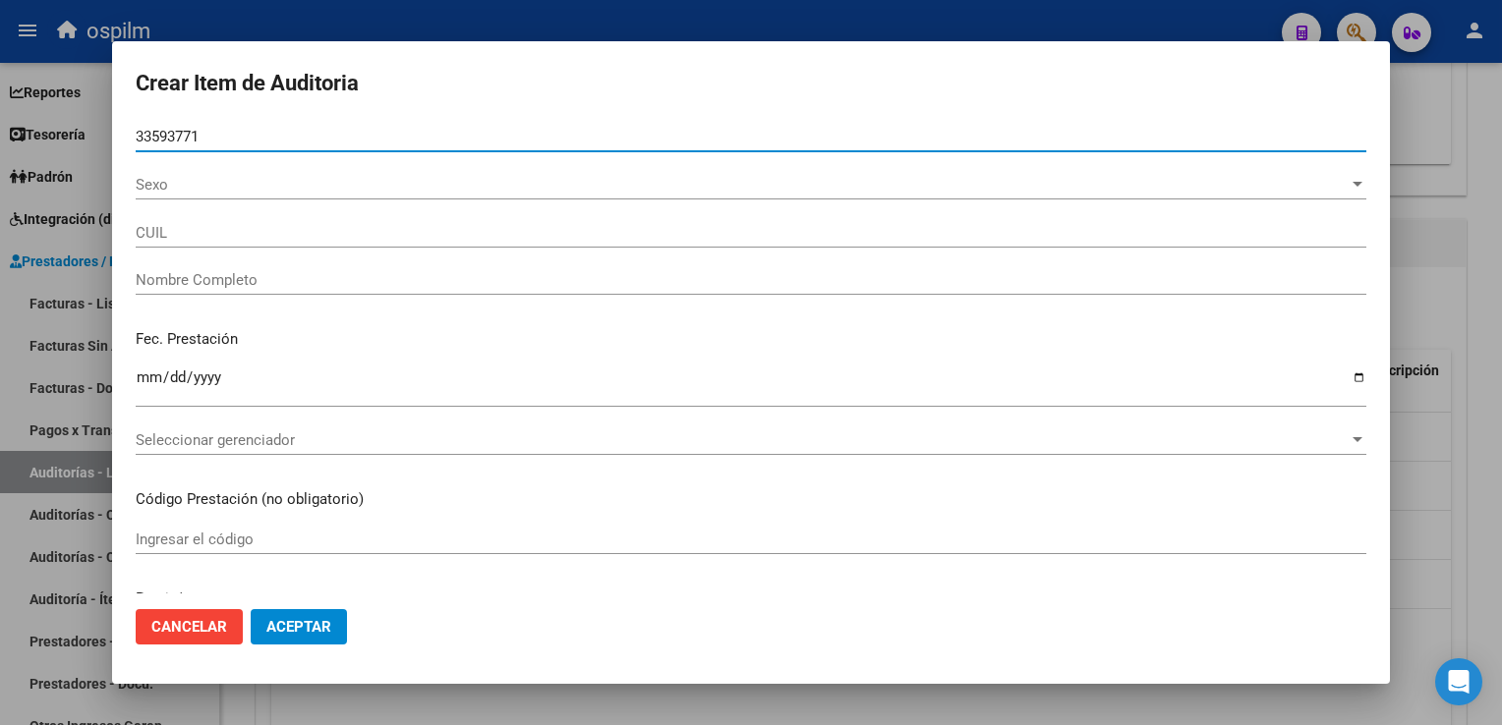
type input "33593771"
type input "27335937711"
type input "[PERSON_NAME] [PERSON_NAME]"
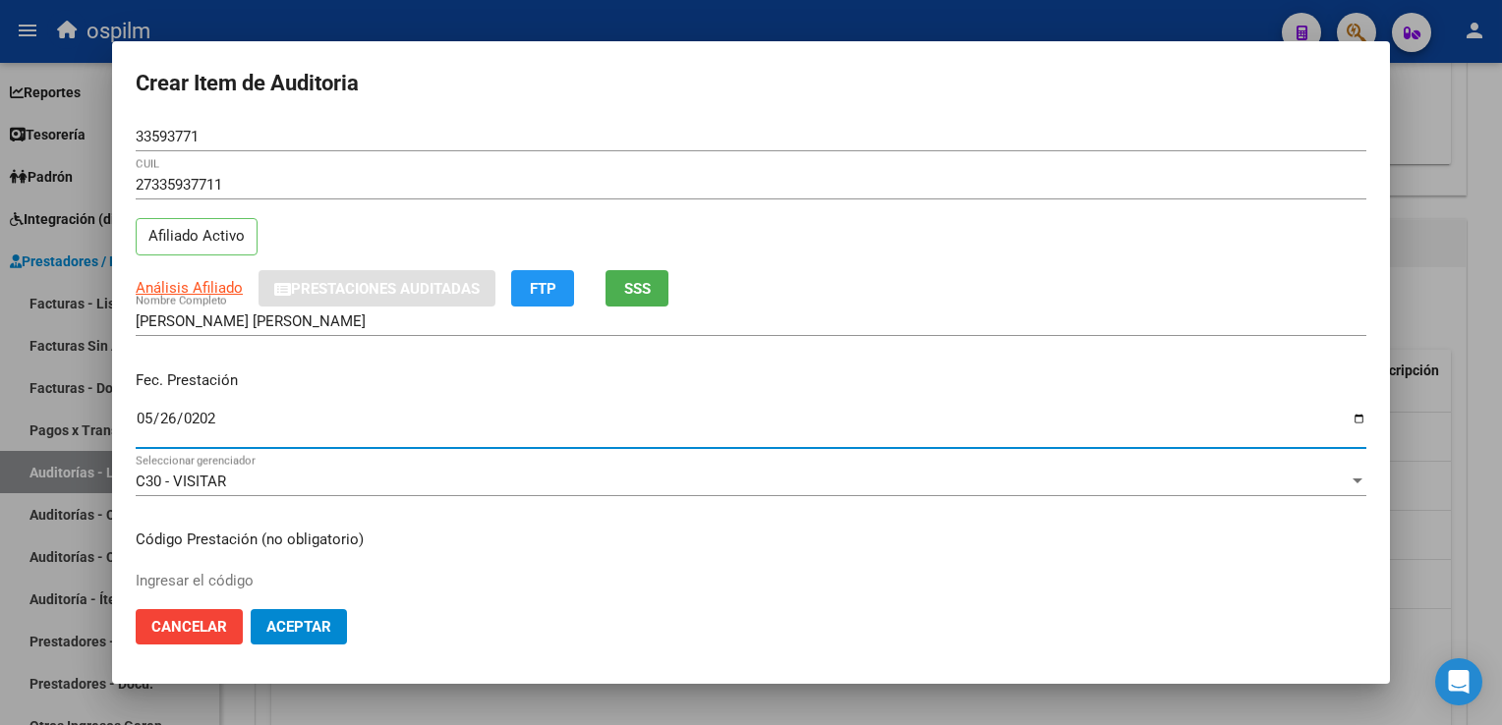
type input "[DATE]"
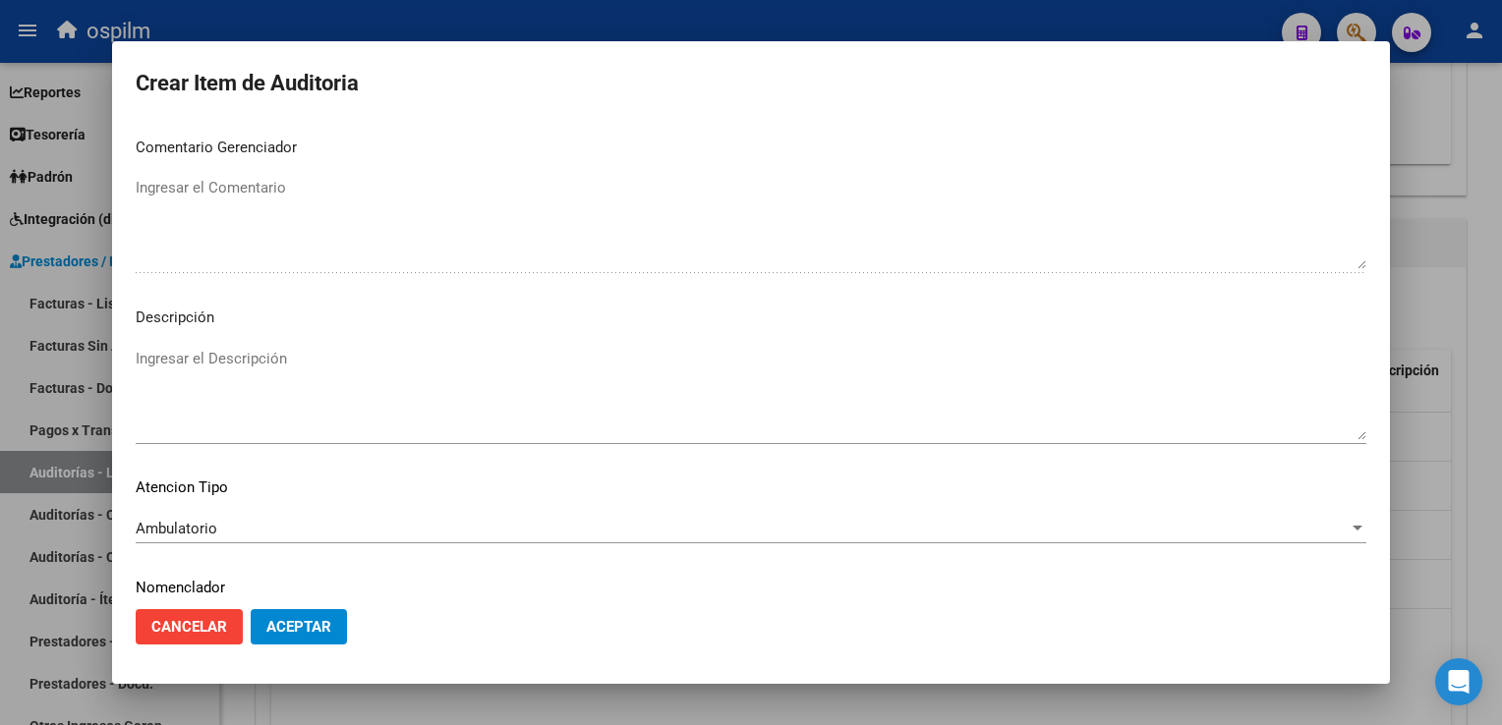
scroll to position [1127, 0]
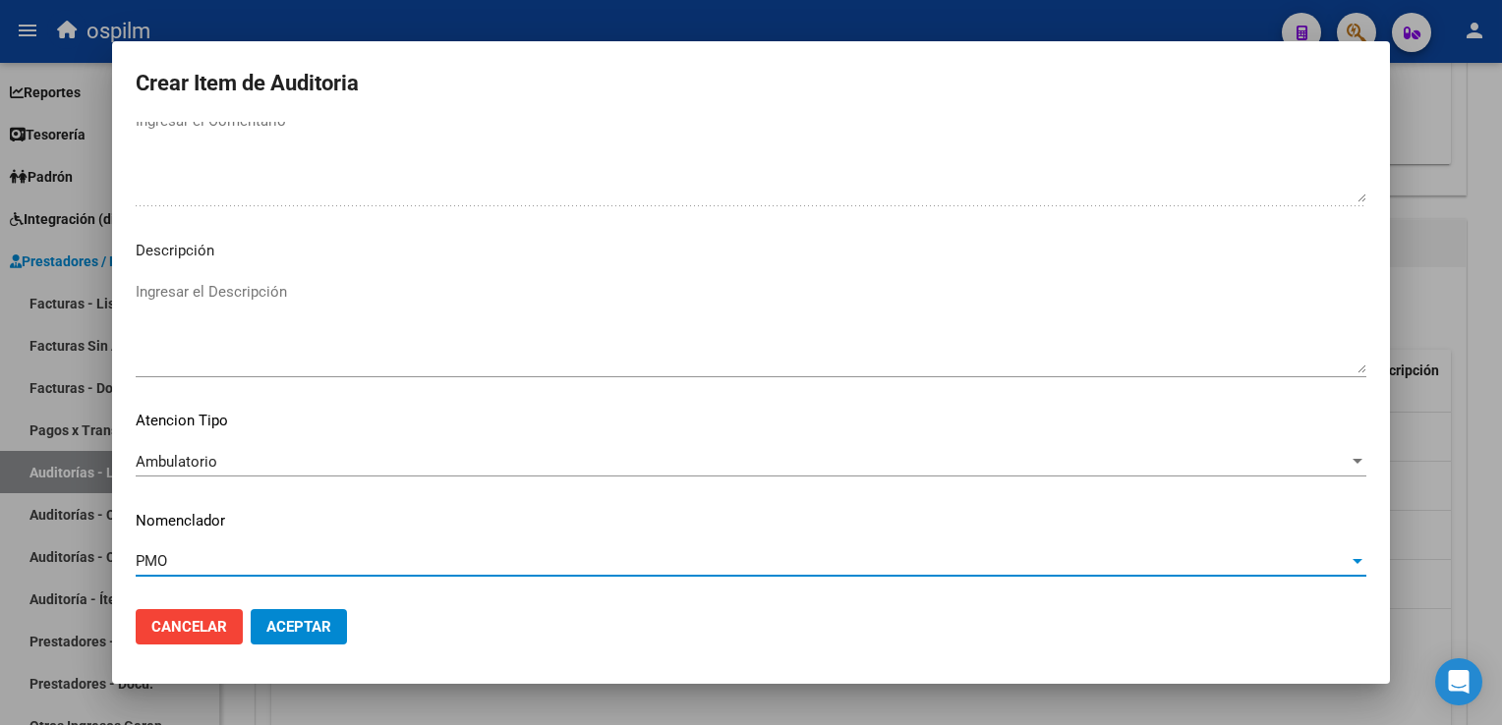
click at [276, 623] on span "Aceptar" at bounding box center [298, 627] width 65 height 18
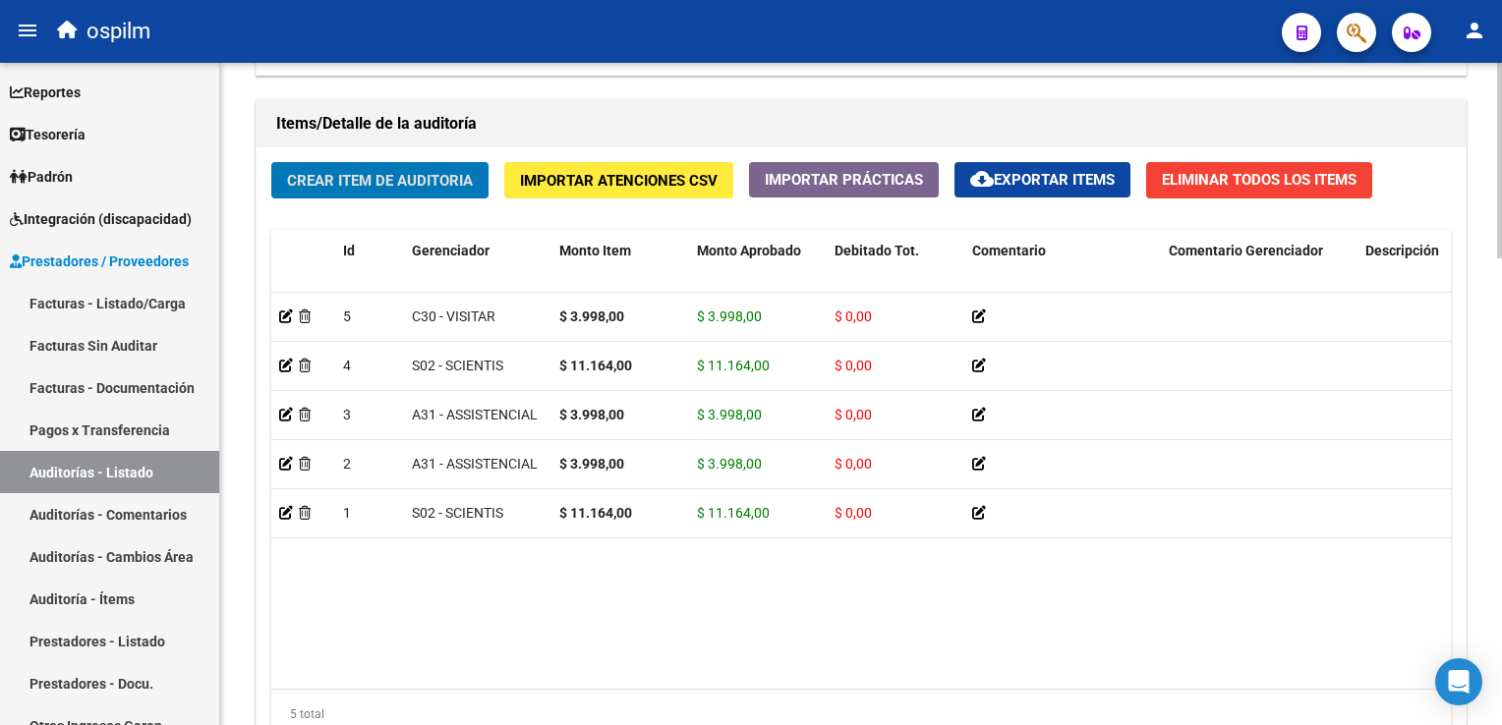
scroll to position [1185, 0]
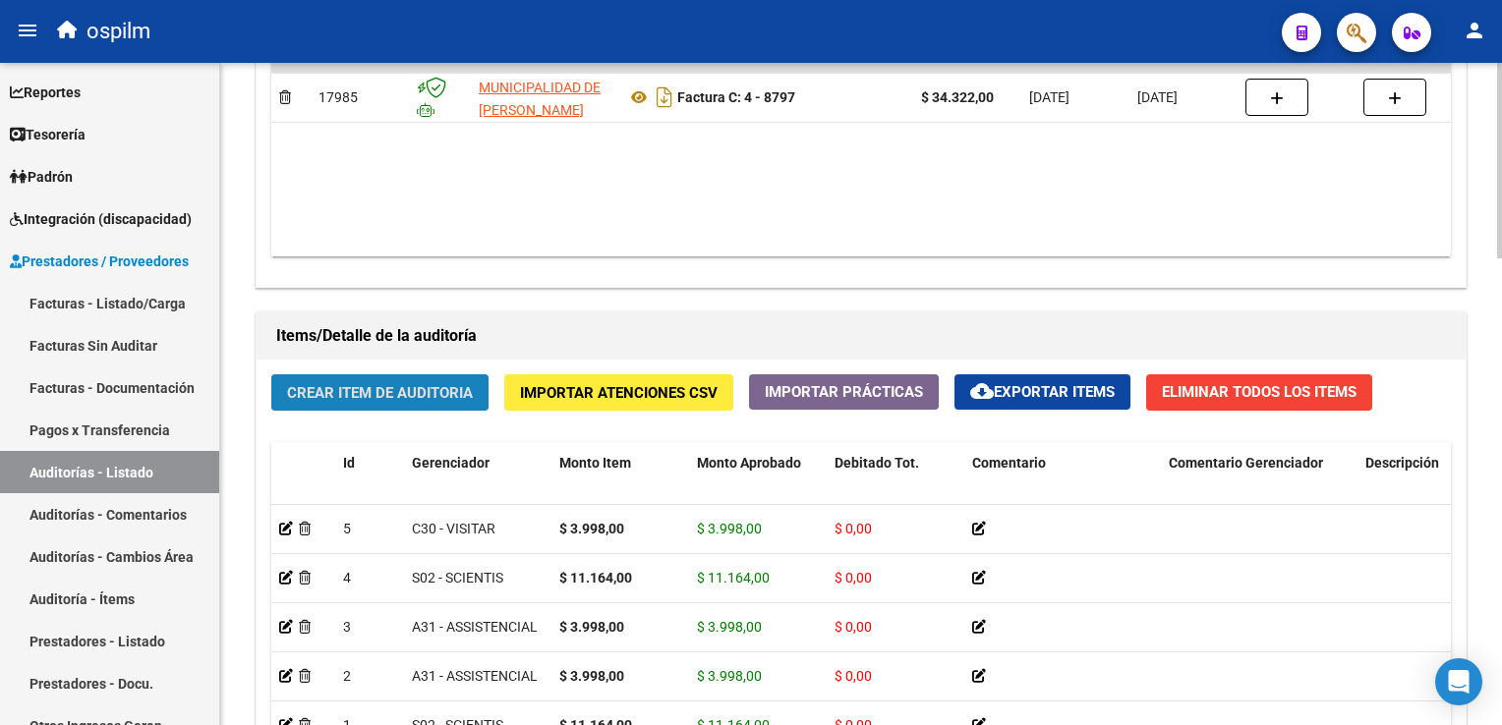
click at [375, 391] on span "Crear Item de Auditoria" at bounding box center [380, 393] width 186 height 18
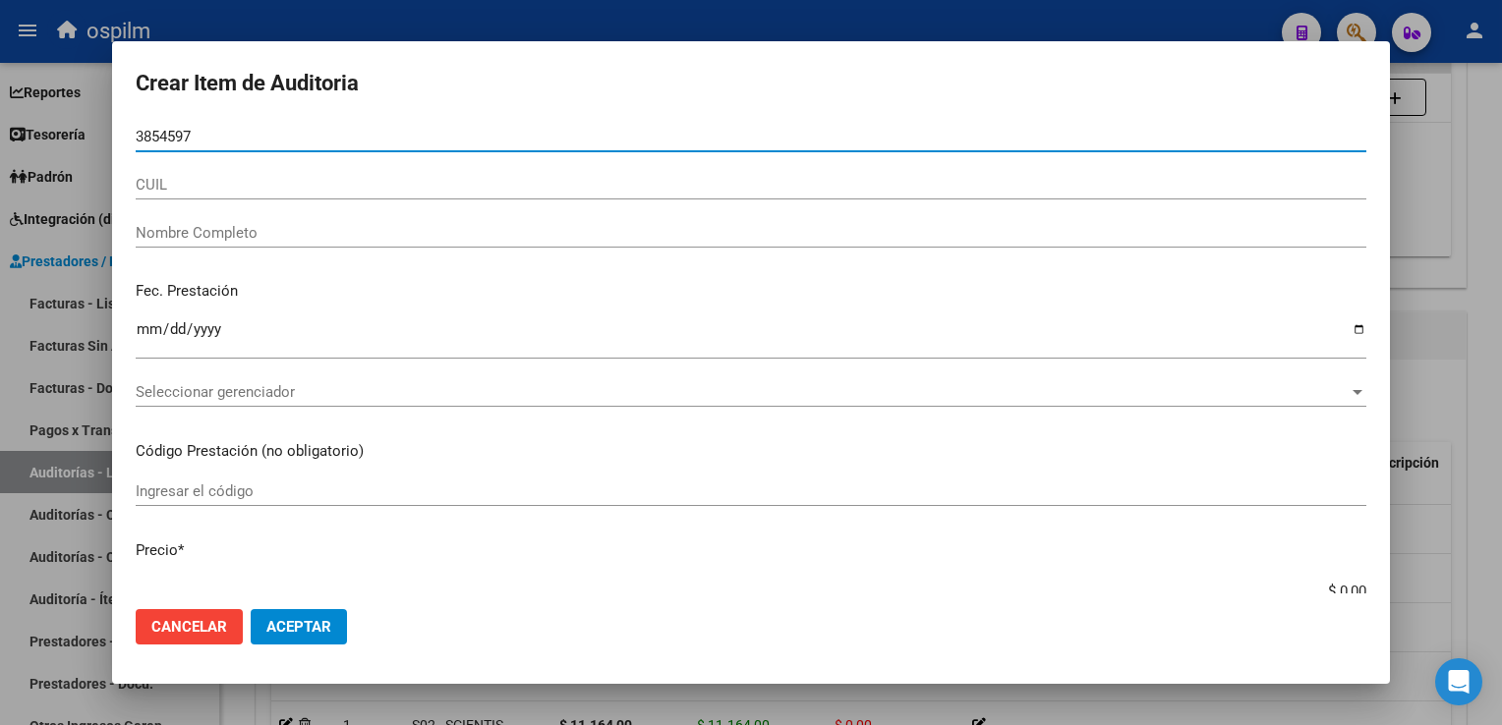
type input "38545977"
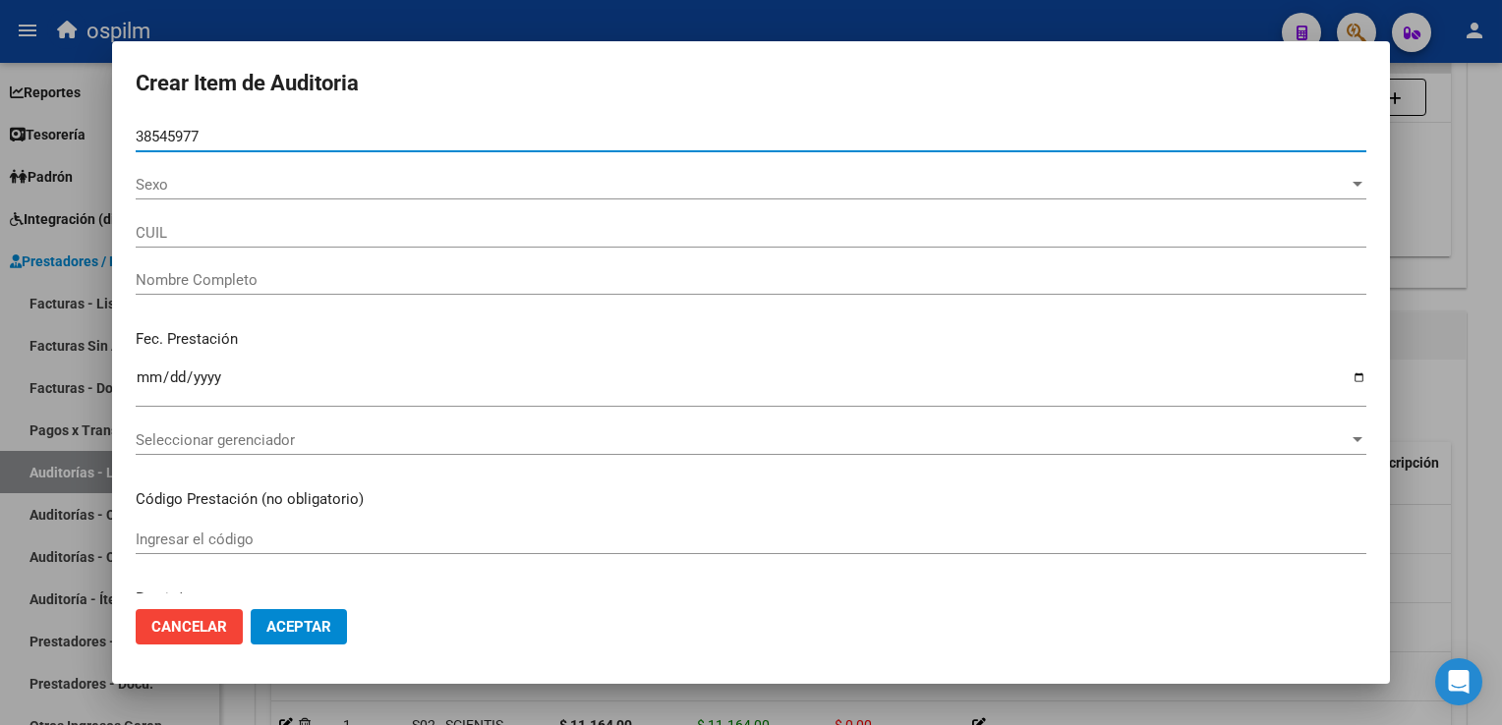
type input "20385459778"
type input "[PERSON_NAME] [PERSON_NAME]"
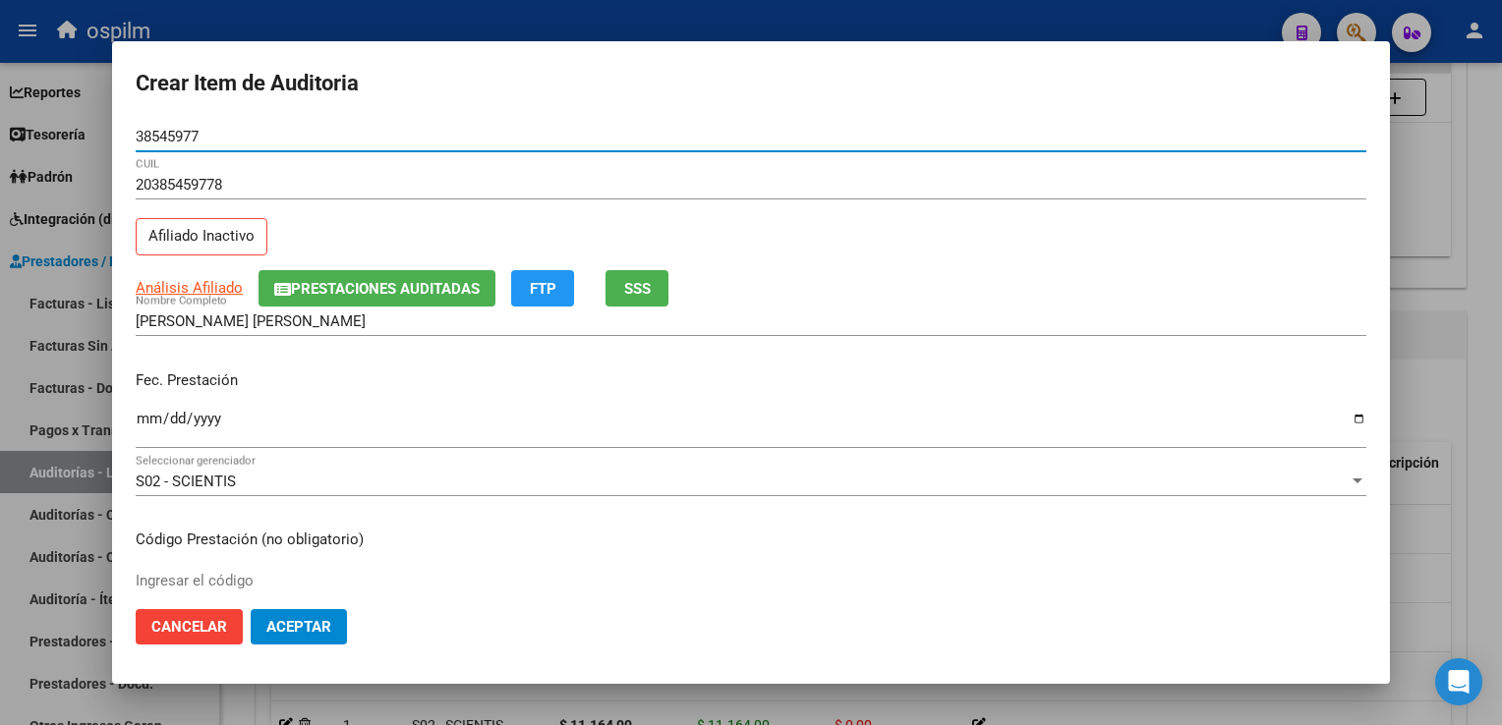
type input "38545977"
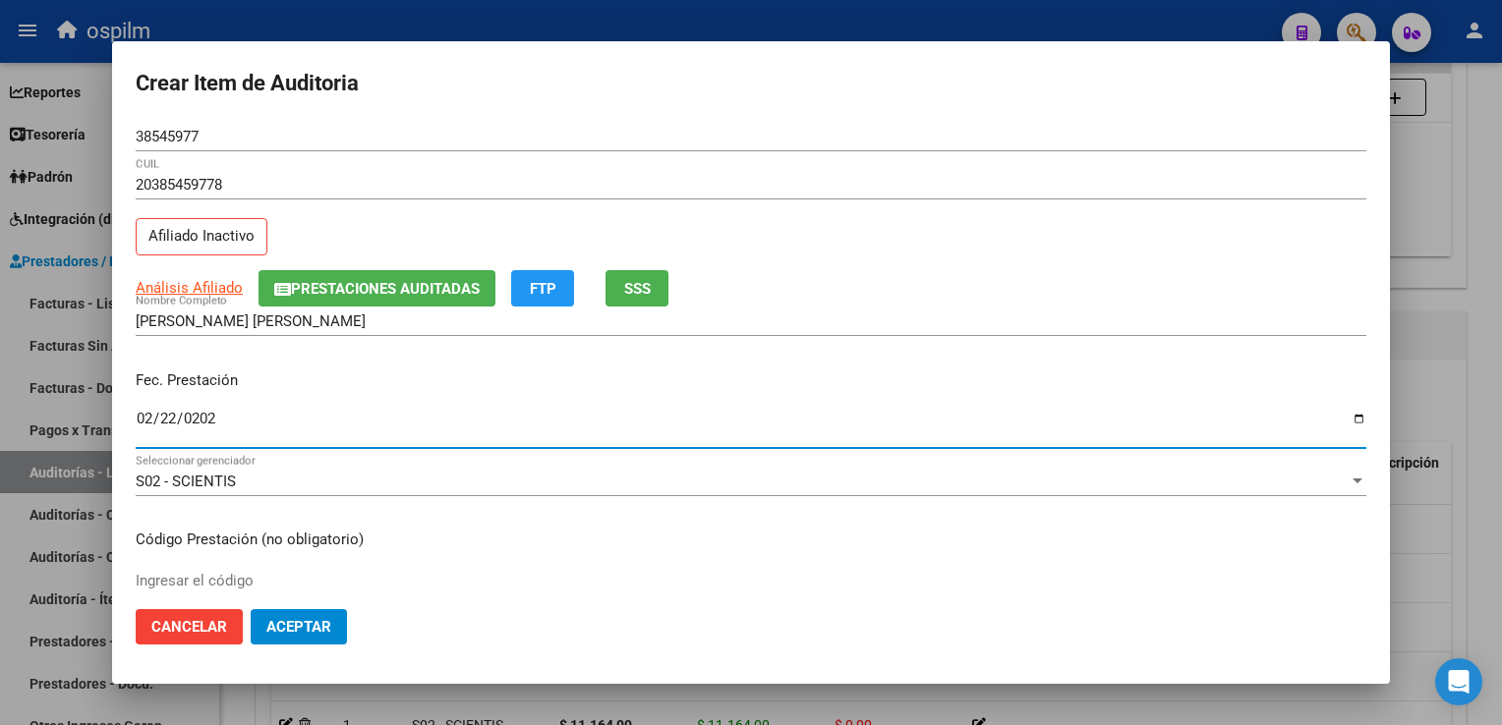
type input "[DATE]"
click at [631, 284] on span "SSS" at bounding box center [637, 289] width 27 height 18
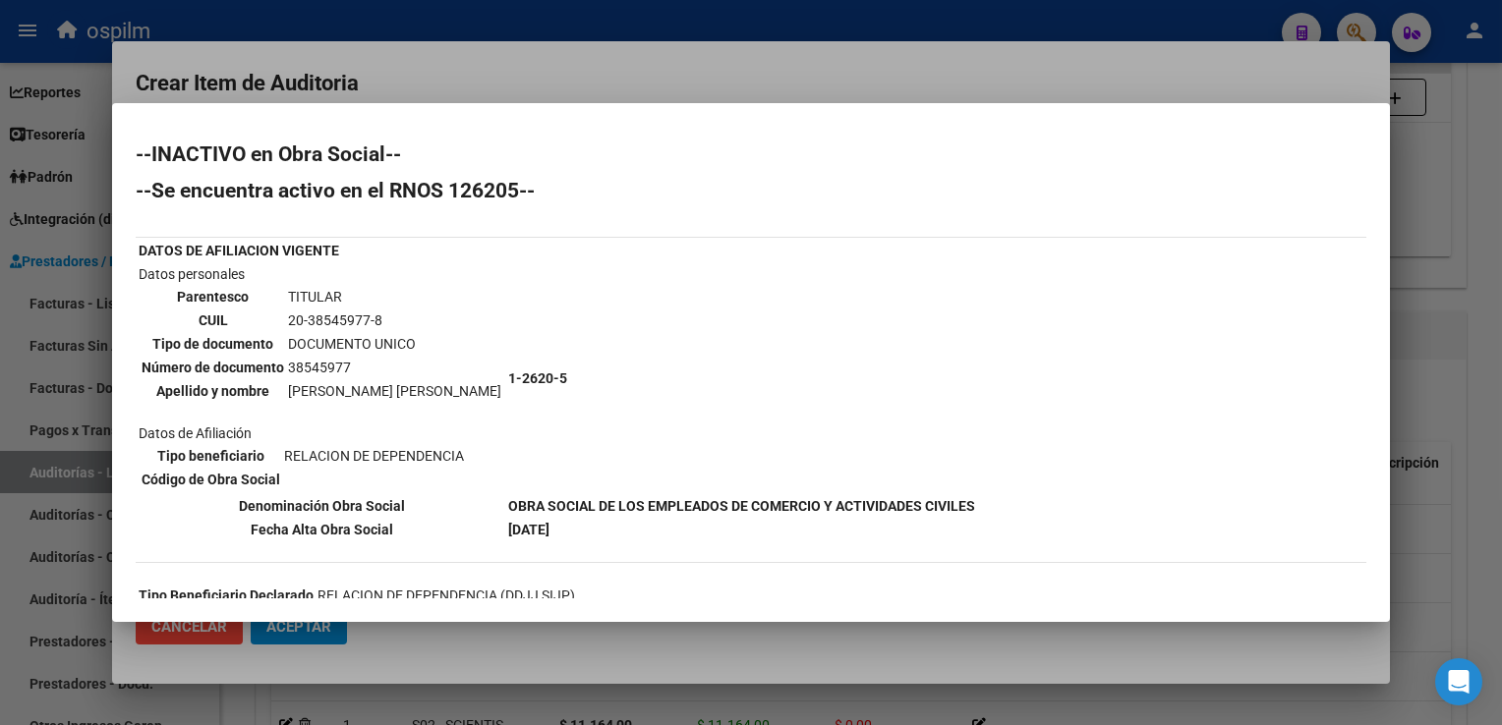
drag, startPoint x: 555, startPoint y: 533, endPoint x: 498, endPoint y: 529, distance: 57.1
click at [498, 529] on tr "Fecha Alta Obra Social [DATE]" at bounding box center [557, 530] width 838 height 22
drag, startPoint x: 498, startPoint y: 529, endPoint x: 574, endPoint y: 543, distance: 76.9
click at [578, 548] on div "--INACTIVO en Obra Social-- --Se encuentra activo en el RNOS 126205-- DATOS DE …" at bounding box center [751, 512] width 1231 height 736
drag, startPoint x: 572, startPoint y: 537, endPoint x: 499, endPoint y: 518, distance: 75.1
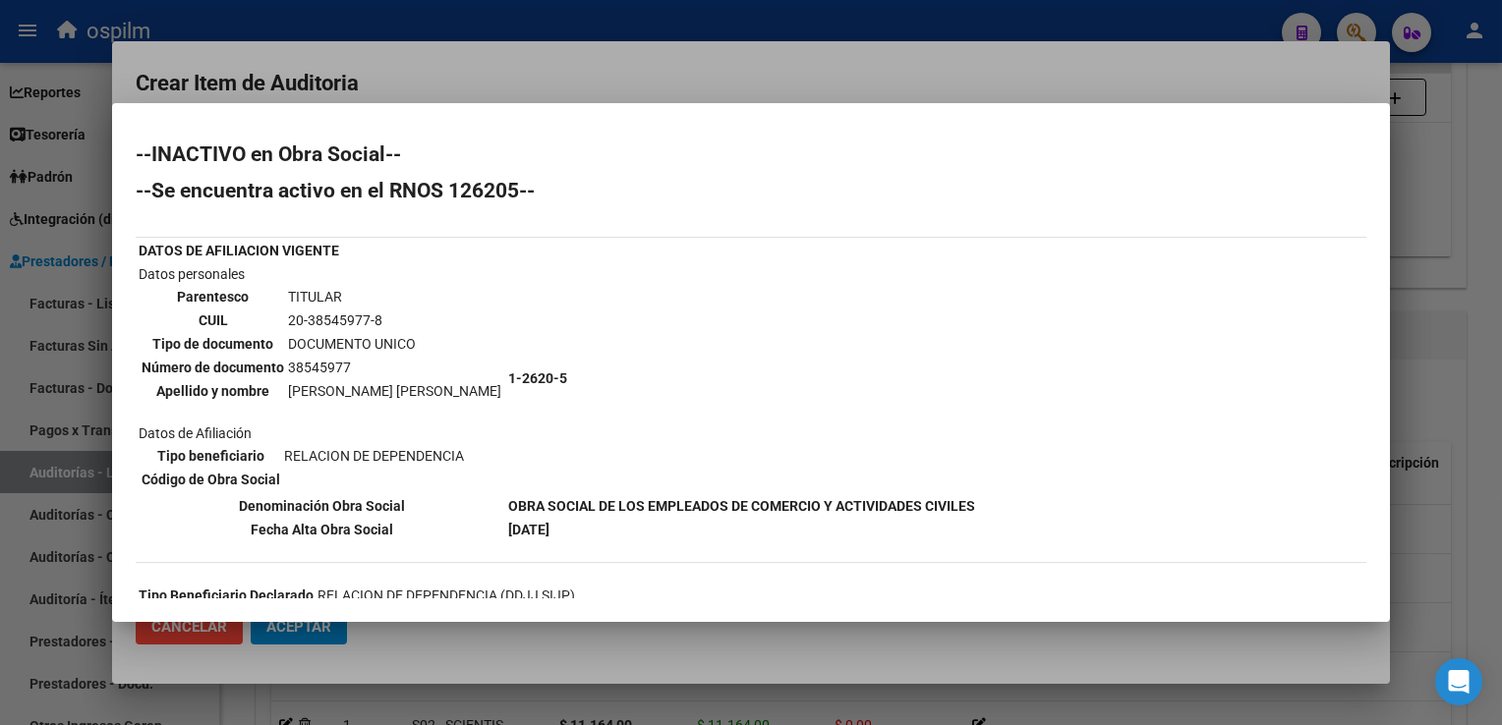
click at [499, 518] on div "--INACTIVO en Obra Social-- --Se encuentra activo en el RNOS 126205-- DATOS DE …" at bounding box center [751, 512] width 1231 height 736
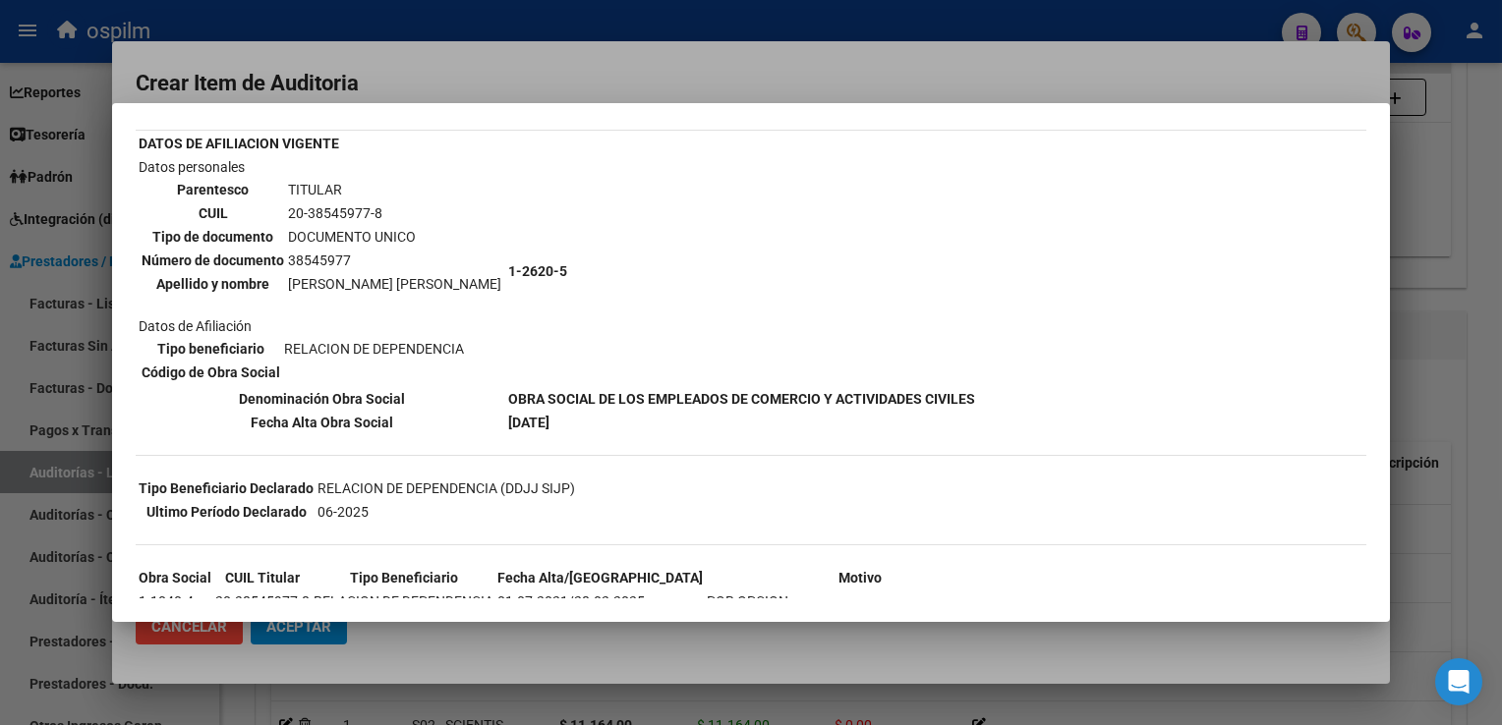
scroll to position [270, 0]
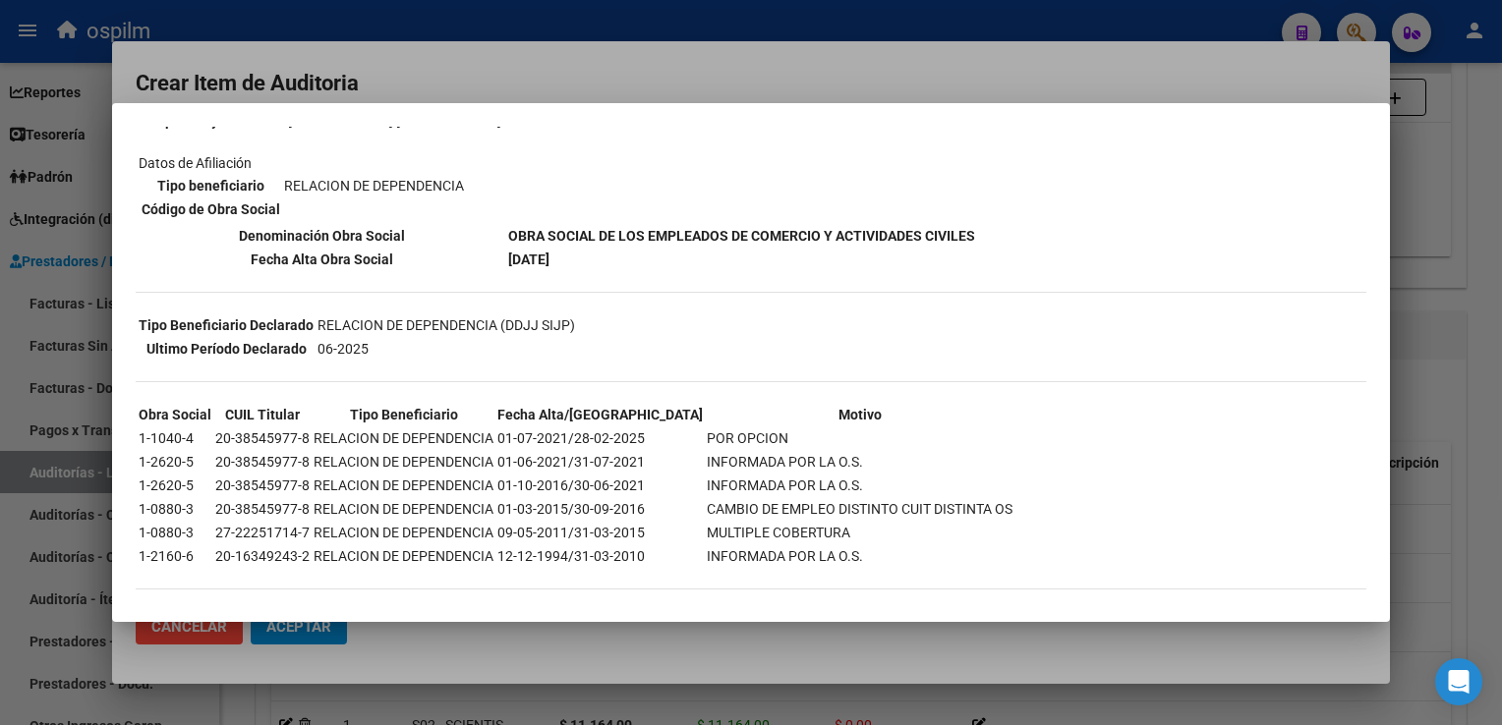
drag, startPoint x: 153, startPoint y: 424, endPoint x: 731, endPoint y: 425, distance: 578.0
click at [731, 428] on tr "1-1040-4 20-38545977-8 RELACION DE DEPENDENCIA 01-07-2021/28-02-2025 POR OPCION" at bounding box center [576, 439] width 876 height 22
drag, startPoint x: 731, startPoint y: 425, endPoint x: 686, endPoint y: 429, distance: 45.4
click at [706, 429] on td "POR OPCION" at bounding box center [860, 439] width 308 height 22
click at [1432, 199] on div at bounding box center [751, 362] width 1502 height 725
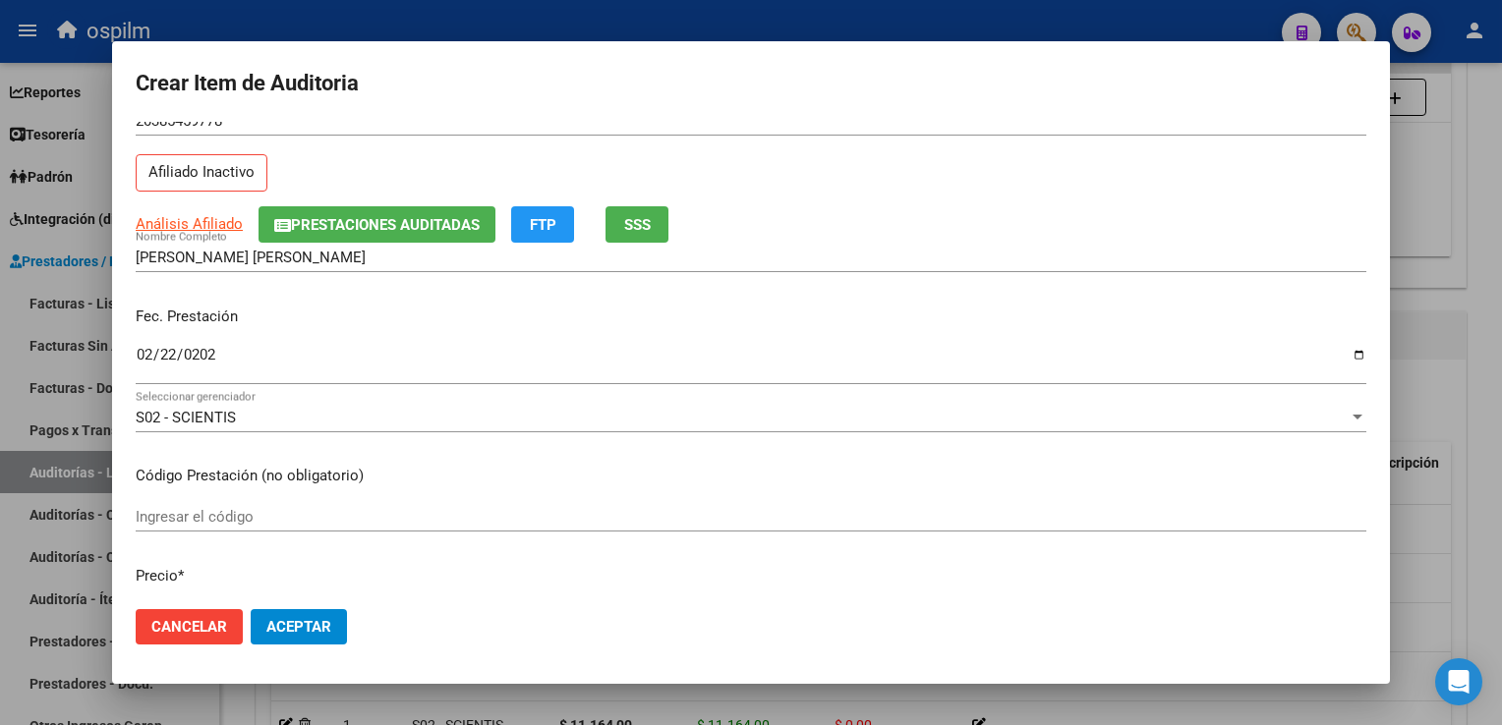
scroll to position [98, 0]
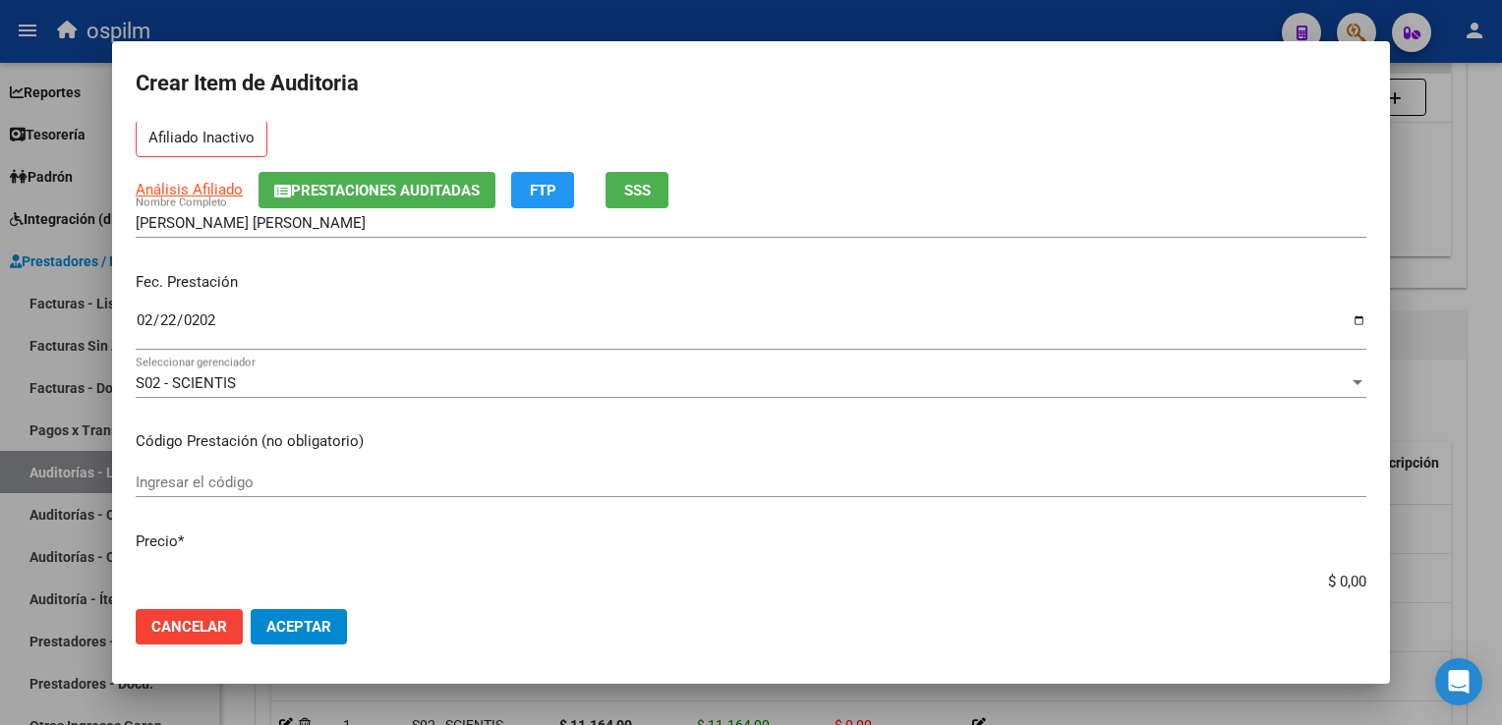
click at [197, 633] on span "Cancelar" at bounding box center [189, 627] width 76 height 18
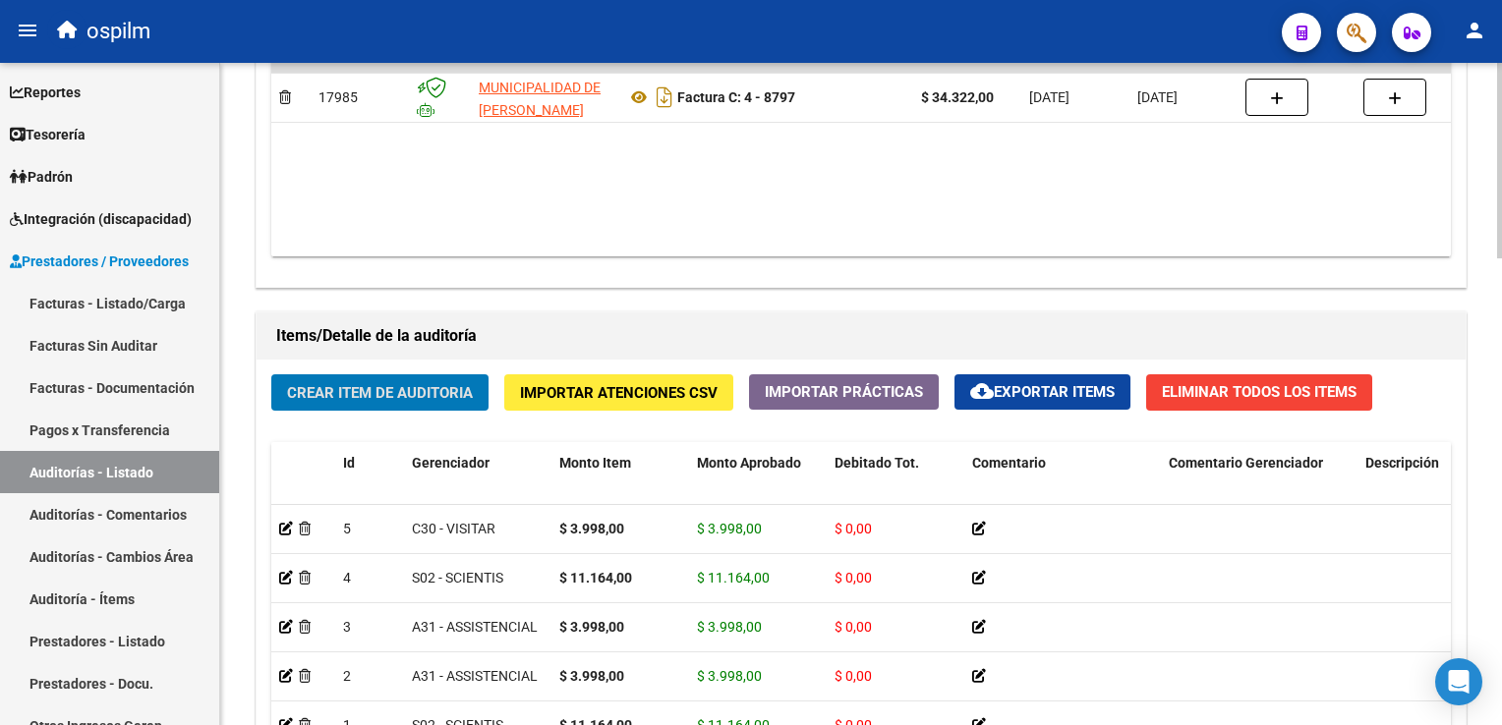
scroll to position [1579, 0]
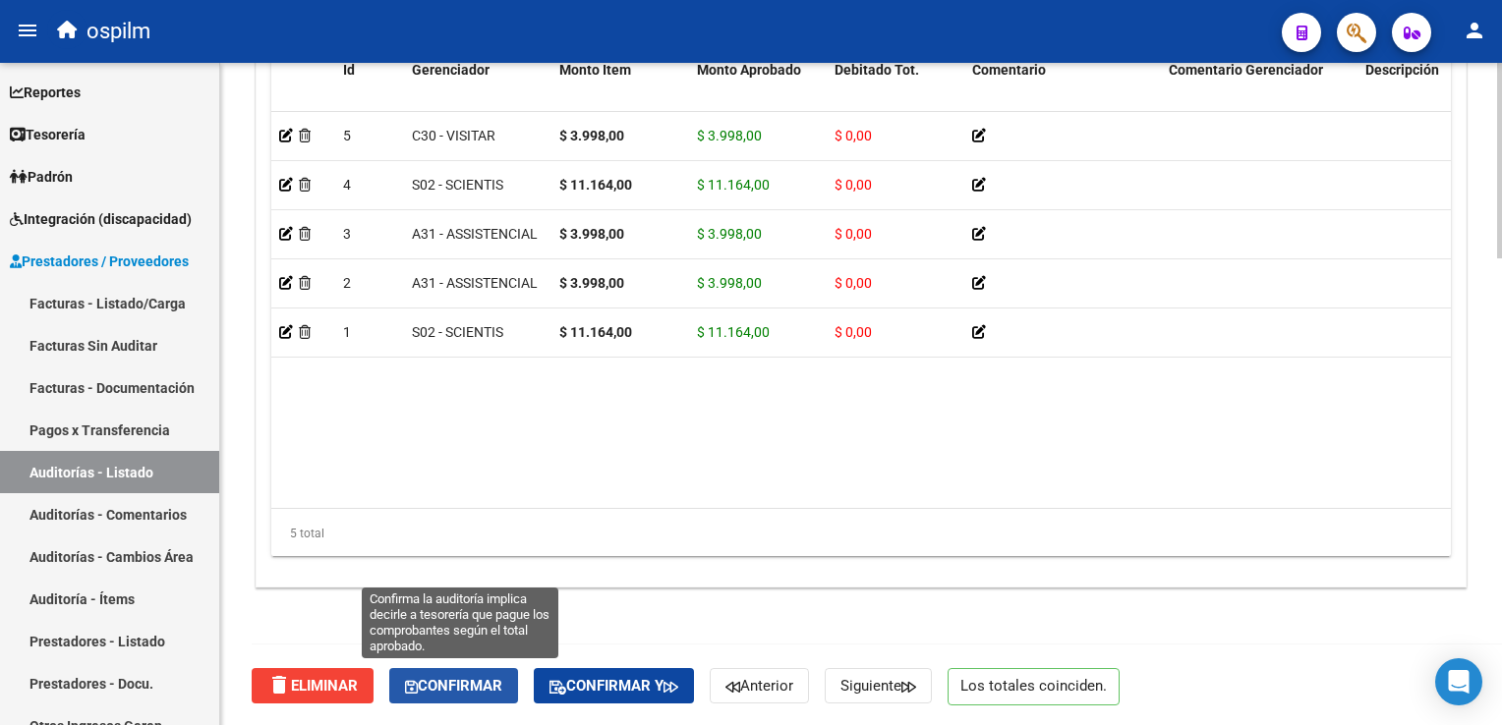
click at [439, 677] on span "Confirmar" at bounding box center [453, 686] width 97 height 18
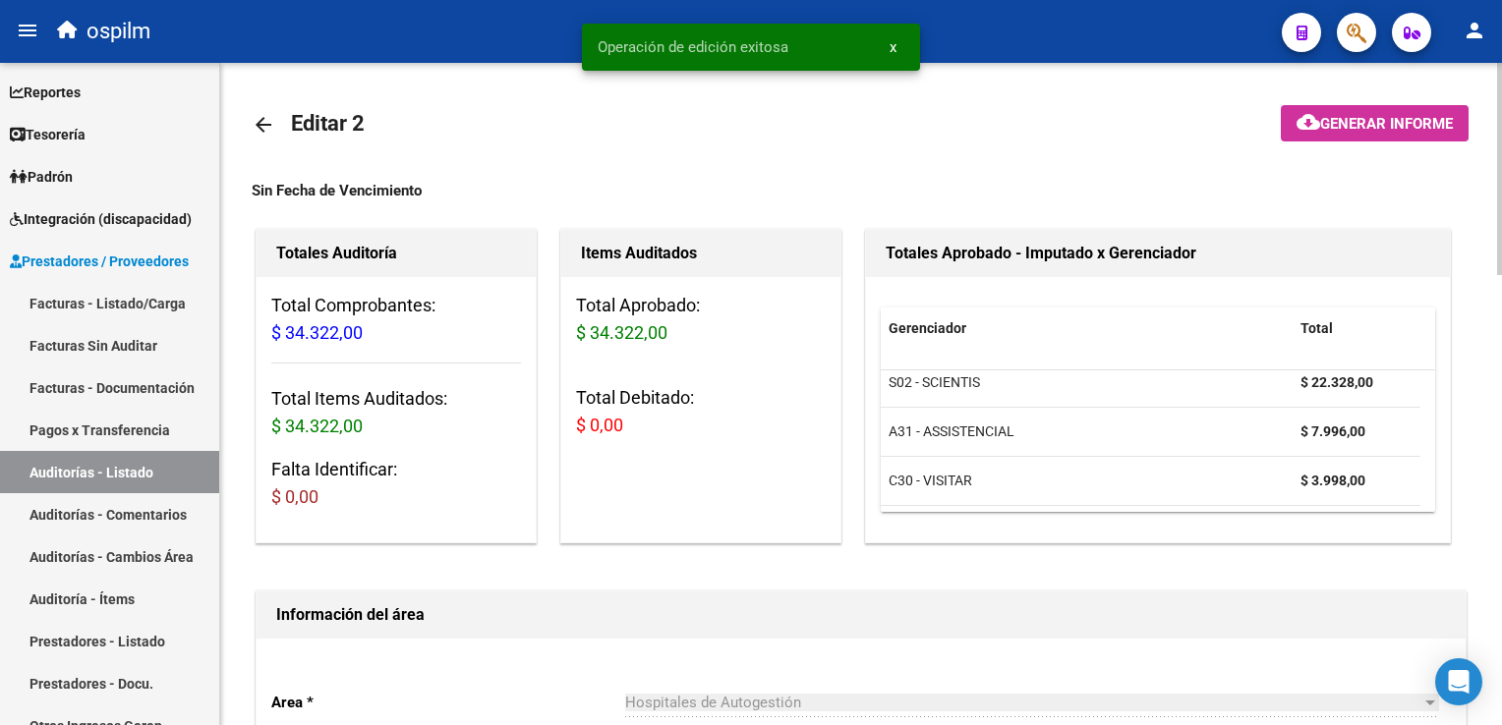
scroll to position [0, 0]
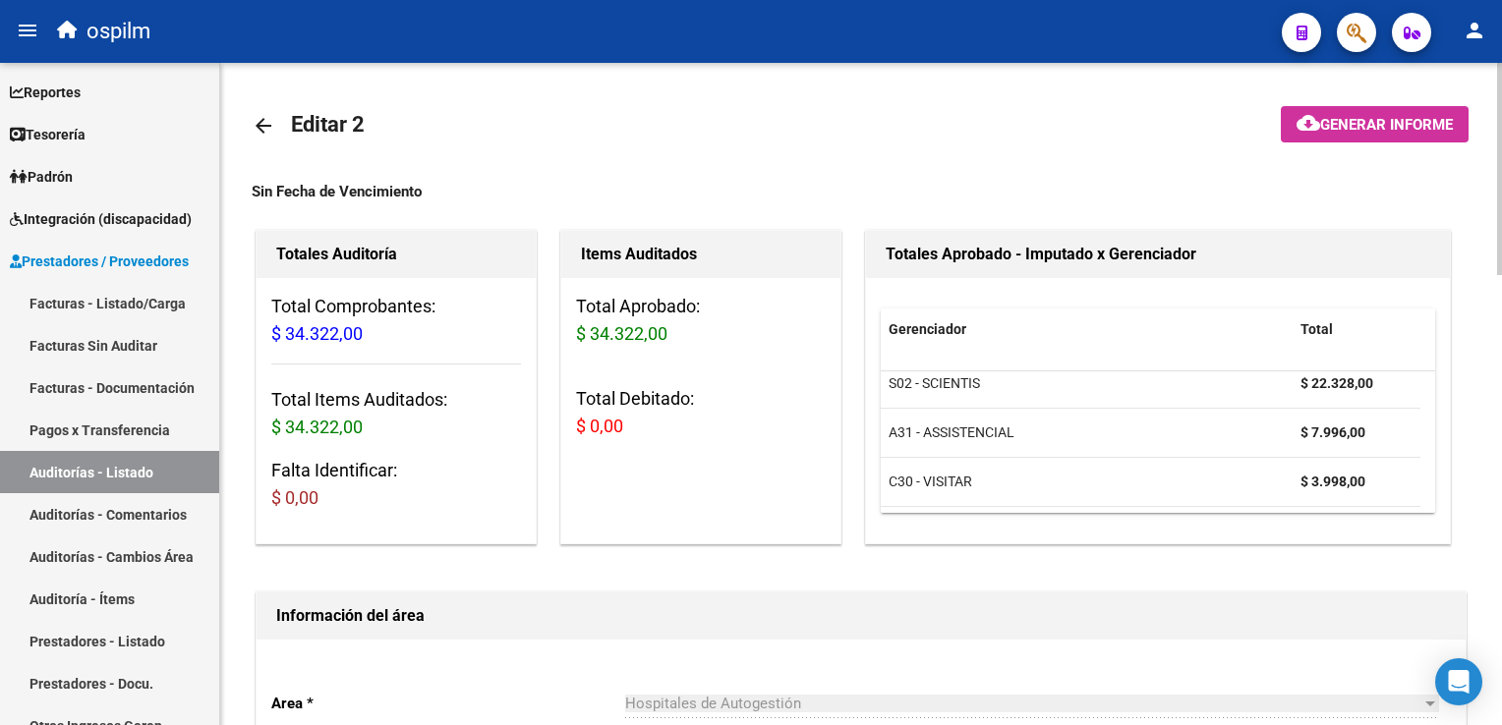
click at [296, 190] on div "Sin Fecha de Vencimiento" at bounding box center [861, 192] width 1219 height 22
click at [257, 126] on mat-icon "arrow_back" at bounding box center [264, 126] width 24 height 24
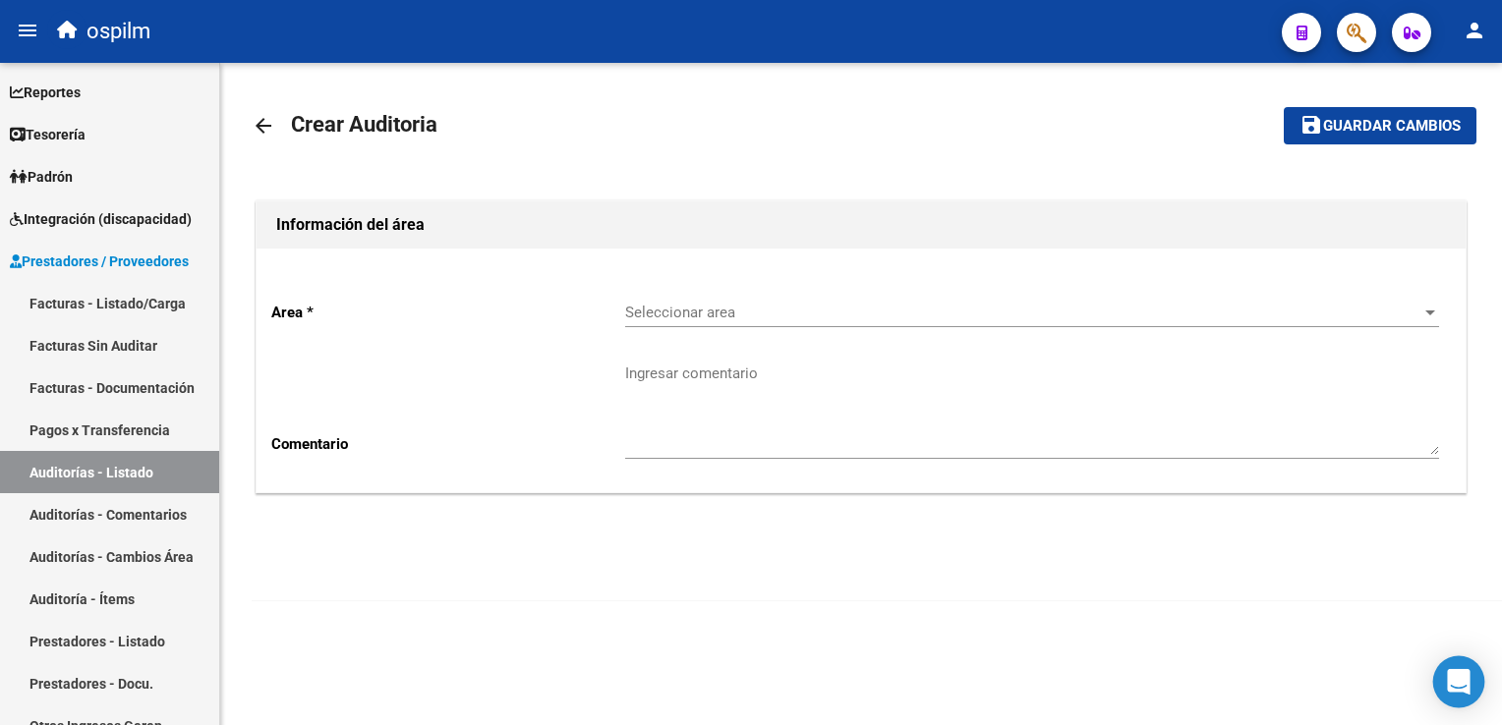
click at [1467, 674] on icon "Open Intercom Messenger" at bounding box center [1458, 682] width 23 height 26
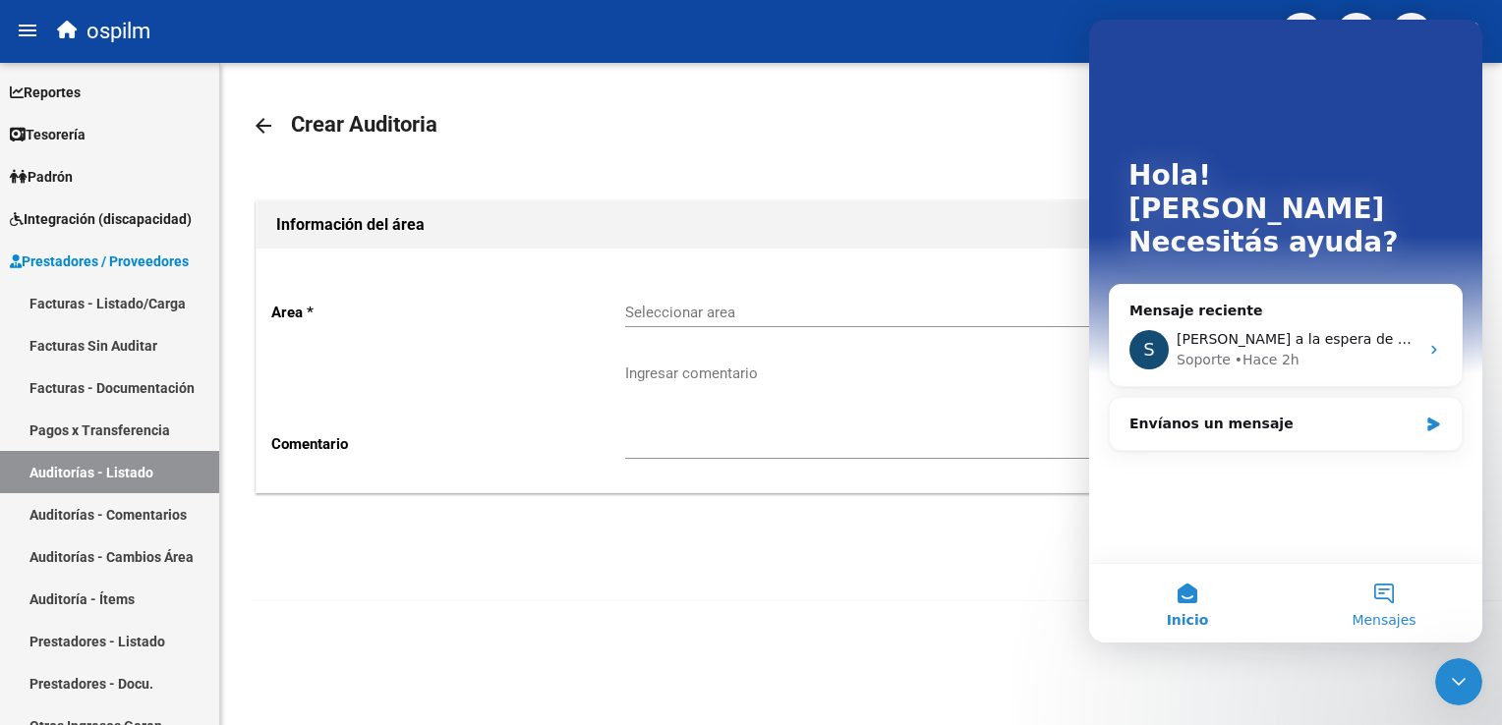
click at [1391, 601] on button "Mensajes" at bounding box center [1384, 603] width 197 height 79
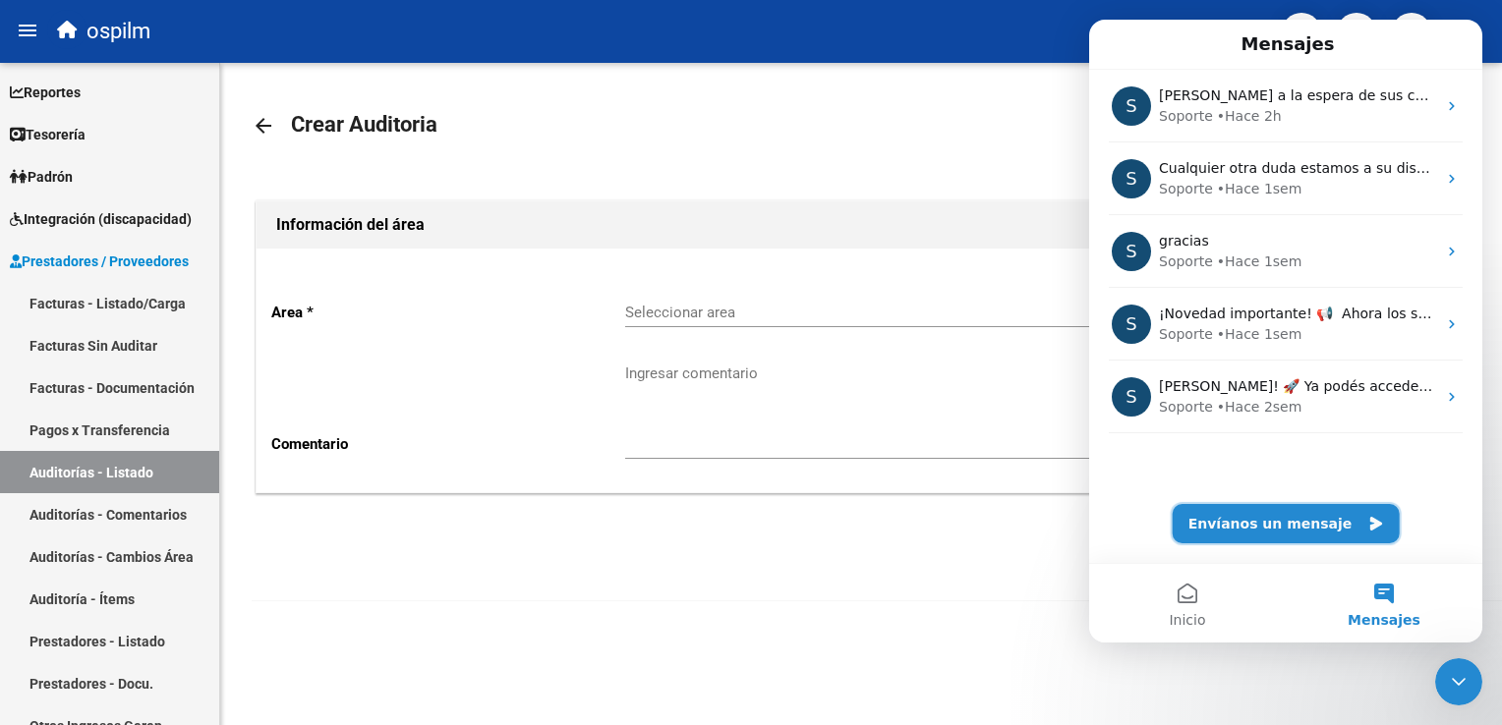
click at [1244, 520] on button "Envíanos un mensaje" at bounding box center [1286, 523] width 227 height 39
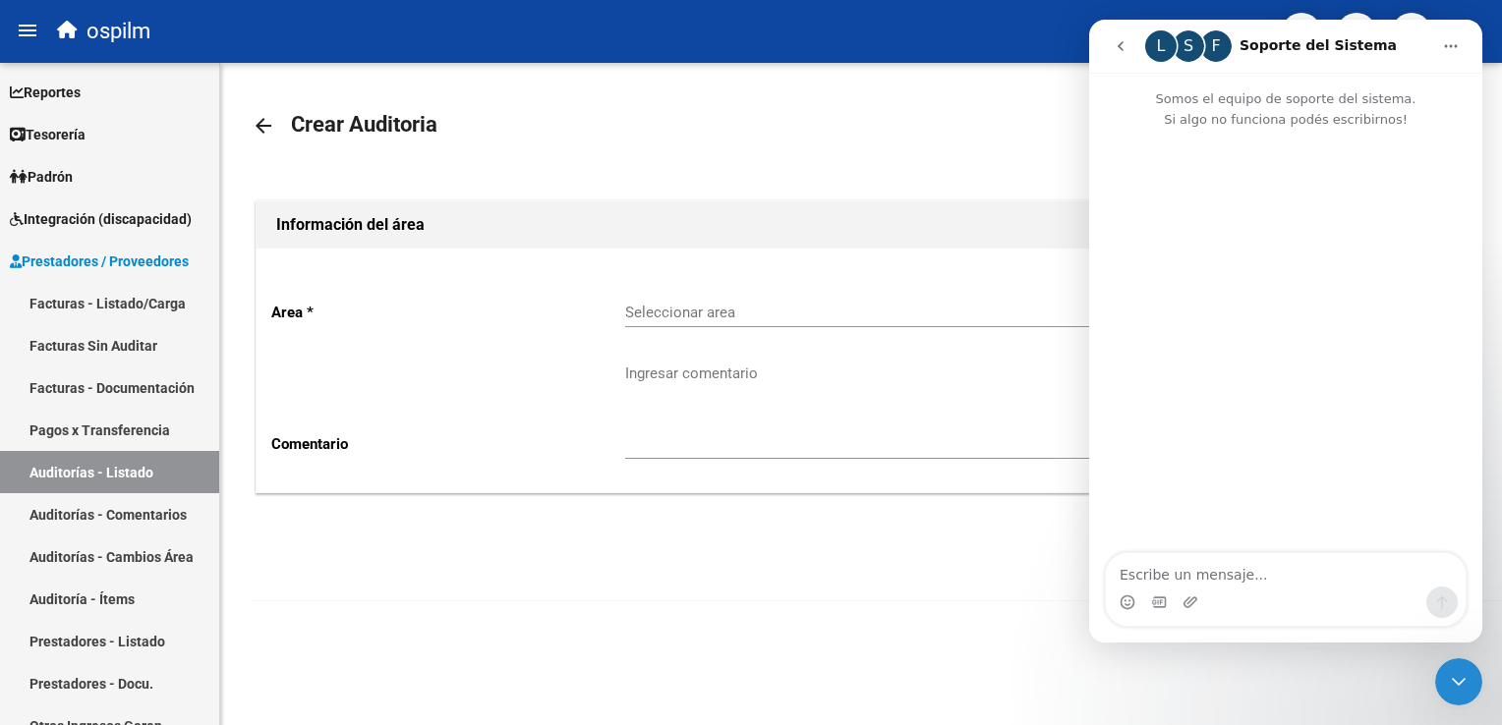
click at [1187, 574] on textarea "Escribe un mensaje..." at bounding box center [1286, 569] width 360 height 33
type textarea "Hola ya esta tengo habilitado el usuario para auditar"
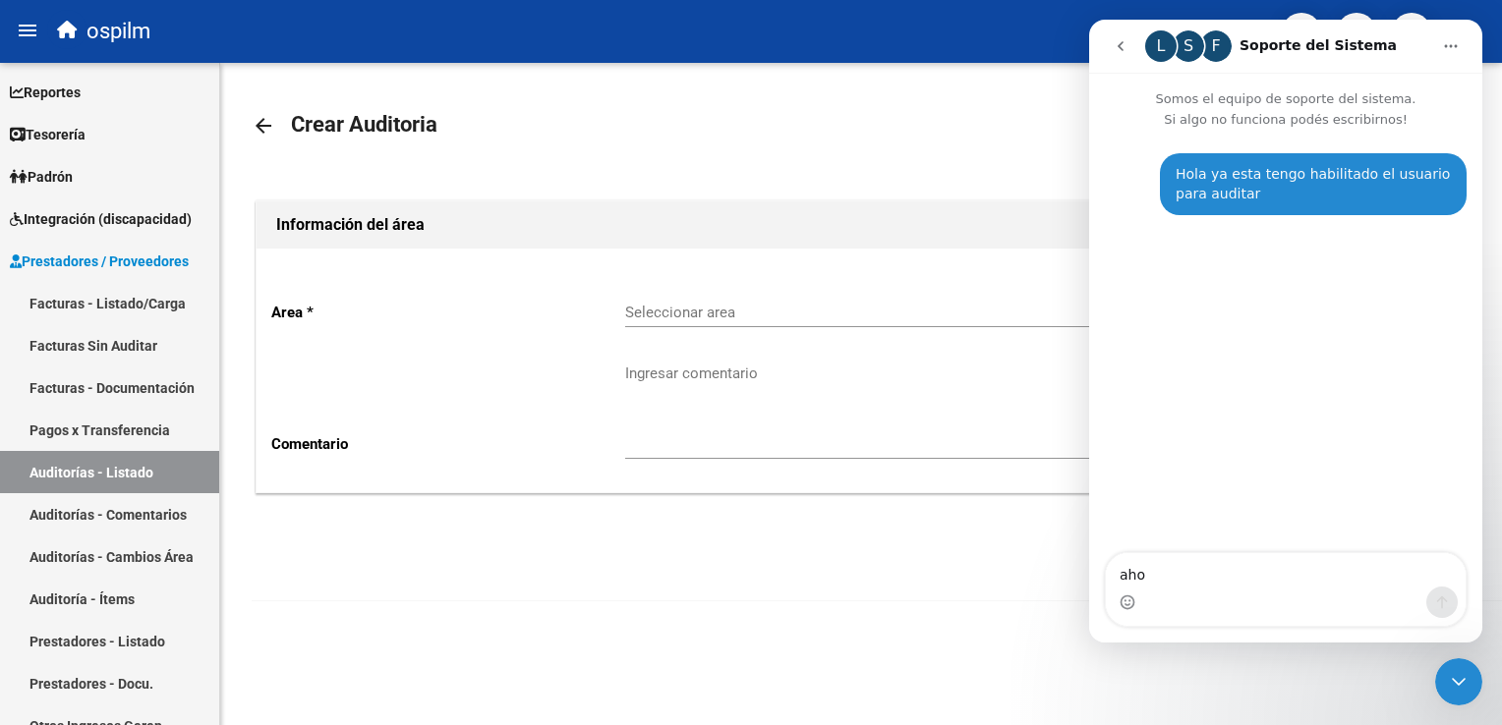
type textarea "ahor"
type textarea "ahora tengo otra consulta"
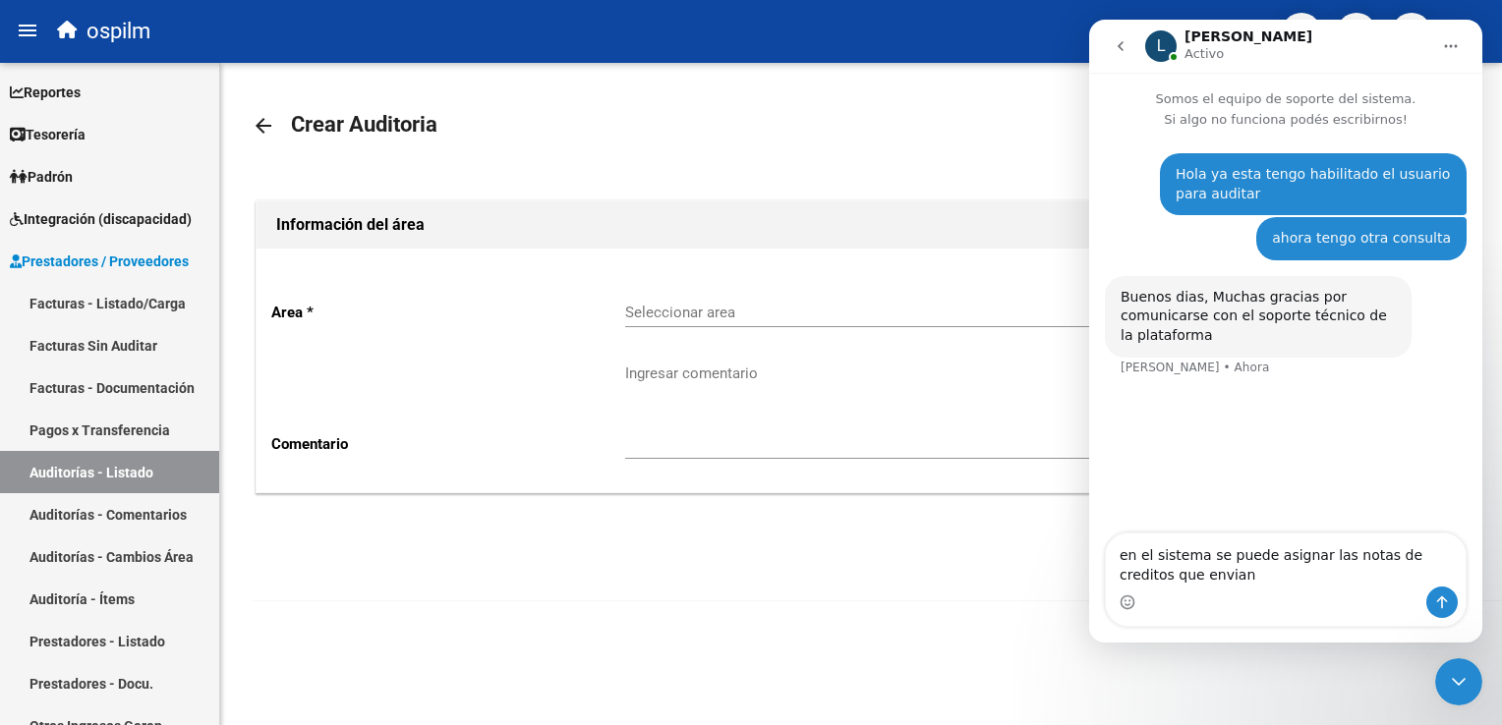
click at [1438, 558] on textarea "en el sistema se puede asignar las notas de creditos que envian" at bounding box center [1286, 560] width 360 height 53
click at [1252, 581] on textarea "en el sistema se puede asignar las notas de creditos y debitos que envian" at bounding box center [1286, 560] width 360 height 53
click at [1305, 556] on textarea "en el sistema se puede asignar las notas de creditos y debitos que envian" at bounding box center [1286, 560] width 360 height 53
click at [1319, 576] on textarea "en el sistema se puede asignar a las facturas las notas de creditos y debitos q…" at bounding box center [1286, 560] width 360 height 53
type textarea "en el sistema se puede asignar a las facturas las notas de creditos y debitos q…"
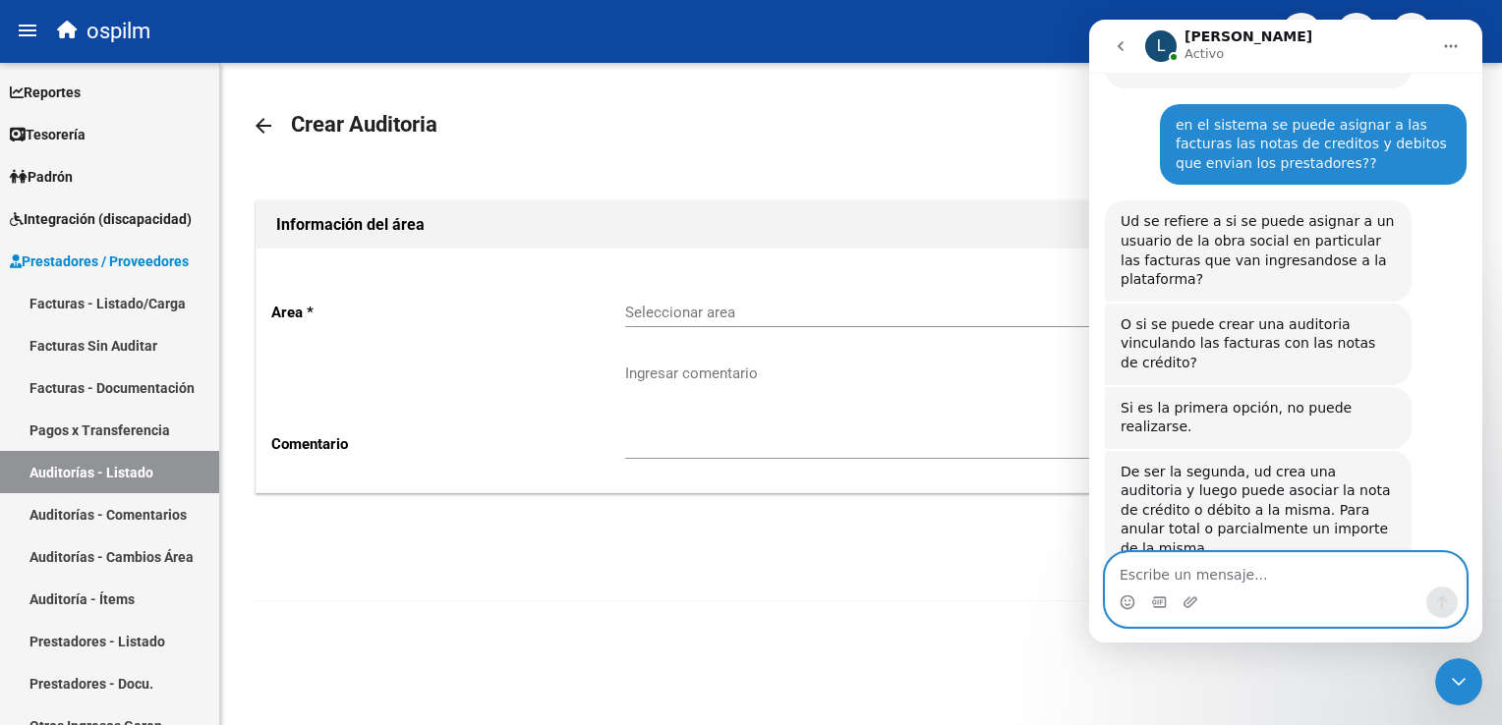
scroll to position [327, 0]
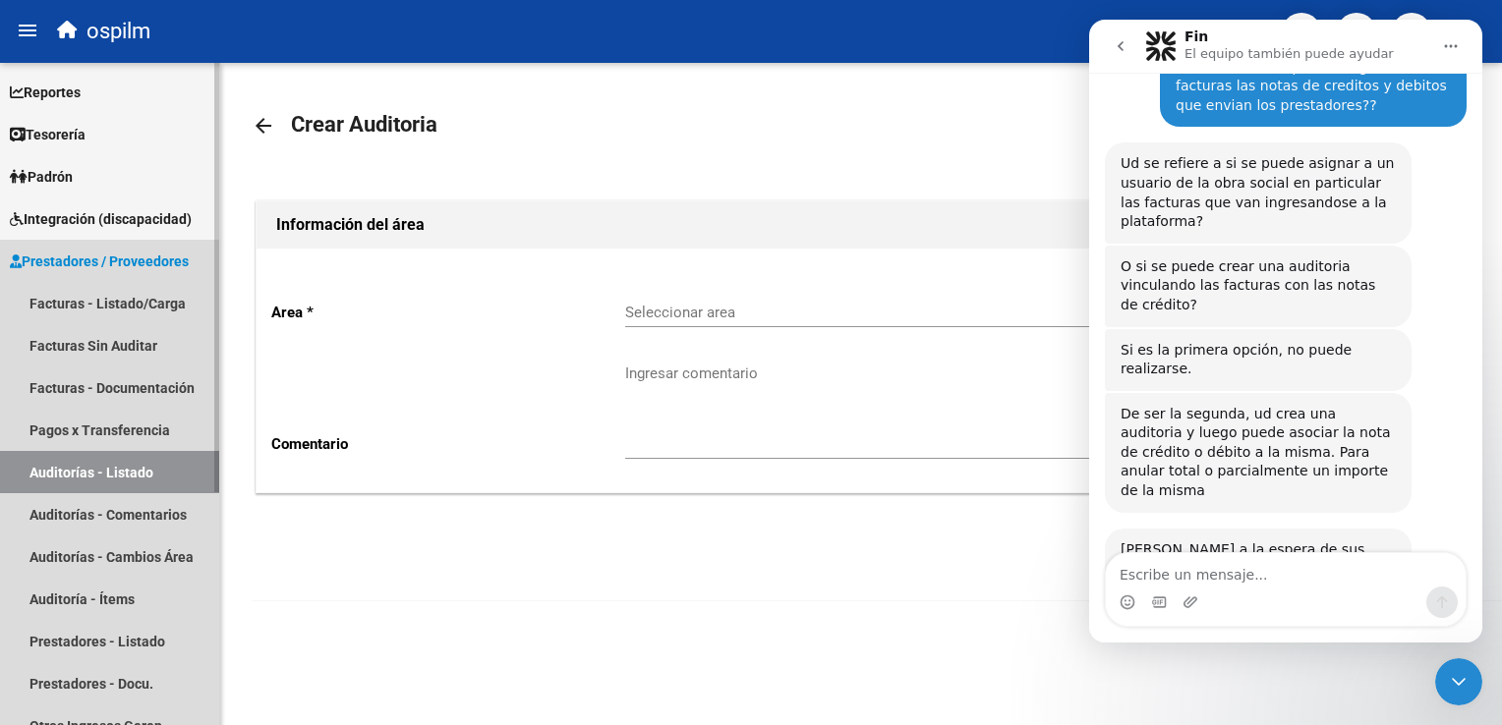
click at [145, 466] on link "Auditorías - Listado" at bounding box center [109, 472] width 219 height 42
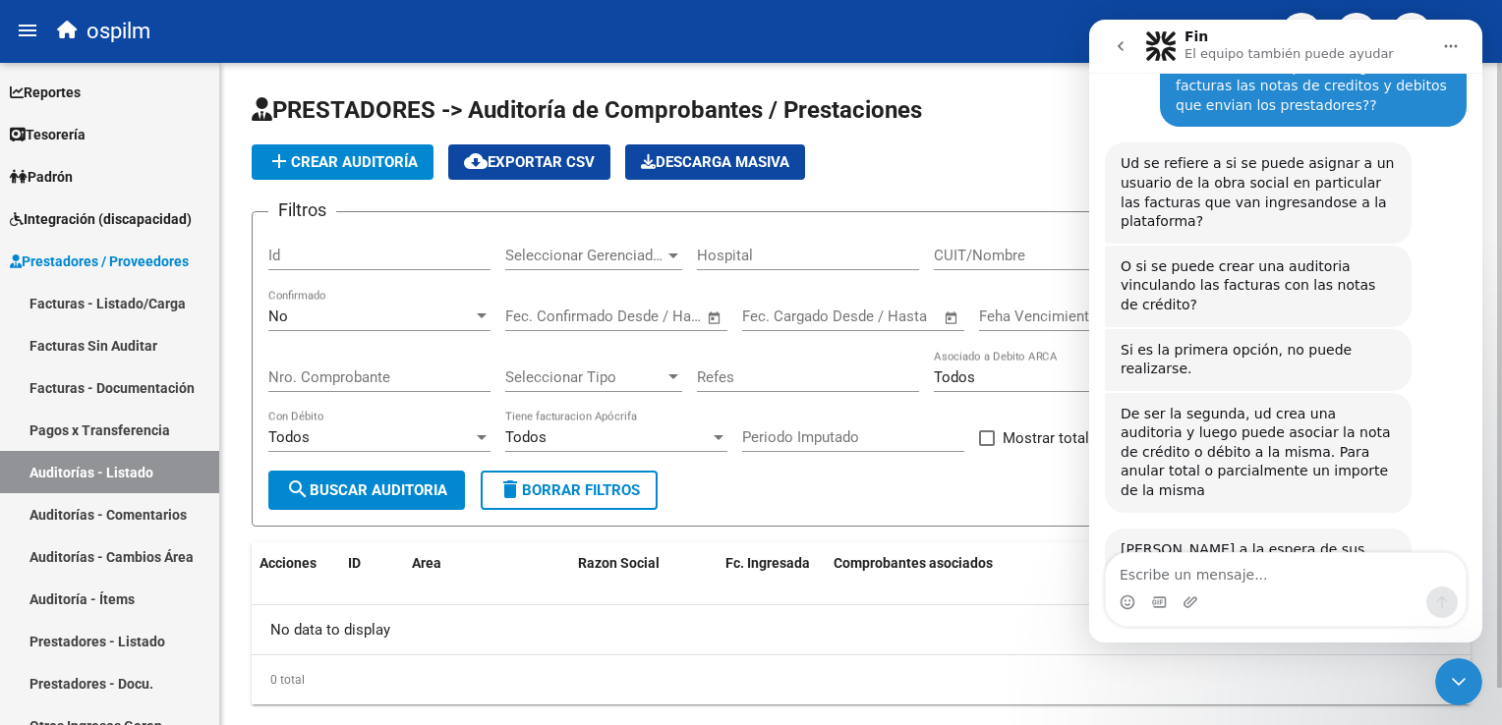
scroll to position [39, 0]
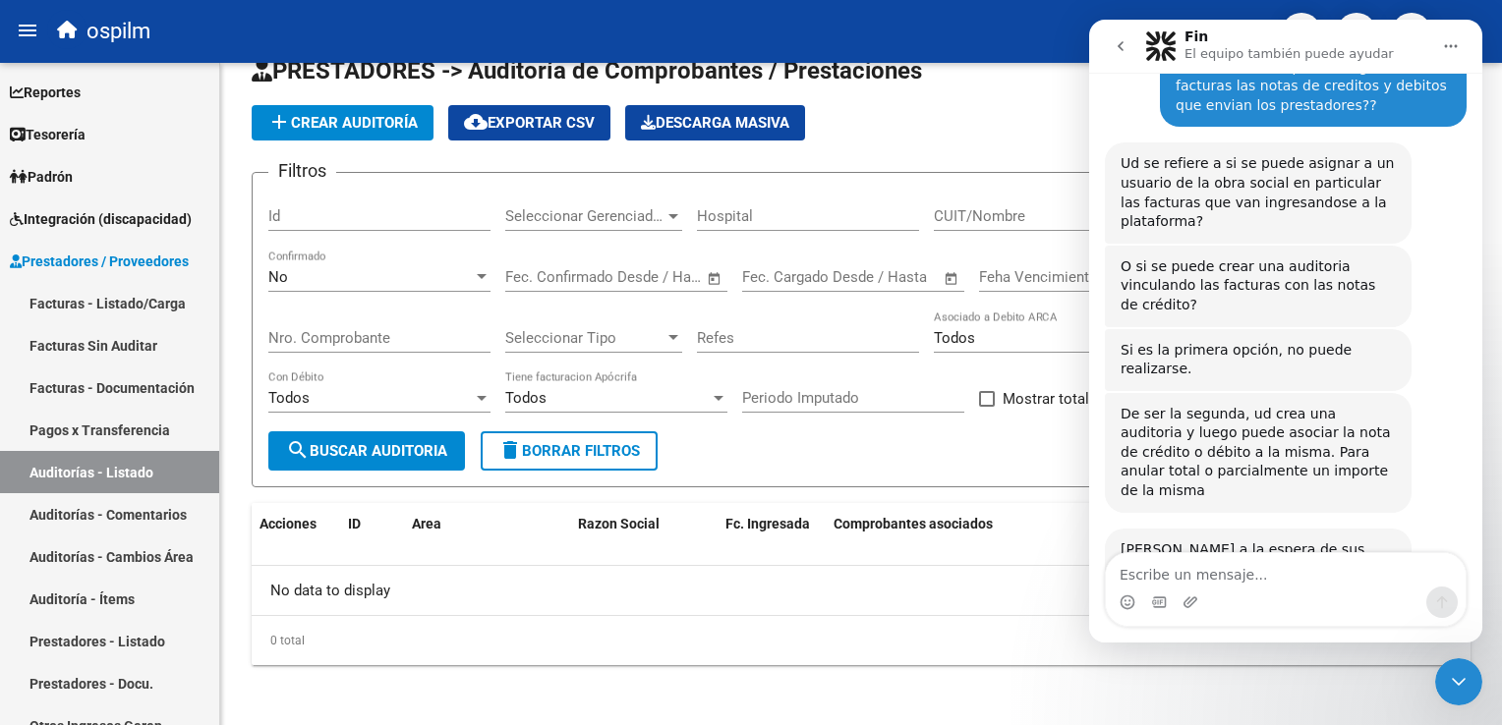
click at [1466, 663] on div "Cerrar Intercom Messenger" at bounding box center [1458, 682] width 47 height 47
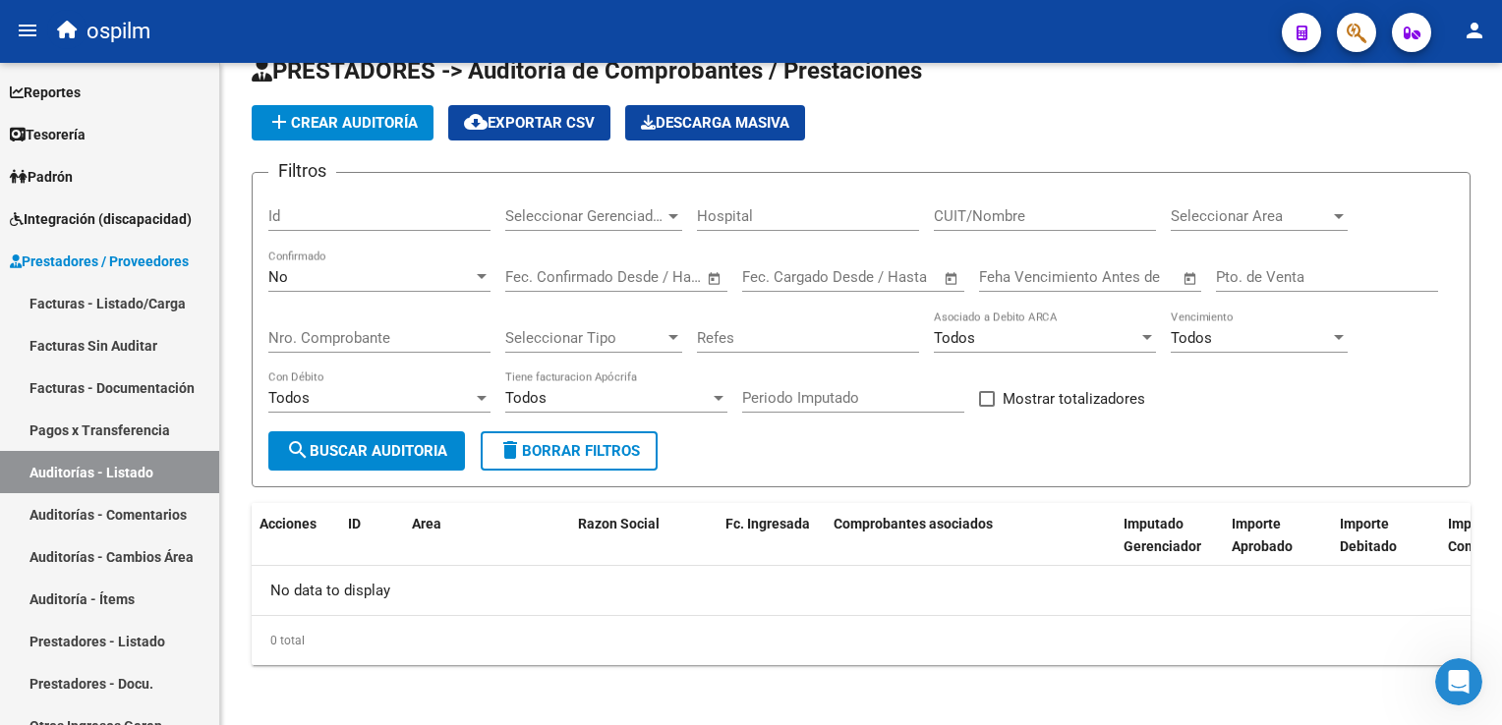
scroll to position [327, 0]
click at [358, 396] on div "Todos" at bounding box center [370, 398] width 204 height 18
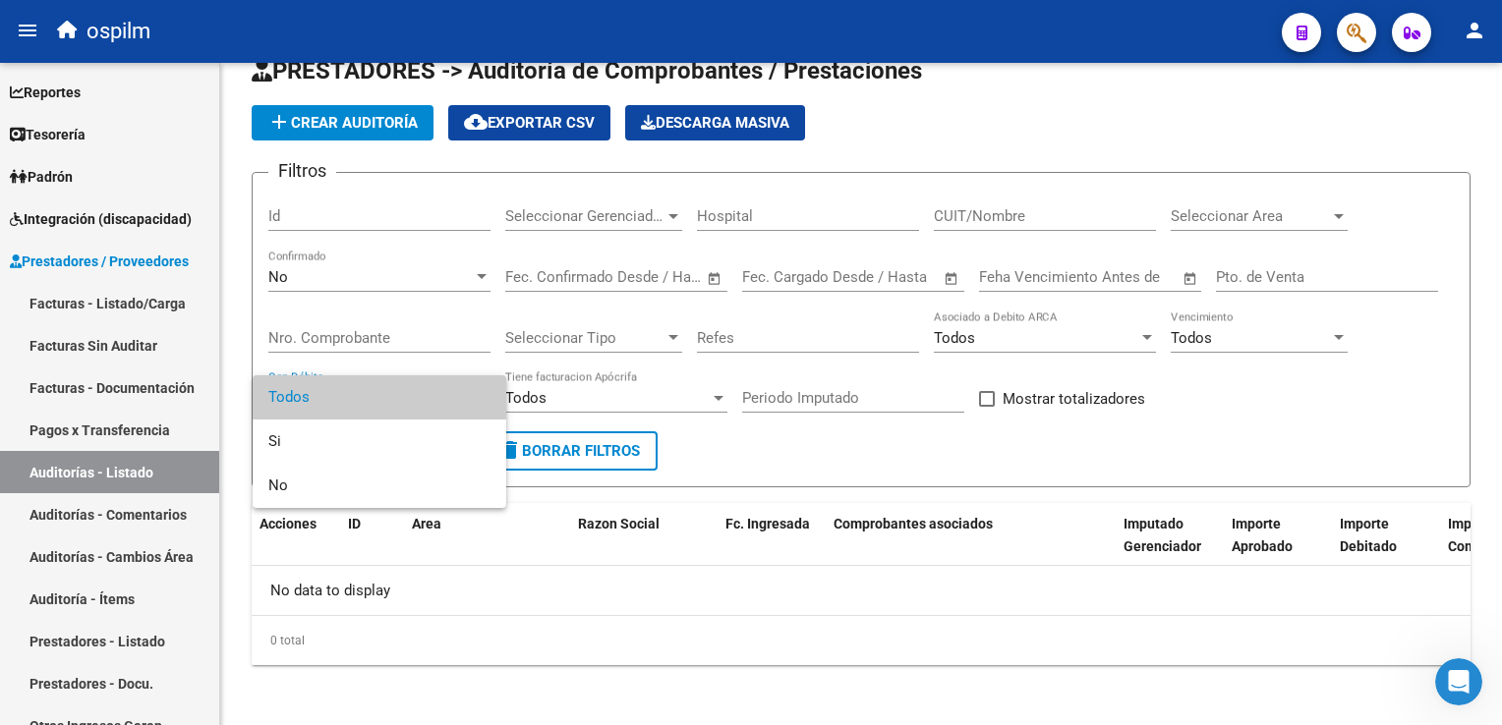
click at [819, 463] on div at bounding box center [751, 362] width 1502 height 725
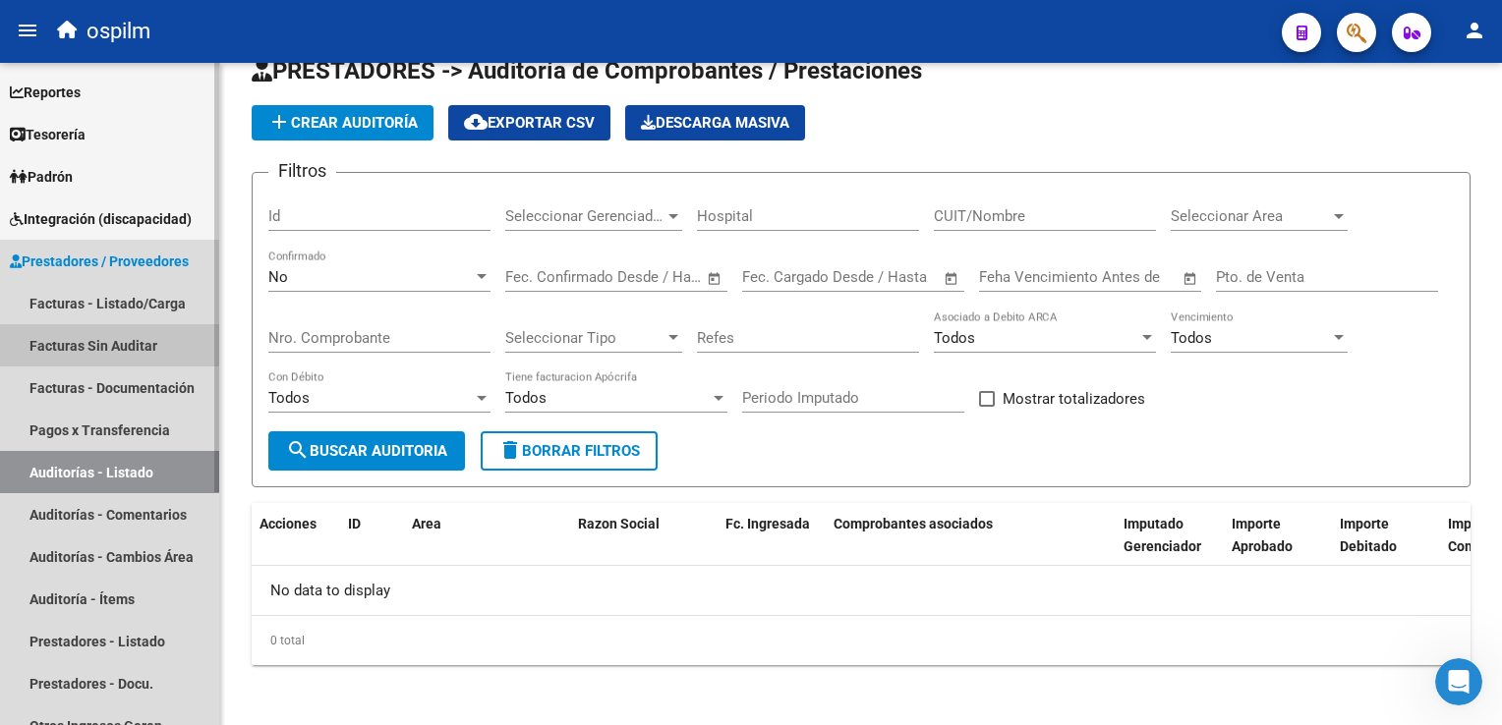
click at [31, 347] on link "Facturas Sin Auditar" at bounding box center [109, 345] width 219 height 42
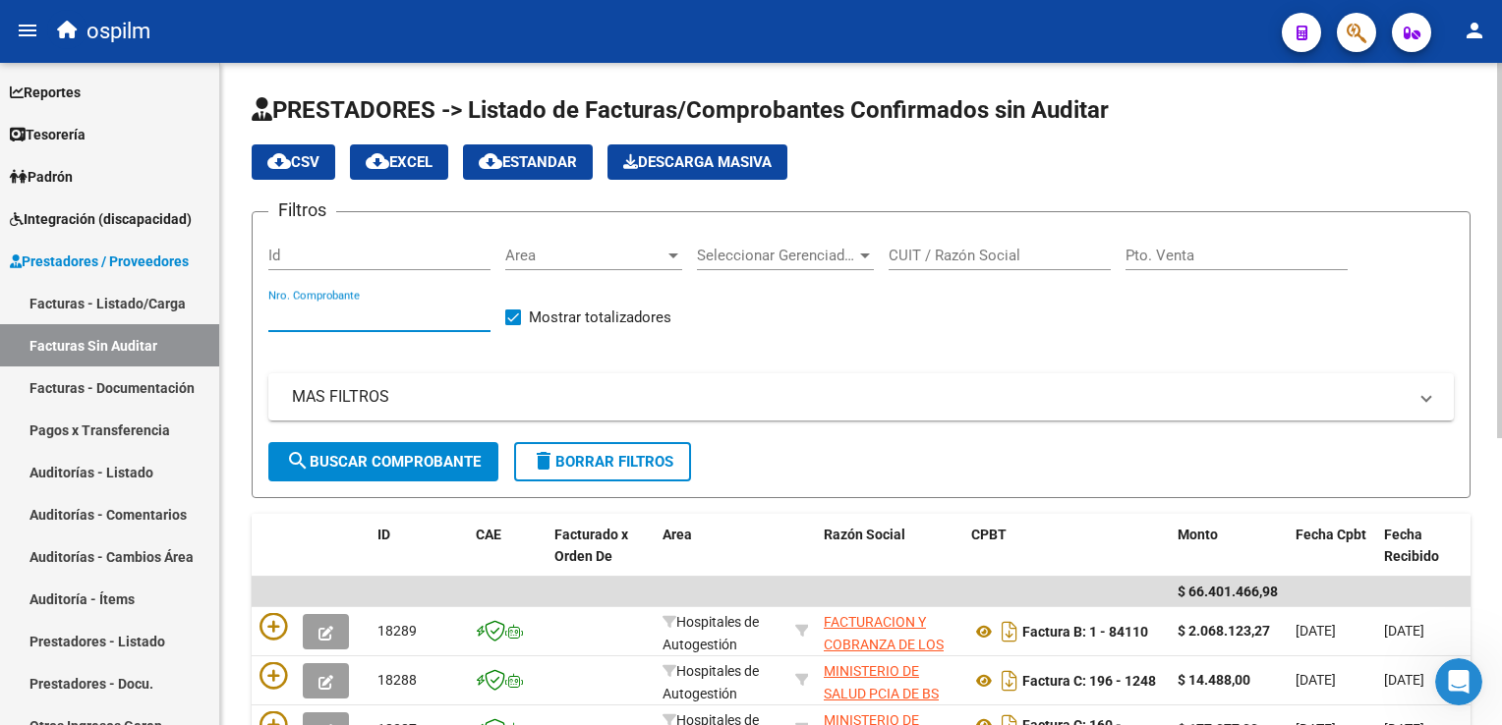
click at [349, 313] on input "Nro. Comprobante" at bounding box center [379, 317] width 222 height 18
type input "83113"
click at [362, 458] on span "search Buscar Comprobante" at bounding box center [383, 462] width 195 height 18
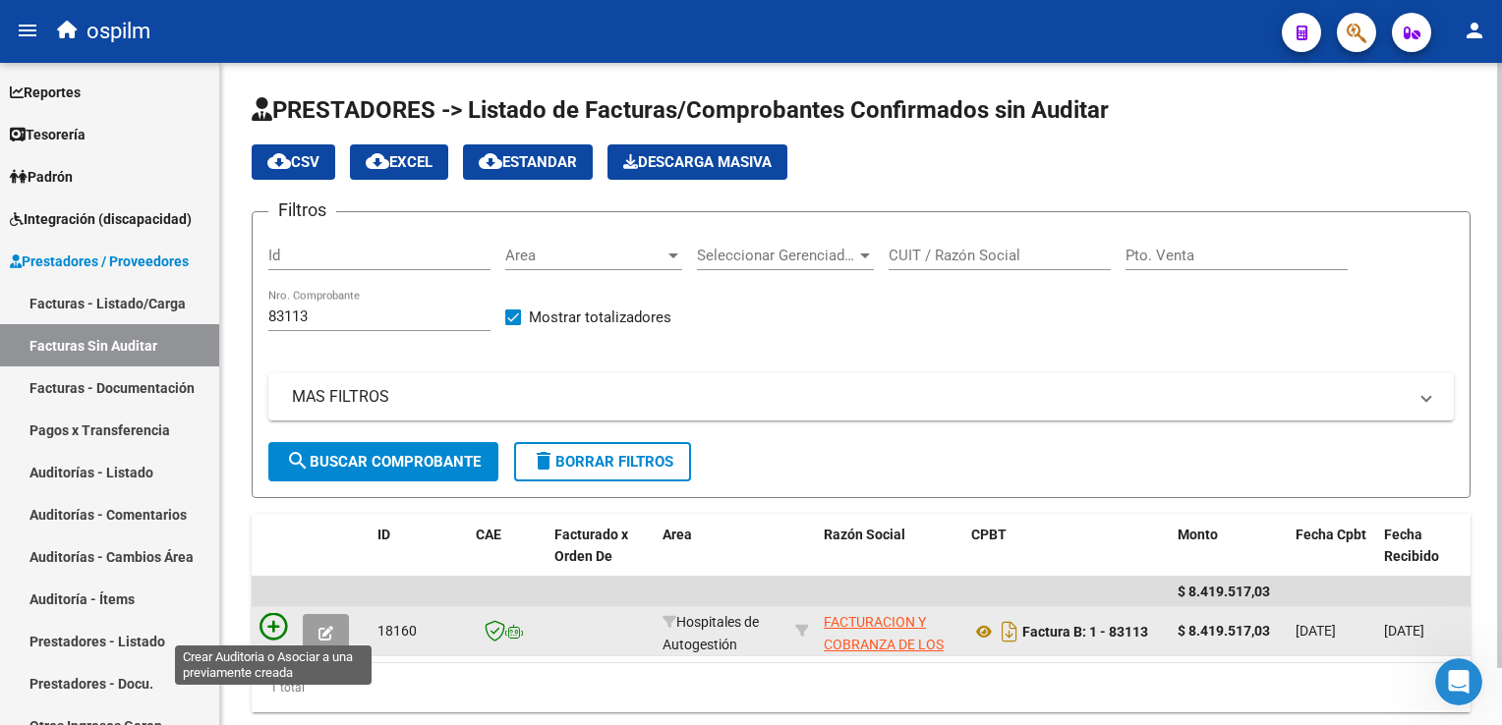
click at [280, 629] on icon at bounding box center [274, 627] width 28 height 28
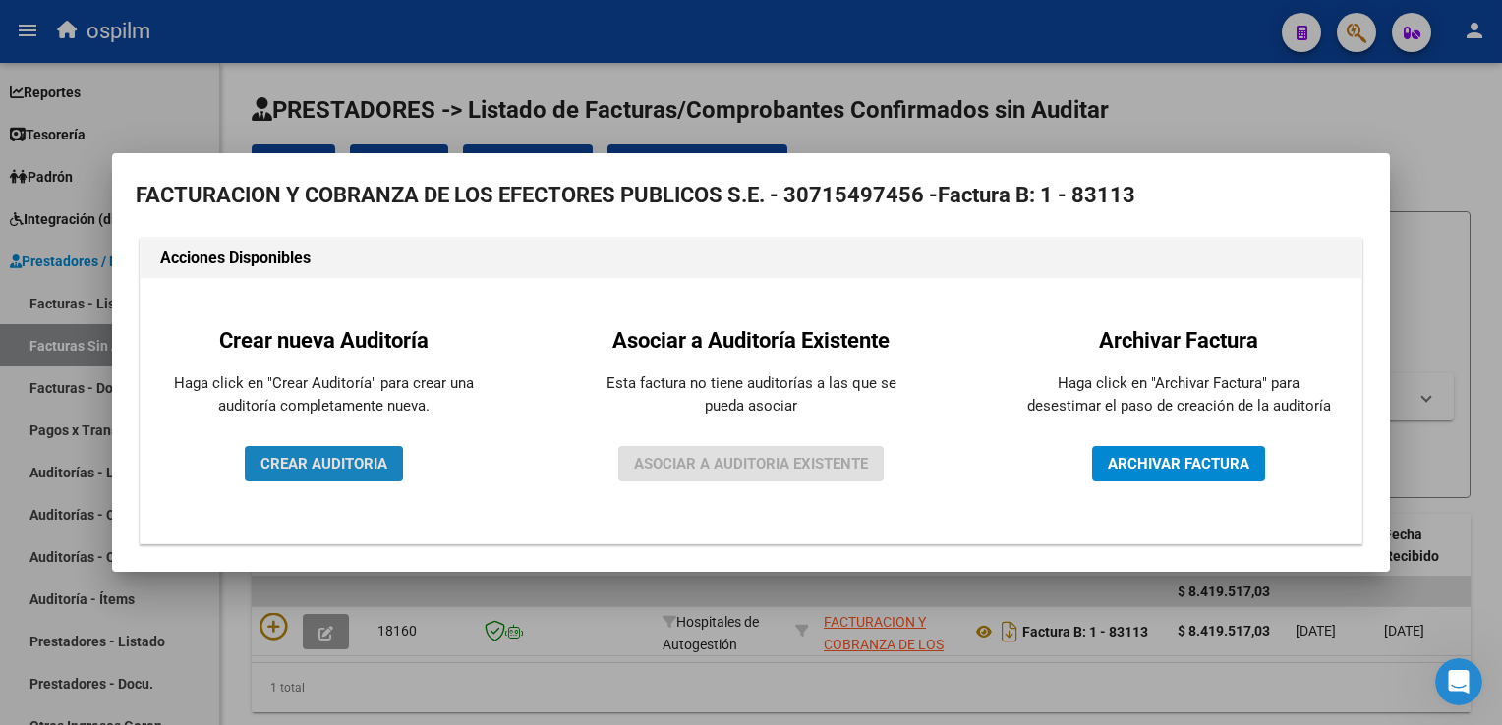
click at [329, 462] on span "CREAR AUDITORIA" at bounding box center [323, 464] width 127 height 18
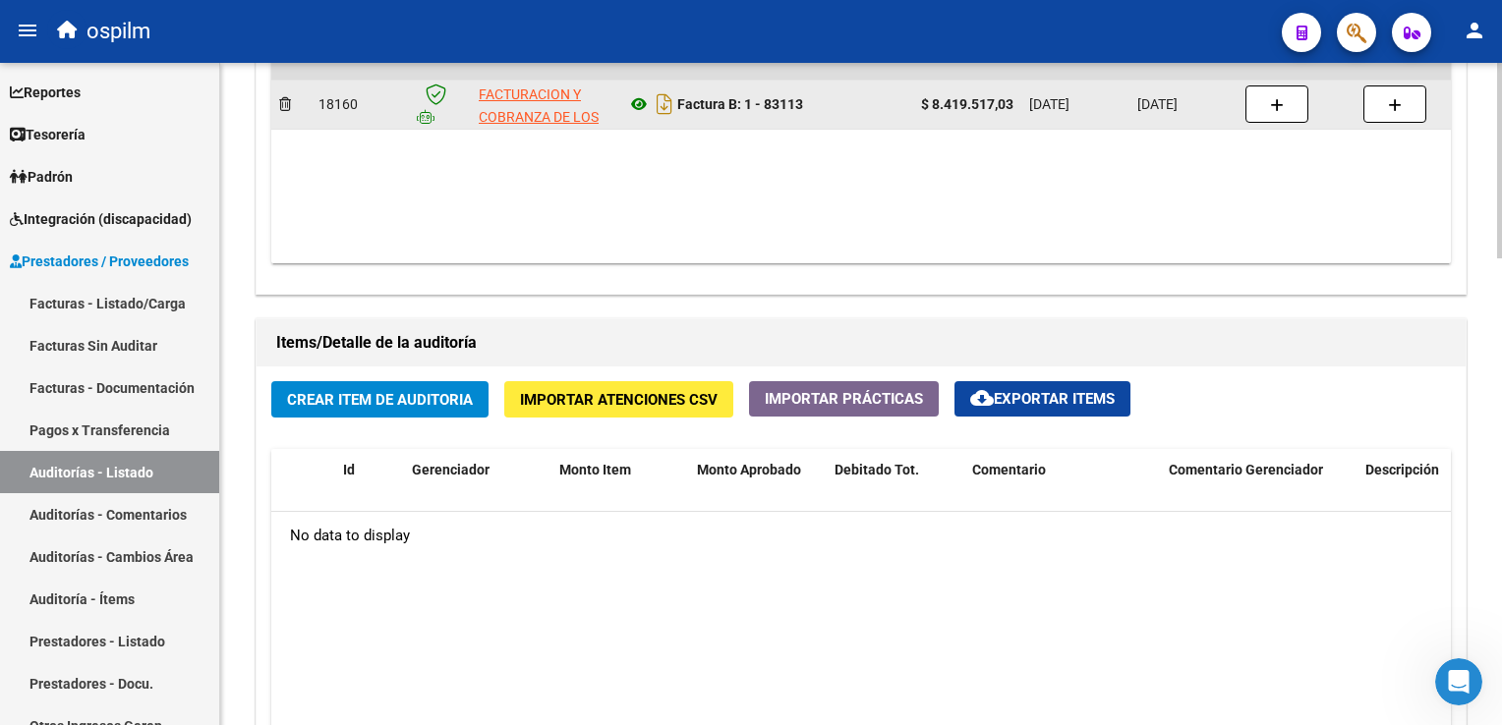
scroll to position [1180, 0]
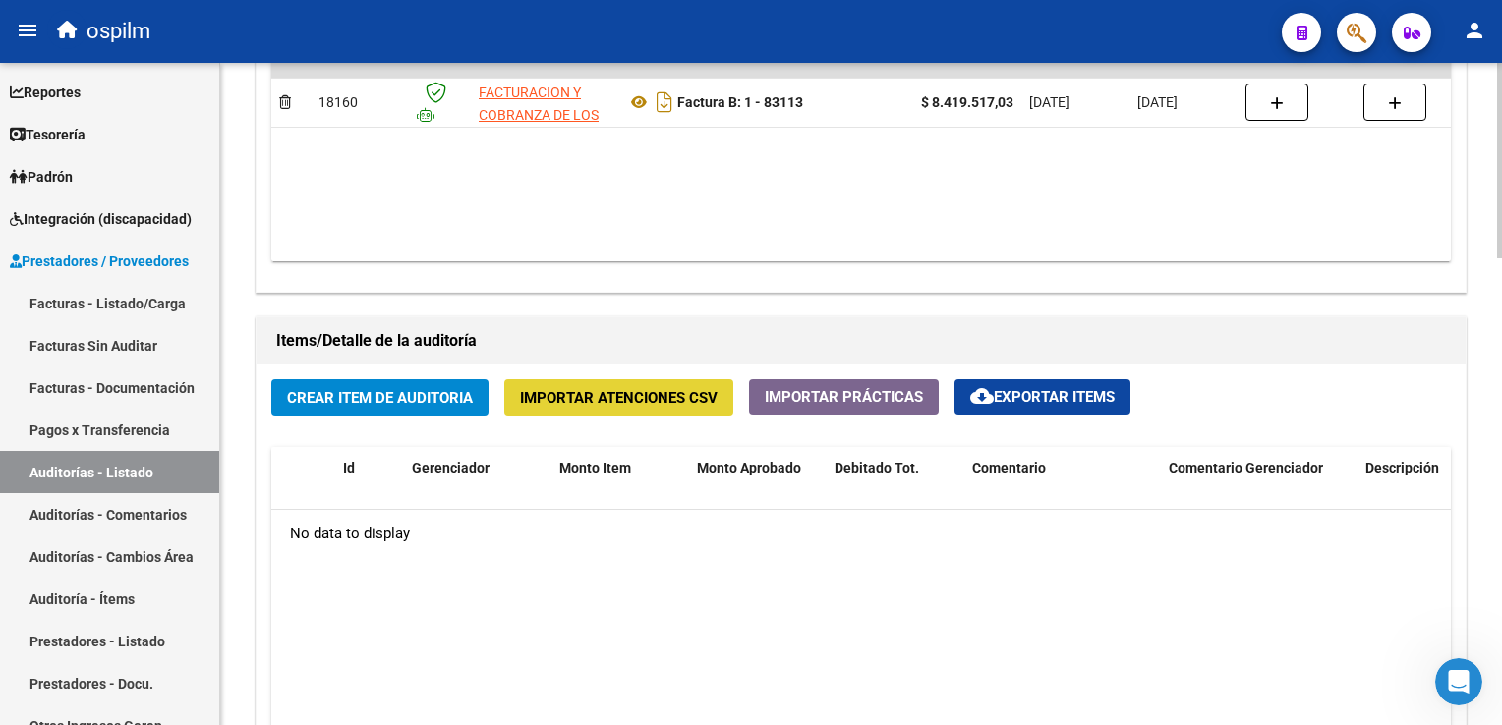
click at [688, 407] on button "Importar Atenciones CSV" at bounding box center [618, 397] width 229 height 36
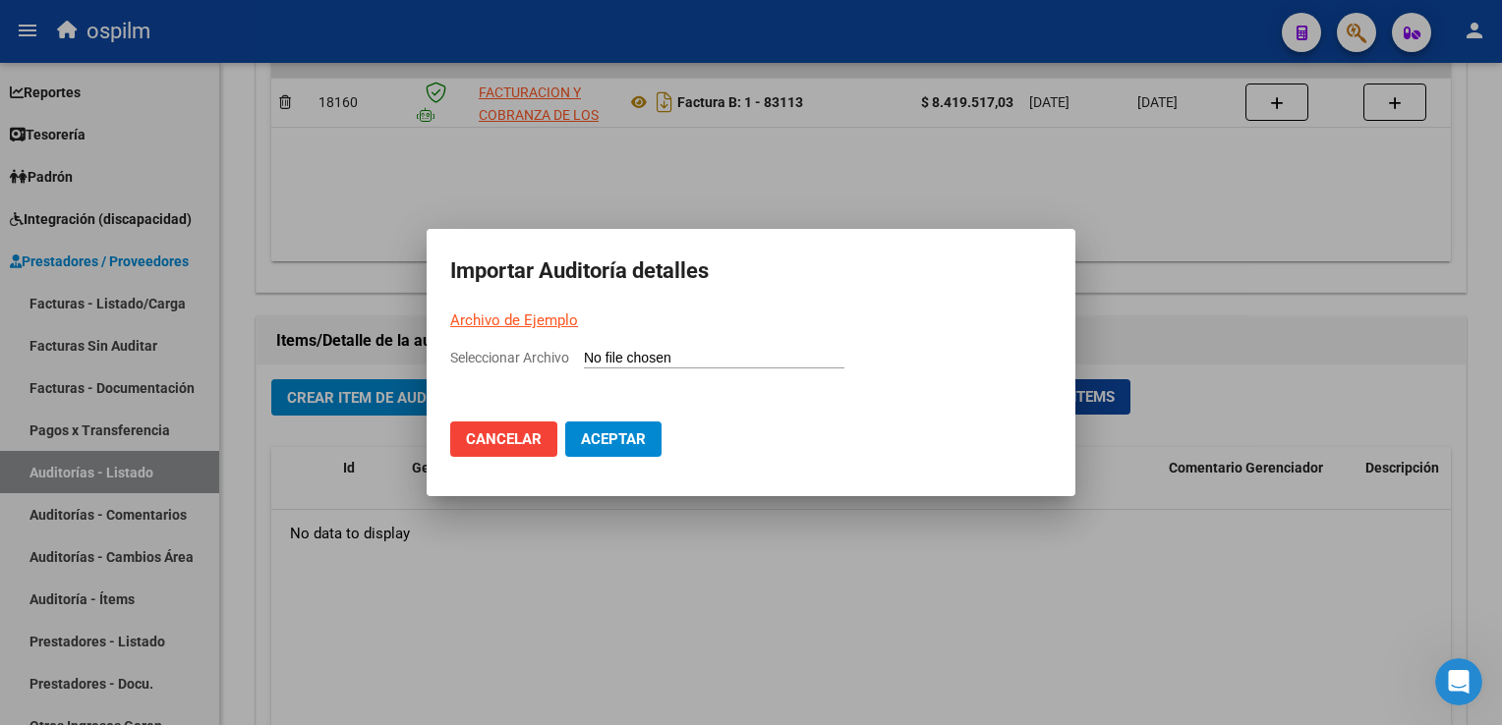
click at [523, 323] on link "Archivo de Ejemplo" at bounding box center [514, 321] width 128 height 18
click at [612, 357] on input "Seleccionar Archivo" at bounding box center [714, 359] width 260 height 19
type input "C:\fakepath\NuevoAnexo-2223.xlsx"
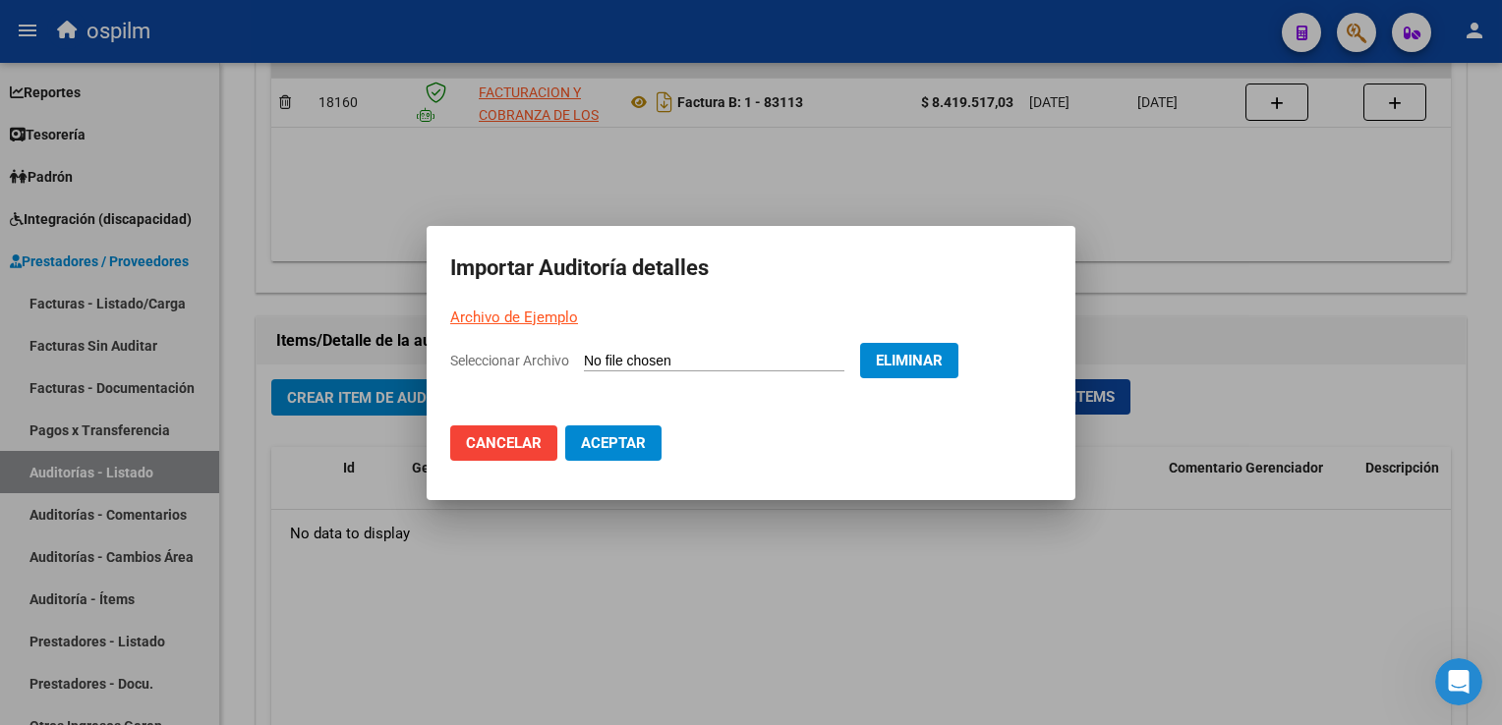
click at [617, 444] on span "Aceptar" at bounding box center [613, 443] width 65 height 18
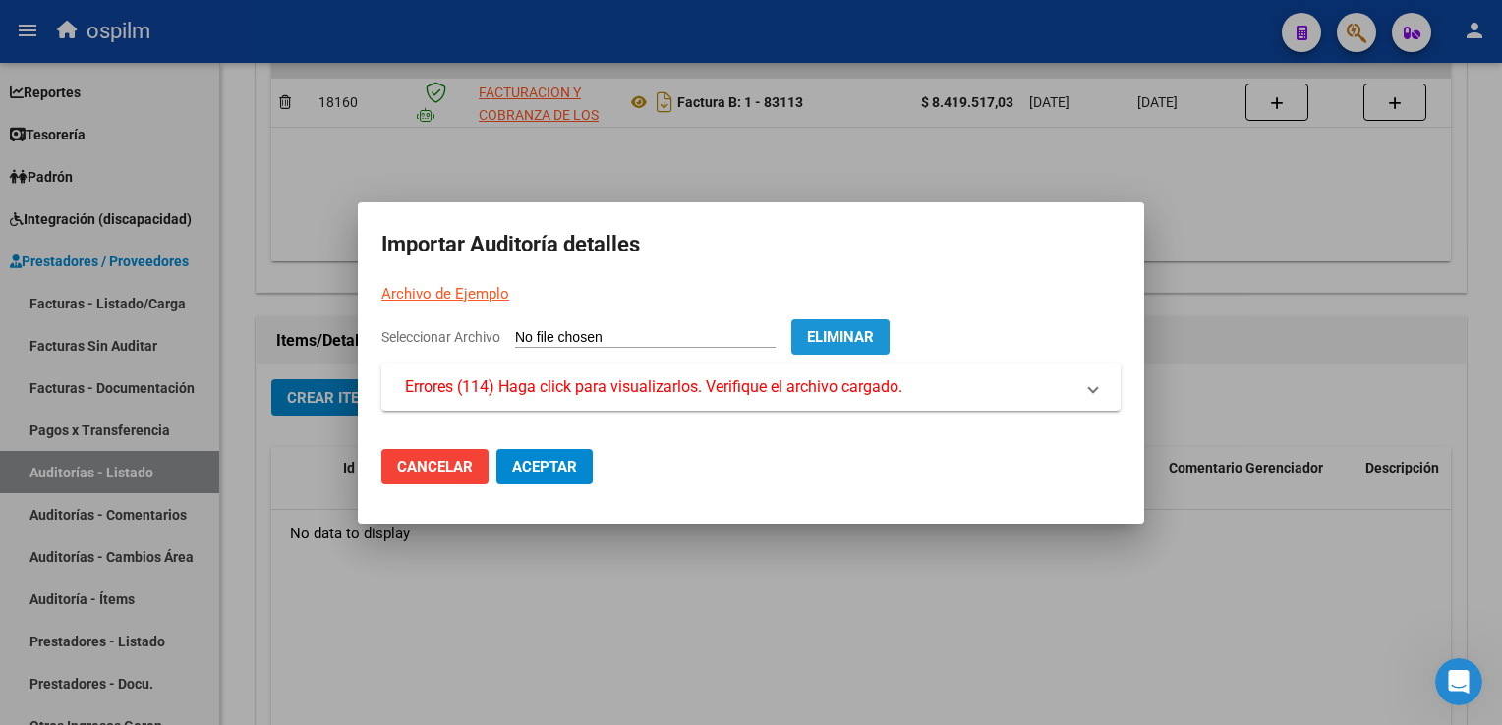
click at [874, 339] on span "Eliminar" at bounding box center [840, 337] width 67 height 18
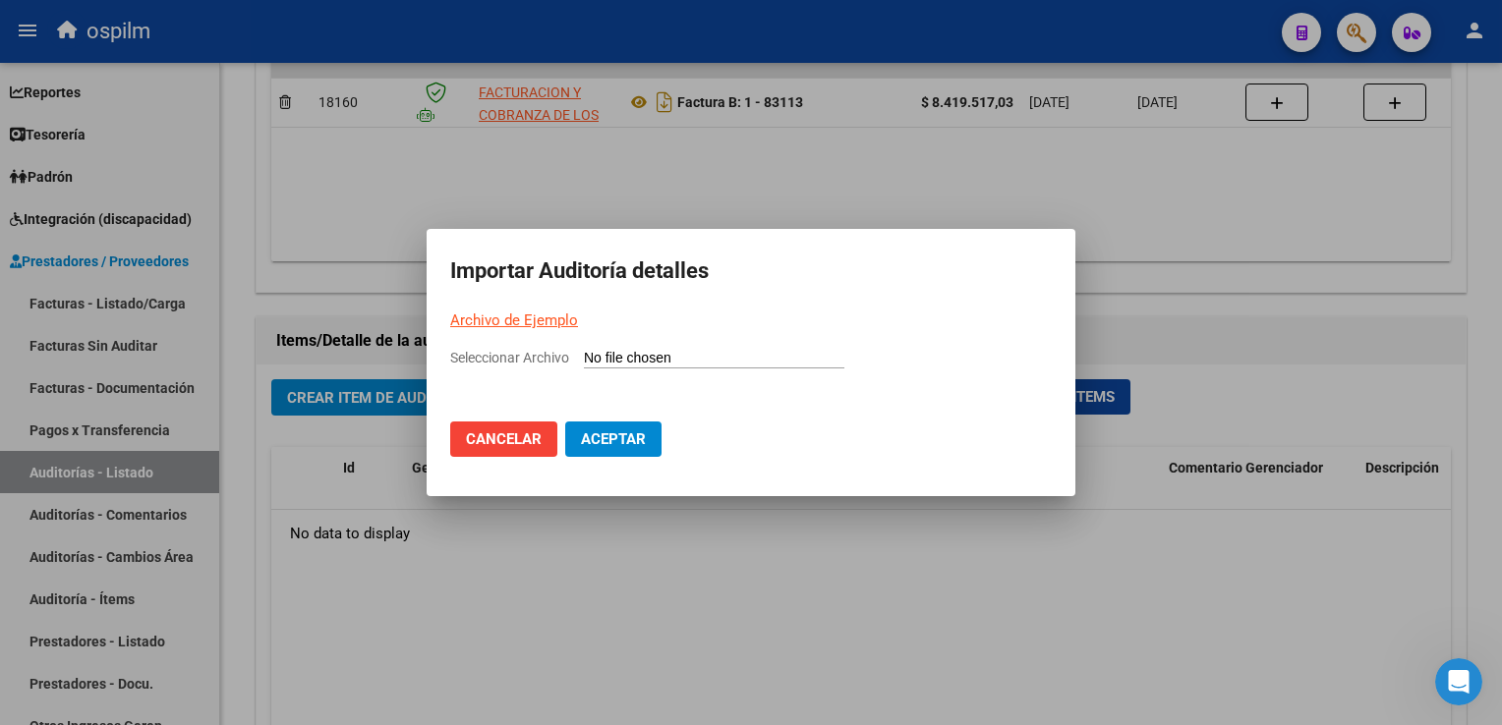
click at [598, 356] on input "Seleccionar Archivo" at bounding box center [714, 359] width 260 height 19
type input "C:\fakepath\NuevoAnexo-2223.xlsx"
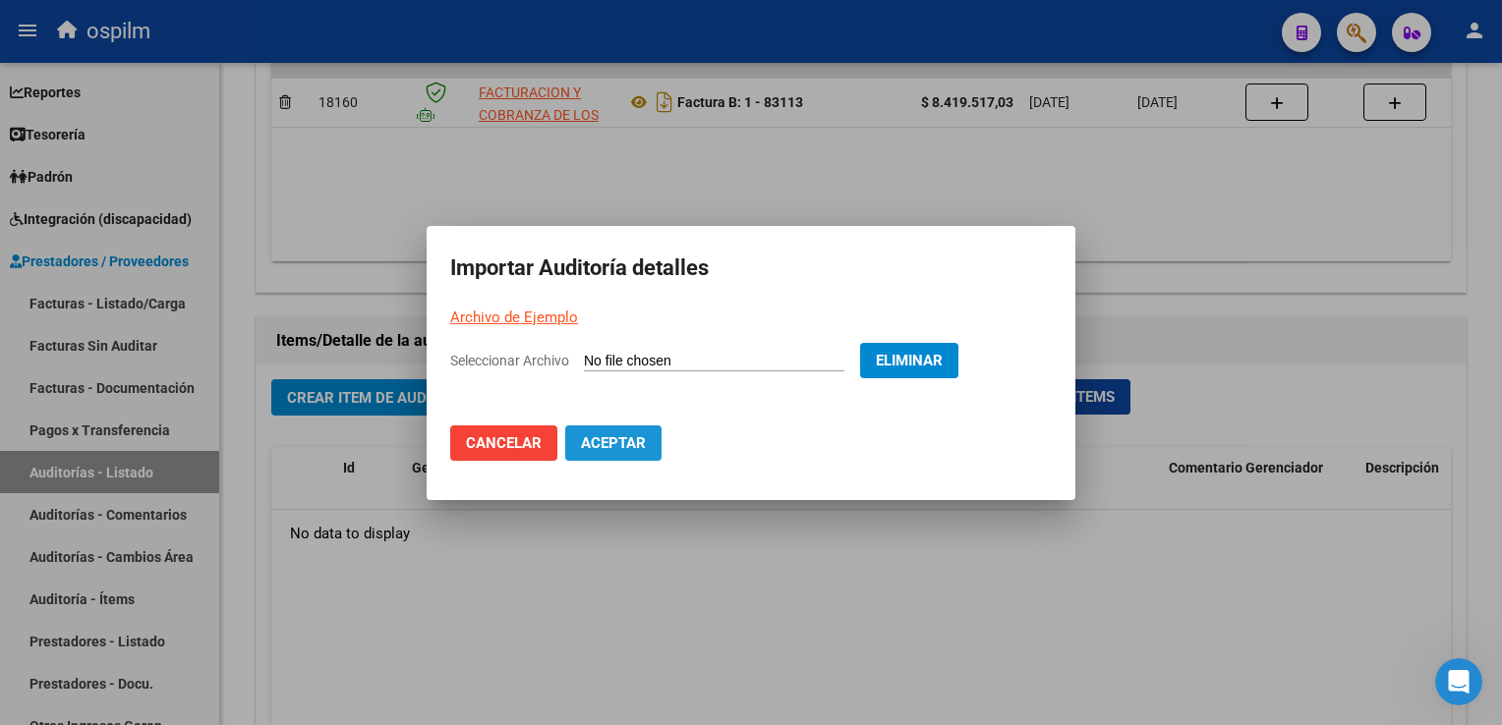
click at [637, 431] on button "Aceptar" at bounding box center [613, 443] width 96 height 35
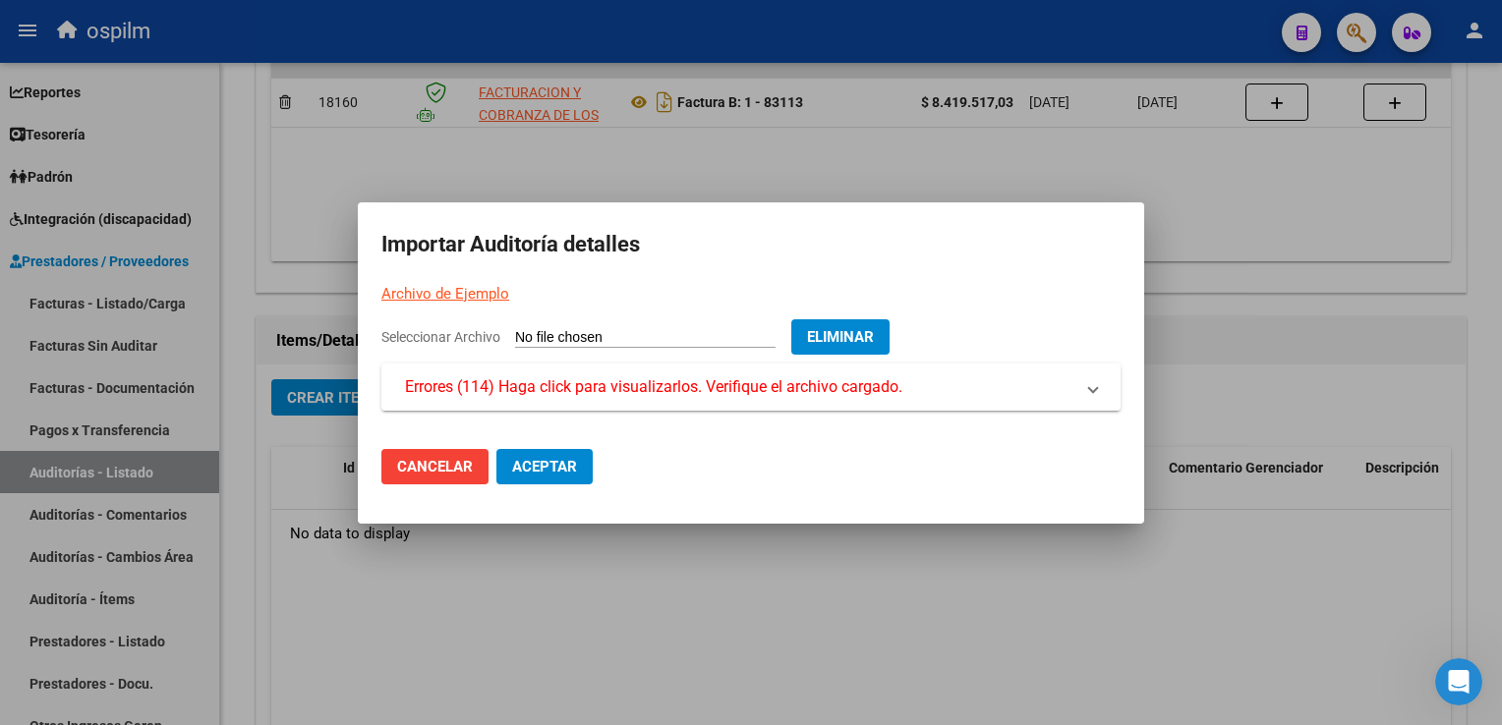
click at [1067, 379] on mat-panel-title "Errores (114) Haga click para visualizarlos. Verifique el archivo cargado." at bounding box center [739, 387] width 668 height 24
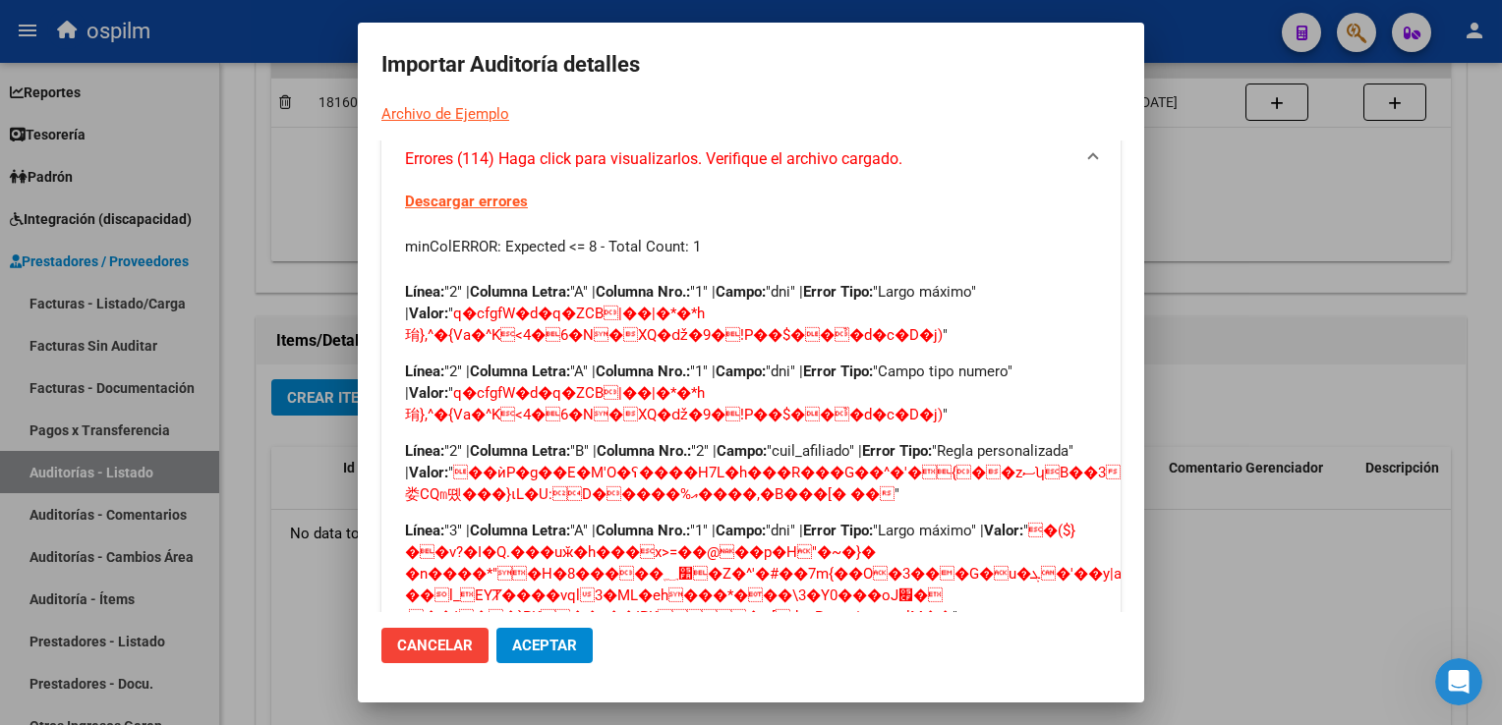
scroll to position [0, 0]
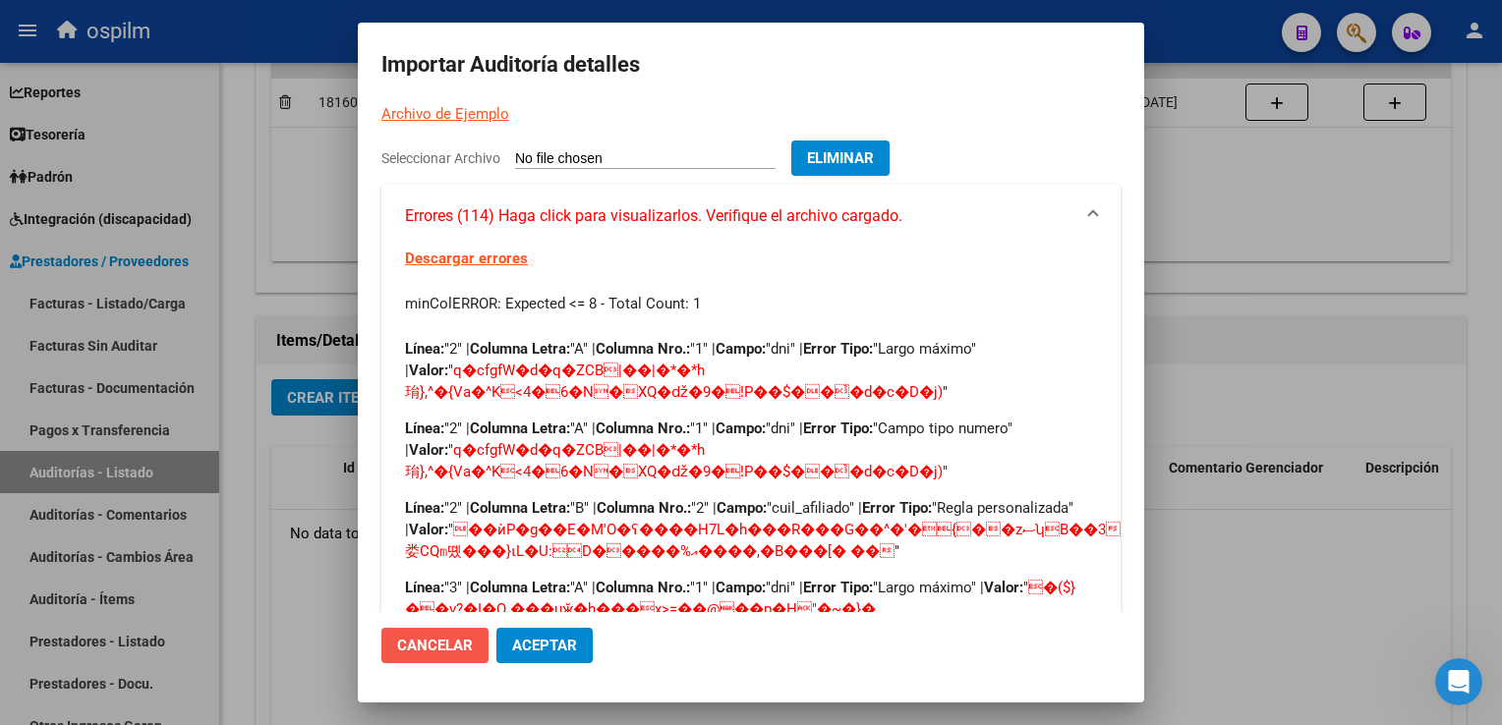
click at [440, 645] on span "Cancelar" at bounding box center [435, 646] width 76 height 18
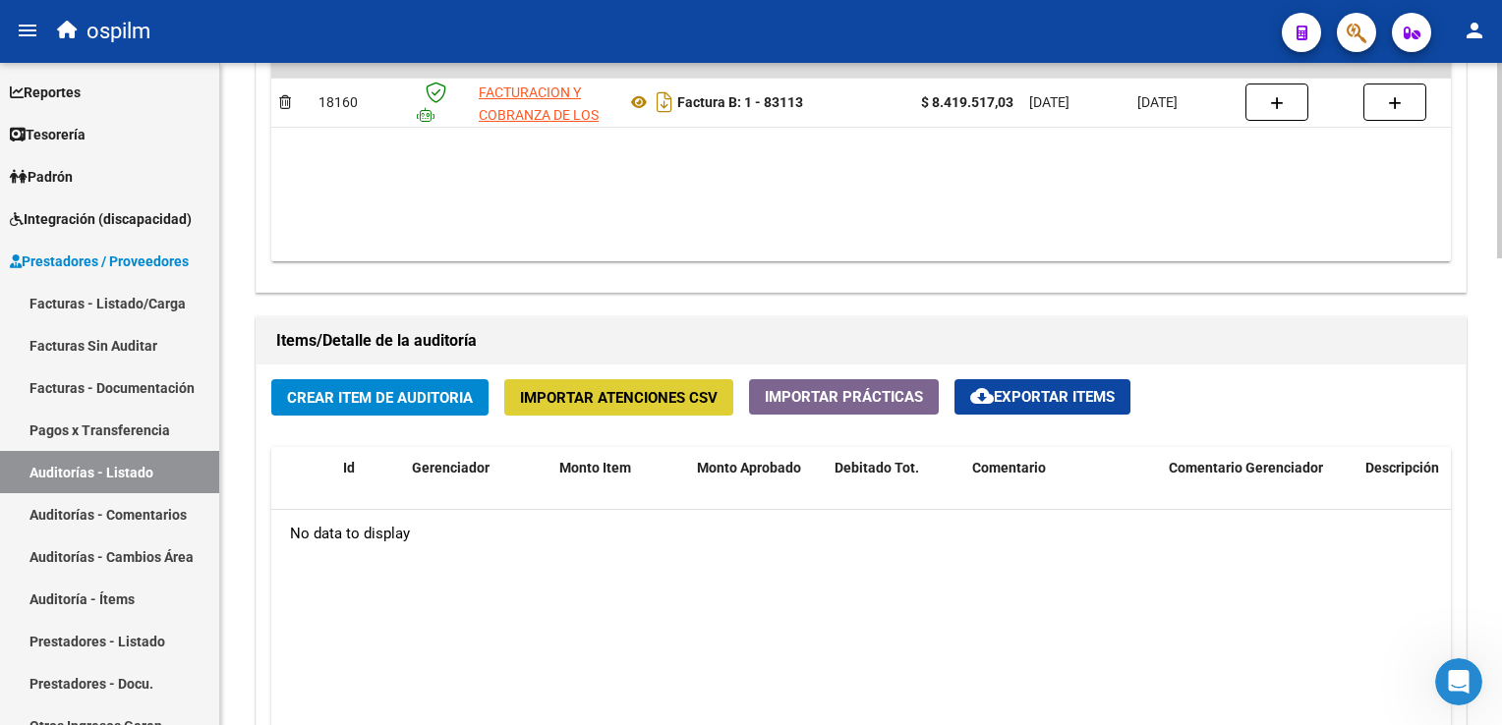
click at [654, 402] on span "Importar Atenciones CSV" at bounding box center [619, 398] width 198 height 18
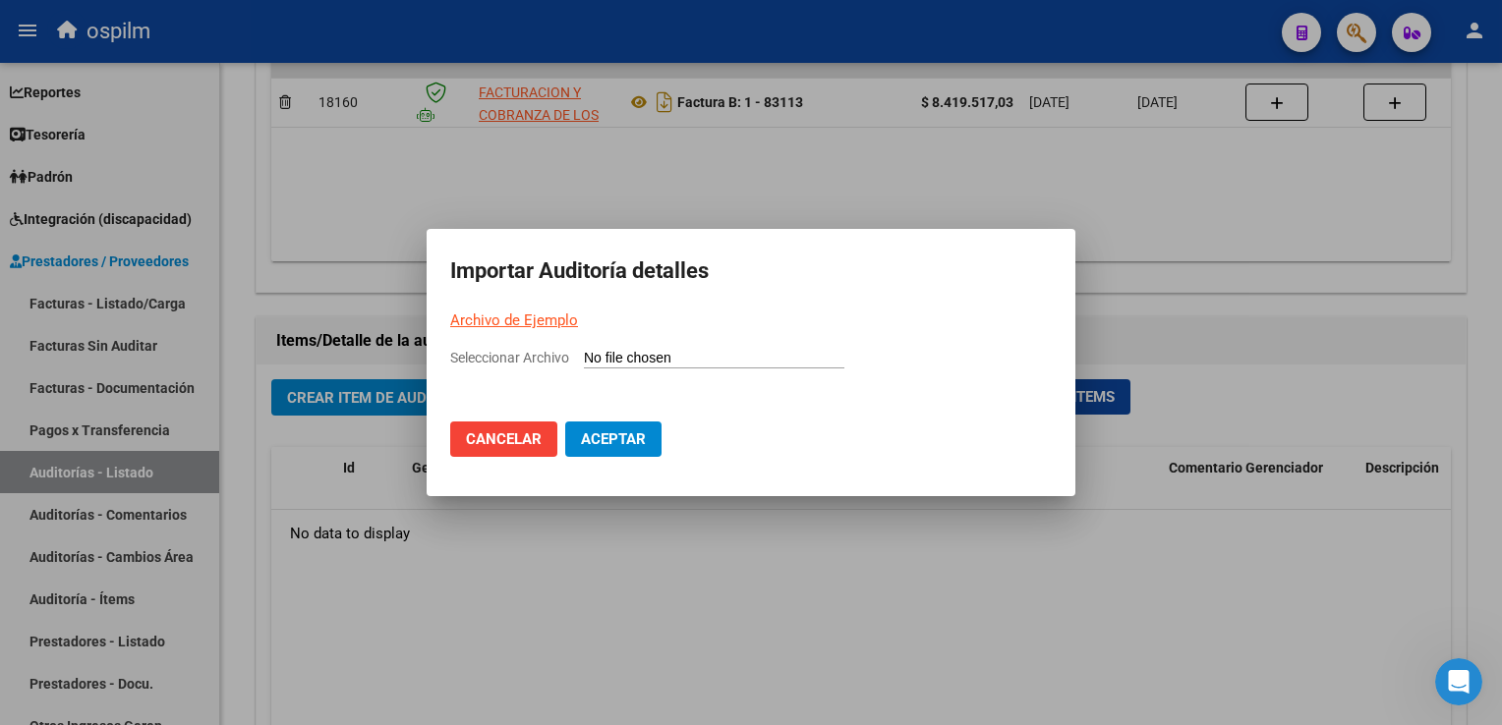
click at [610, 351] on input "Seleccionar Archivo" at bounding box center [714, 359] width 260 height 19
type input "C:\fakepath\acomprobantenuevoanexopdf_impl (1).pdf"
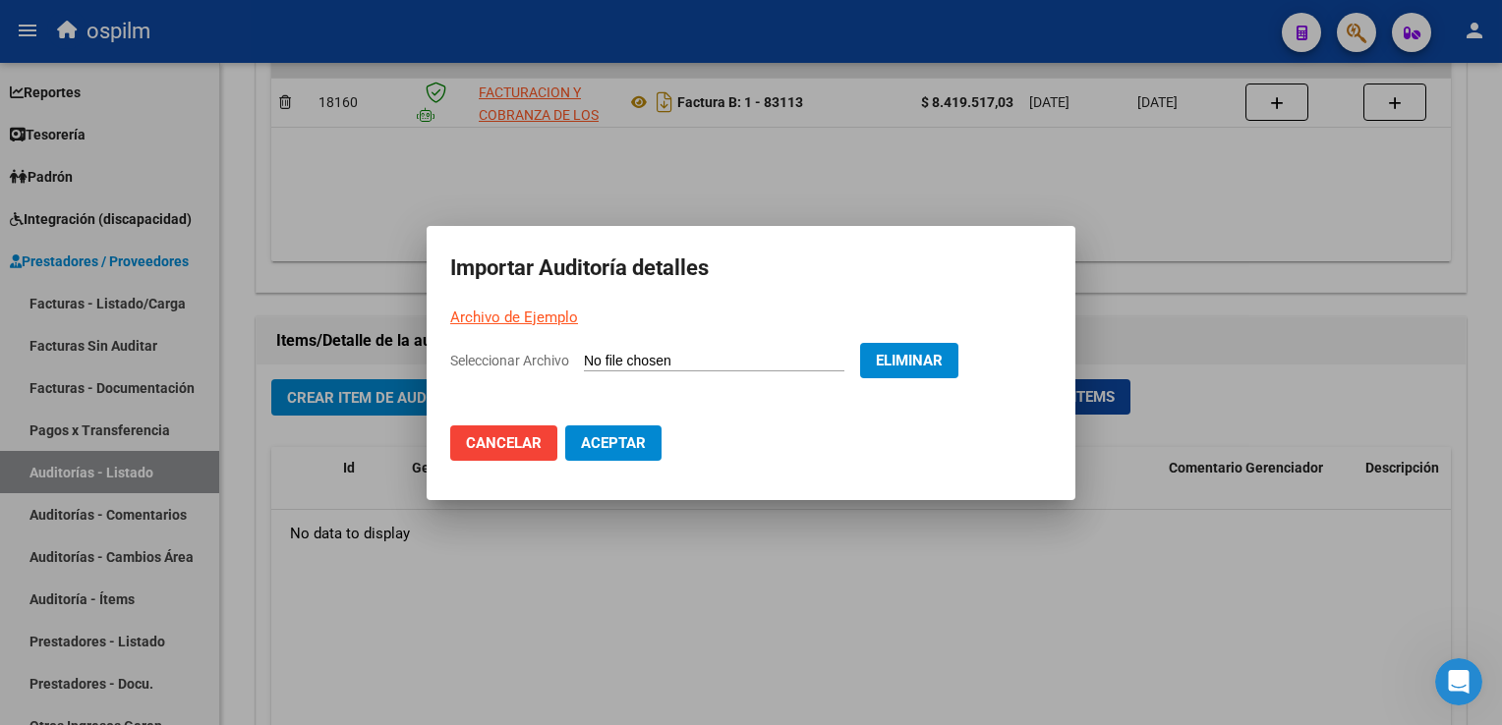
click at [630, 447] on span "Aceptar" at bounding box center [613, 443] width 65 height 18
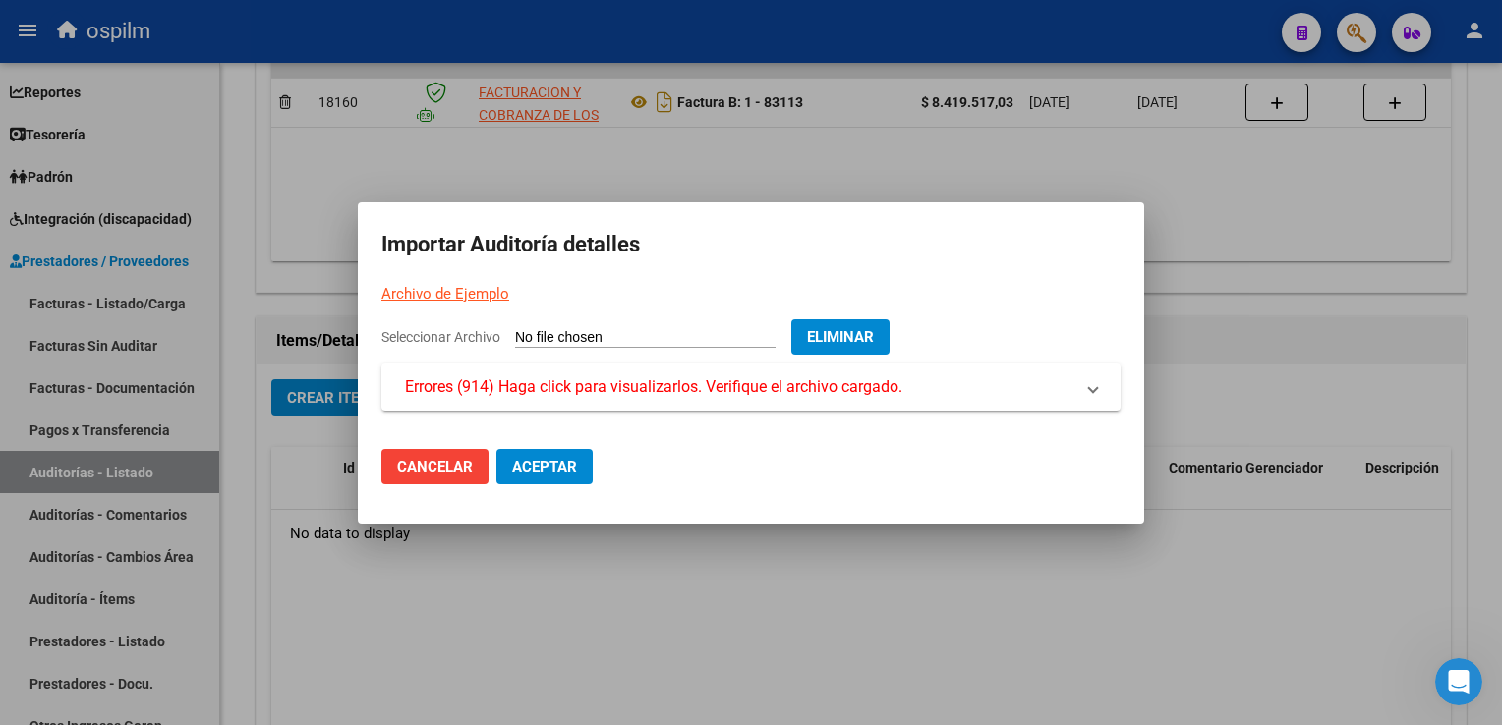
click at [1339, 639] on div at bounding box center [751, 362] width 1502 height 725
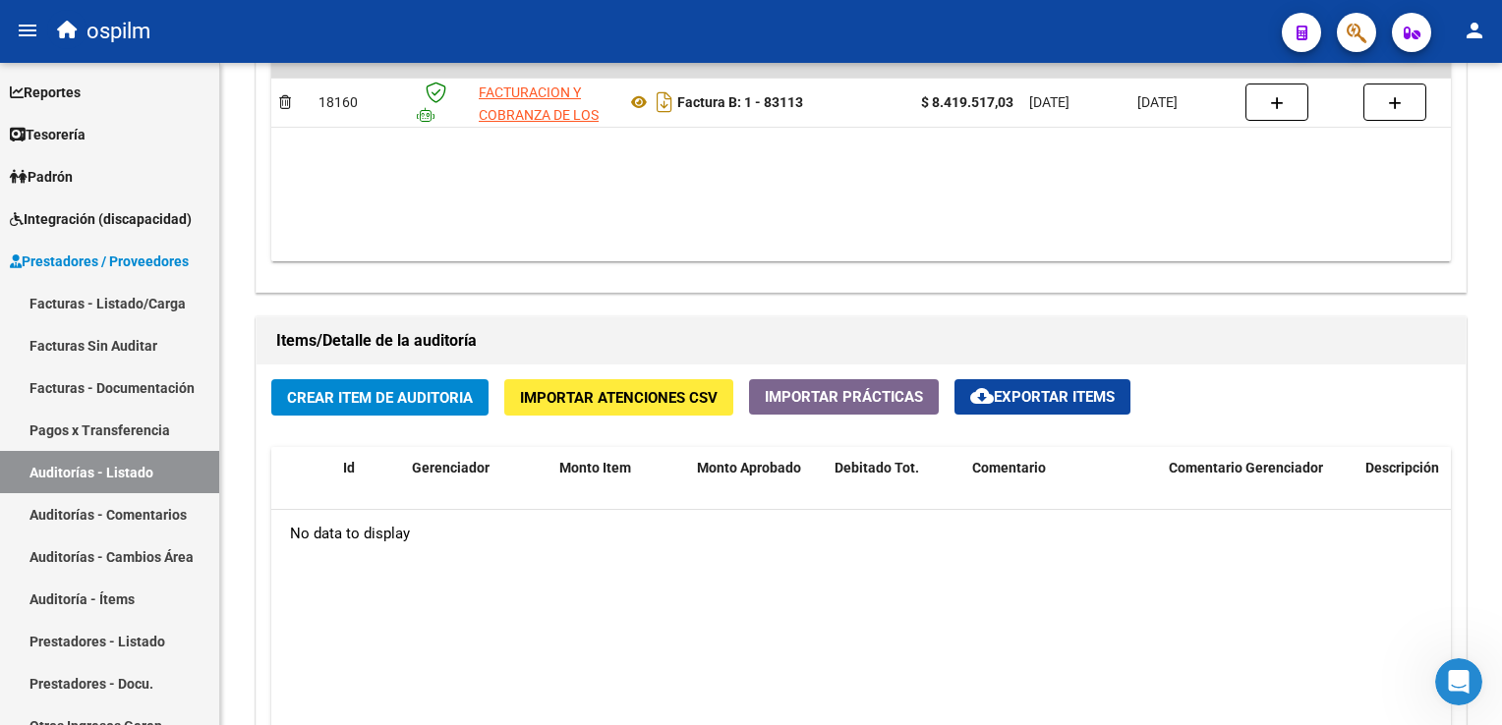
click at [1467, 682] on icon "Abrir Intercom Messenger" at bounding box center [1459, 682] width 32 height 32
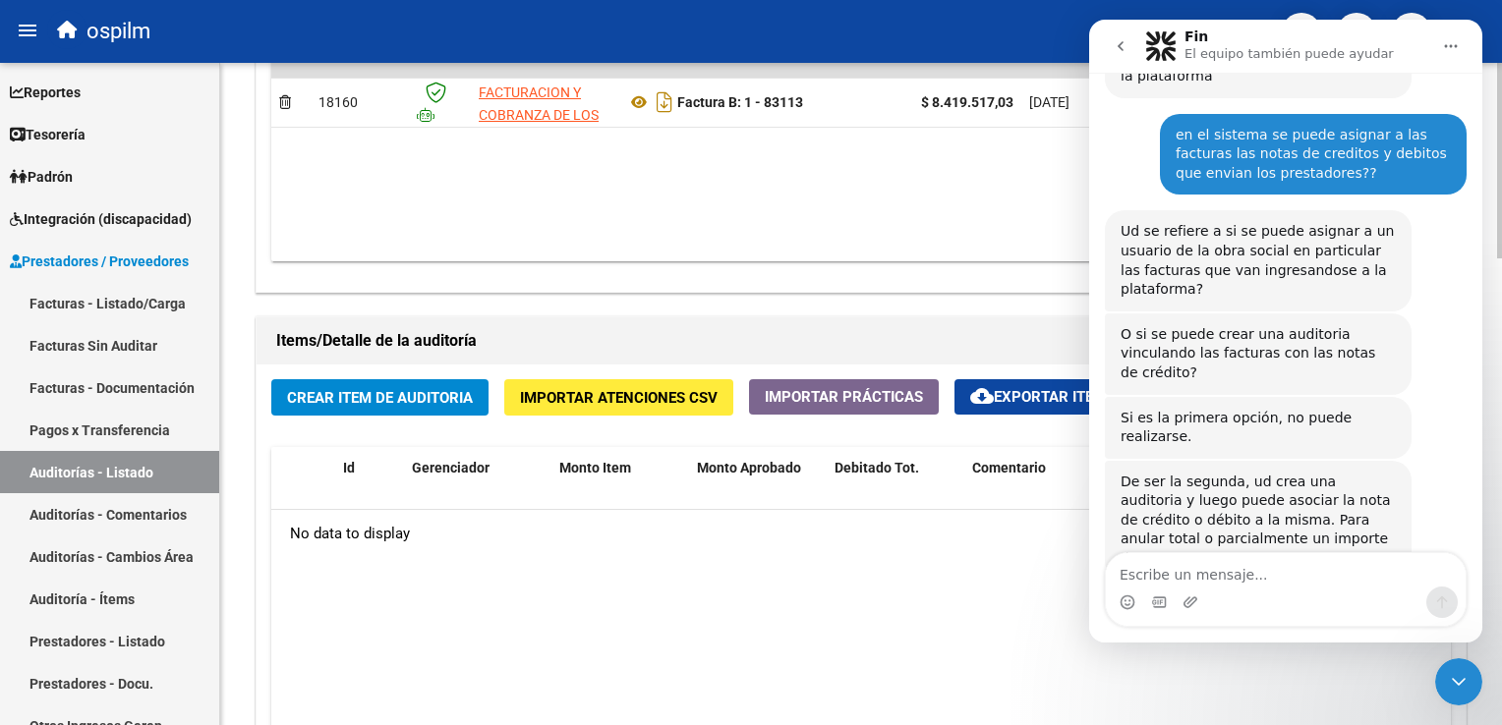
scroll to position [327, 0]
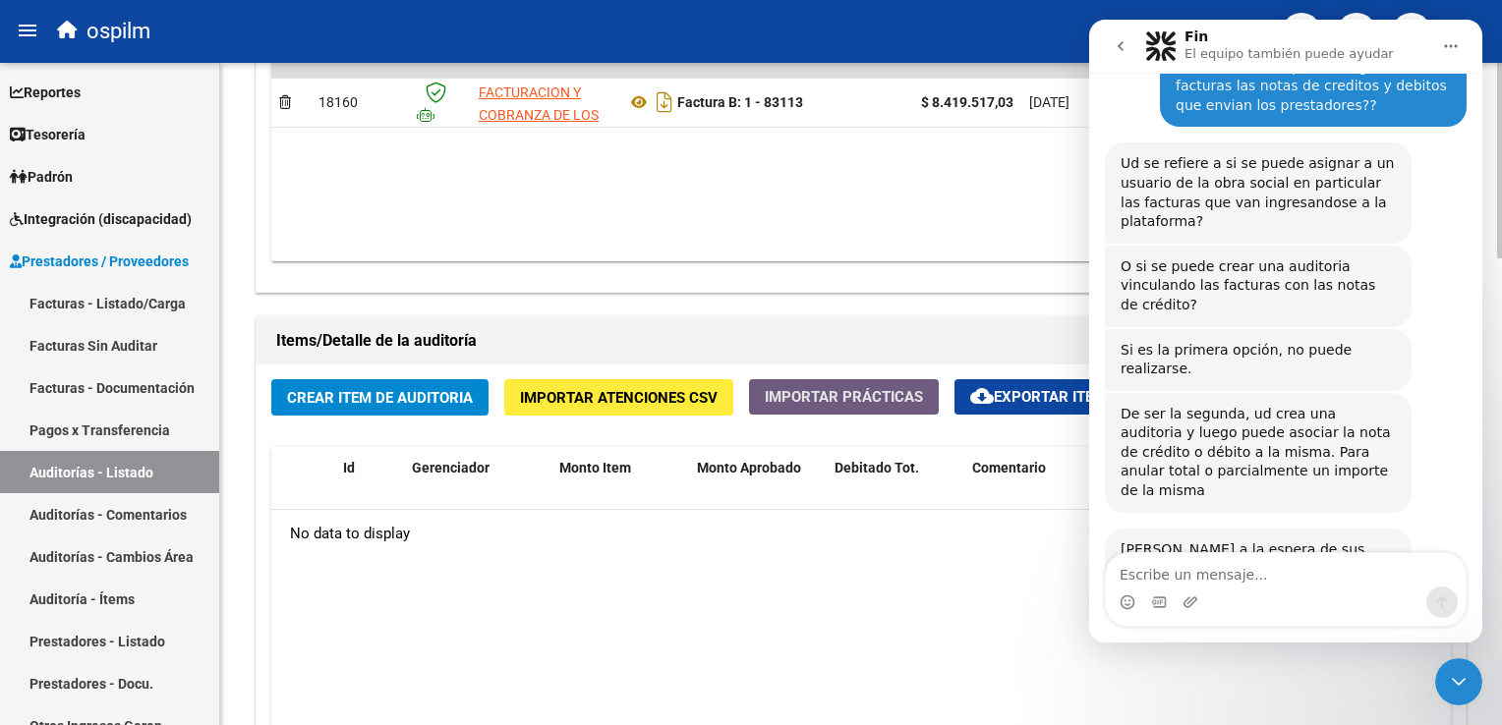
click at [797, 394] on span "Importar Prácticas" at bounding box center [844, 397] width 158 height 18
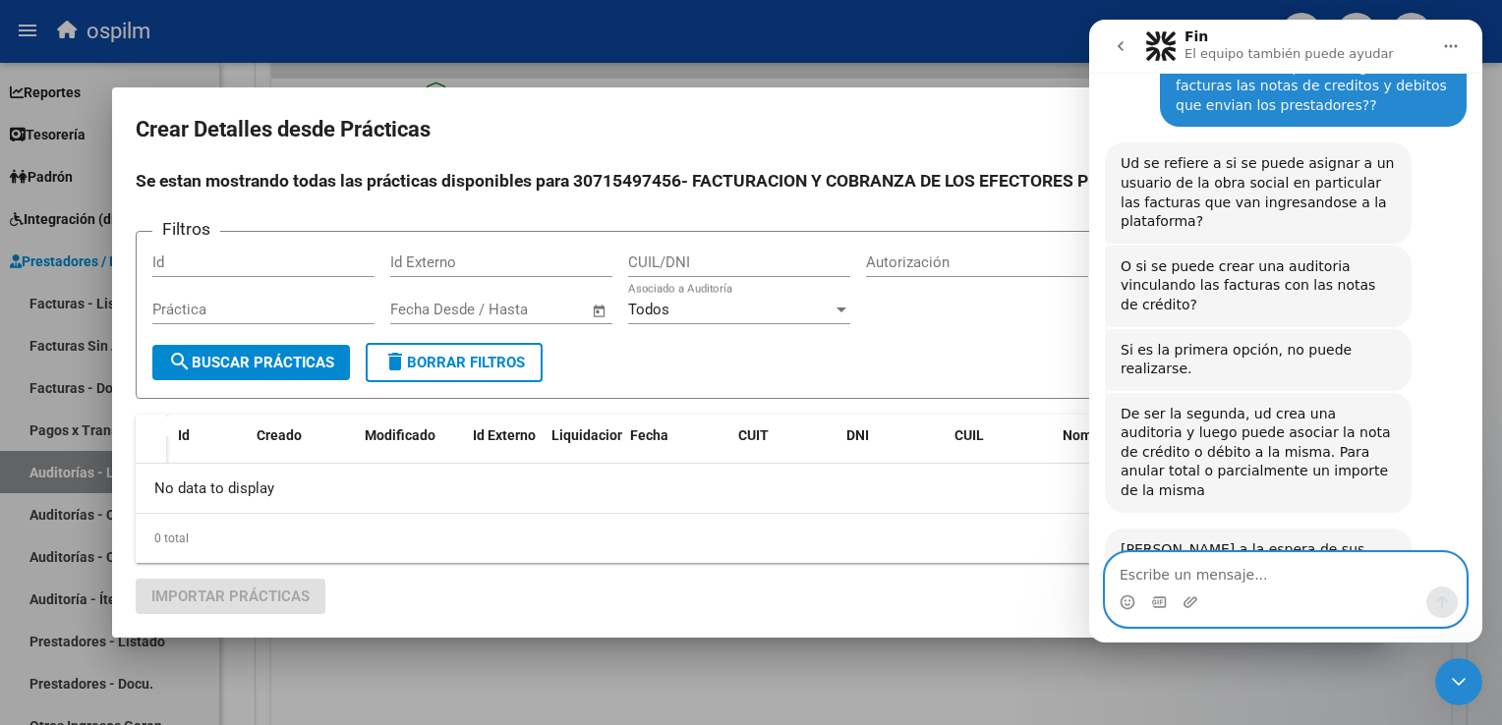
click at [1189, 577] on textarea "Escribe un mensaje..." at bounding box center [1286, 569] width 360 height 33
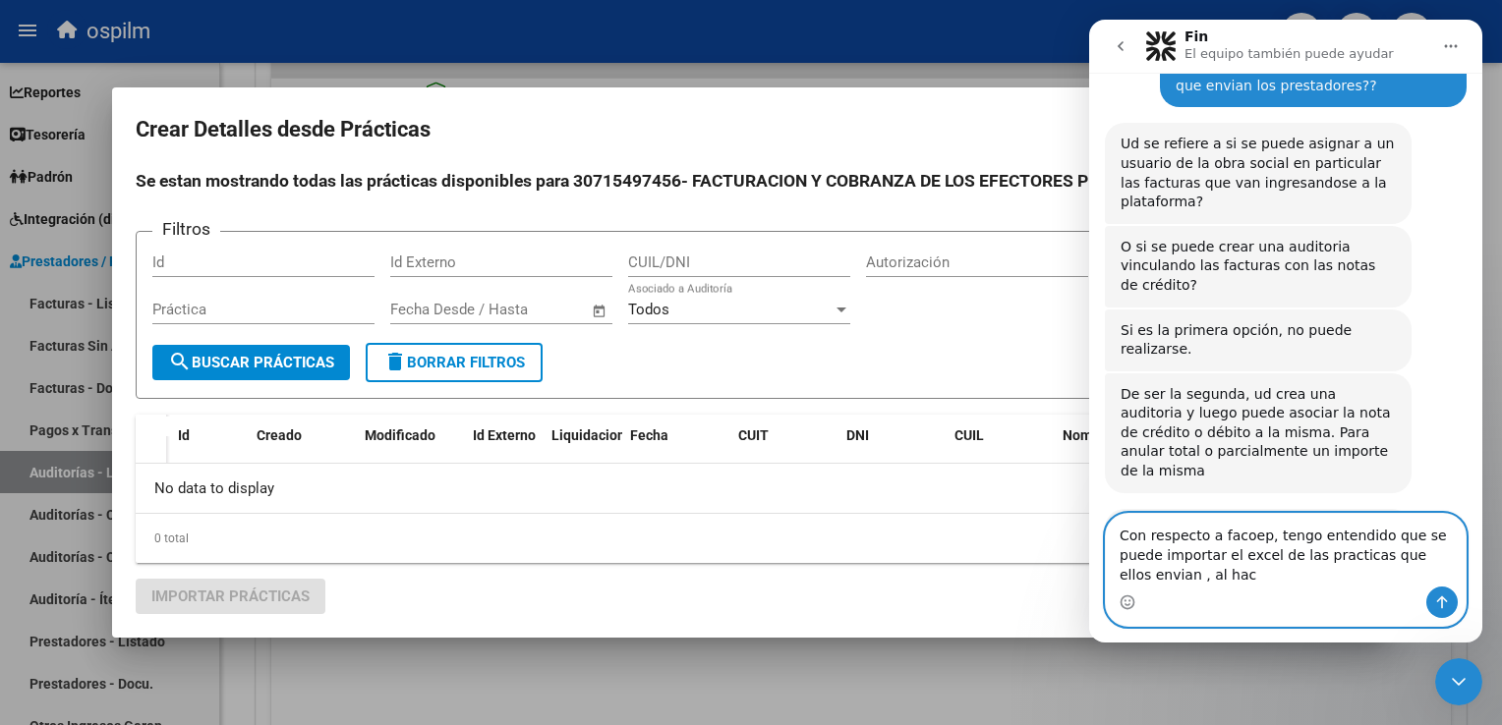
scroll to position [367, 0]
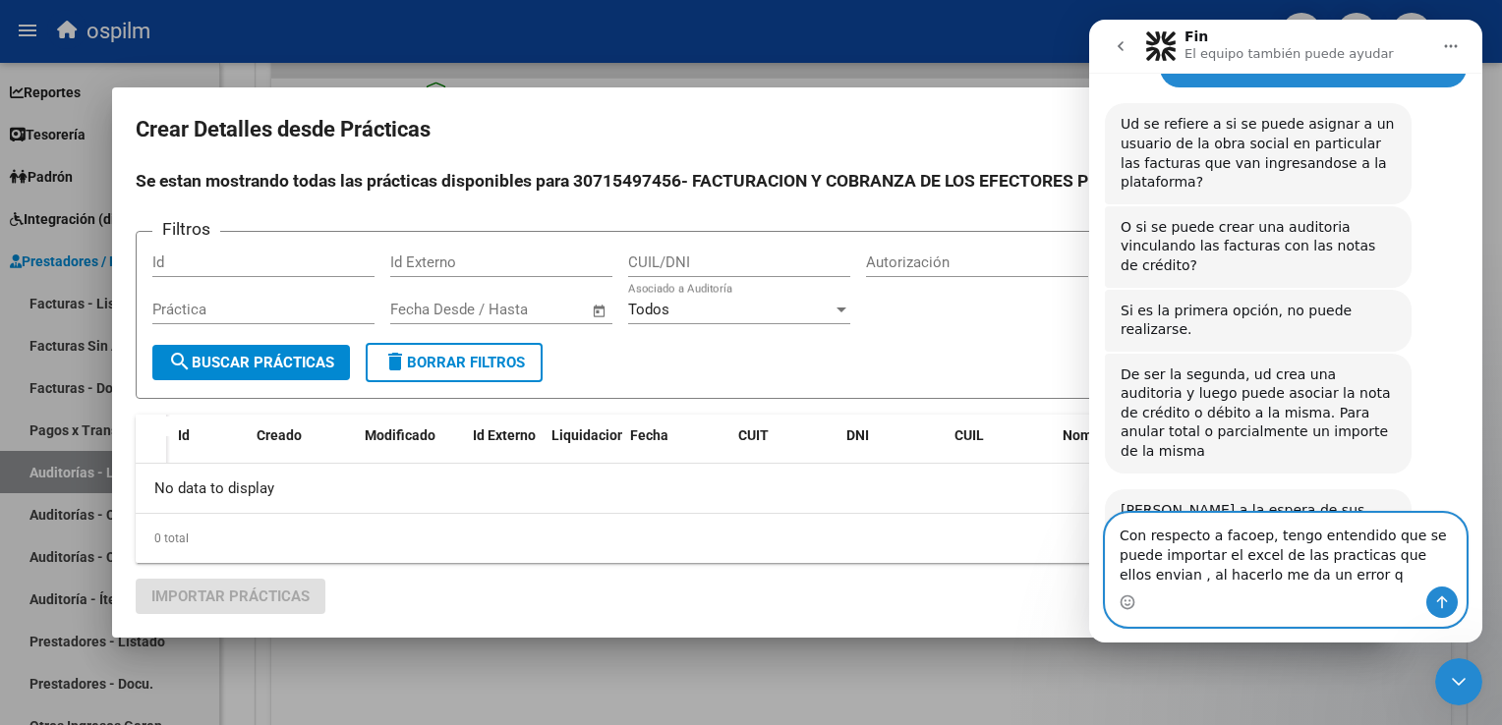
type textarea "Con respecto a facoep, tengo entendido que se puede importar el excel de las pr…"
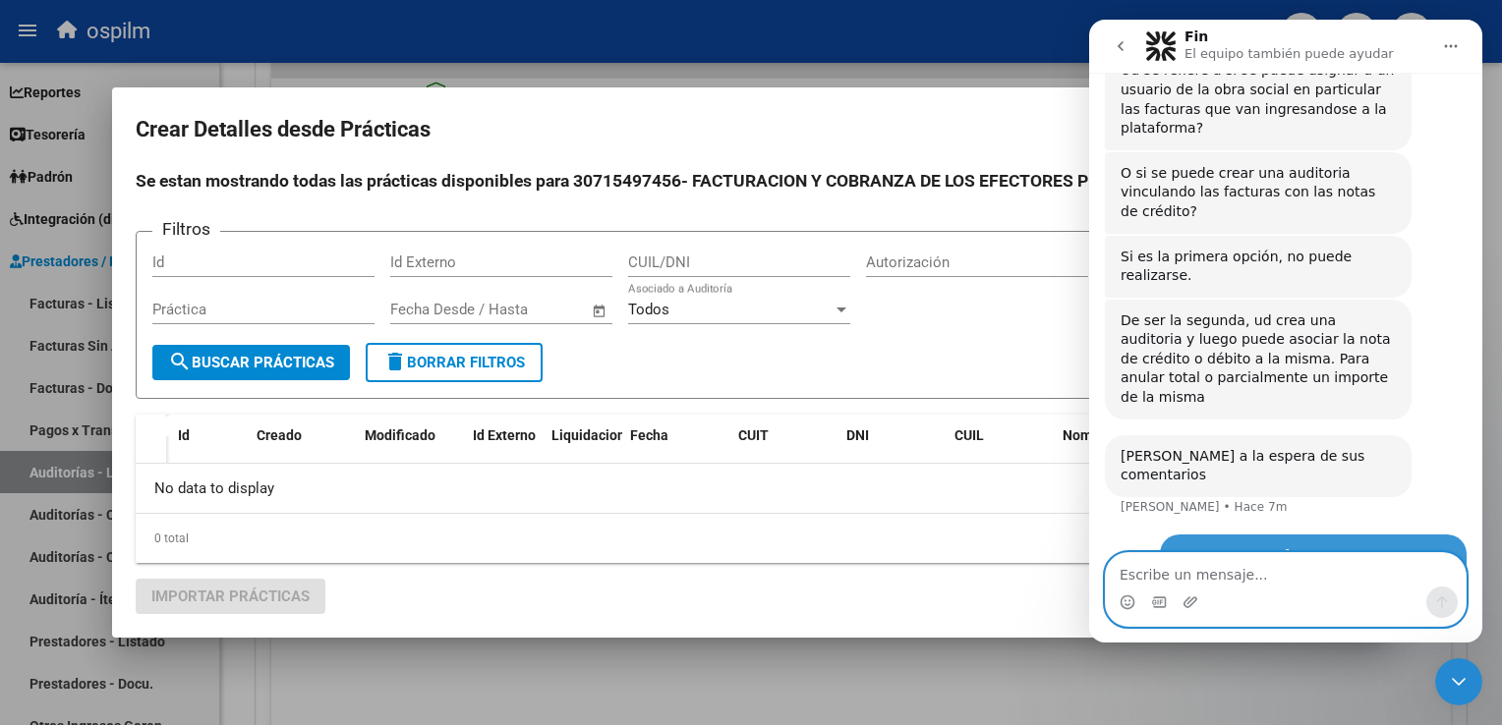
scroll to position [425, 0]
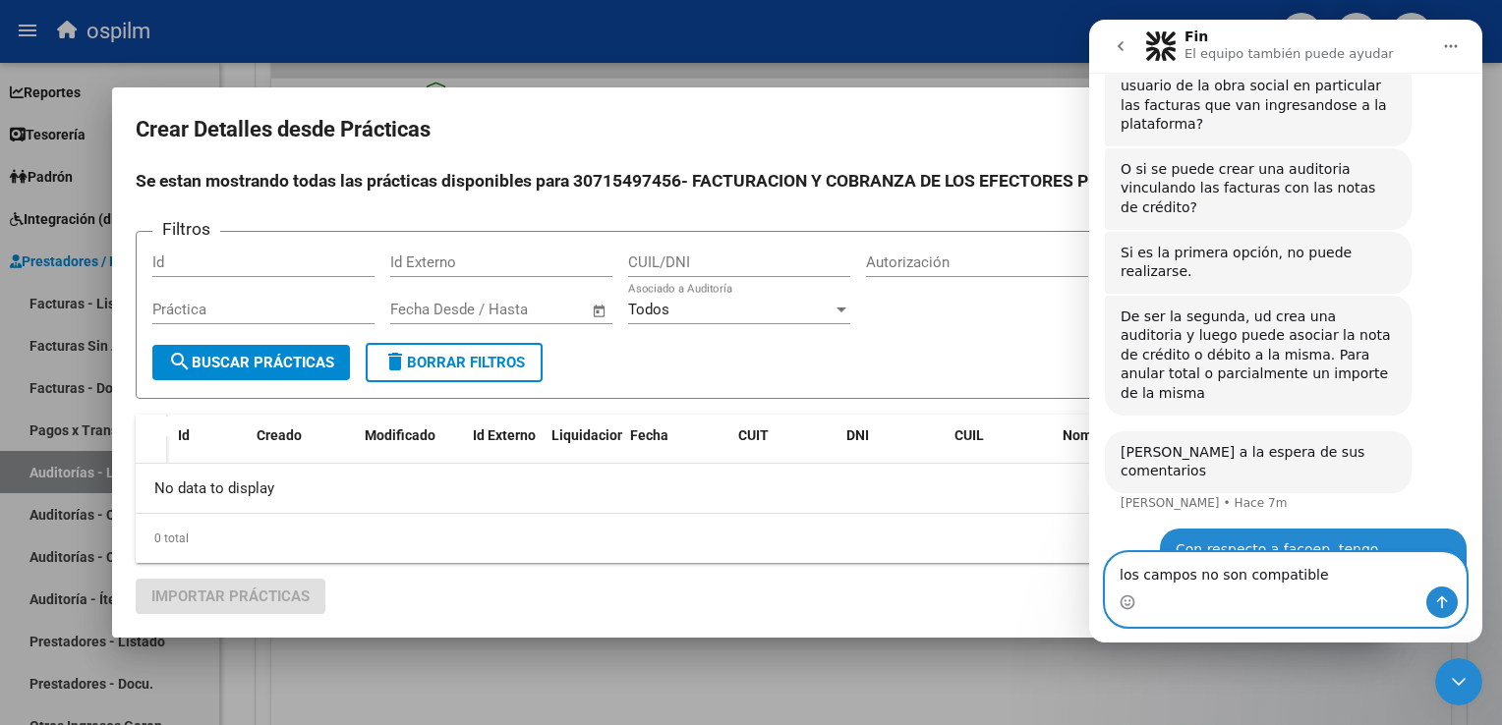
type textarea "los campos no son compatibles"
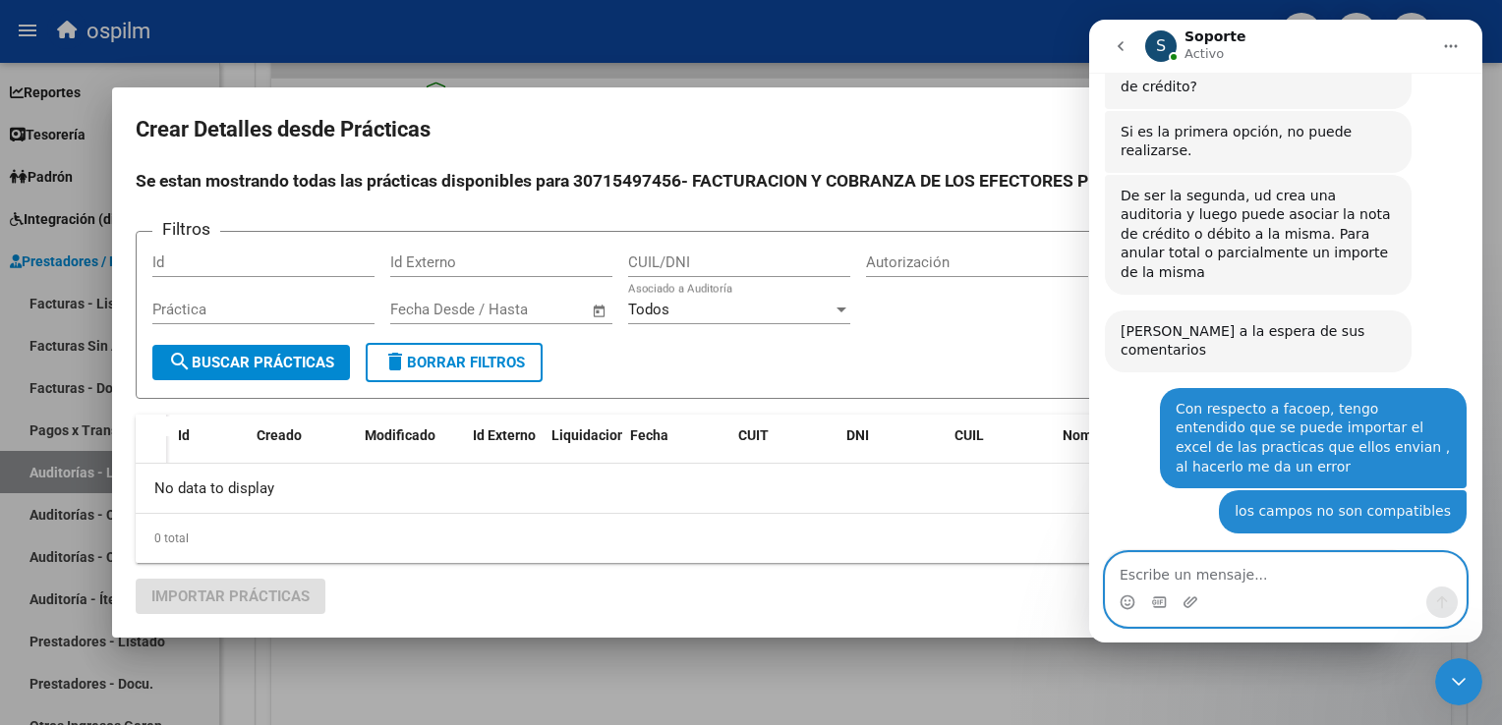
scroll to position [566, 0]
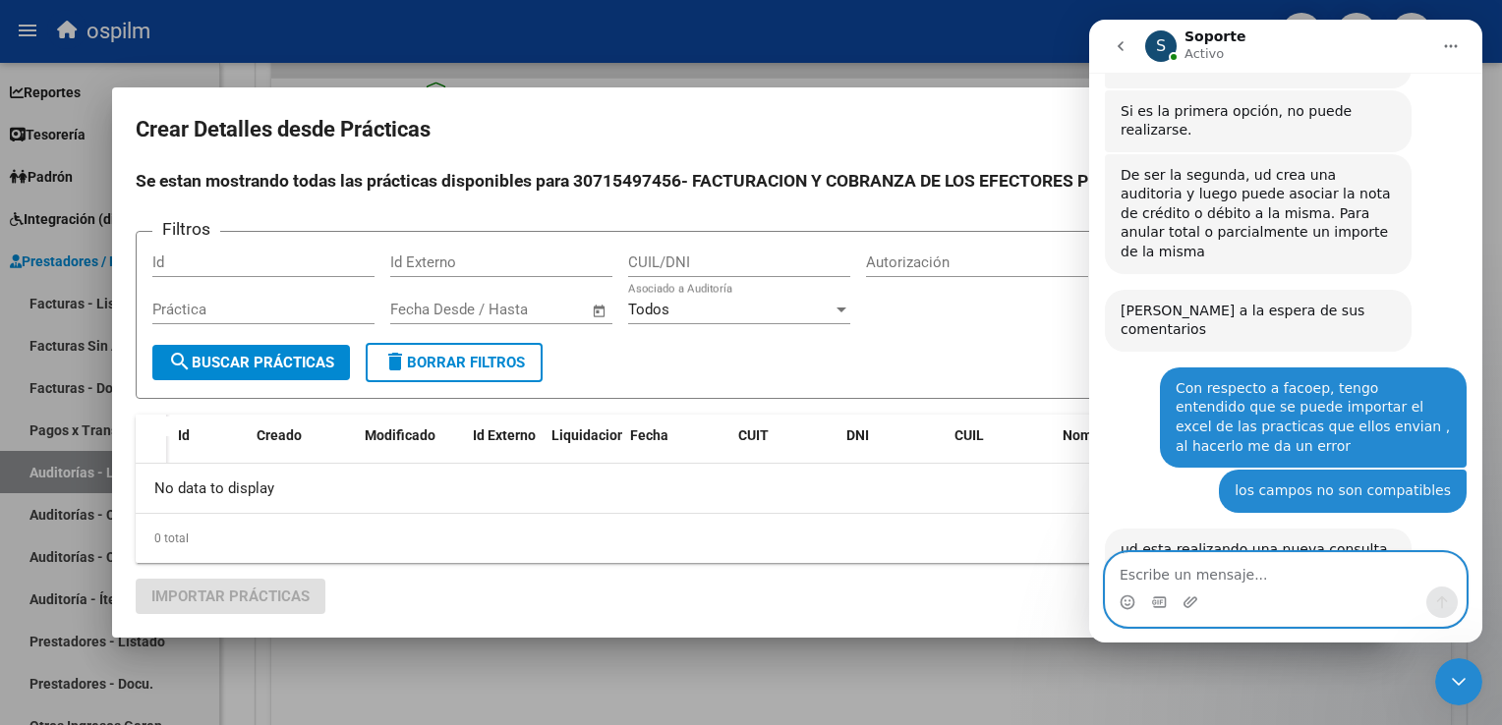
type textarea "n"
type textarea "una nueva"
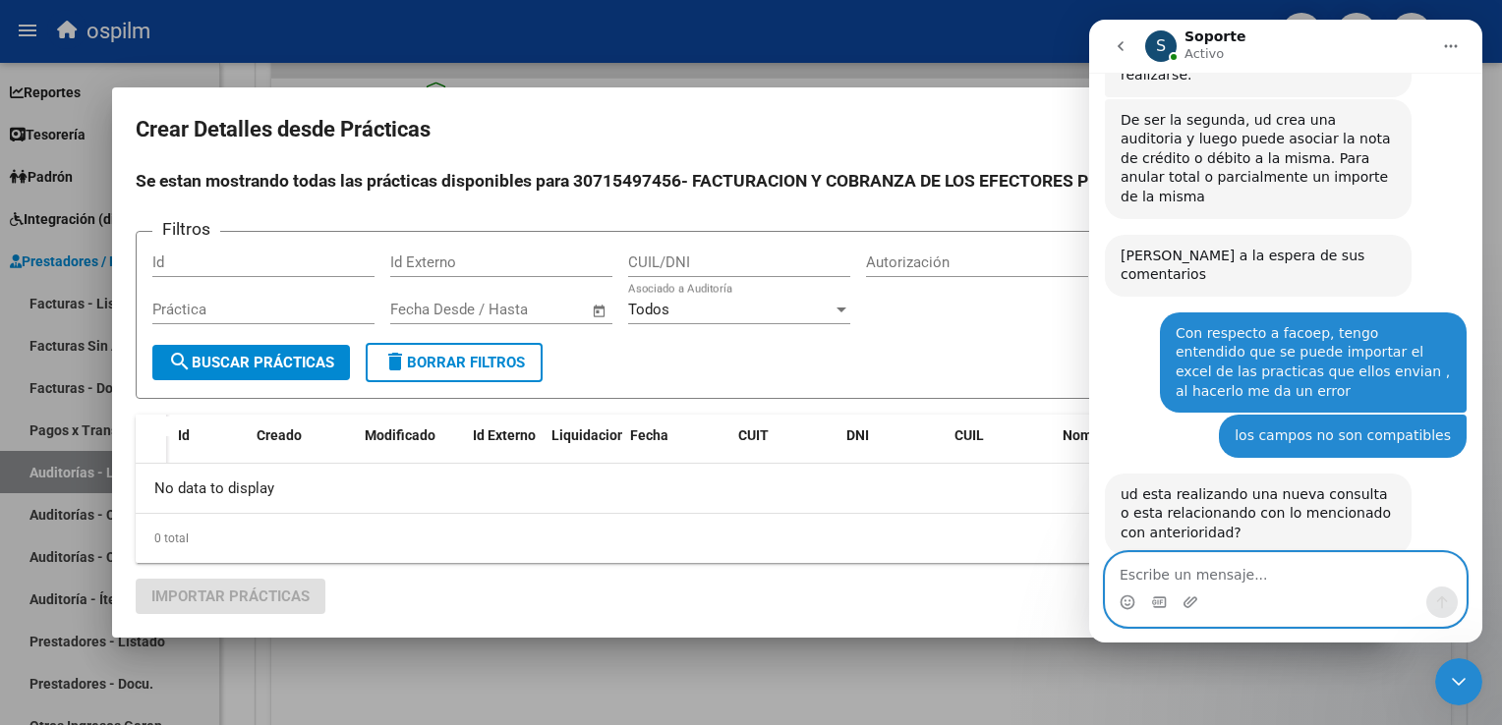
scroll to position [625, 0]
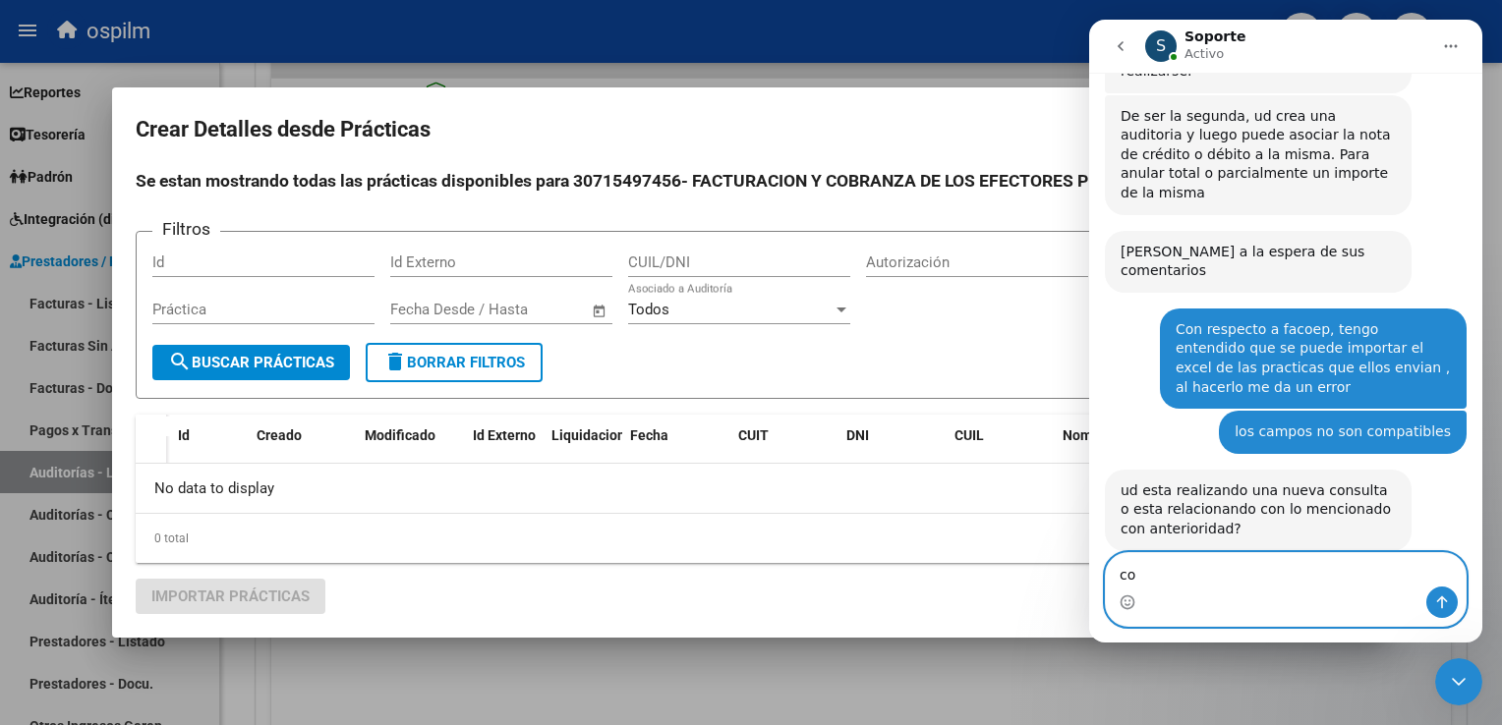
type textarea "c"
type textarea "factura de FACOEP"
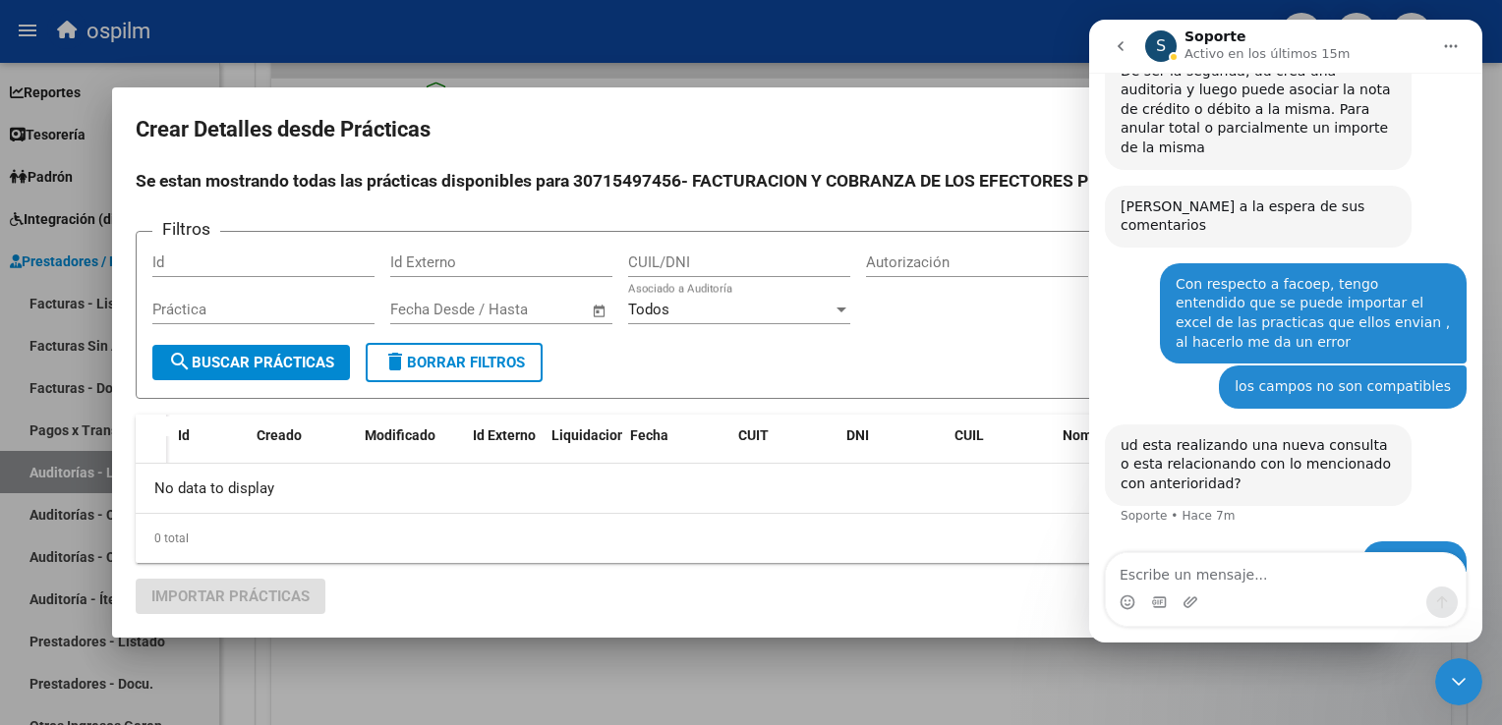
click at [471, 608] on div "Filtros Id Id Externo CUIL/DNI Autorización Liquidación Práctica Start date – E…" at bounding box center [751, 423] width 1231 height 384
click at [771, 73] on div at bounding box center [751, 362] width 1502 height 725
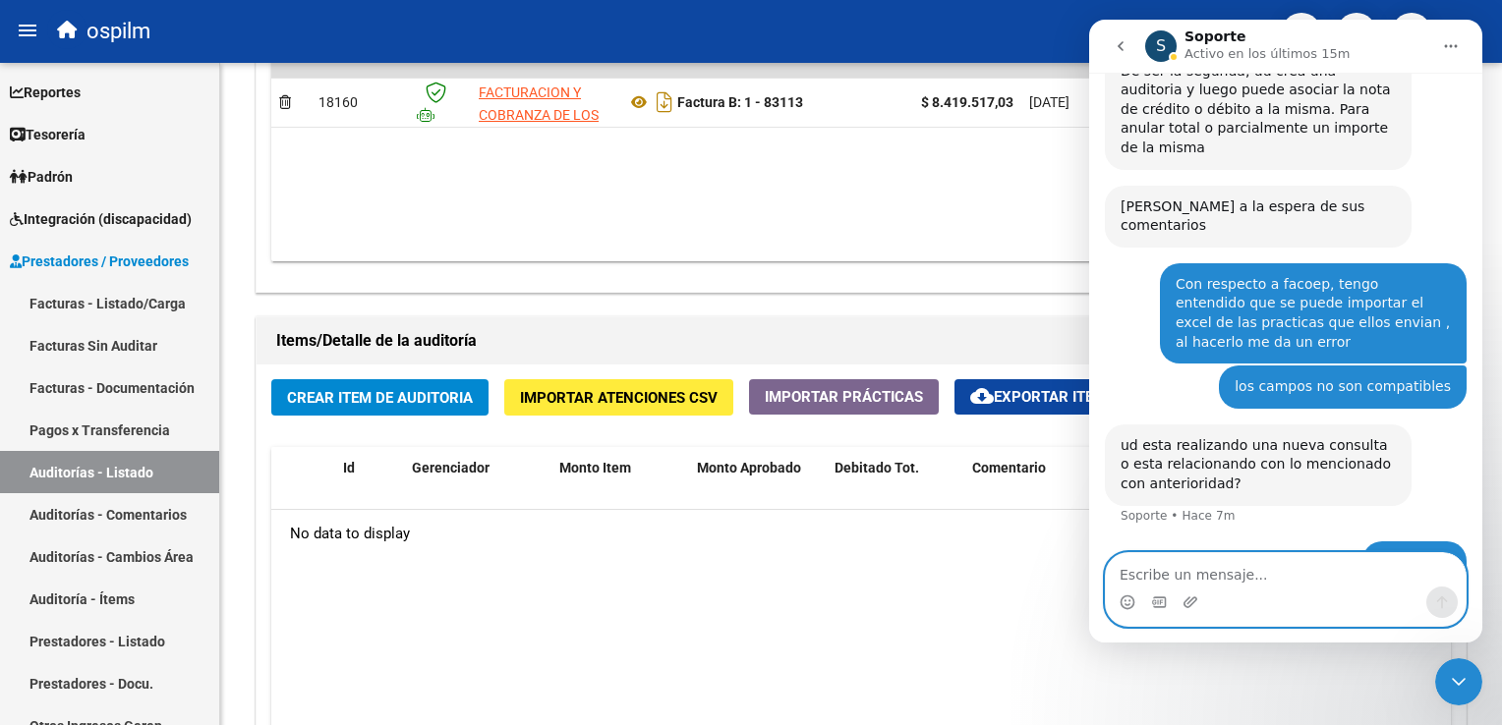
click at [1177, 580] on textarea "Escribe un mensaje..." at bounding box center [1286, 569] width 360 height 33
type textarea "SE ENTIENDE LA CONSULTA??"
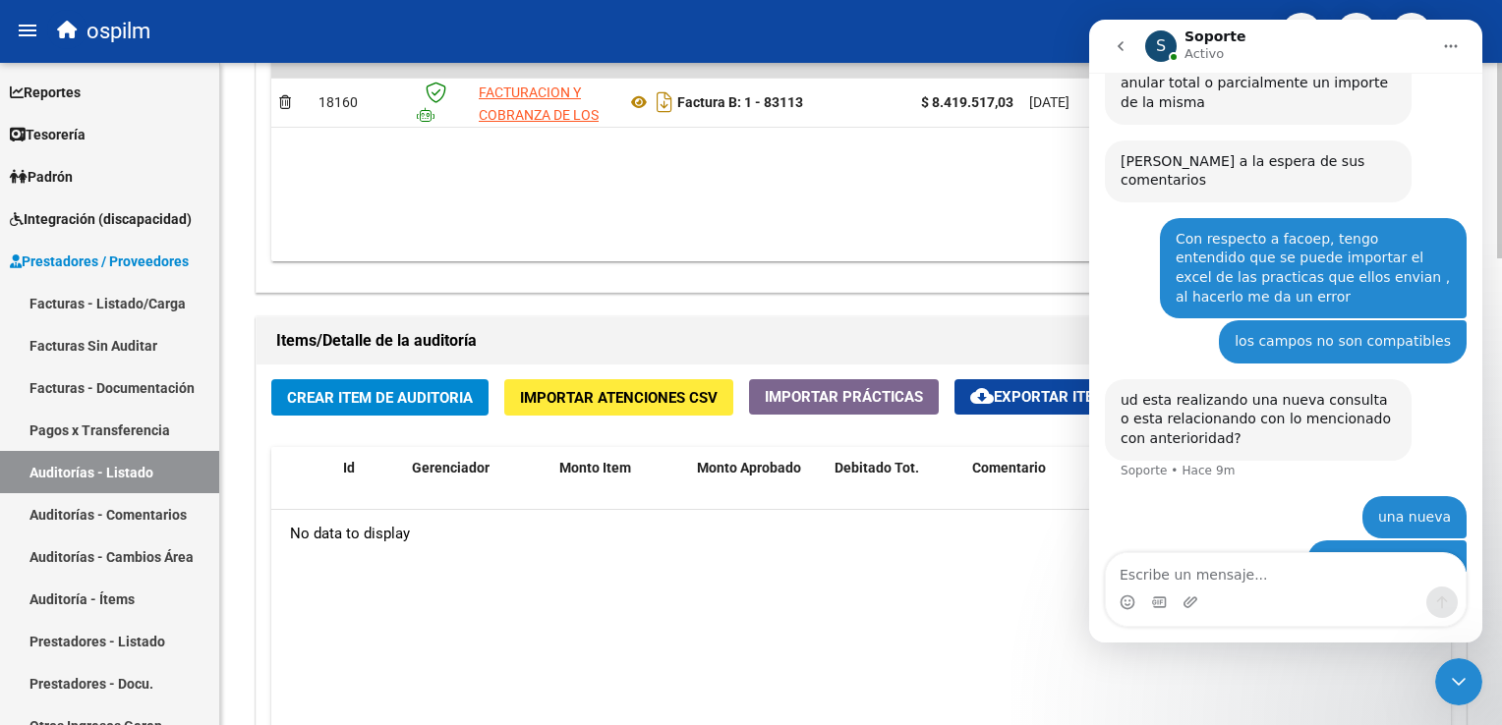
click at [668, 643] on datatable-body "No data to display" at bounding box center [861, 708] width 1180 height 396
click at [576, 393] on span "Importar Atenciones CSV" at bounding box center [619, 398] width 198 height 18
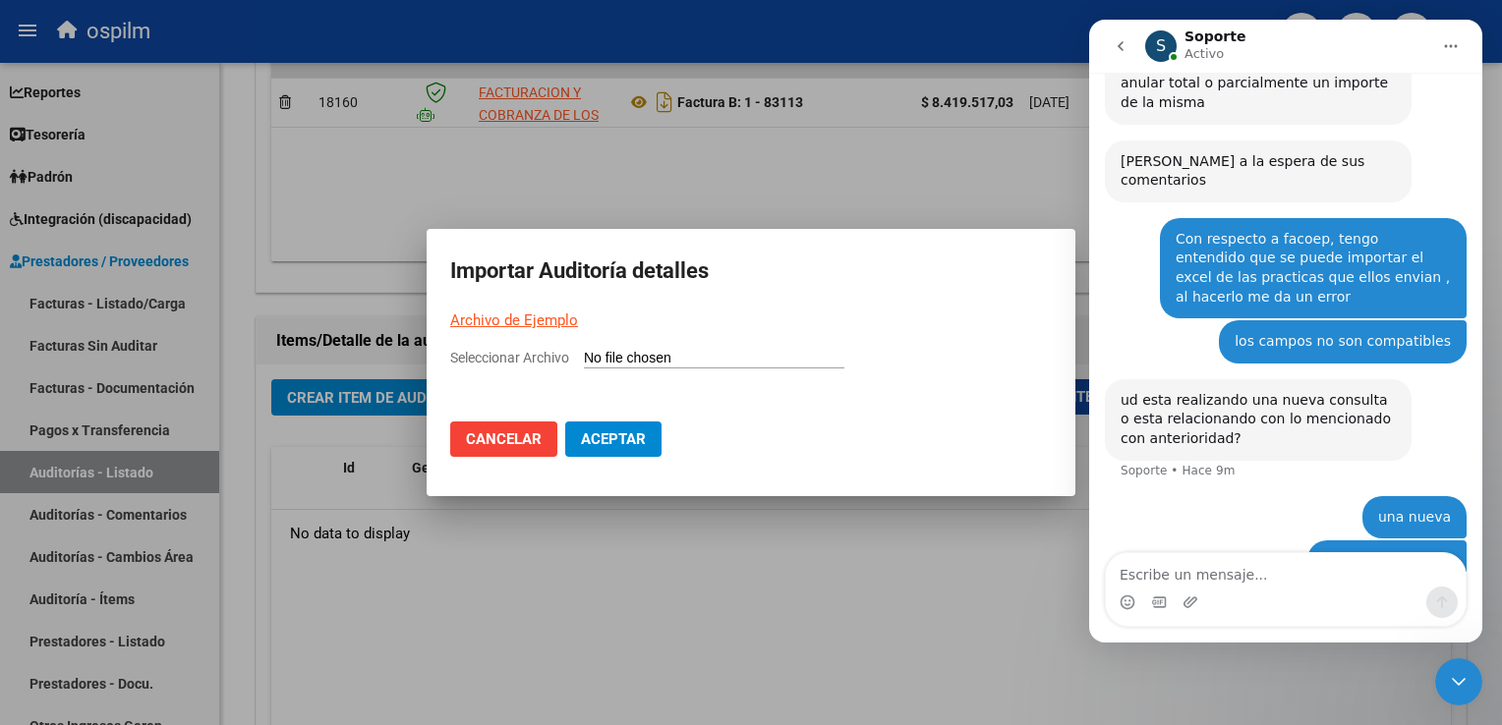
click at [549, 325] on link "Archivo de Ejemplo" at bounding box center [514, 321] width 128 height 18
click at [1192, 603] on icon "Adjuntar un archivo" at bounding box center [1190, 602] width 14 height 11
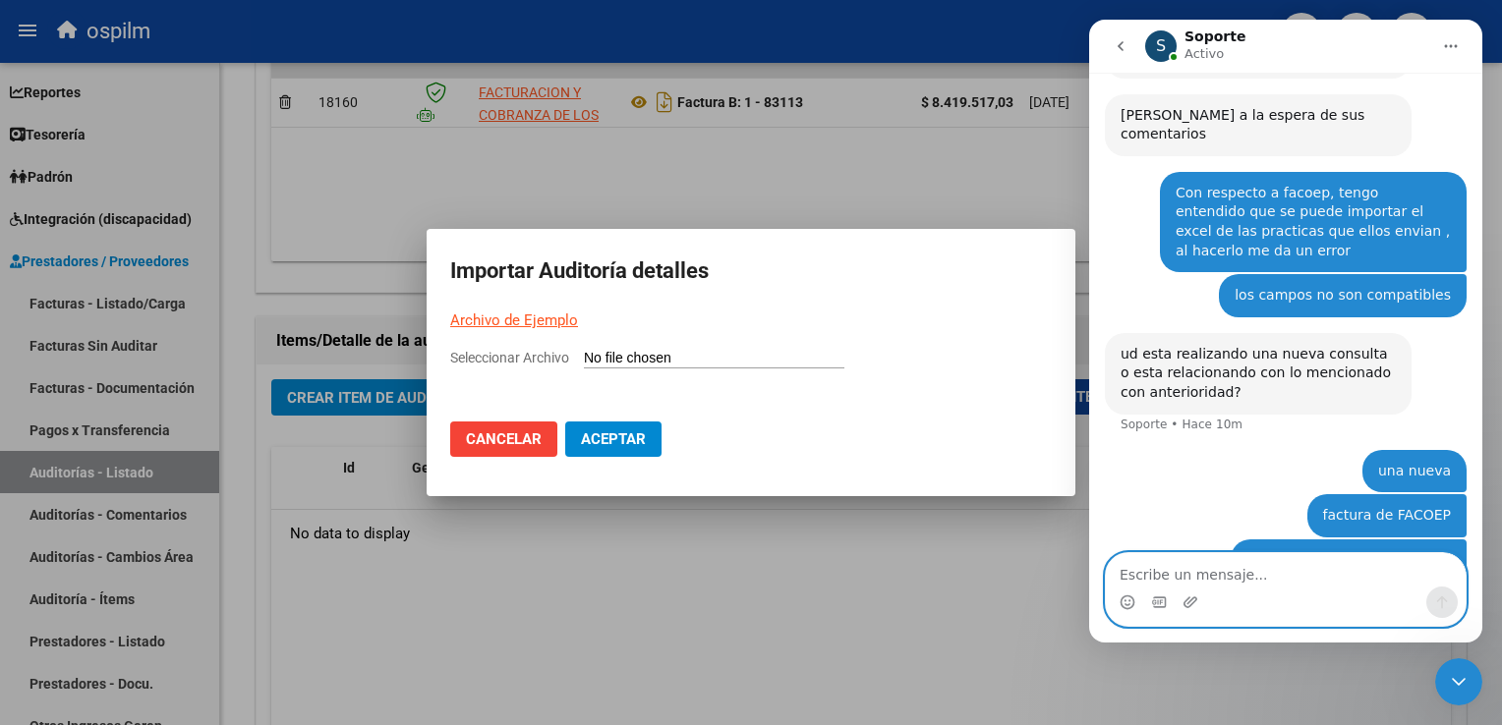
scroll to position [763, 0]
click at [1266, 576] on textarea "Escribe un mensaje..." at bounding box center [1286, 569] width 360 height 33
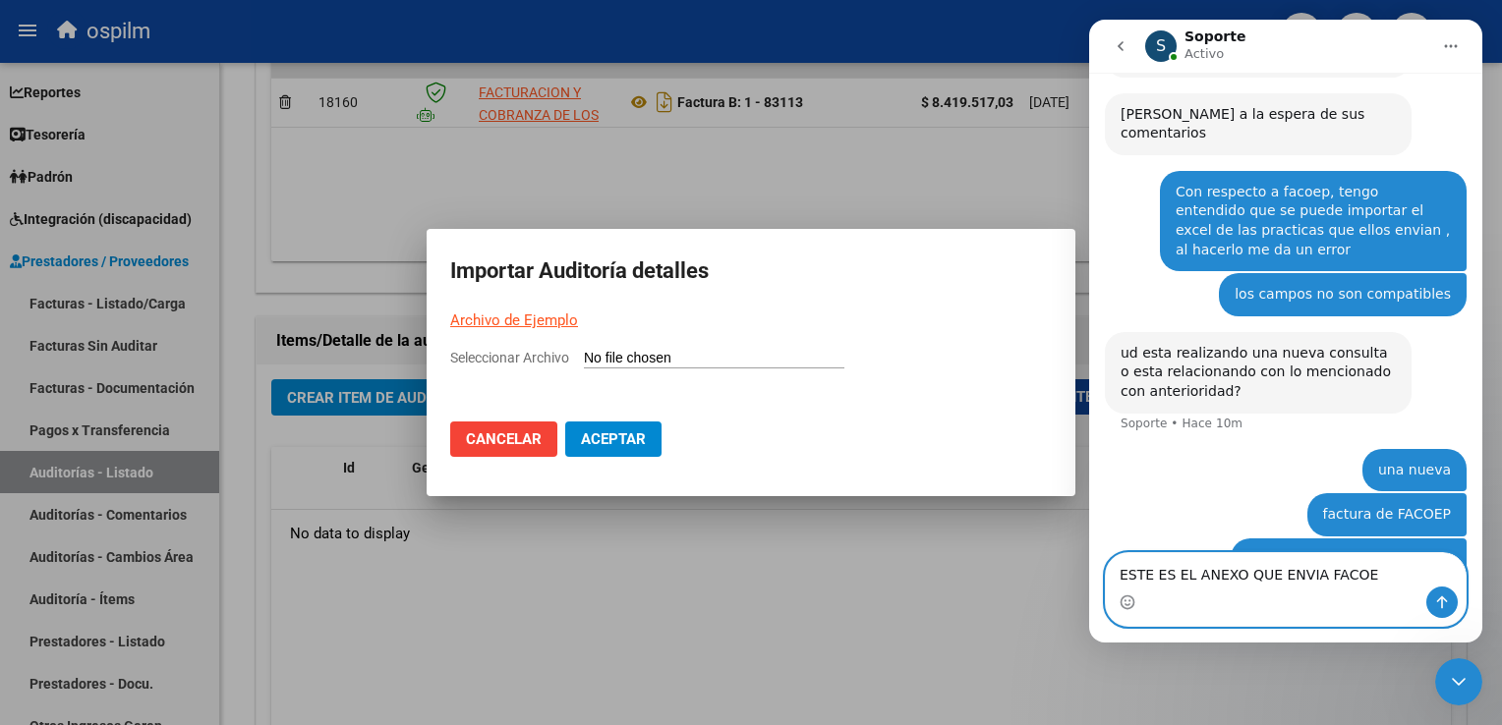
type textarea "ESTE ES EL ANEXO QUE ENVIA FACOEP"
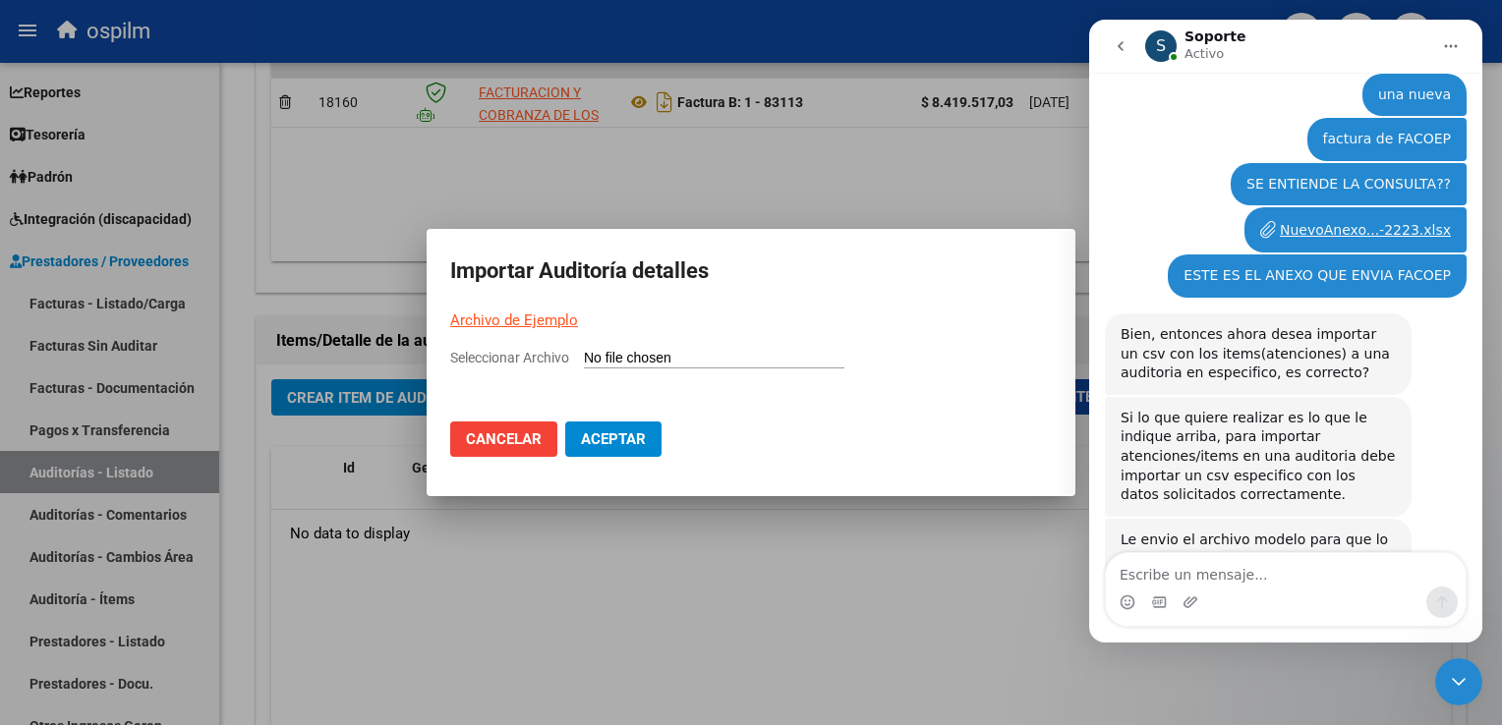
scroll to position [1118, 0]
click at [1165, 596] on div "Auditoria-...-total.csv" at bounding box center [1212, 606] width 144 height 21
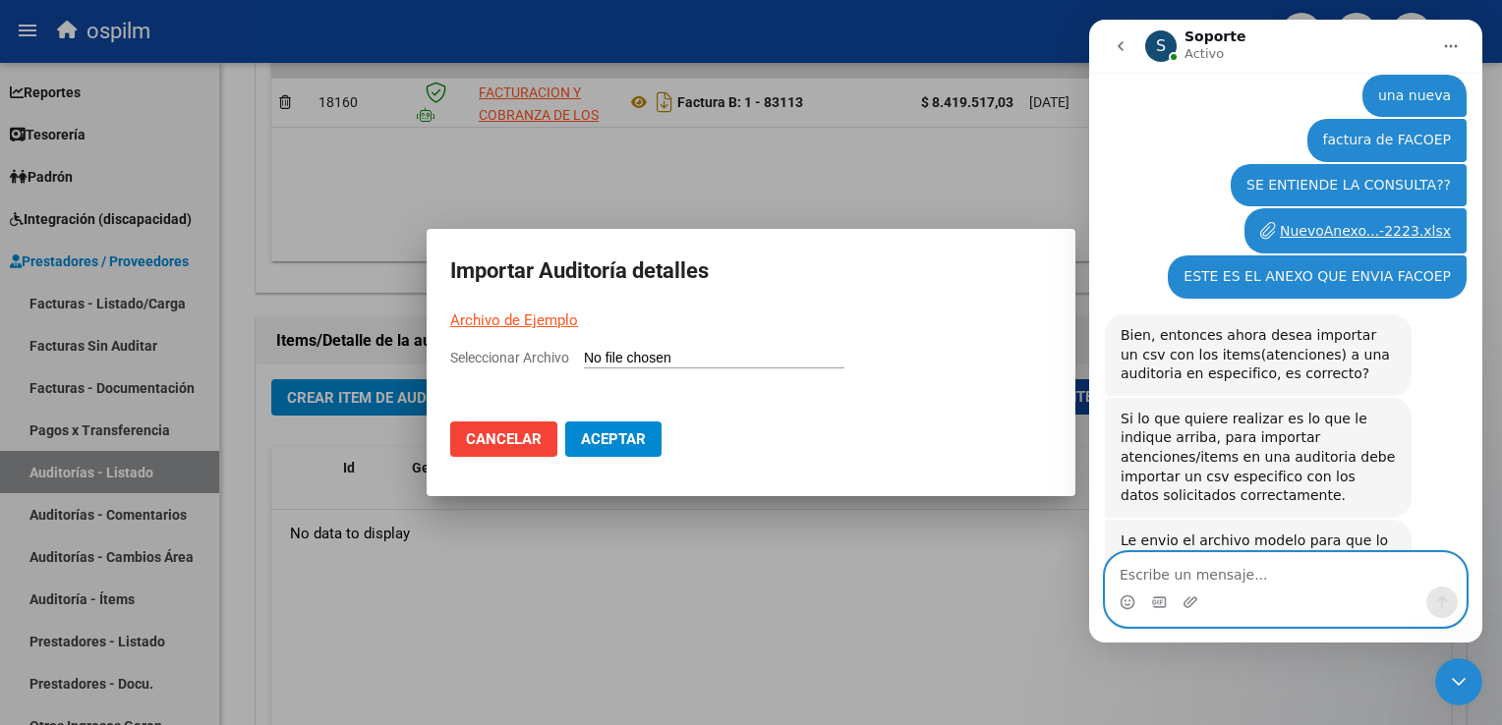
click at [1191, 572] on textarea "Escribe un mensaje..." at bounding box center [1286, 569] width 360 height 33
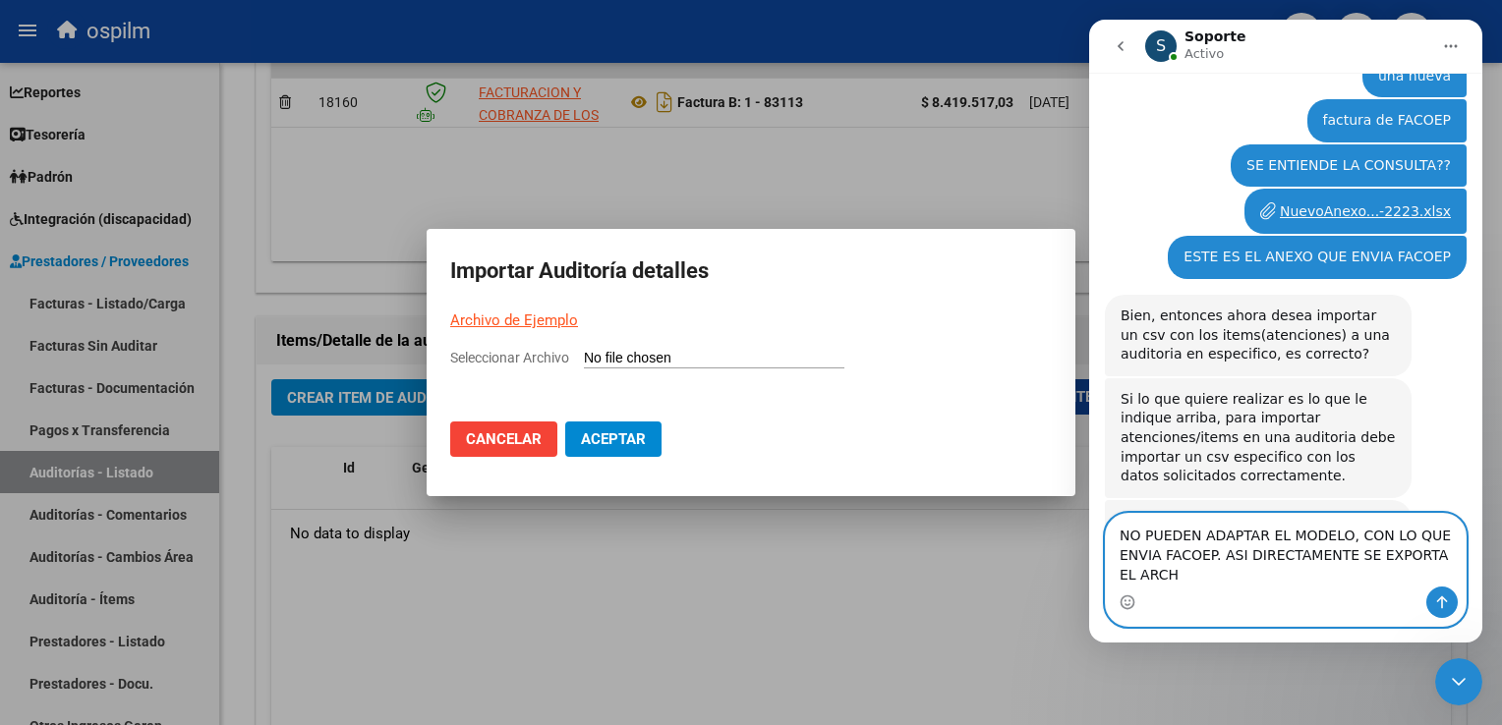
scroll to position [1157, 0]
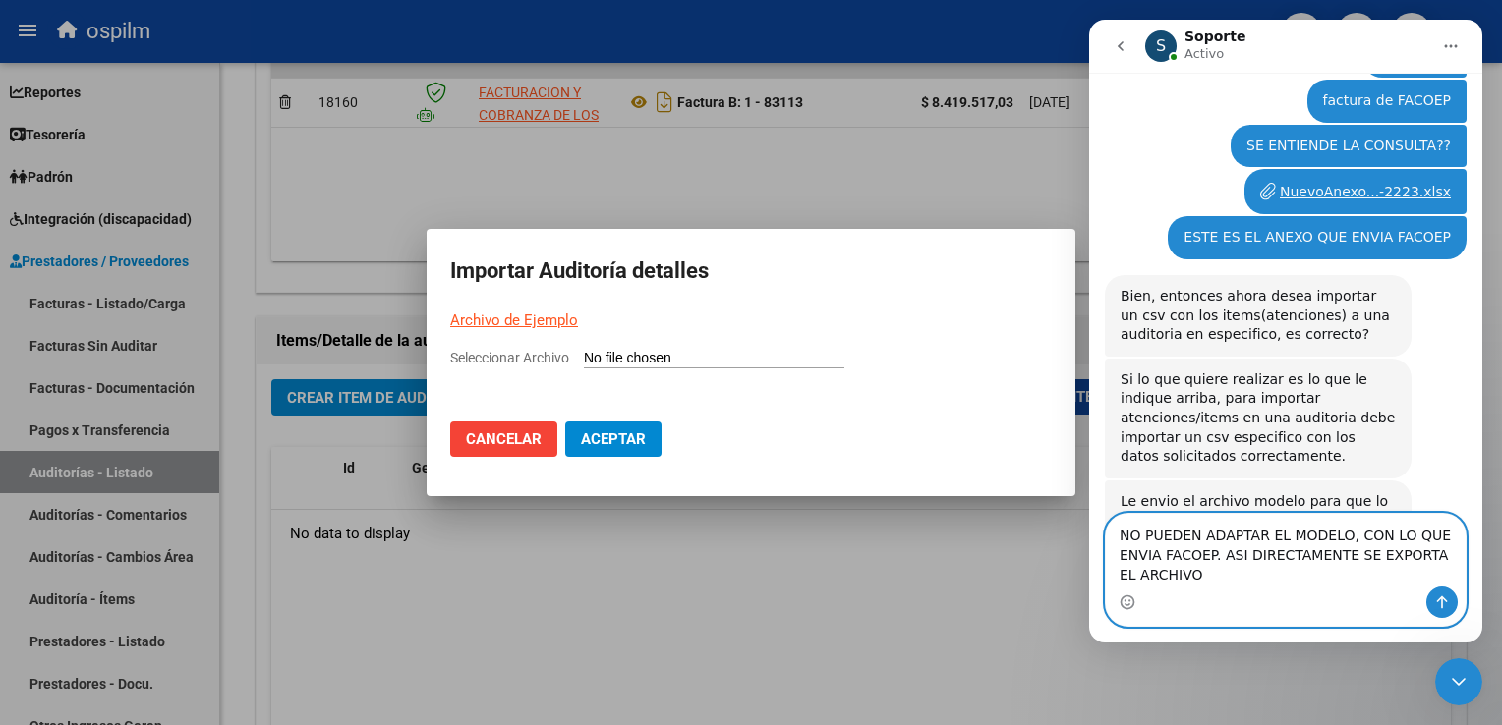
type textarea "NO PUEDEN ADAPTAR EL MODELO, CON LO QUE ENVIA FACOEP. ASI DIRECTAMENTE SE EXPOR…"
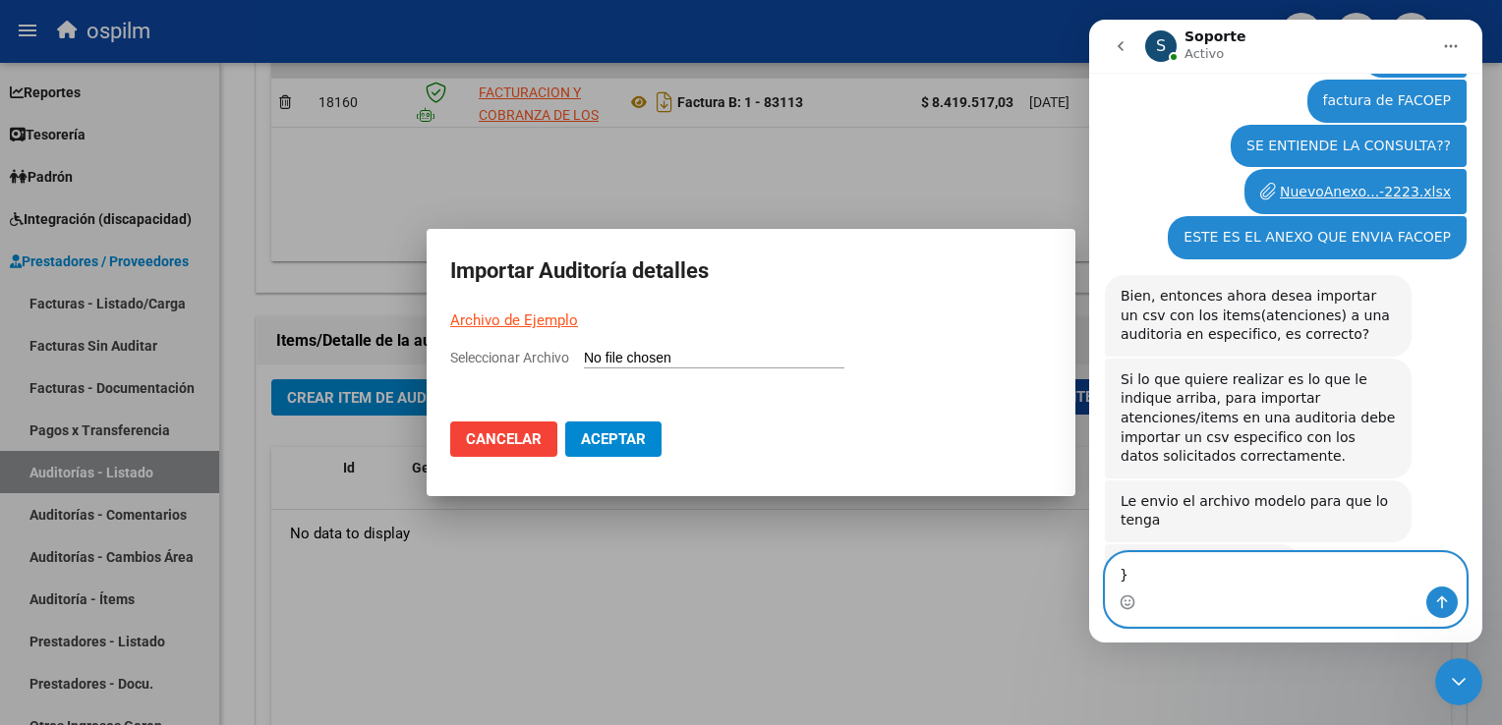
scroll to position [1215, 0]
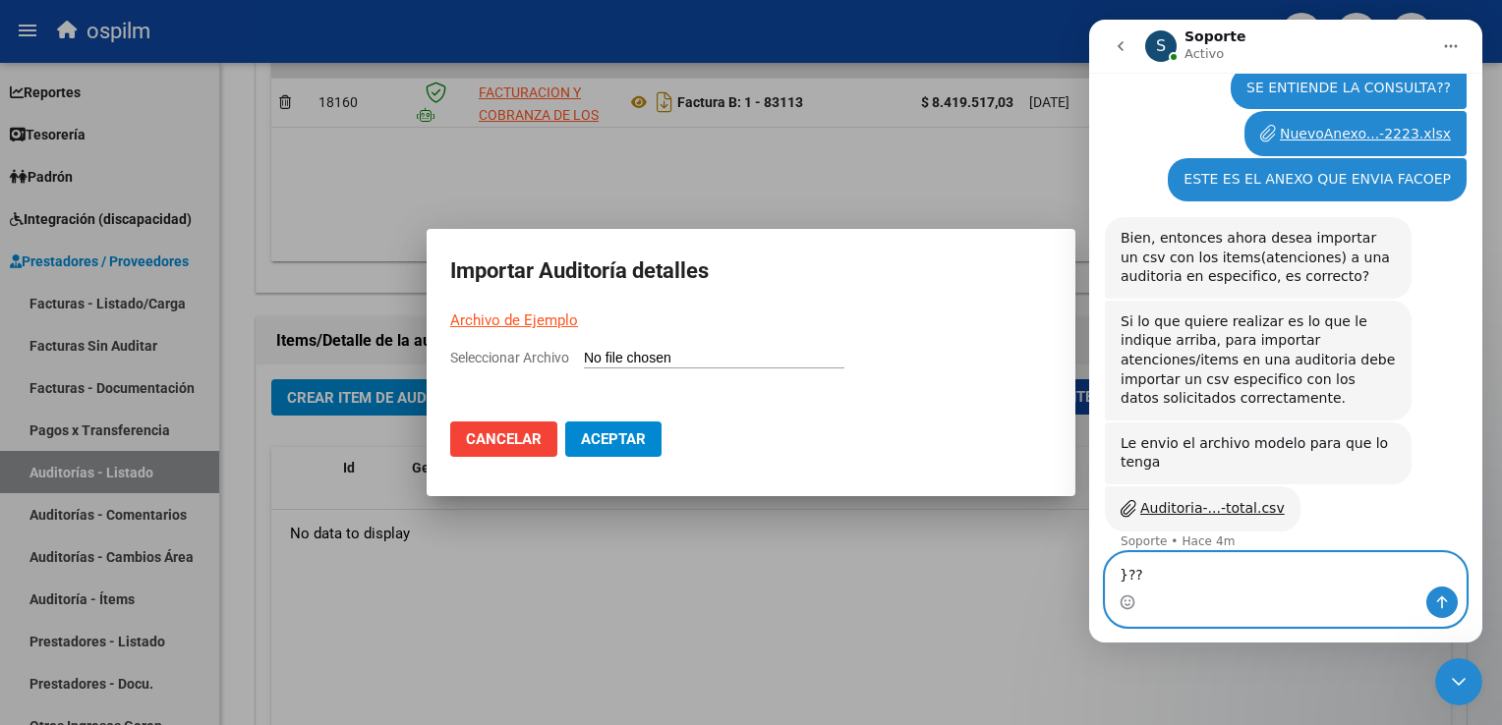
type textarea "}???"
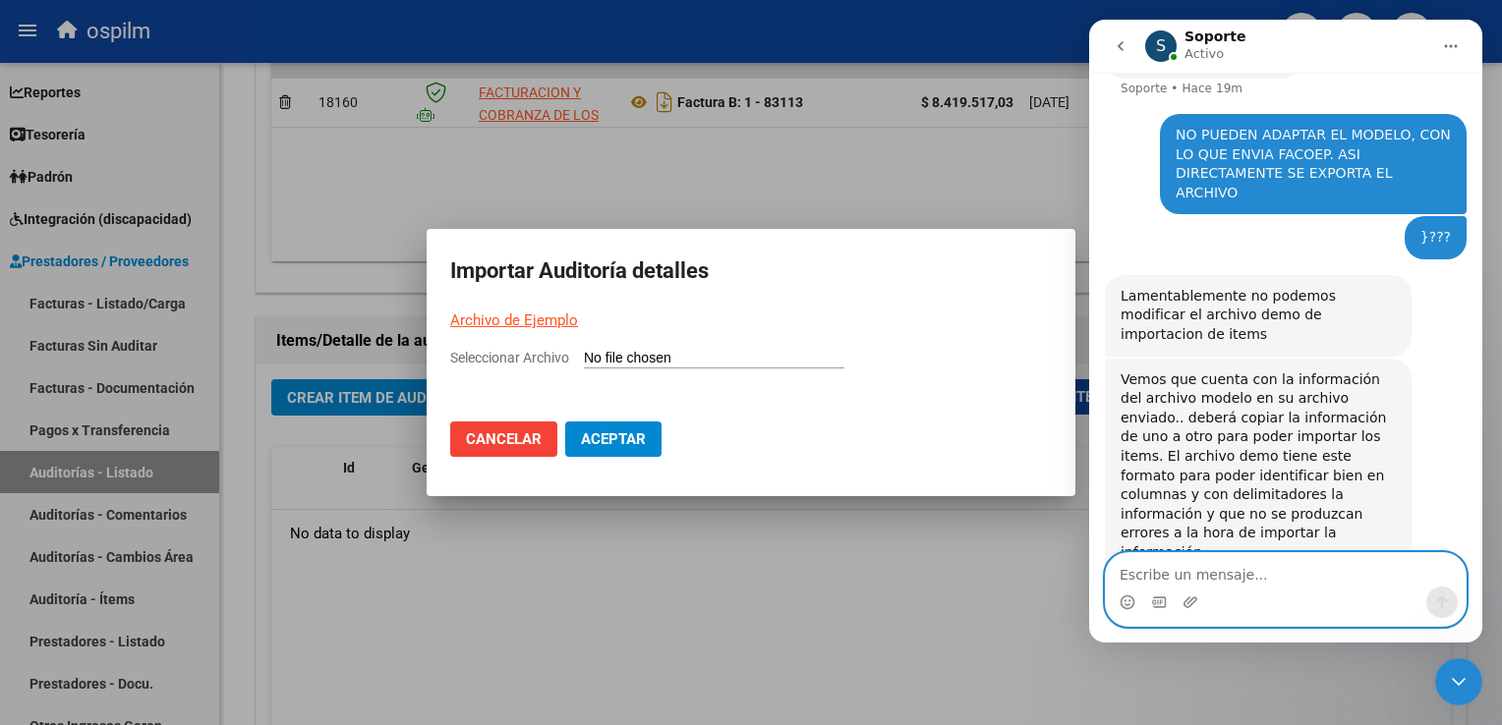
scroll to position [1665, 0]
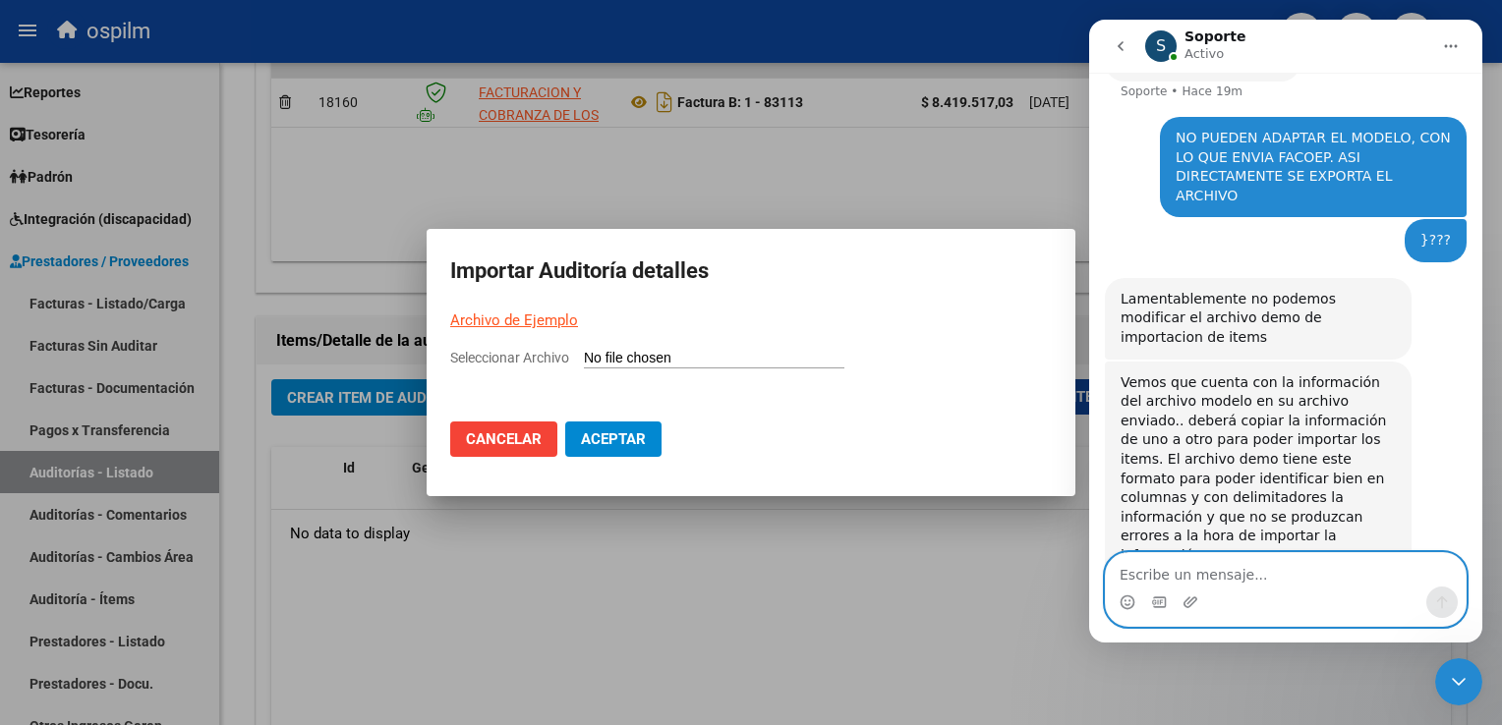
click at [1239, 575] on textarea "Escribe un mensaje..." at bounding box center [1286, 569] width 360 height 33
type textarea "Gracias!! Igualmente"
